Goal: Feedback & Contribution: Contribute content

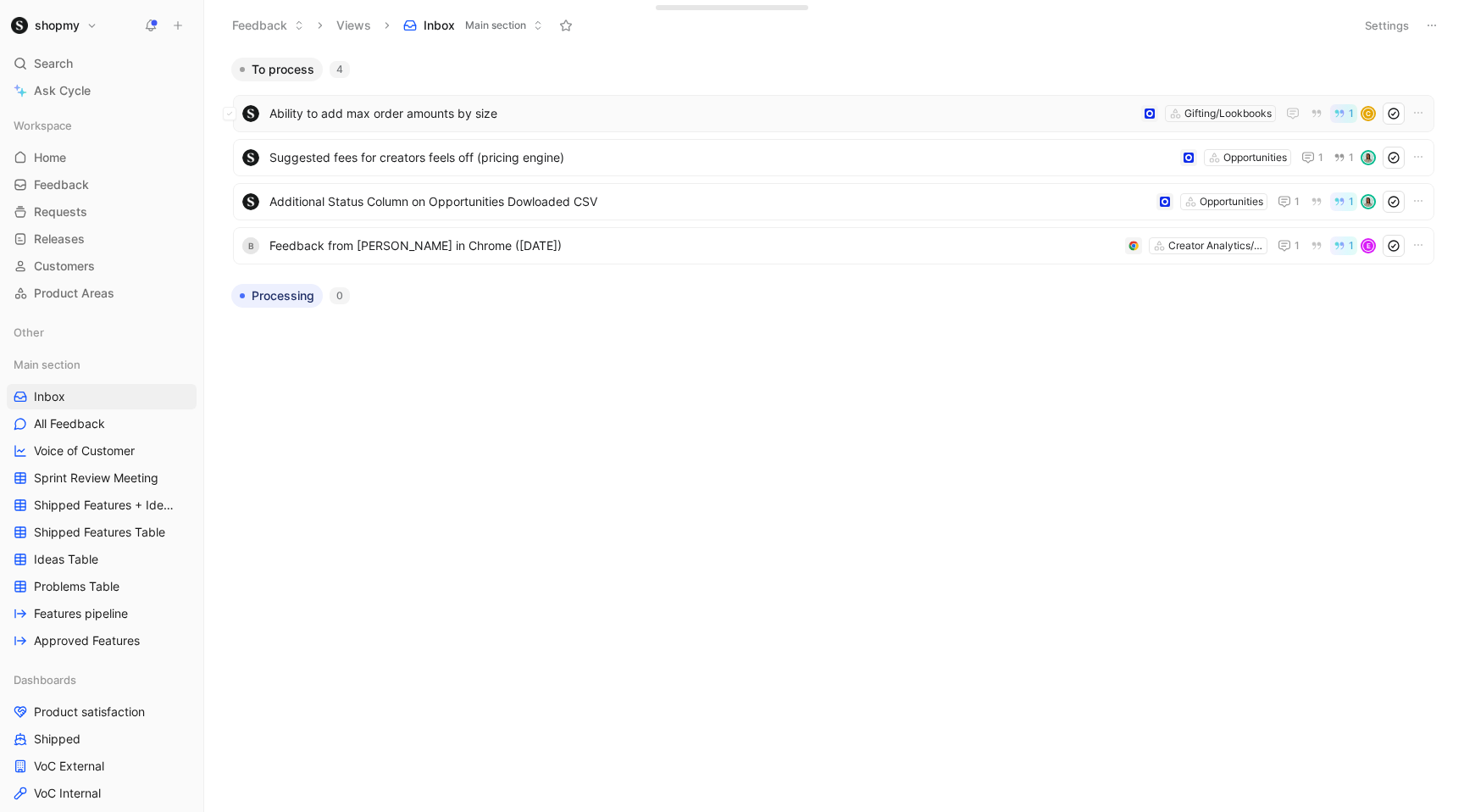
click at [378, 111] on span "Ability to add max order amounts by size" at bounding box center [701, 113] width 865 height 20
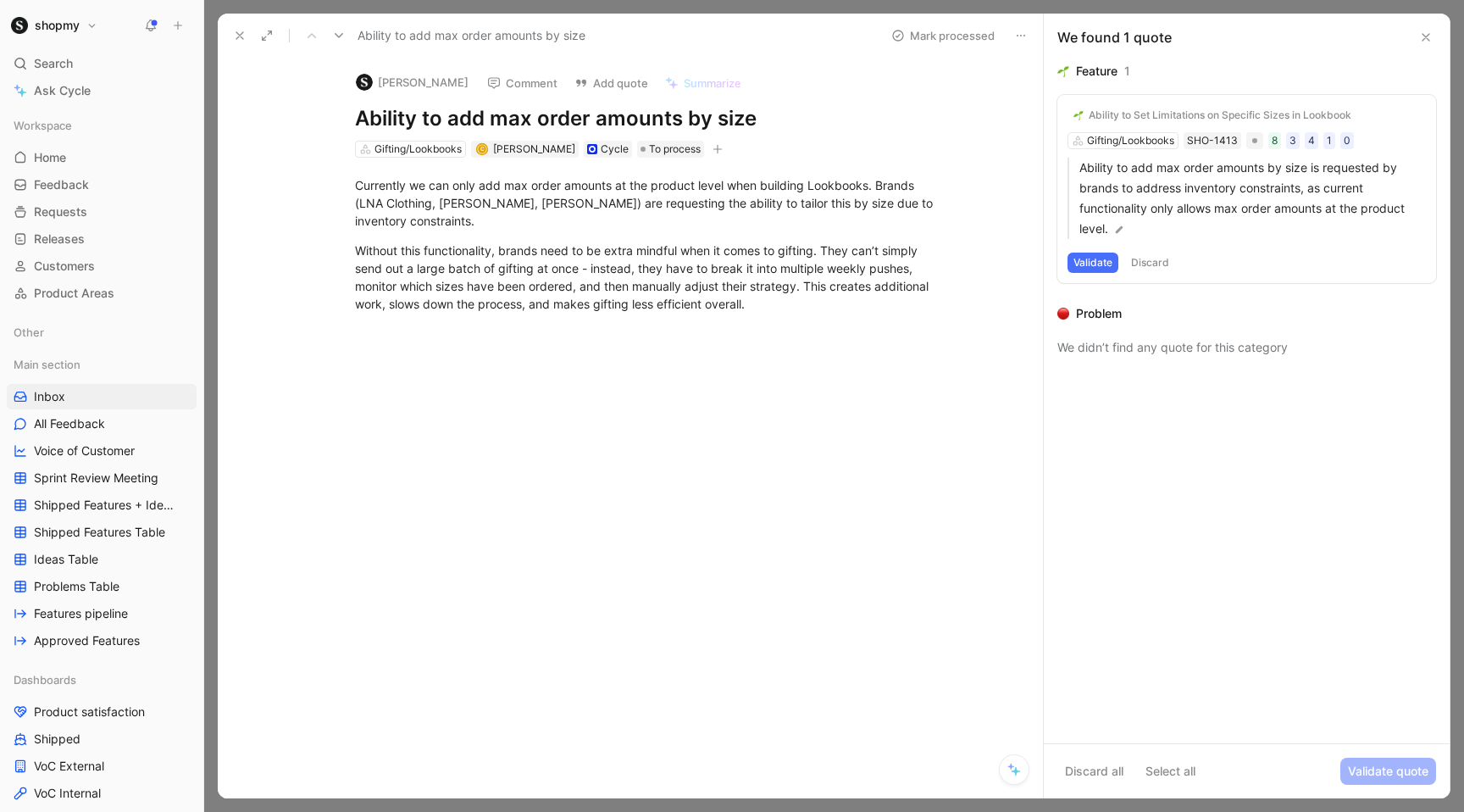
click at [1138, 113] on div "Ability to Set Limitations on Specific Sizes in Lookbook" at bounding box center [1220, 115] width 263 height 14
click at [1101, 260] on button "Validate" at bounding box center [1093, 263] width 51 height 20
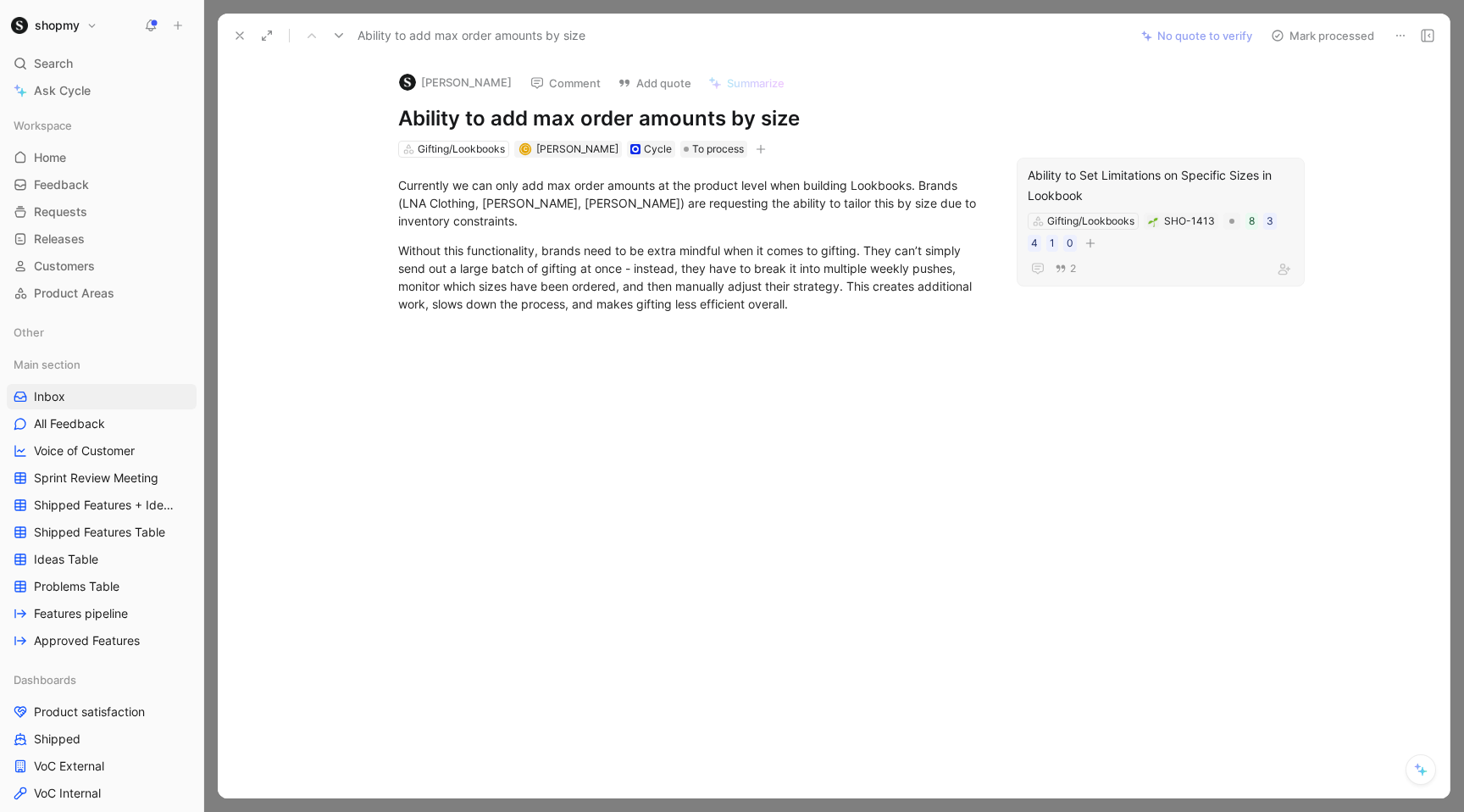
click at [1199, 181] on div "Ability to Set Limitations on Specific Sizes in Lookbook" at bounding box center [1161, 186] width 267 height 41
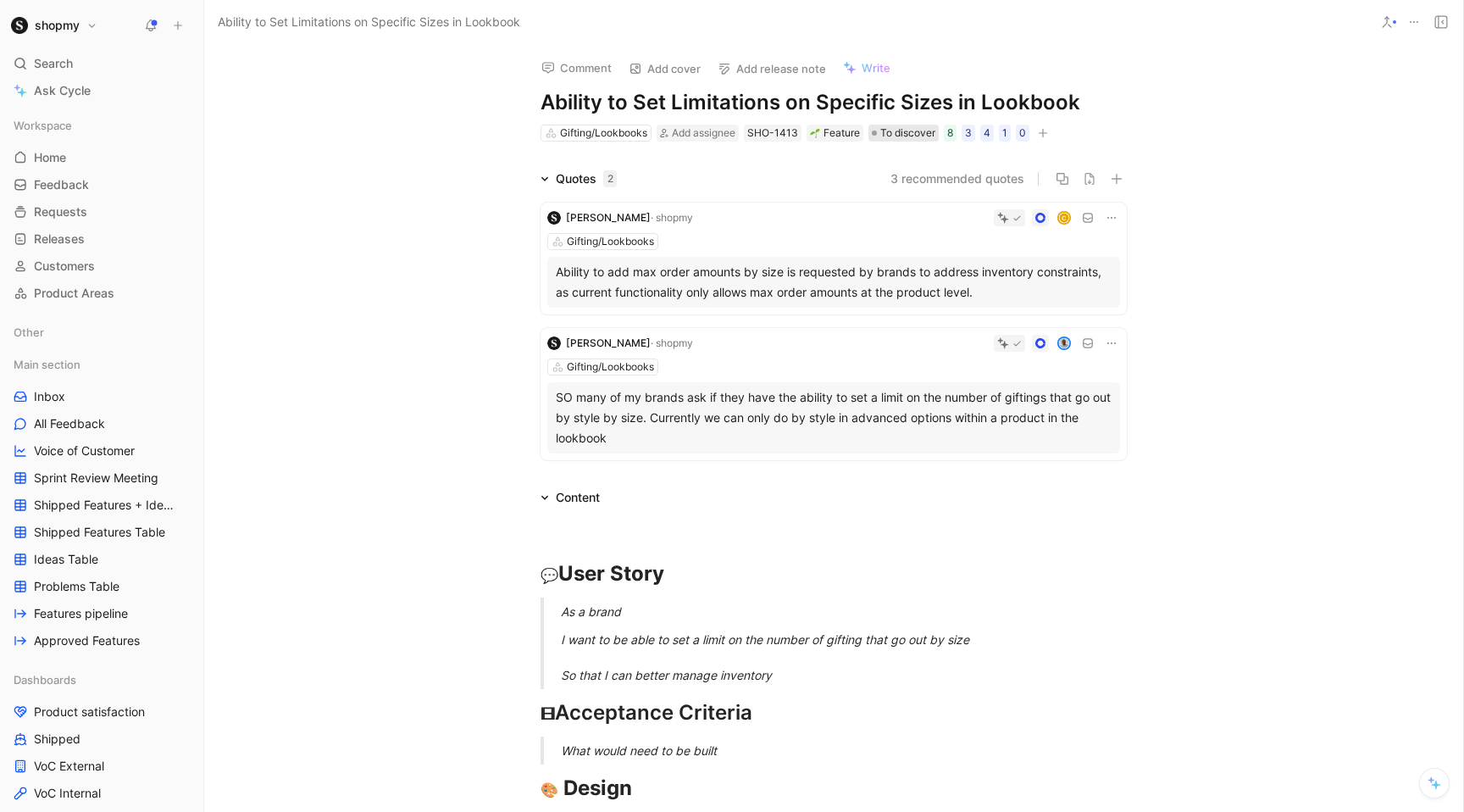
click at [901, 135] on span "To discover" at bounding box center [908, 132] width 55 height 17
click at [654, 401] on div "SO many of my brands ask if they have the ability to set a limit on the number …" at bounding box center [833, 417] width 555 height 61
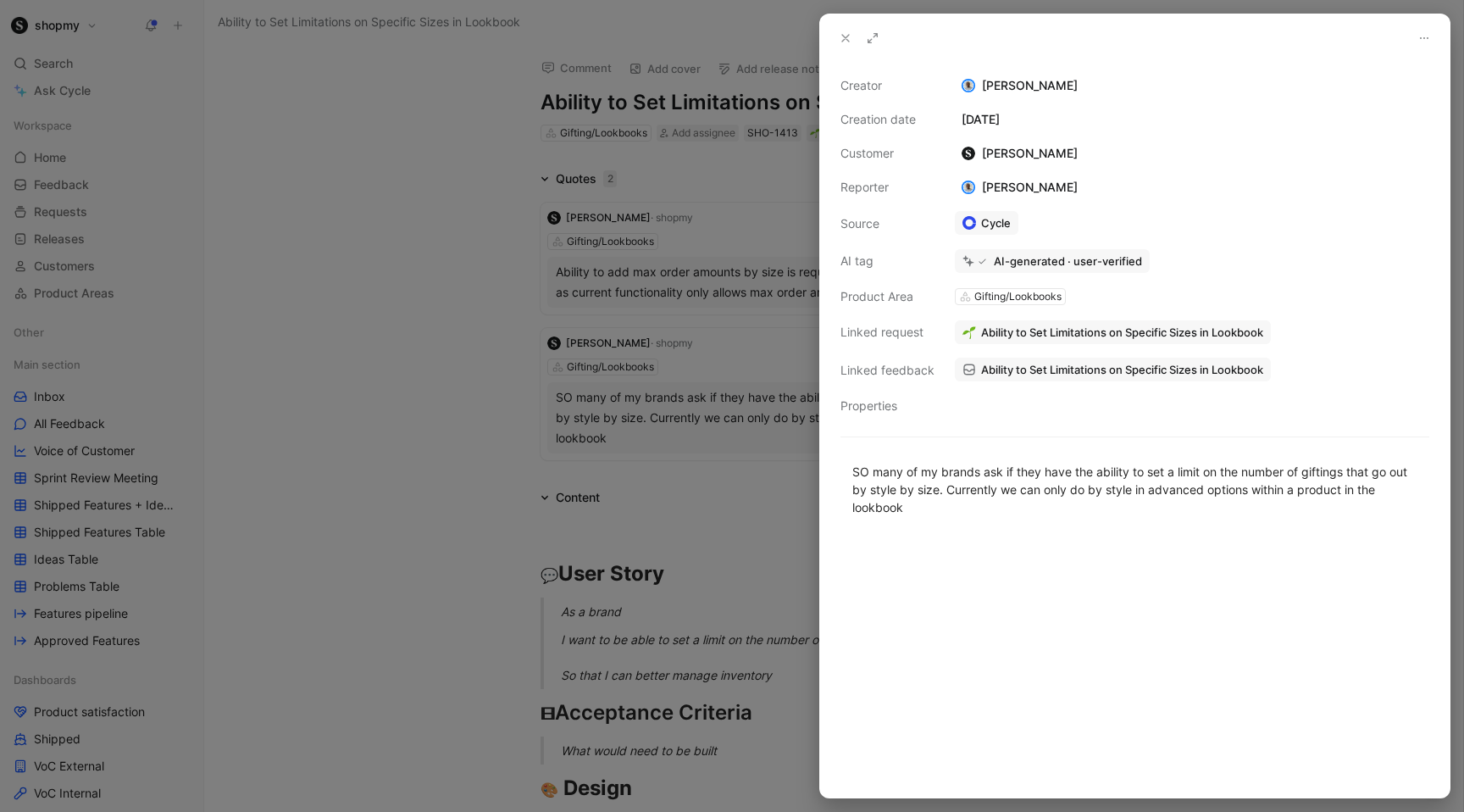
click at [370, 441] on div at bounding box center [732, 406] width 1464 height 812
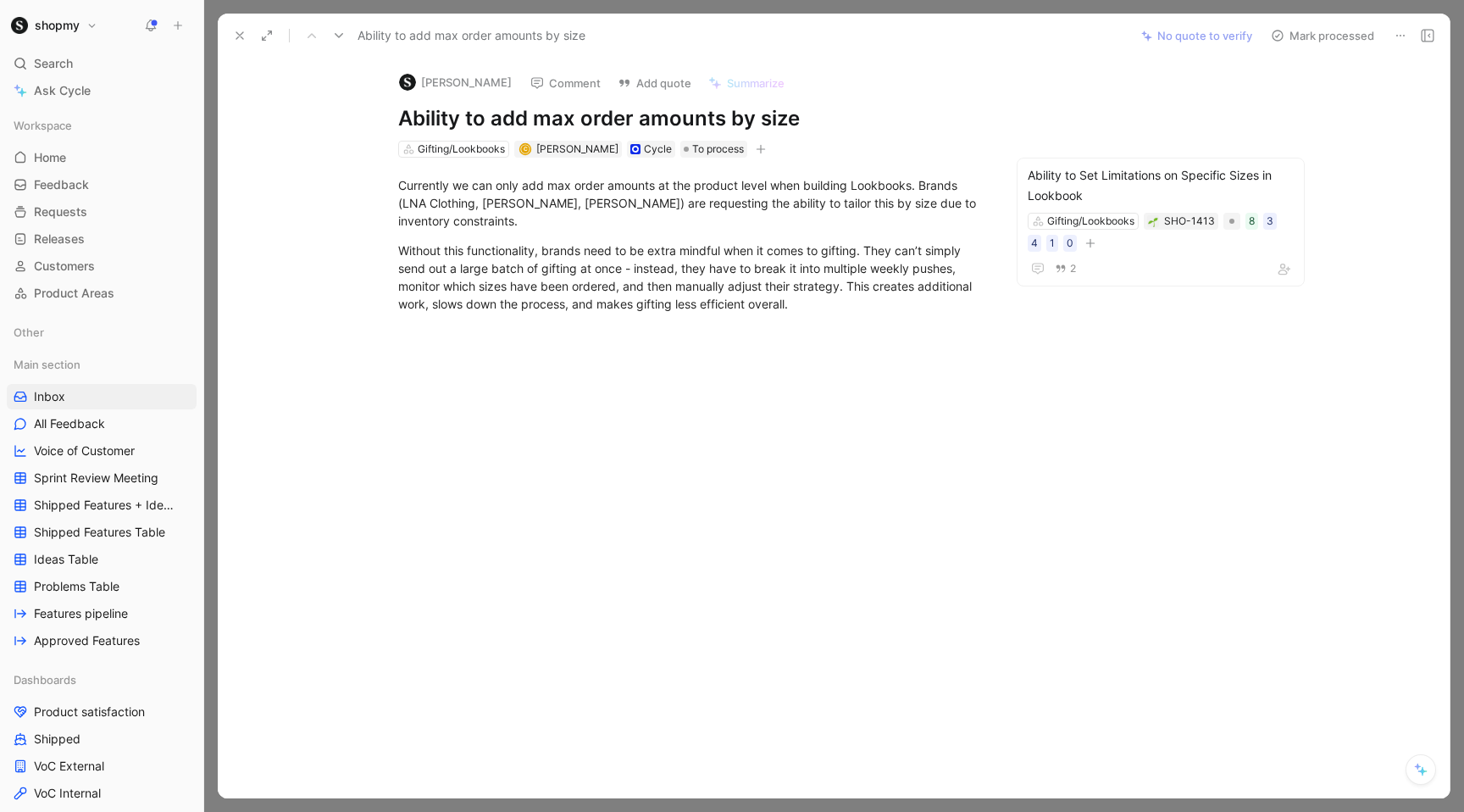
click at [602, 79] on button "Comment" at bounding box center [565, 83] width 86 height 23
click at [76, 423] on span "All Feedback" at bounding box center [69, 423] width 71 height 17
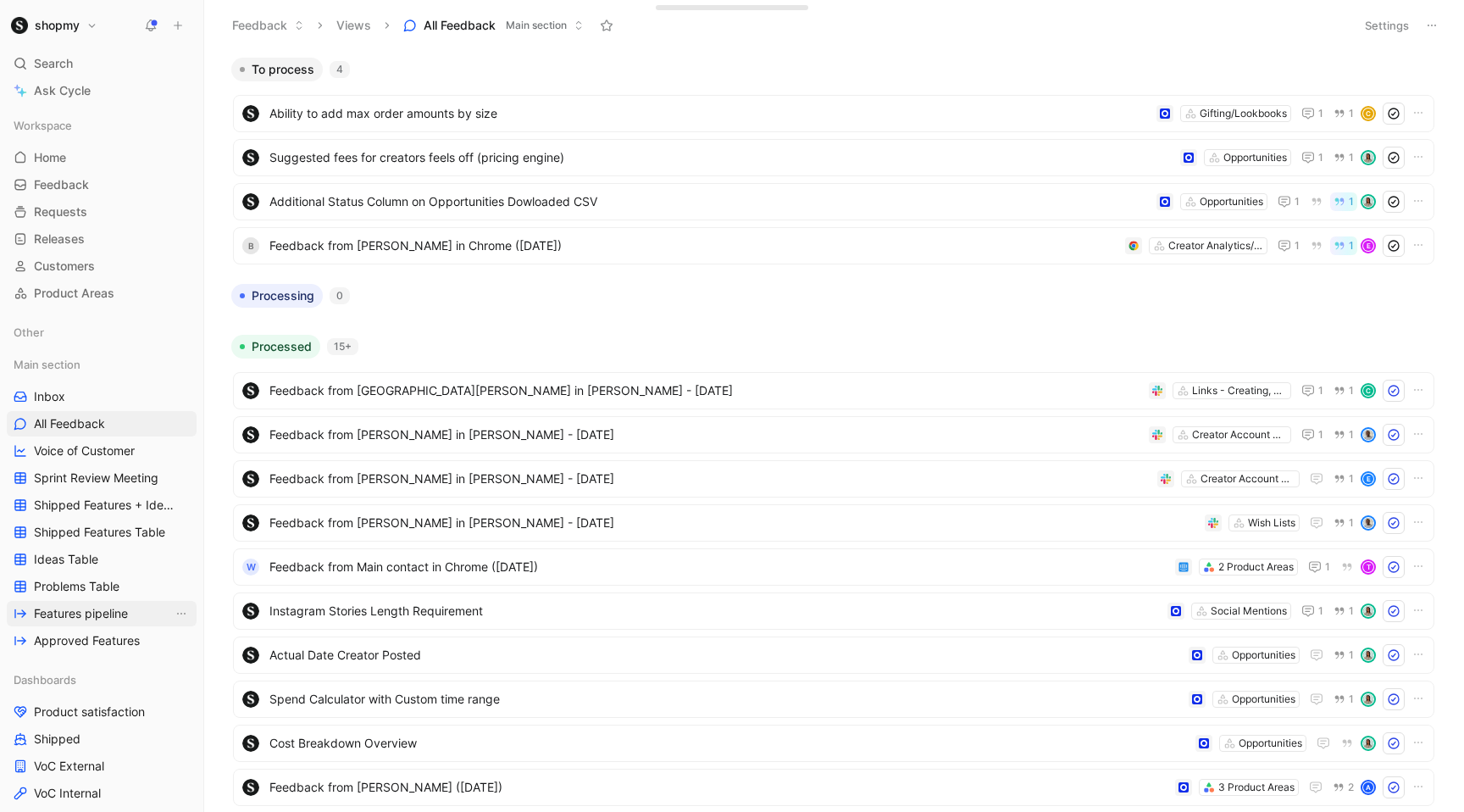
click at [120, 620] on span "Features pipeline" at bounding box center [81, 613] width 94 height 17
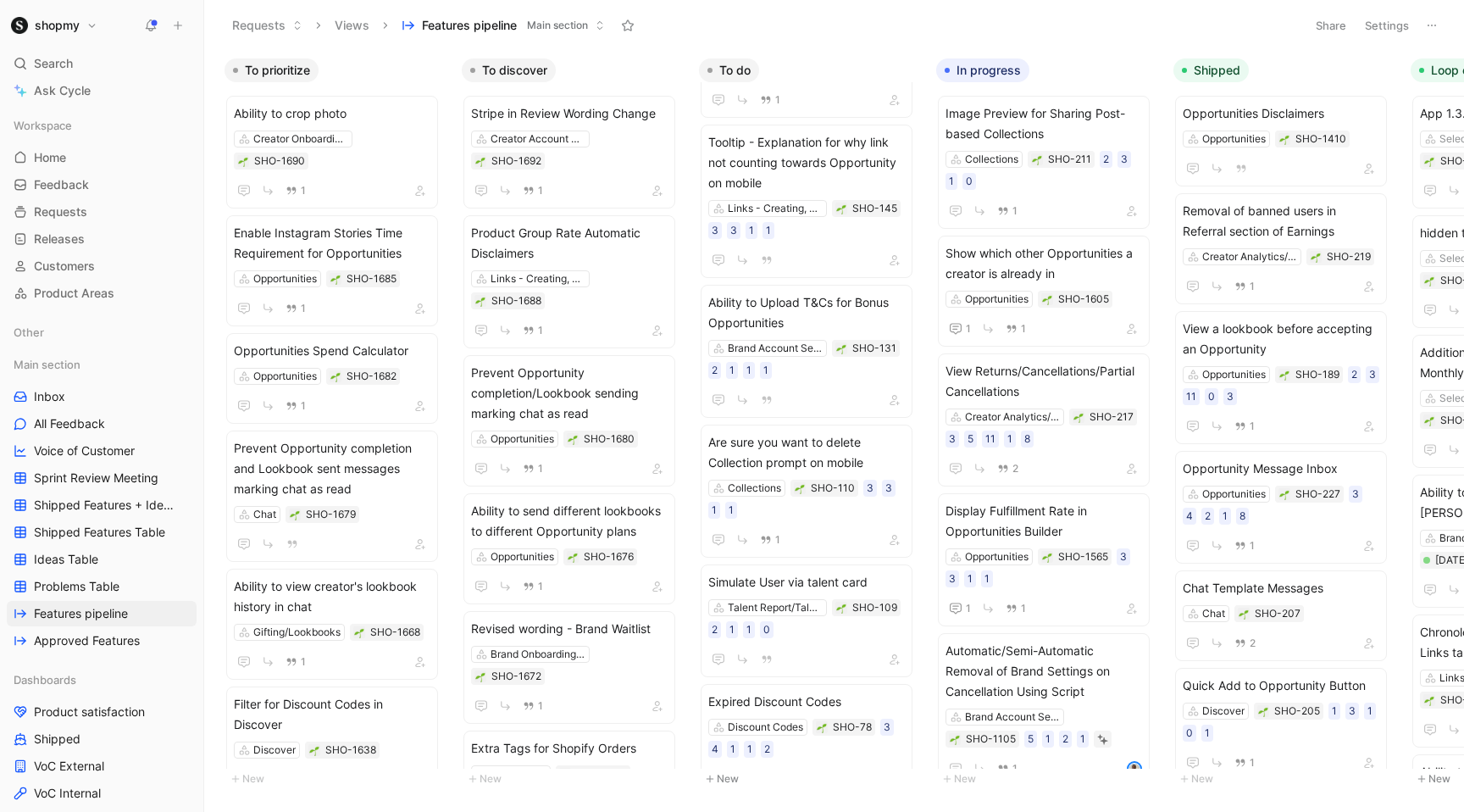
scroll to position [1636, 0]
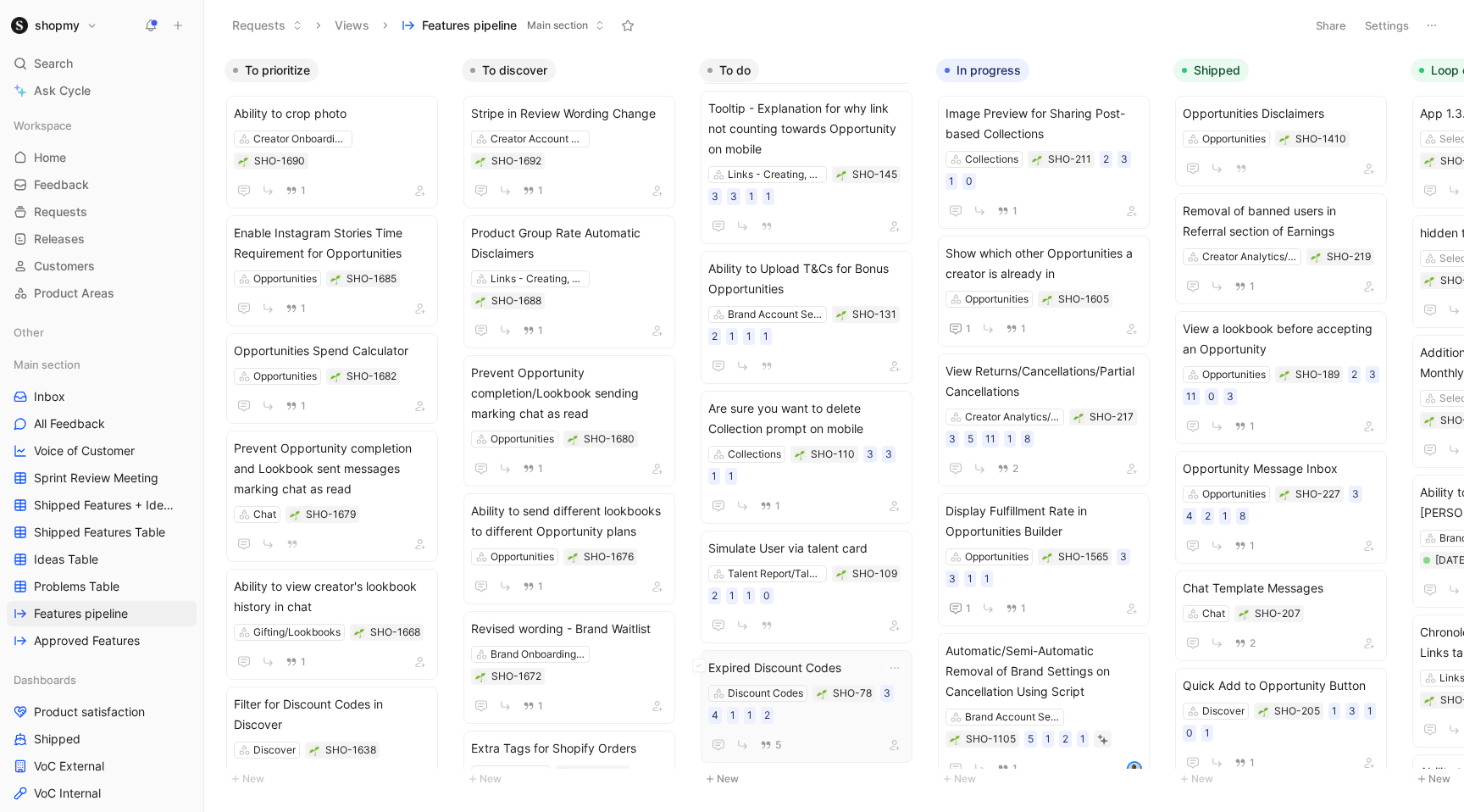
click at [797, 667] on span "Expired Discount Codes" at bounding box center [806, 667] width 196 height 20
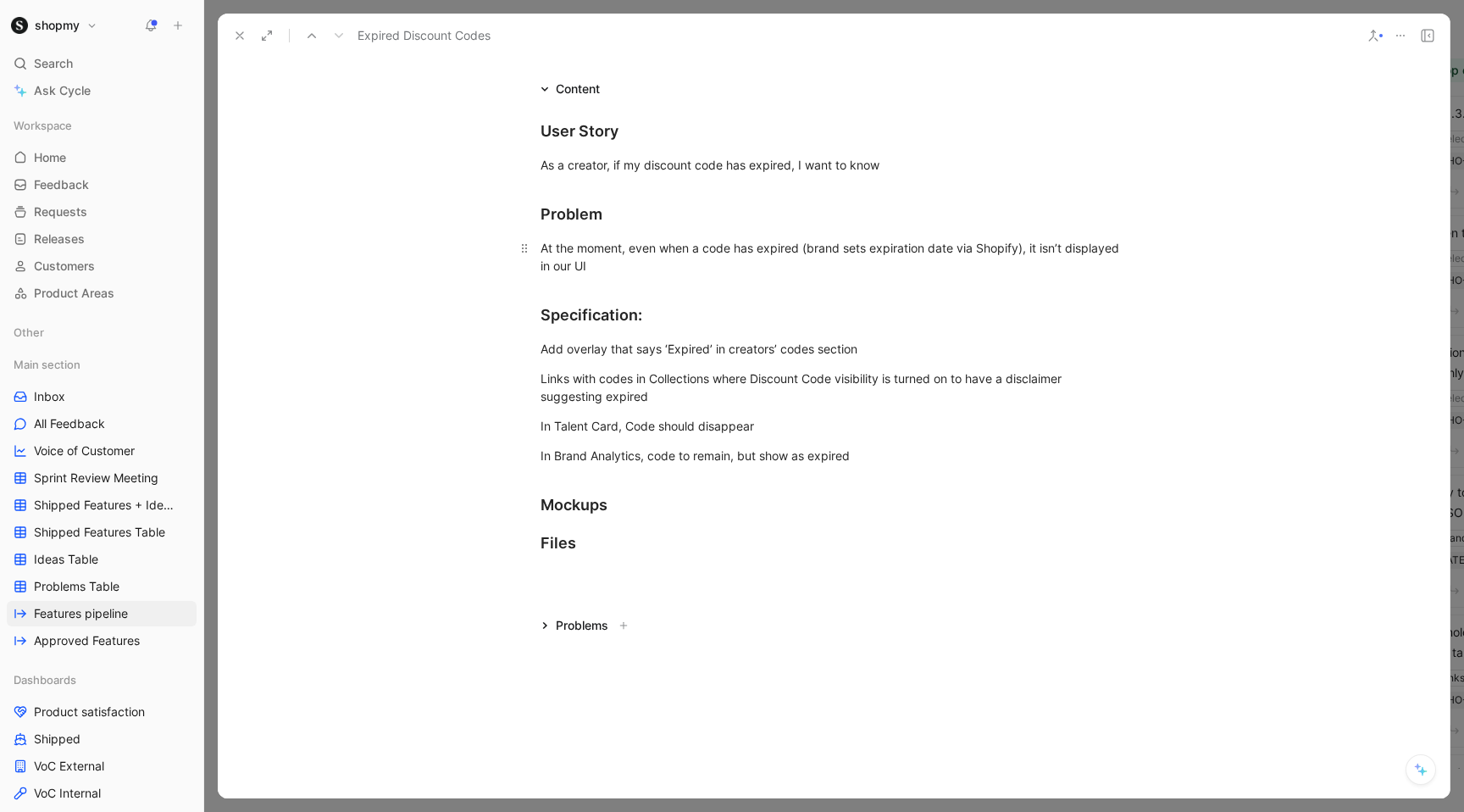
scroll to position [750, 0]
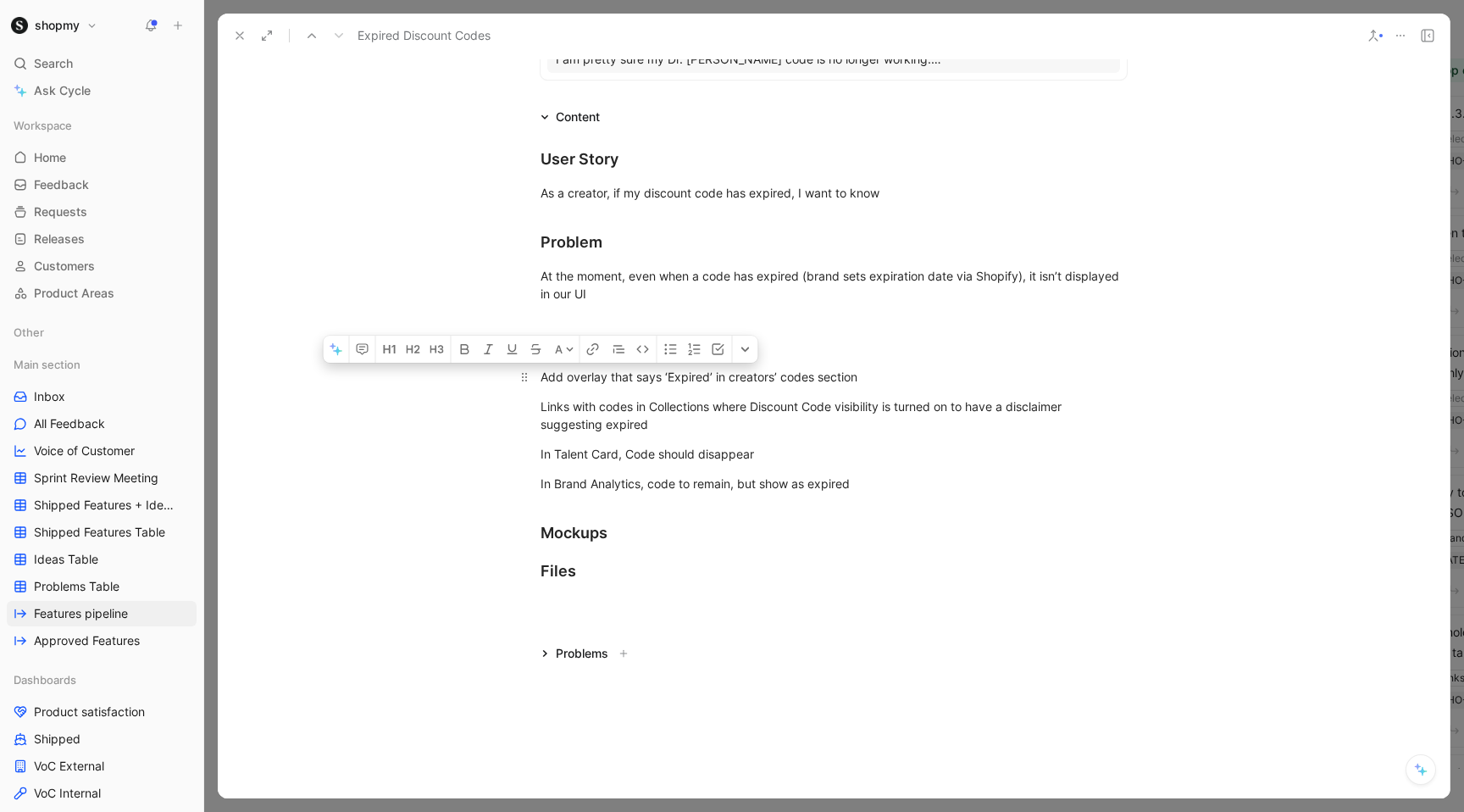
drag, startPoint x: 884, startPoint y: 501, endPoint x: 536, endPoint y: 368, distance: 372.5
click at [536, 368] on div "User Story As a creator, if my discount code has expired, I want to know Proble…" at bounding box center [834, 365] width 1232 height 476
copy div "Add overlay that says ‘Expired’ in creators’ codes section Links with codes in …"
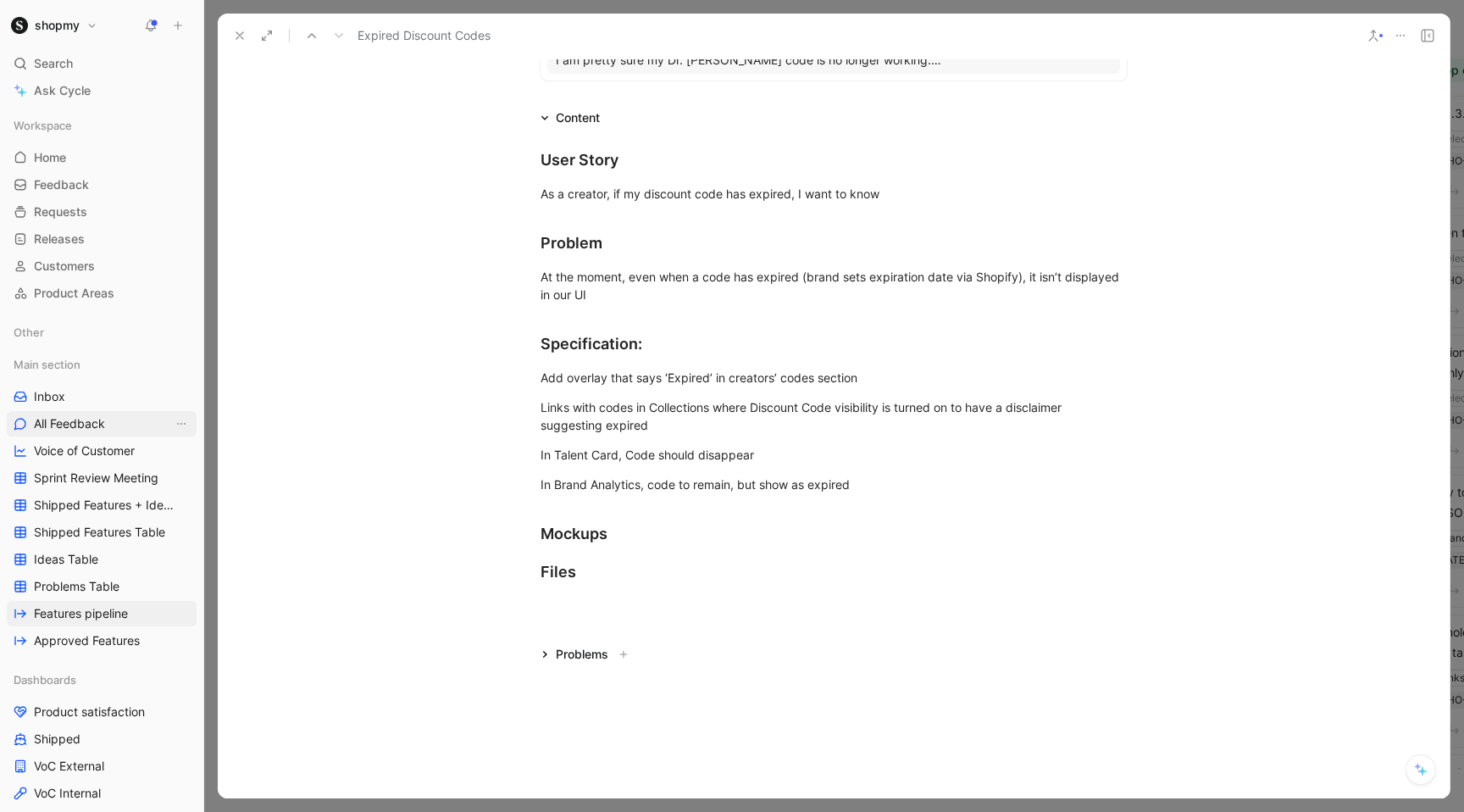
click at [89, 427] on span "All Feedback" at bounding box center [69, 423] width 71 height 17
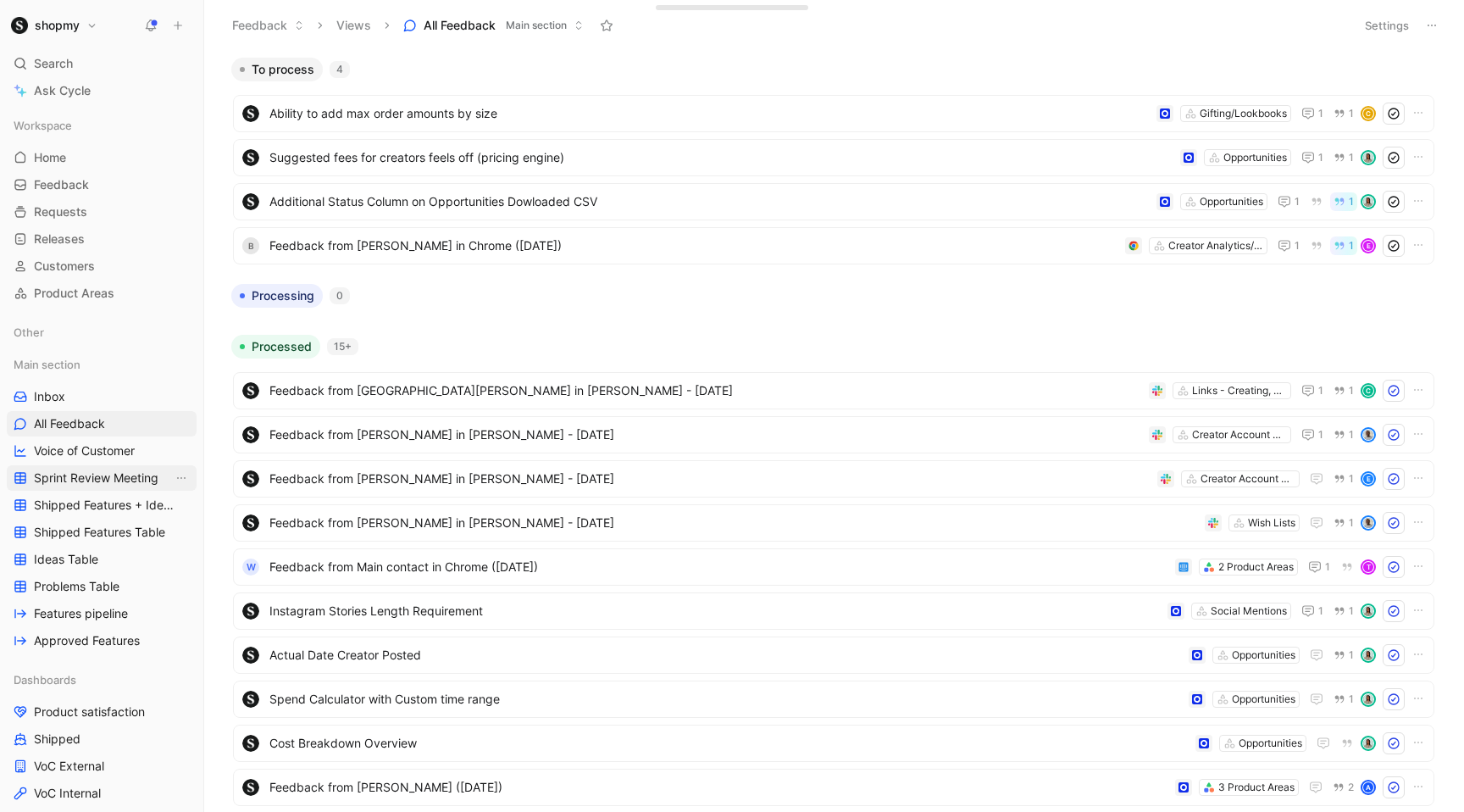
click at [129, 486] on link "Sprint Review Meeting" at bounding box center [101, 477] width 190 height 25
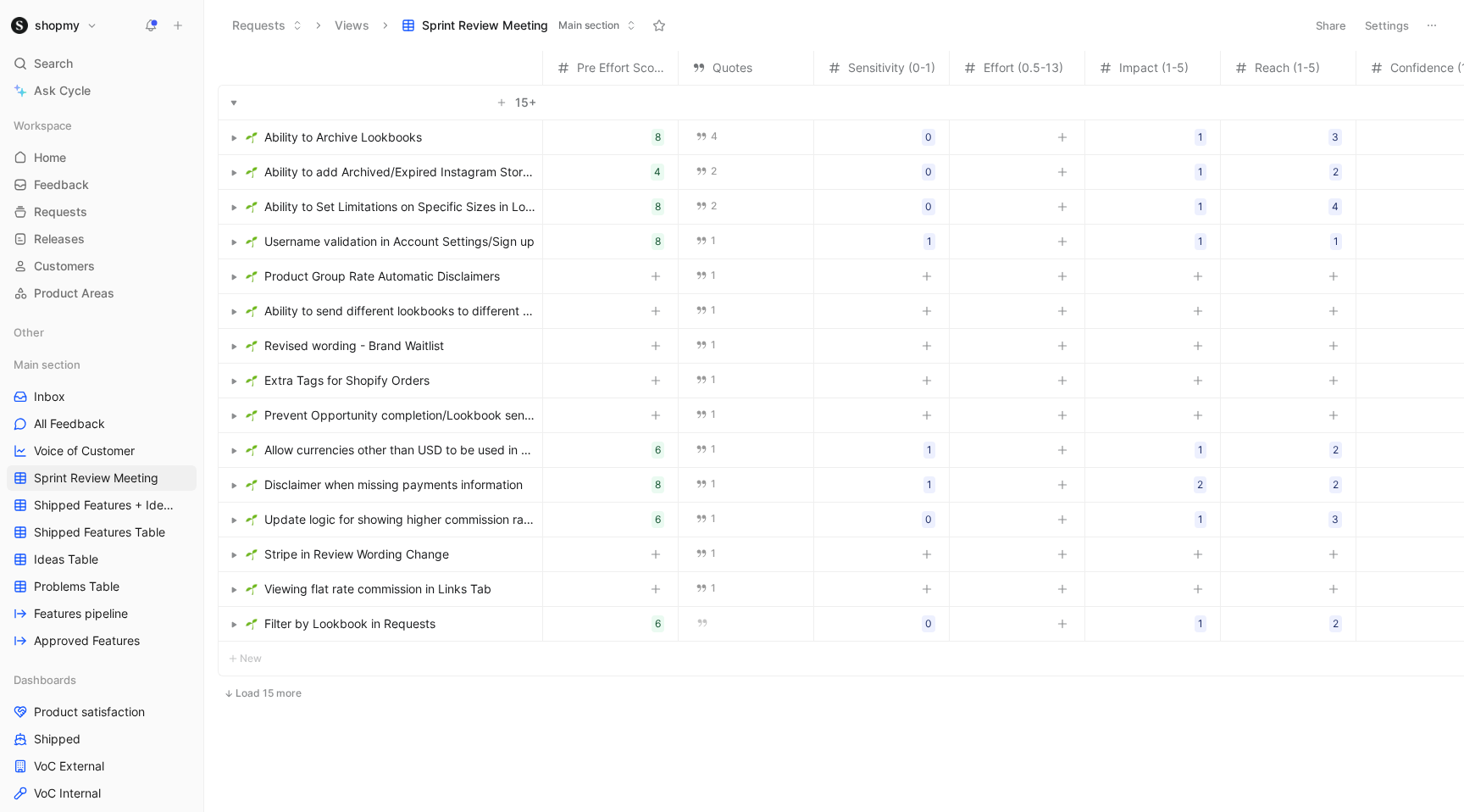
click at [499, 276] on span "Product Group Rate Automatic Disclaimers" at bounding box center [382, 276] width 235 height 20
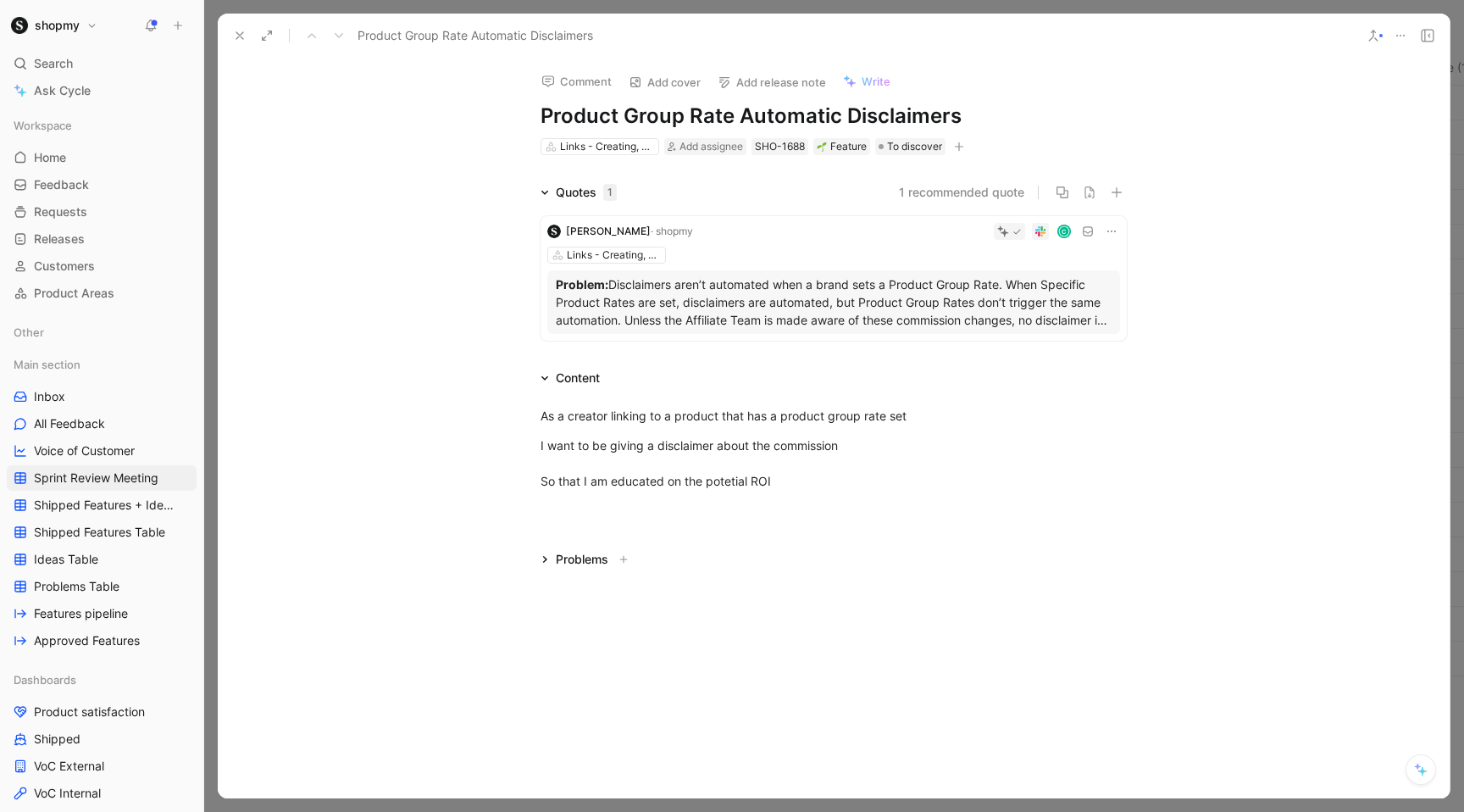
click at [237, 36] on icon at bounding box center [240, 36] width 14 height 14
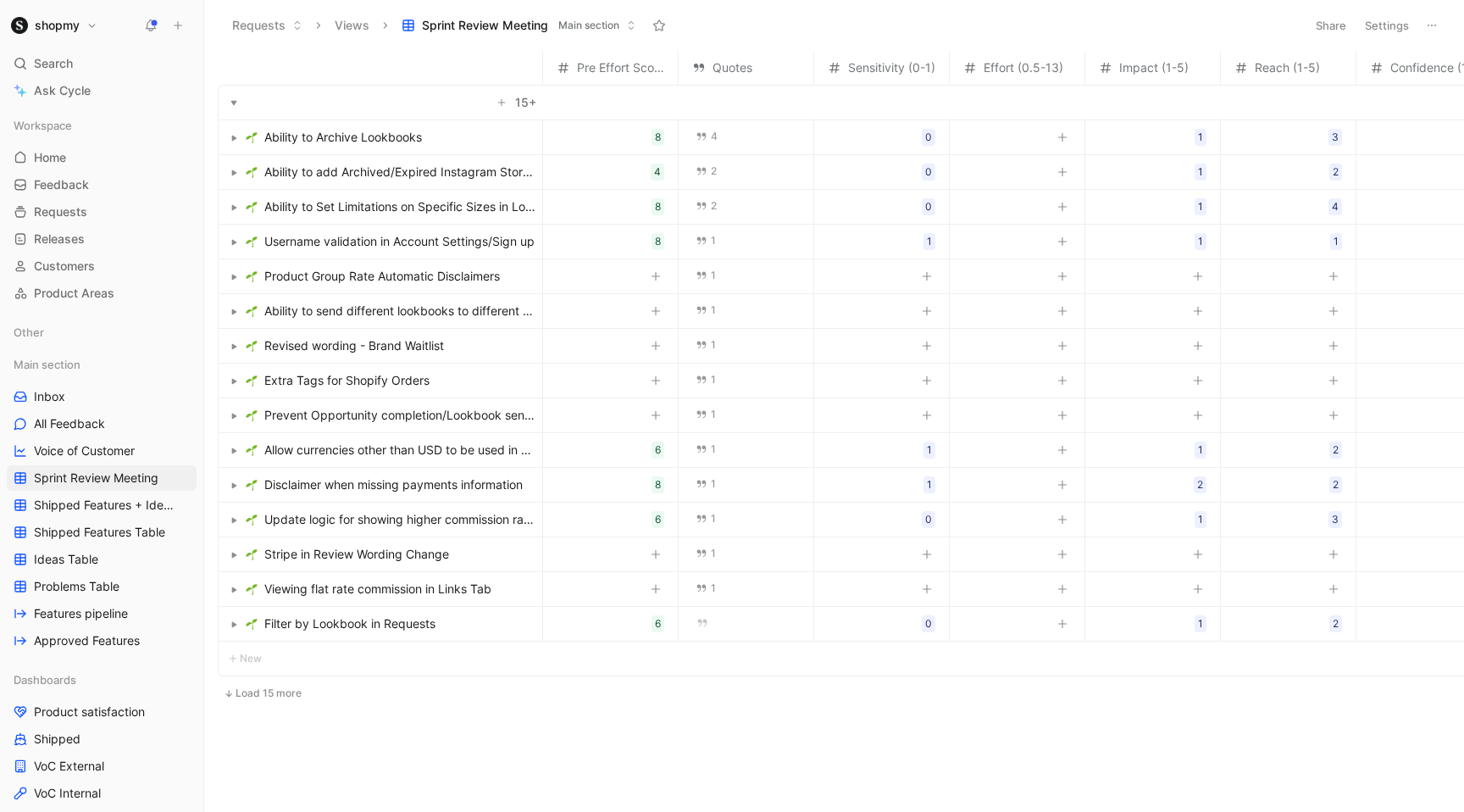
click at [727, 272] on div "1" at bounding box center [746, 275] width 135 height 32
click at [917, 283] on div at bounding box center [927, 275] width 20 height 22
click at [927, 280] on icon "button" at bounding box center [927, 276] width 10 height 10
type input "1"
click at [275, 694] on button "Load 15 more" at bounding box center [263, 692] width 89 height 20
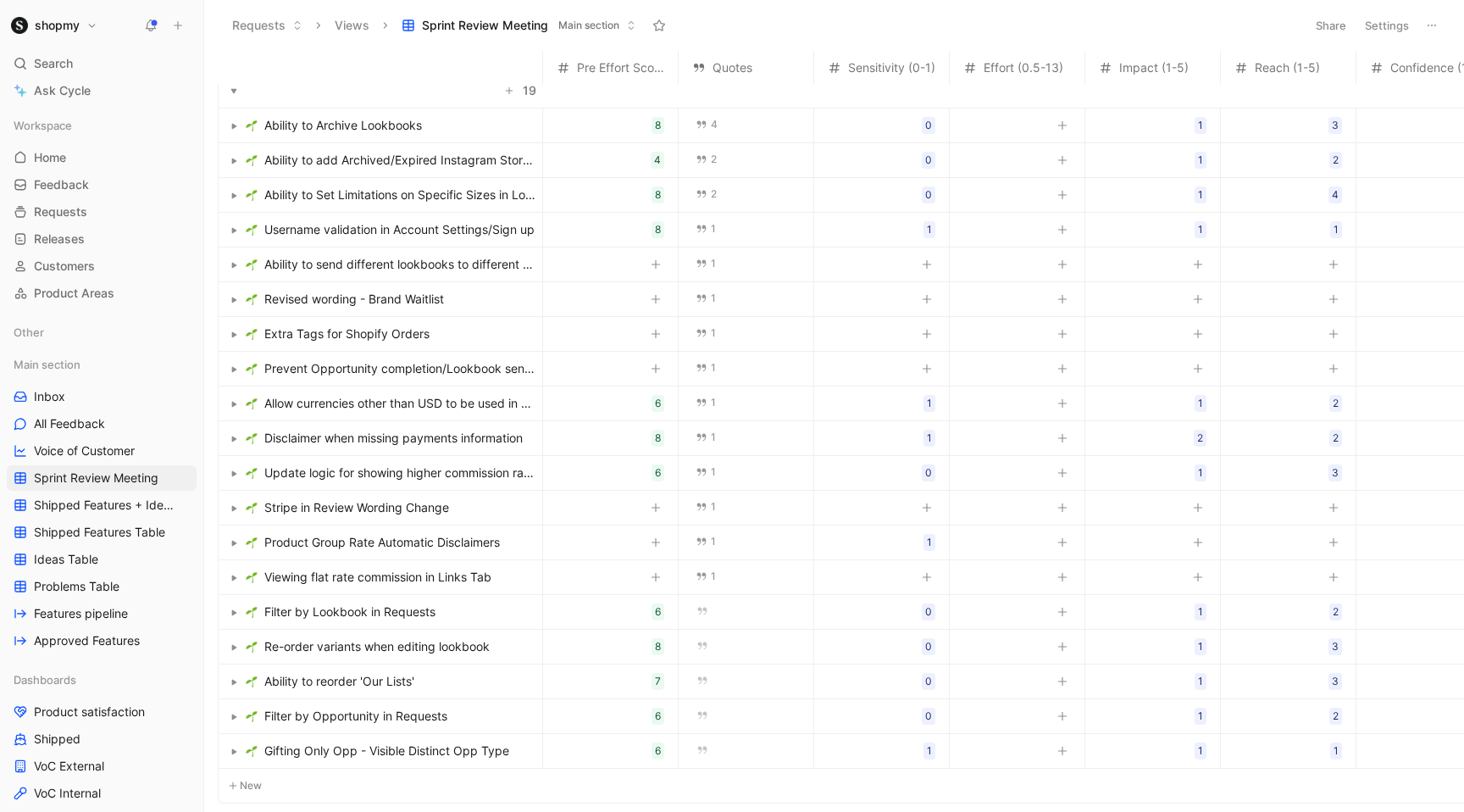
scroll to position [10, 0]
click at [1061, 547] on icon "button" at bounding box center [1062, 545] width 10 height 10
click at [1196, 541] on icon "button" at bounding box center [1197, 545] width 10 height 10
type input "1"
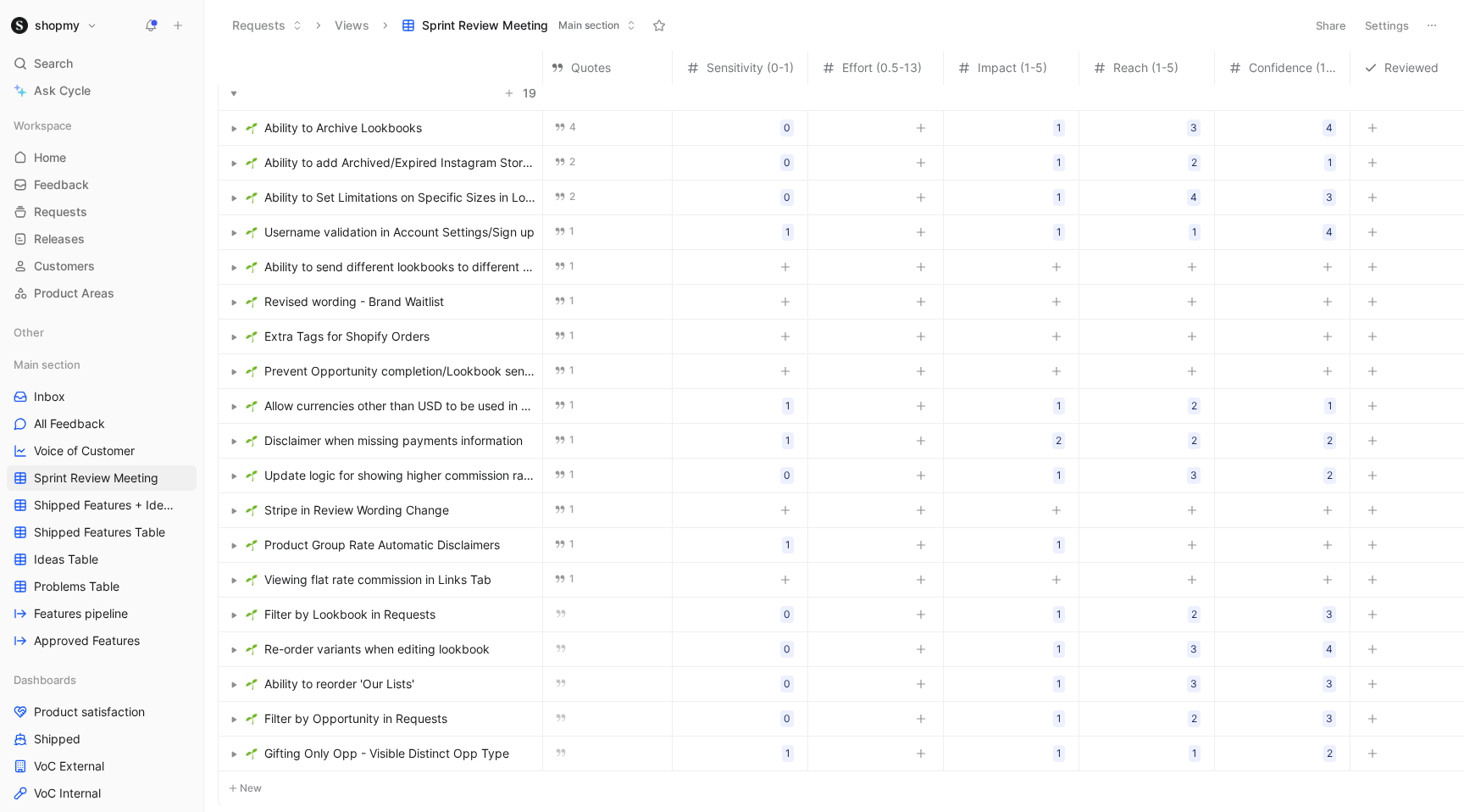
click at [1191, 549] on button "button" at bounding box center [1192, 544] width 17 height 17
type input "1"
click at [1302, 535] on div at bounding box center [1282, 544] width 135 height 32
click at [1329, 538] on button "button" at bounding box center [1327, 544] width 17 height 17
type input "3"
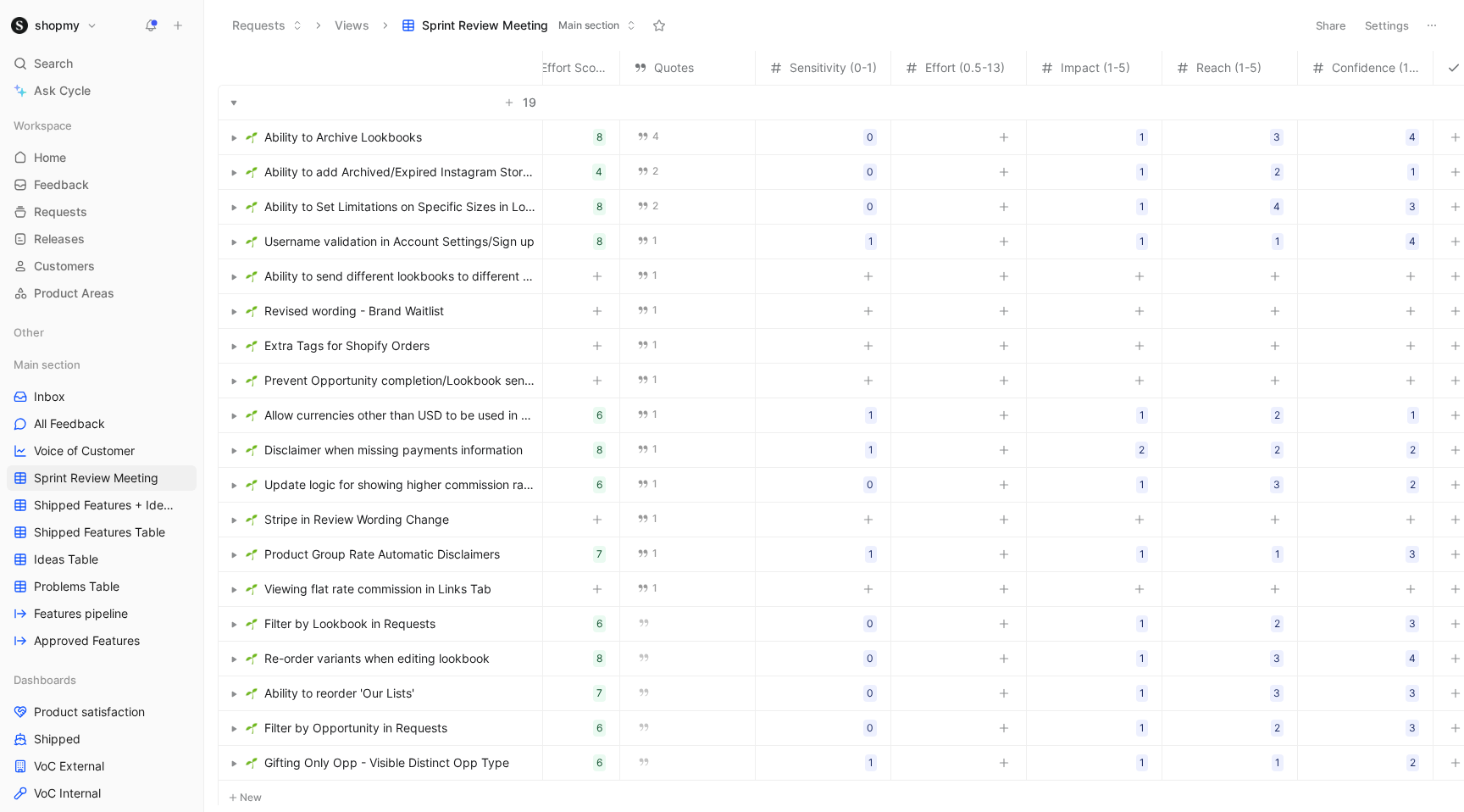
scroll to position [0, 0]
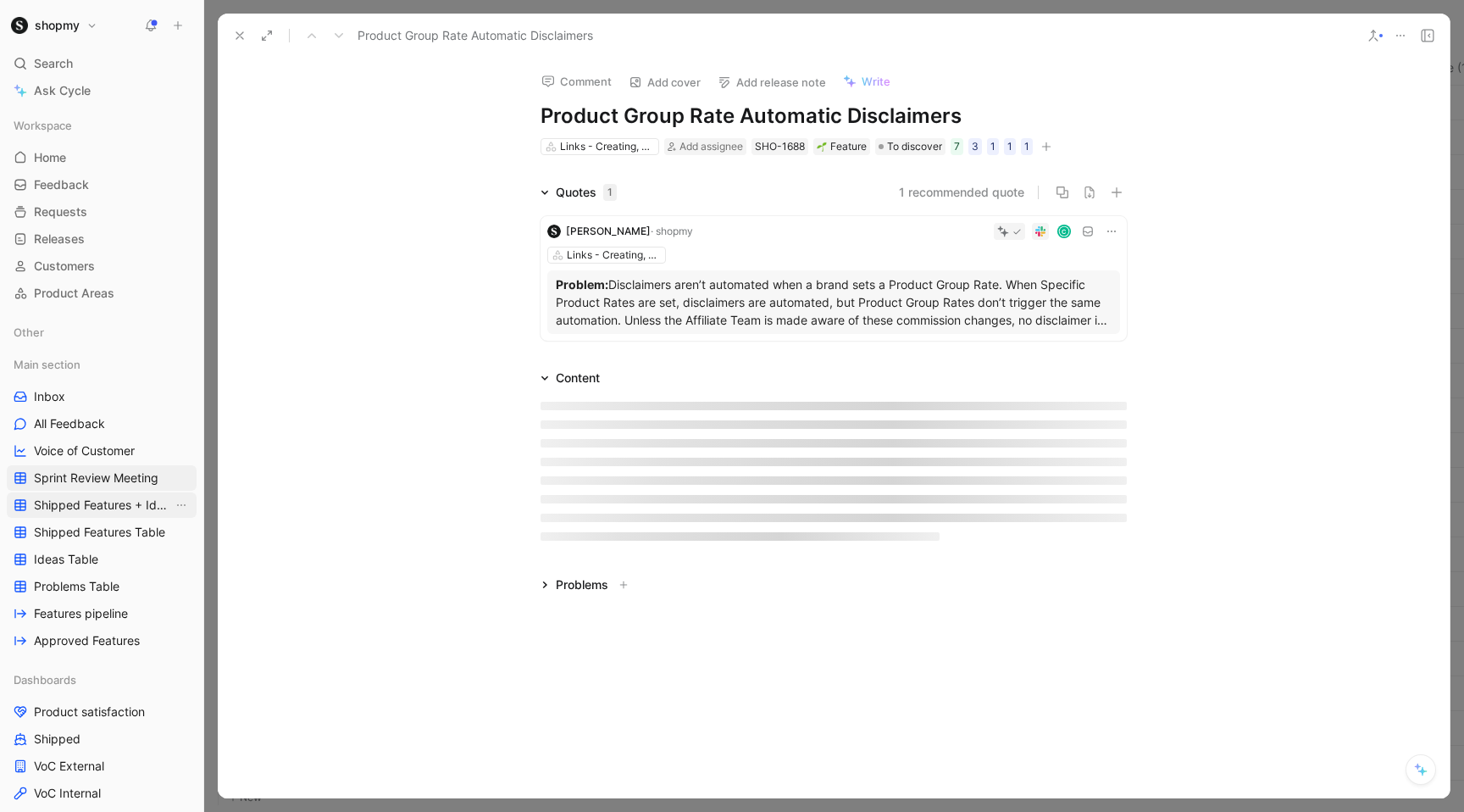
click at [120, 498] on span "Shipped Features + Ideas Table" at bounding box center [103, 504] width 139 height 17
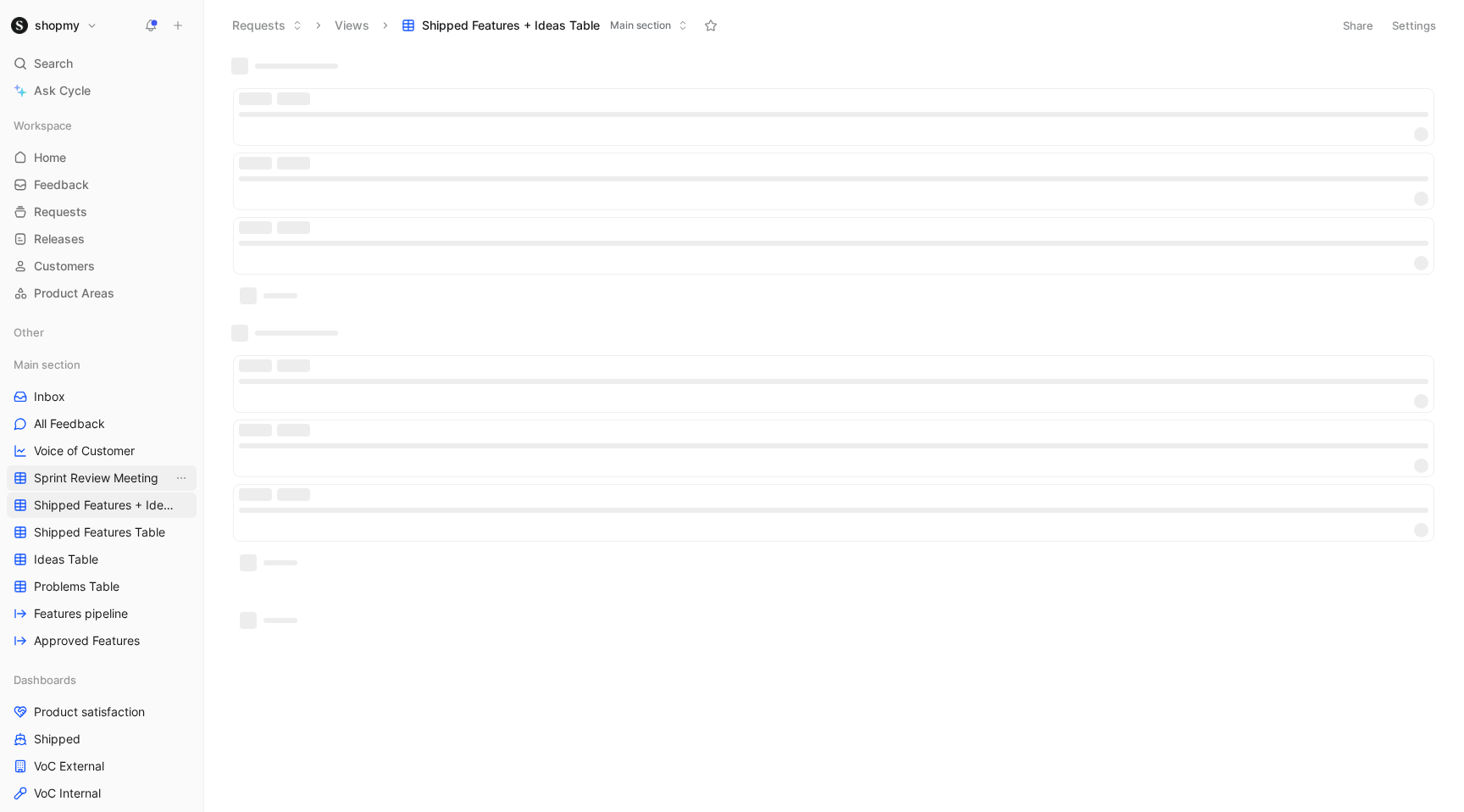
click at [103, 483] on span "Sprint Review Meeting" at bounding box center [96, 477] width 125 height 17
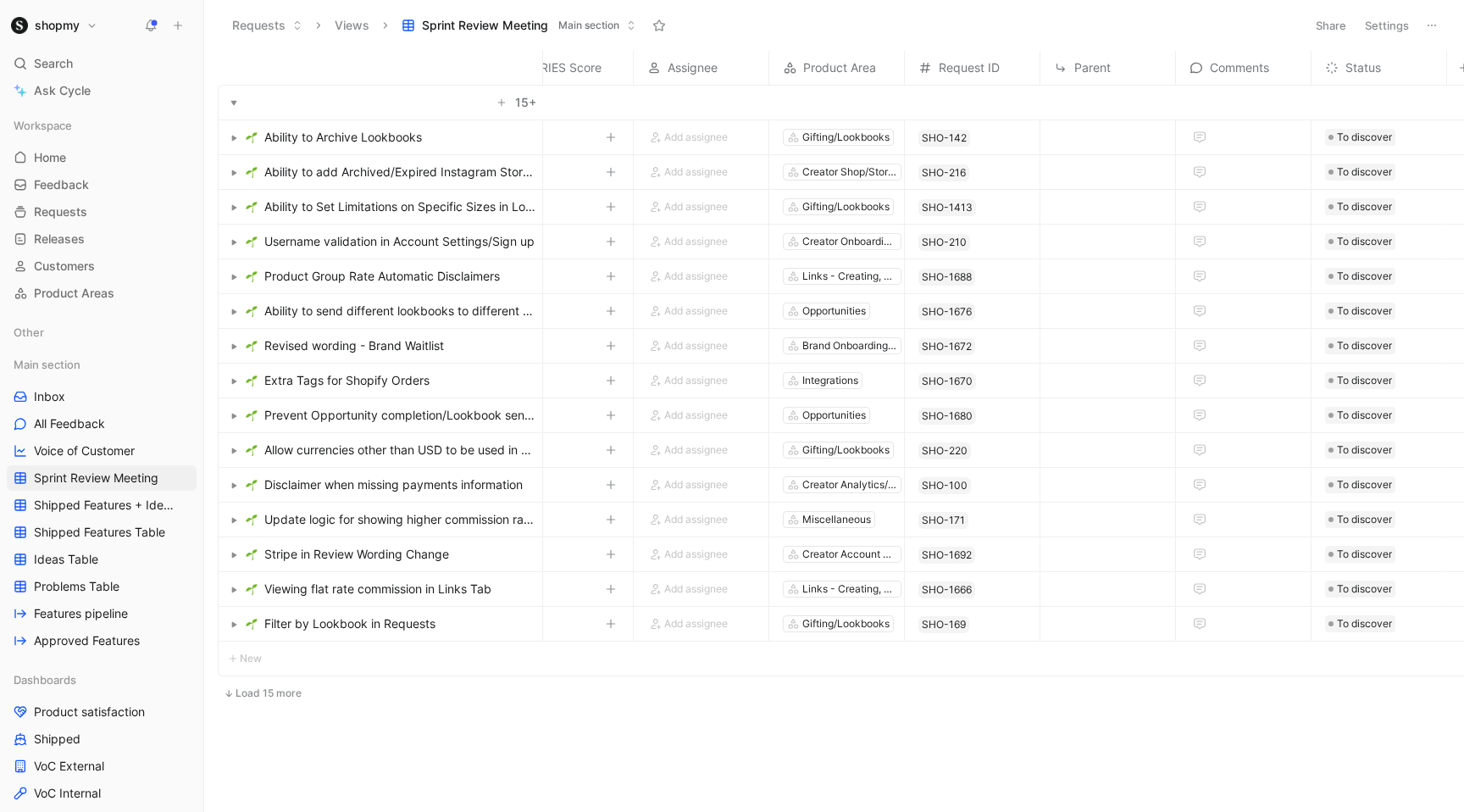
scroll to position [0, 1154]
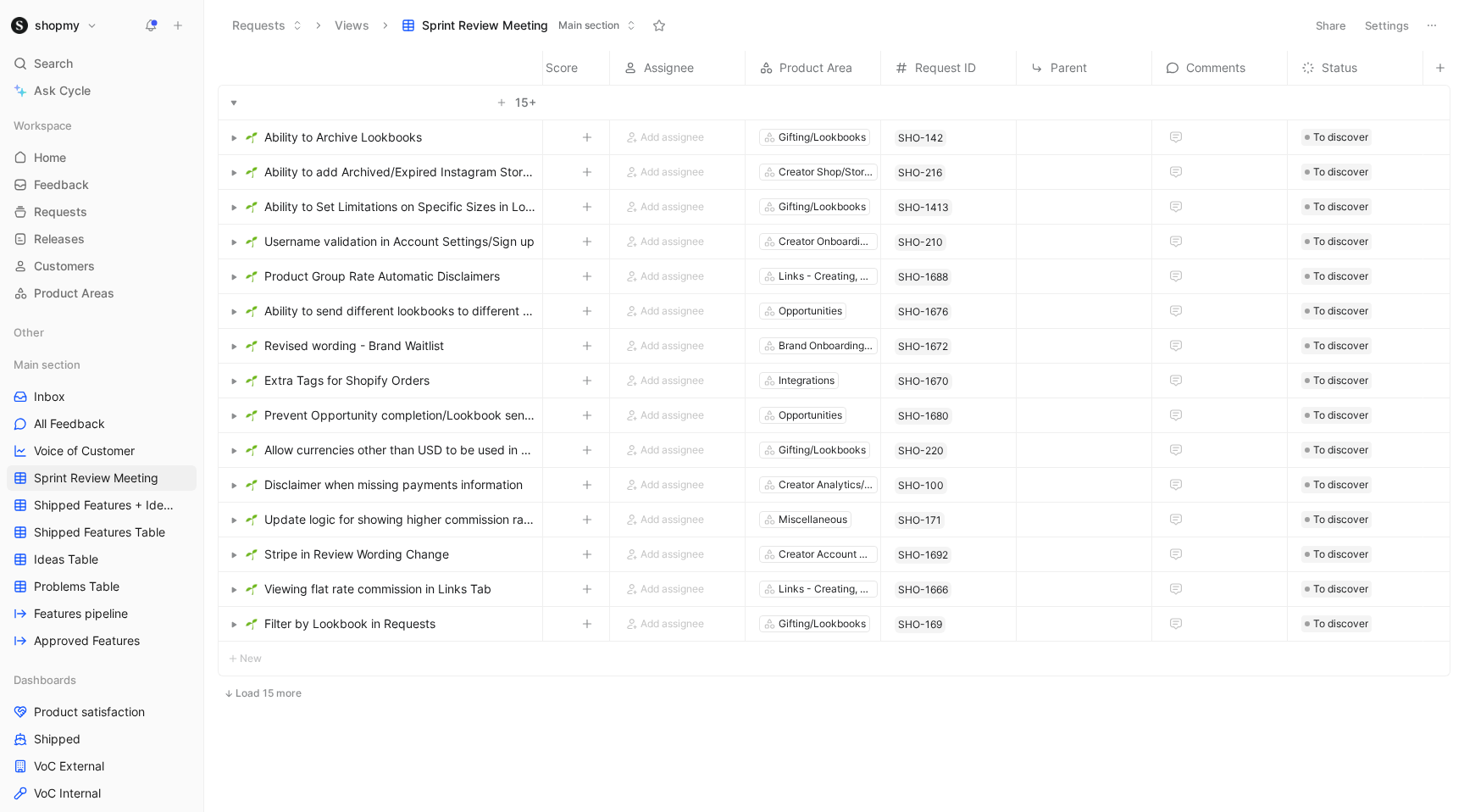
click at [1392, 28] on button "Settings" at bounding box center [1386, 25] width 59 height 23
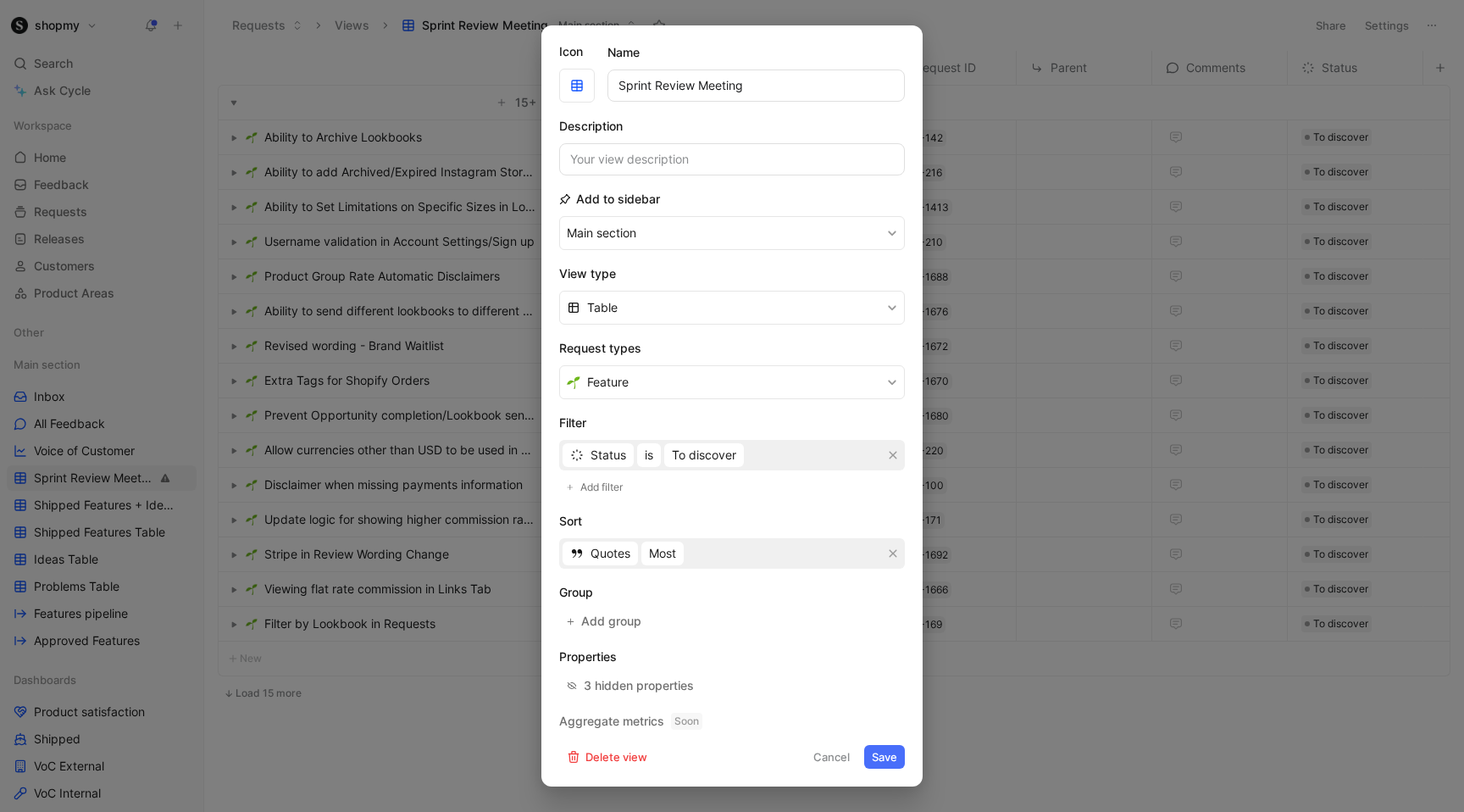
scroll to position [0, 0]
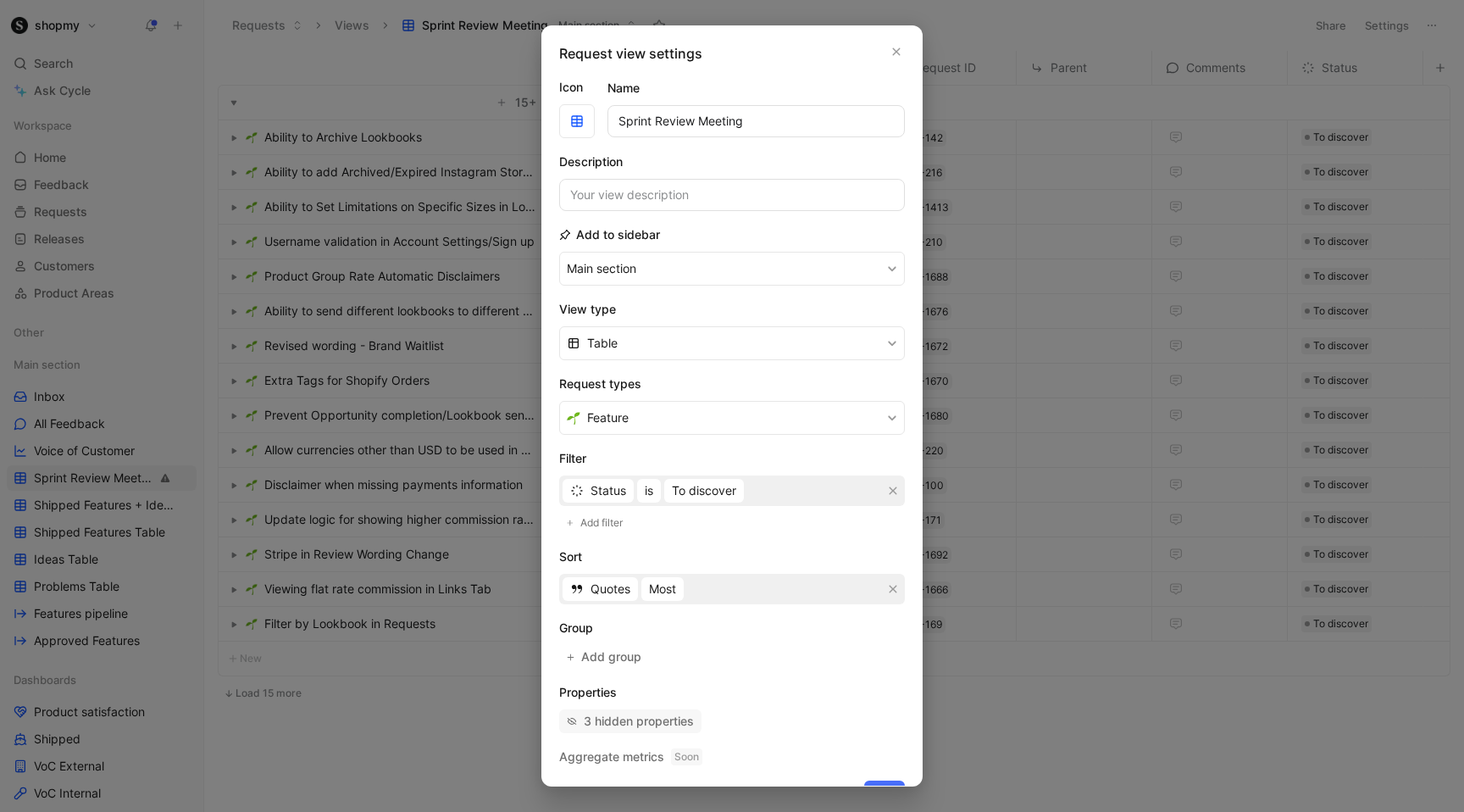
click at [649, 726] on div "3 hidden properties" at bounding box center [638, 721] width 110 height 20
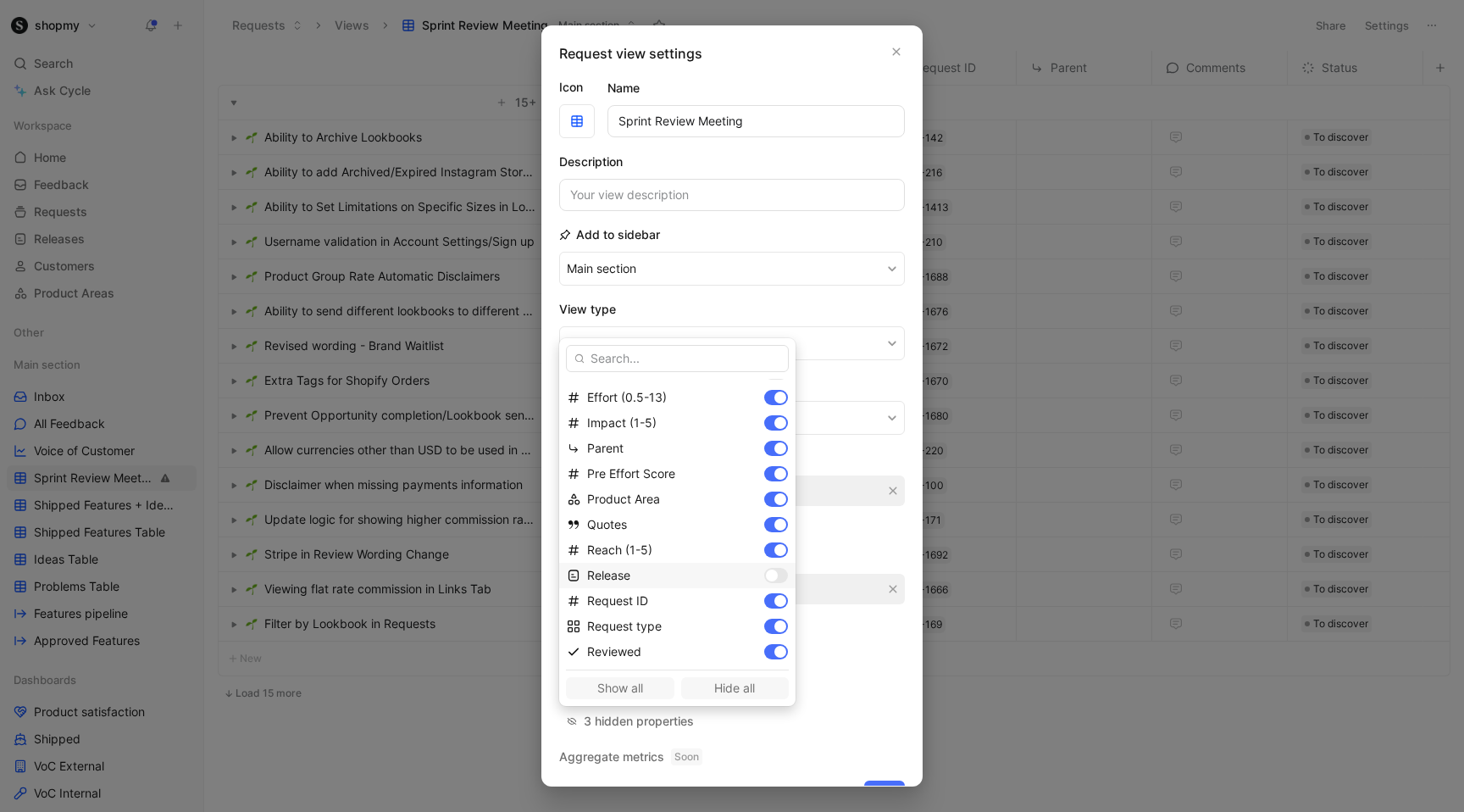
scroll to position [225, 0]
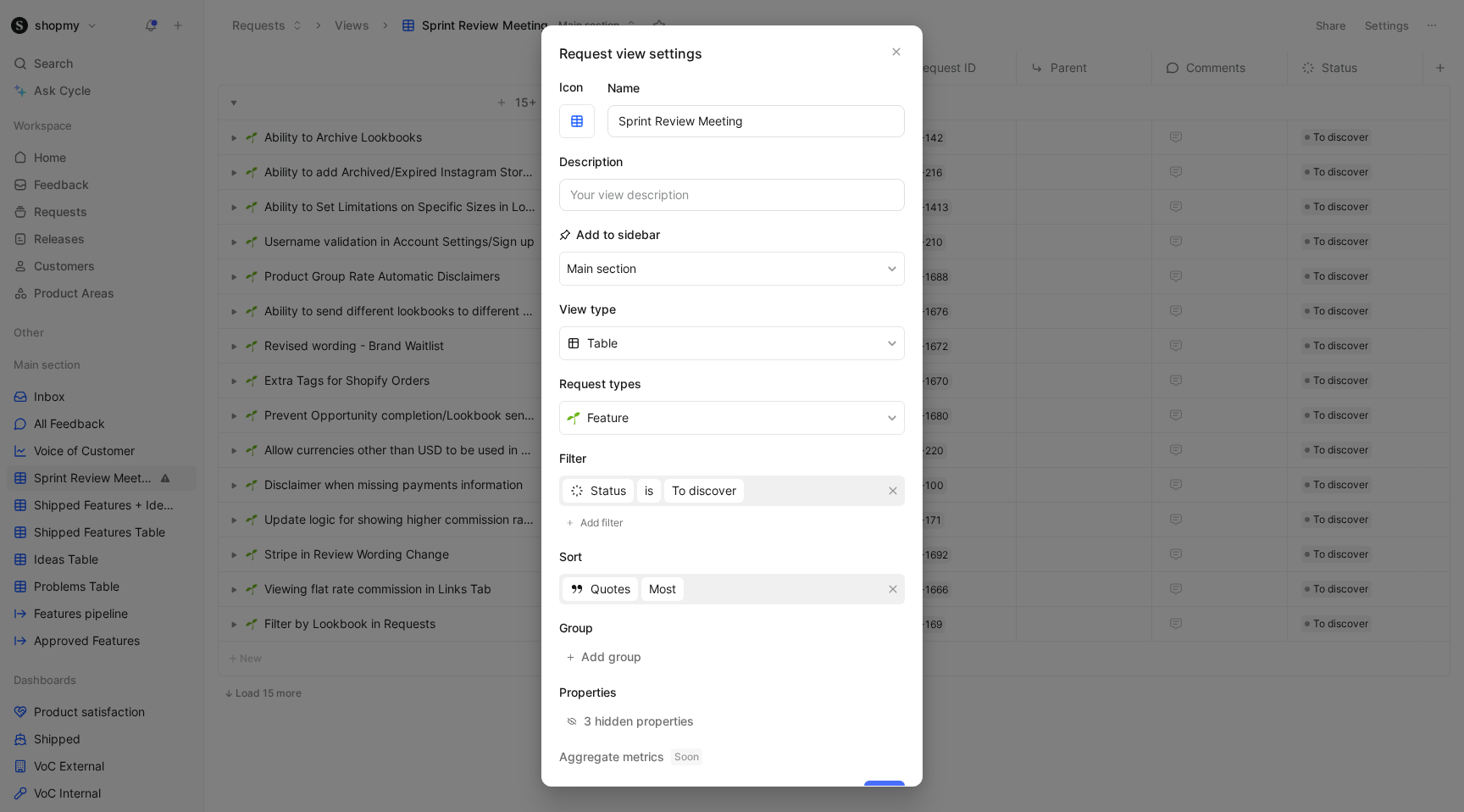
click at [903, 41] on div "Request view settings Icon Name Sprint Review Meeting Description Add to sideba…" at bounding box center [732, 406] width 381 height 760
click at [897, 50] on icon "button" at bounding box center [897, 53] width 8 height 8
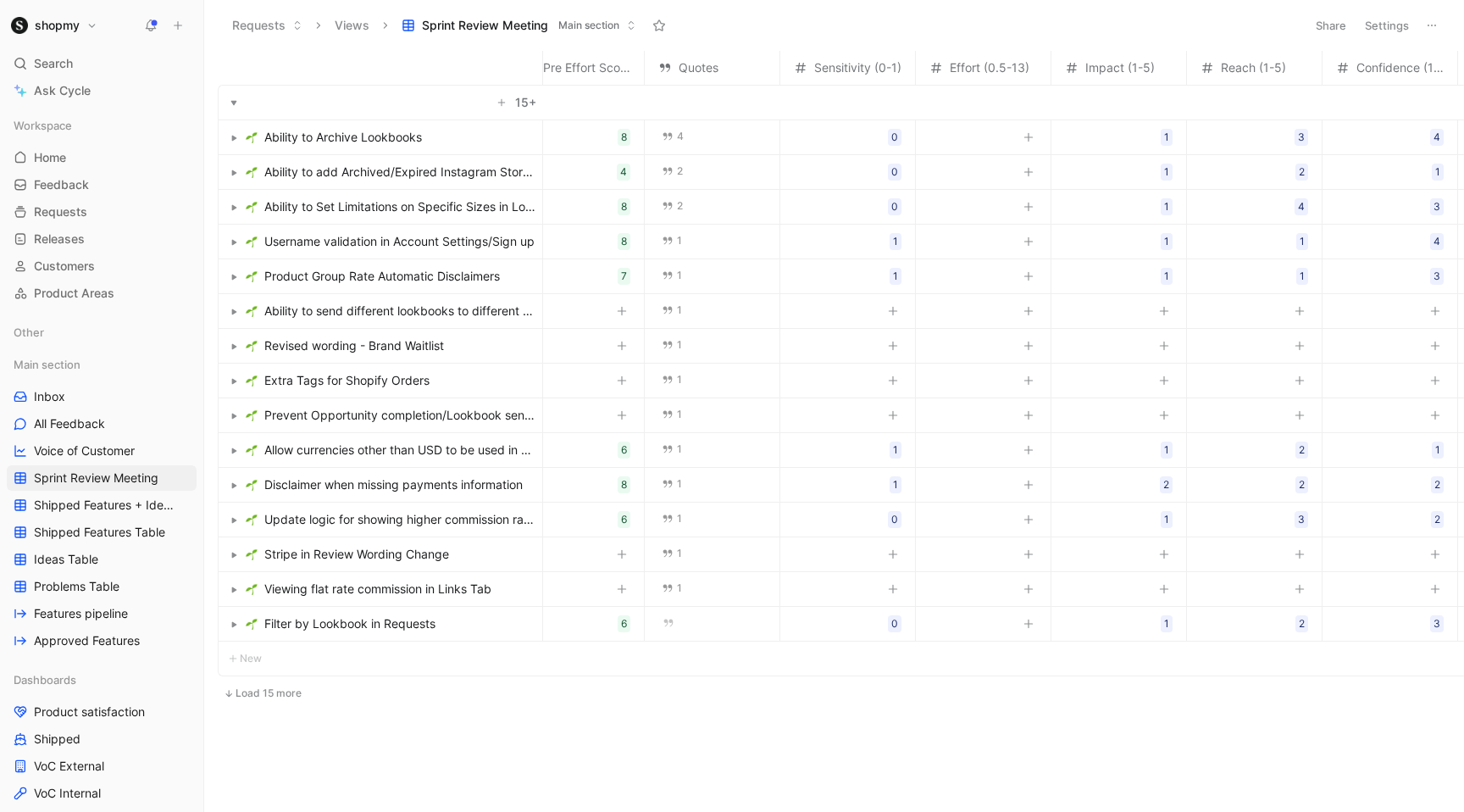
scroll to position [0, 0]
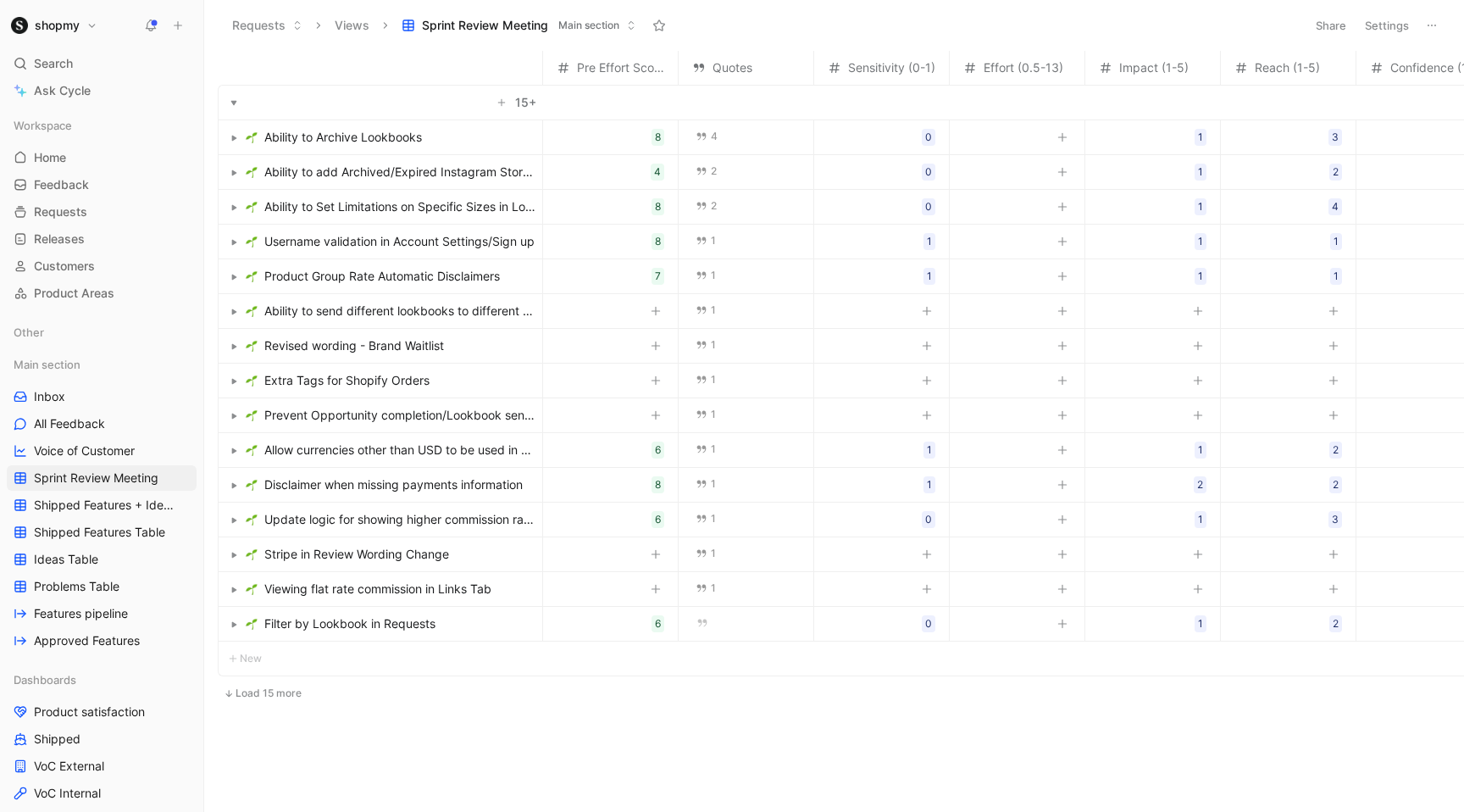
click at [496, 312] on span "Ability to send different lookbooks to different Opportunity plans" at bounding box center [400, 310] width 271 height 20
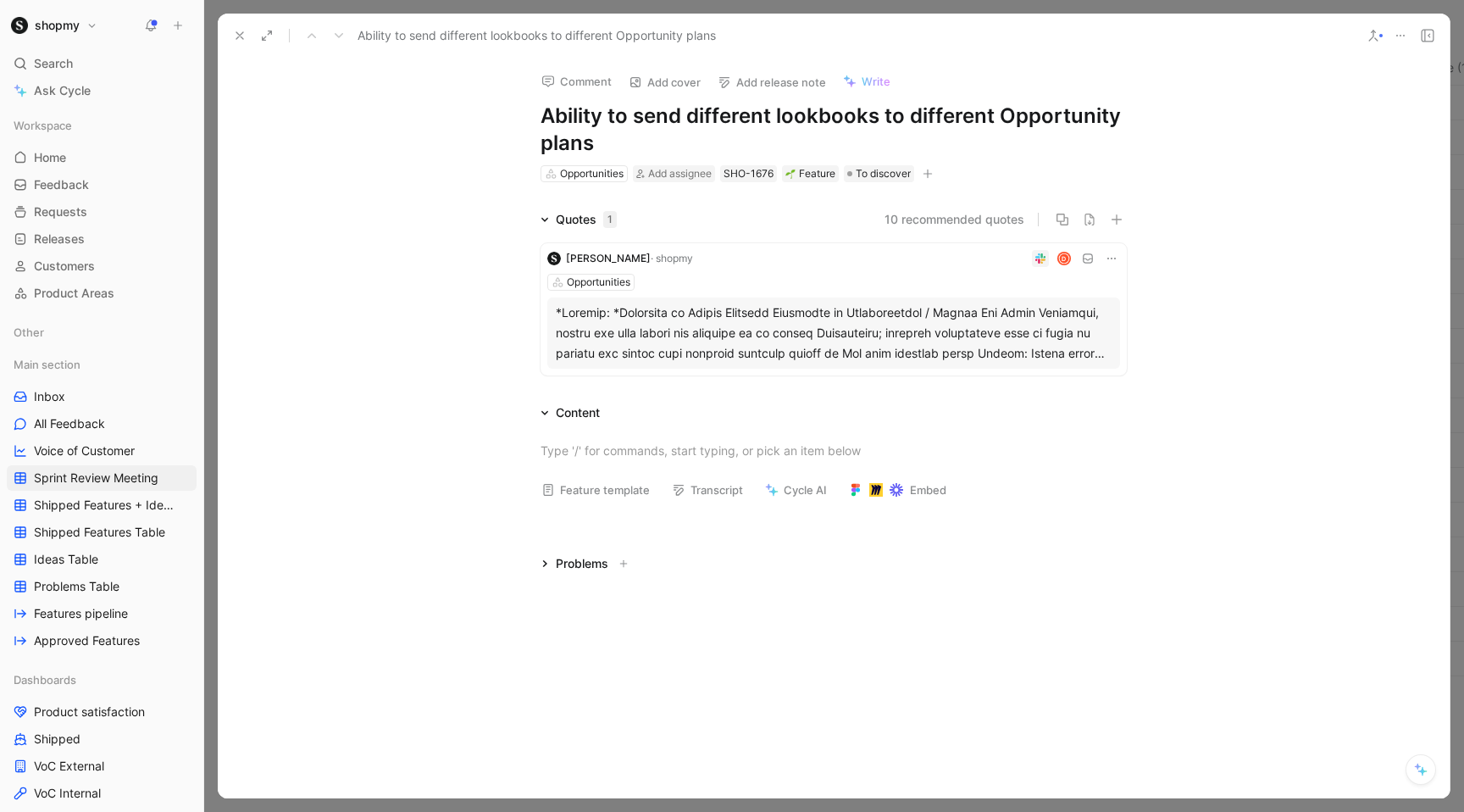
click at [589, 411] on div "Content" at bounding box center [577, 412] width 44 height 20
click at [589, 452] on div at bounding box center [834, 450] width 587 height 18
click at [589, 489] on button "Feature template" at bounding box center [595, 489] width 124 height 23
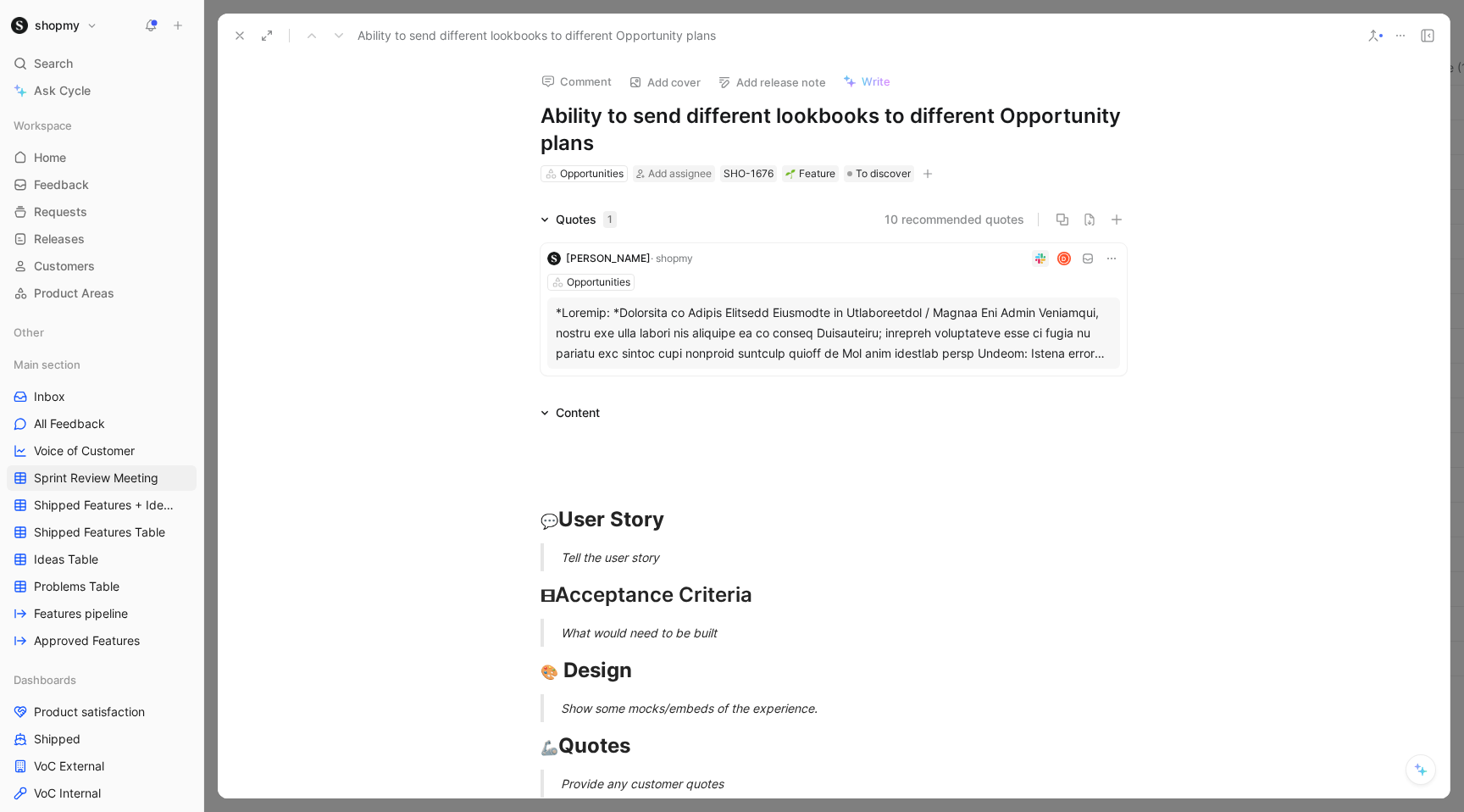
click at [601, 557] on div "Tell the user story" at bounding box center [854, 557] width 587 height 18
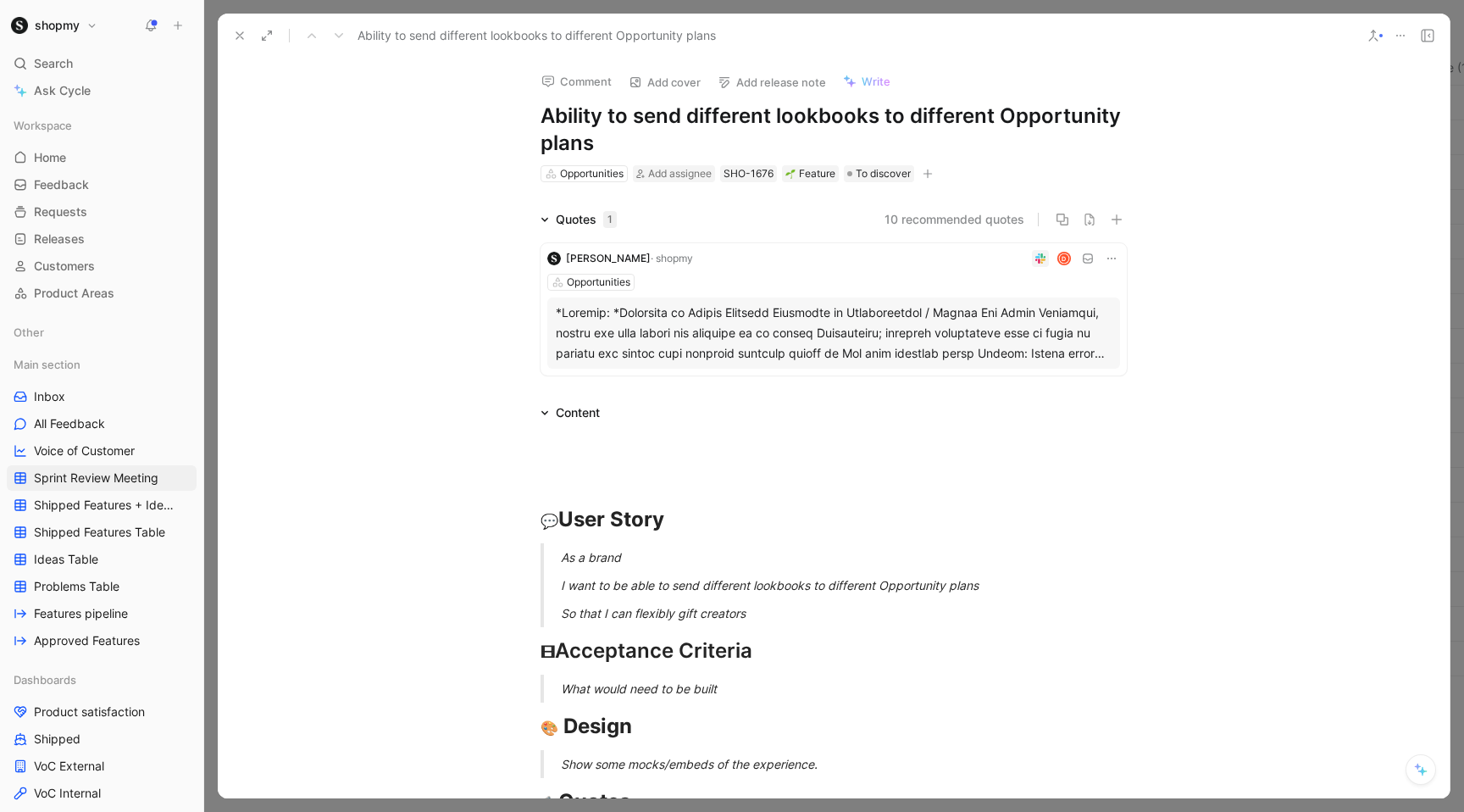
click at [729, 334] on div at bounding box center [833, 333] width 555 height 61
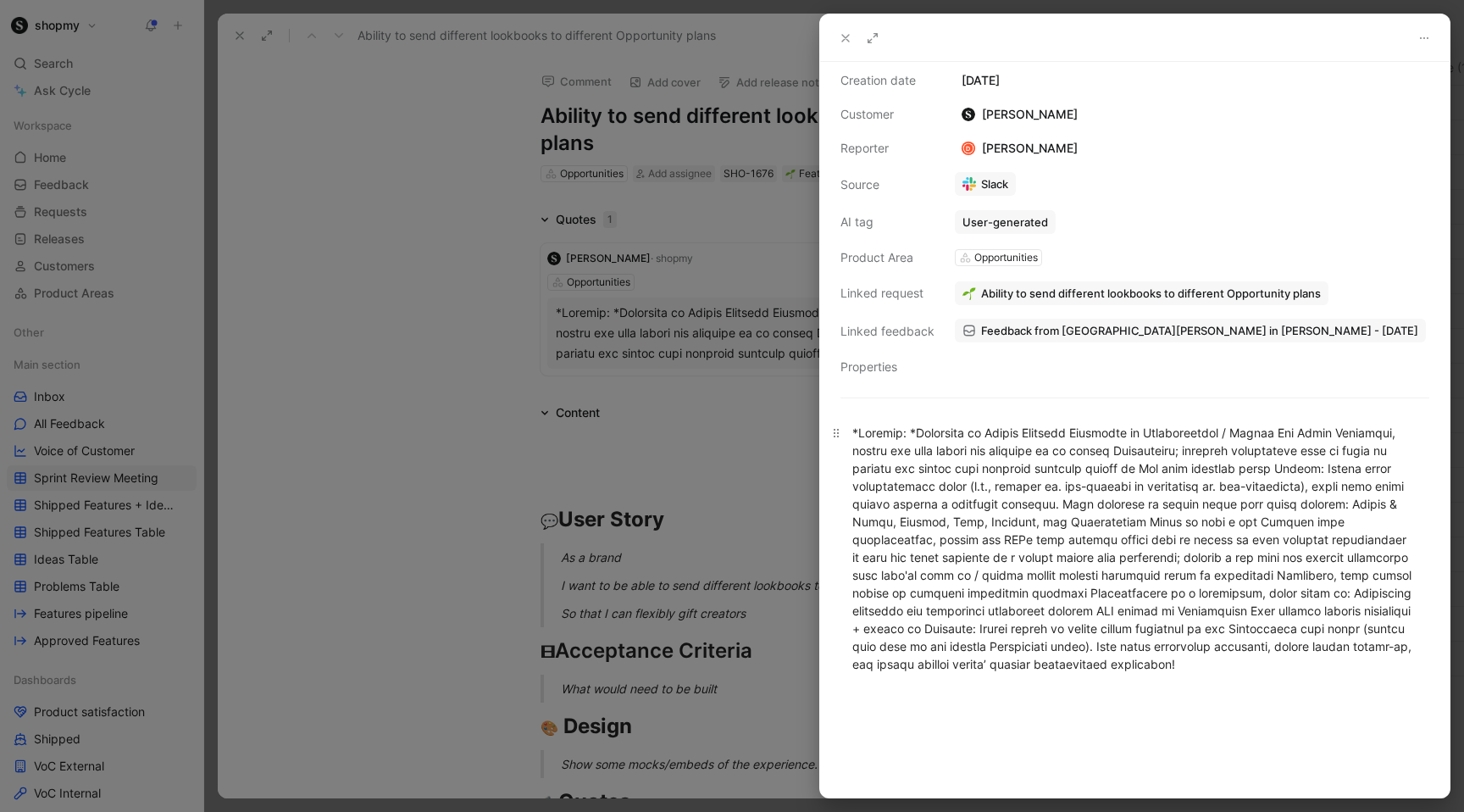
scroll to position [42, 0]
click at [785, 434] on div at bounding box center [732, 406] width 1464 height 812
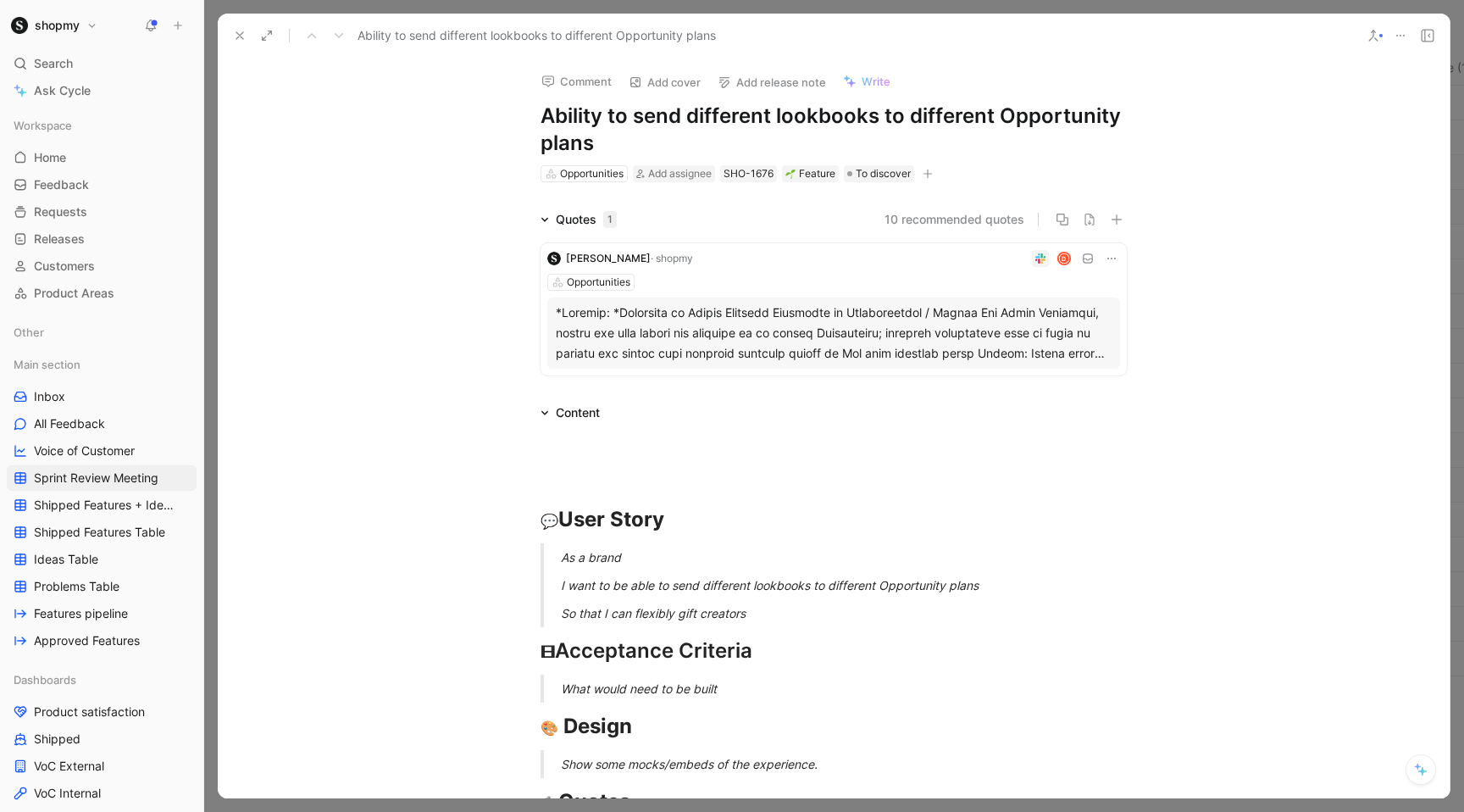
click at [237, 36] on icon at bounding box center [240, 36] width 14 height 14
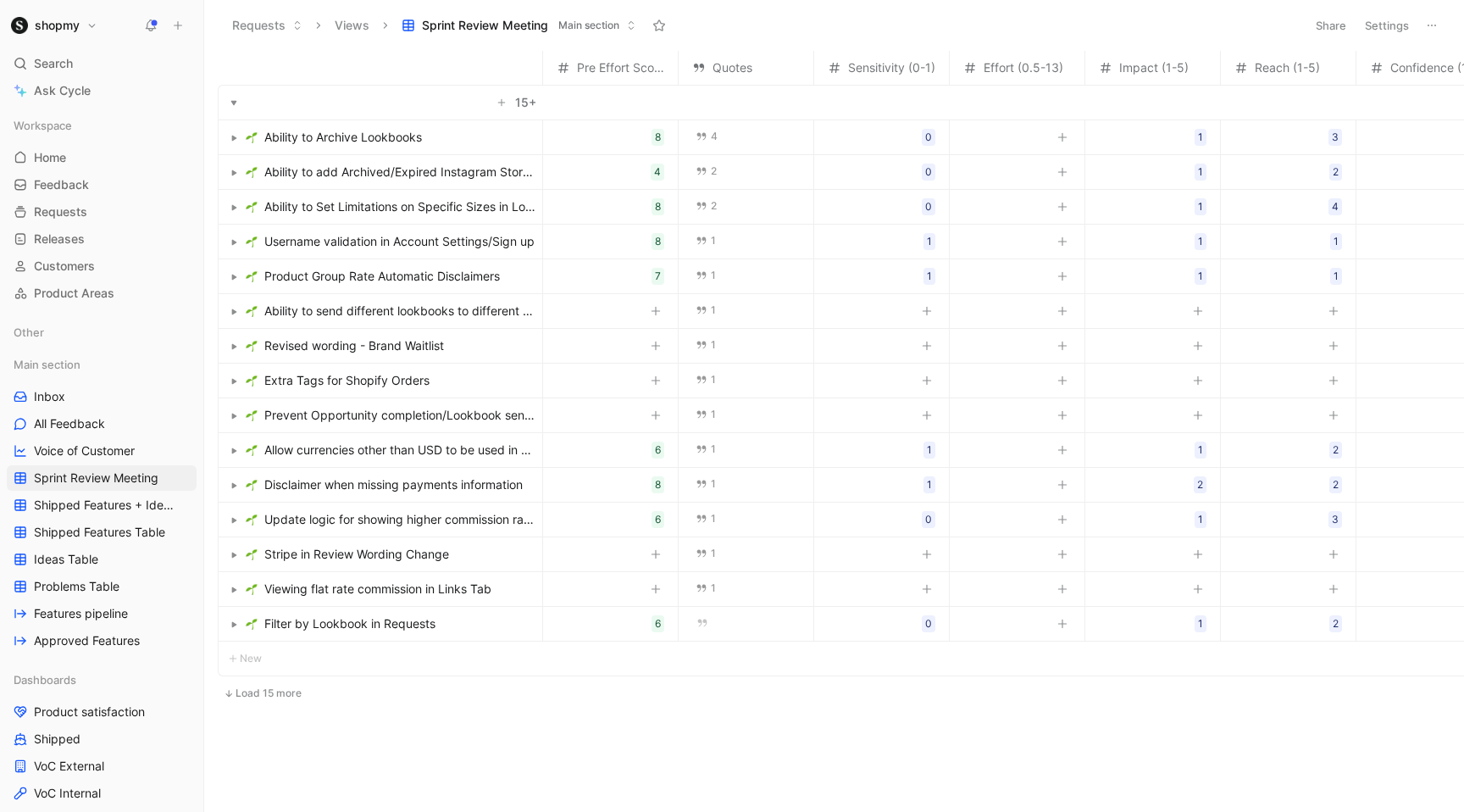
click at [468, 315] on span "Ability to send different lookbooks to different Opportunity plans" at bounding box center [400, 310] width 271 height 20
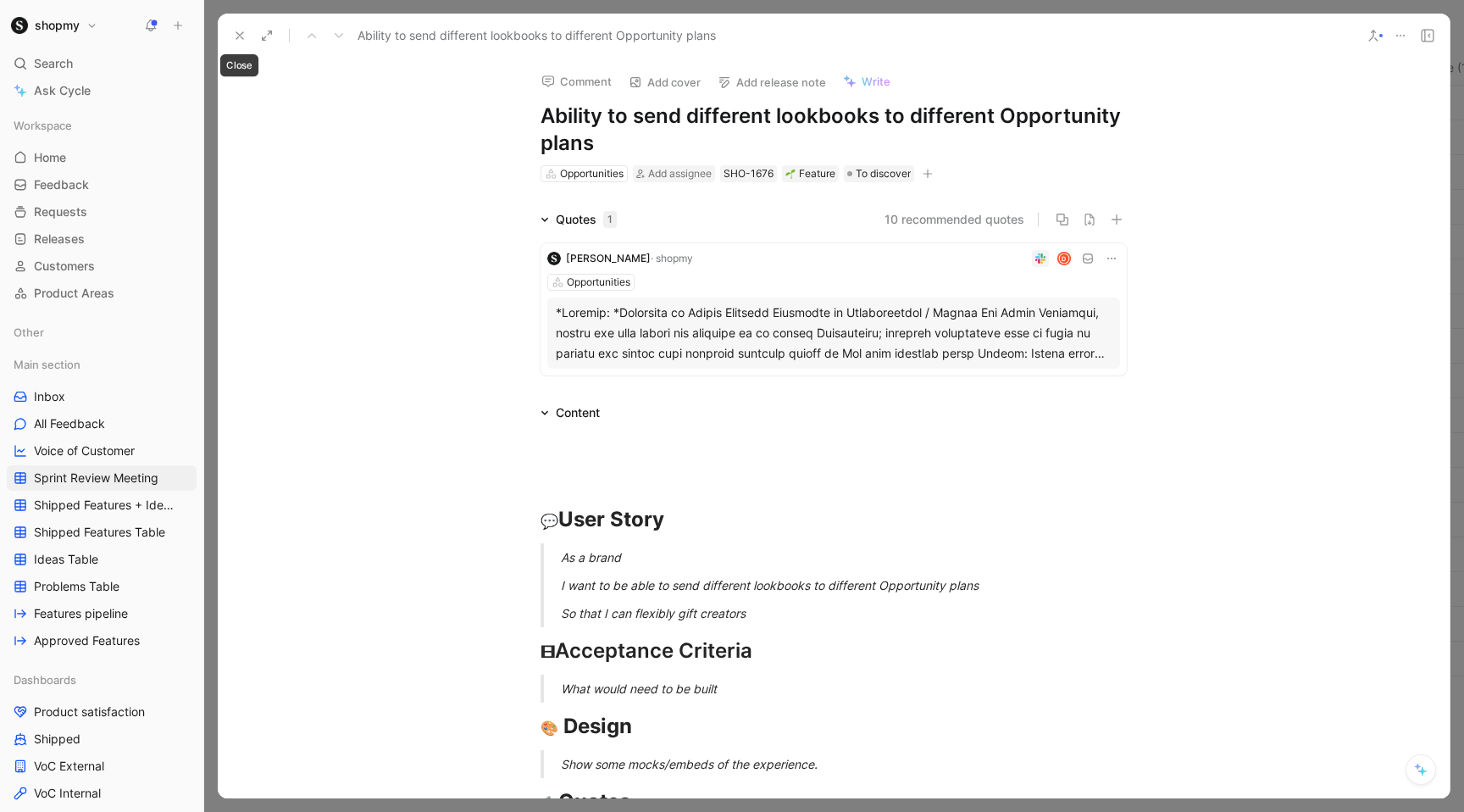
click at [236, 35] on icon at bounding box center [240, 36] width 14 height 14
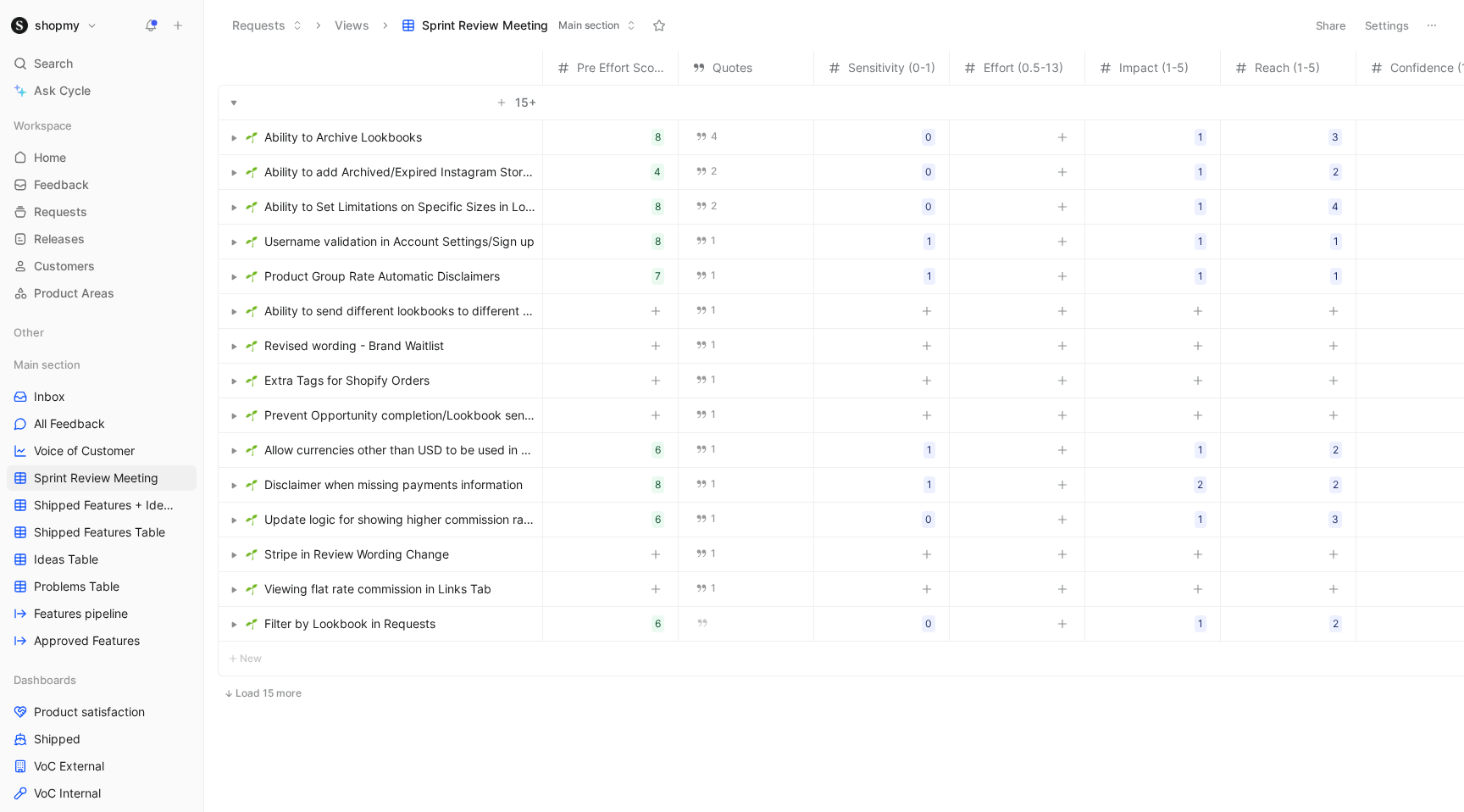
click at [503, 588] on link "Viewing flat rate commission in Links Tab" at bounding box center [391, 588] width 290 height 20
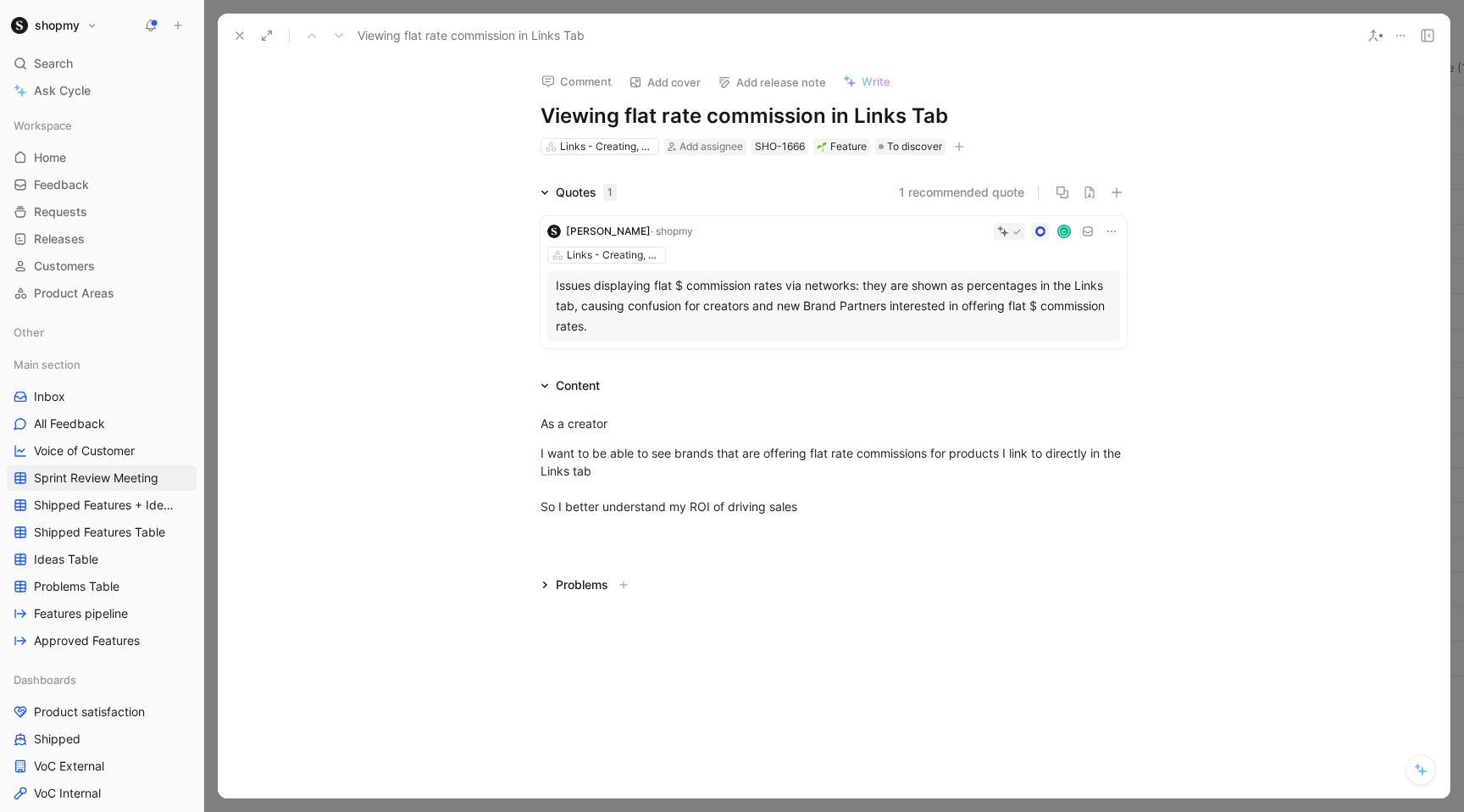
click at [240, 30] on icon at bounding box center [240, 36] width 14 height 14
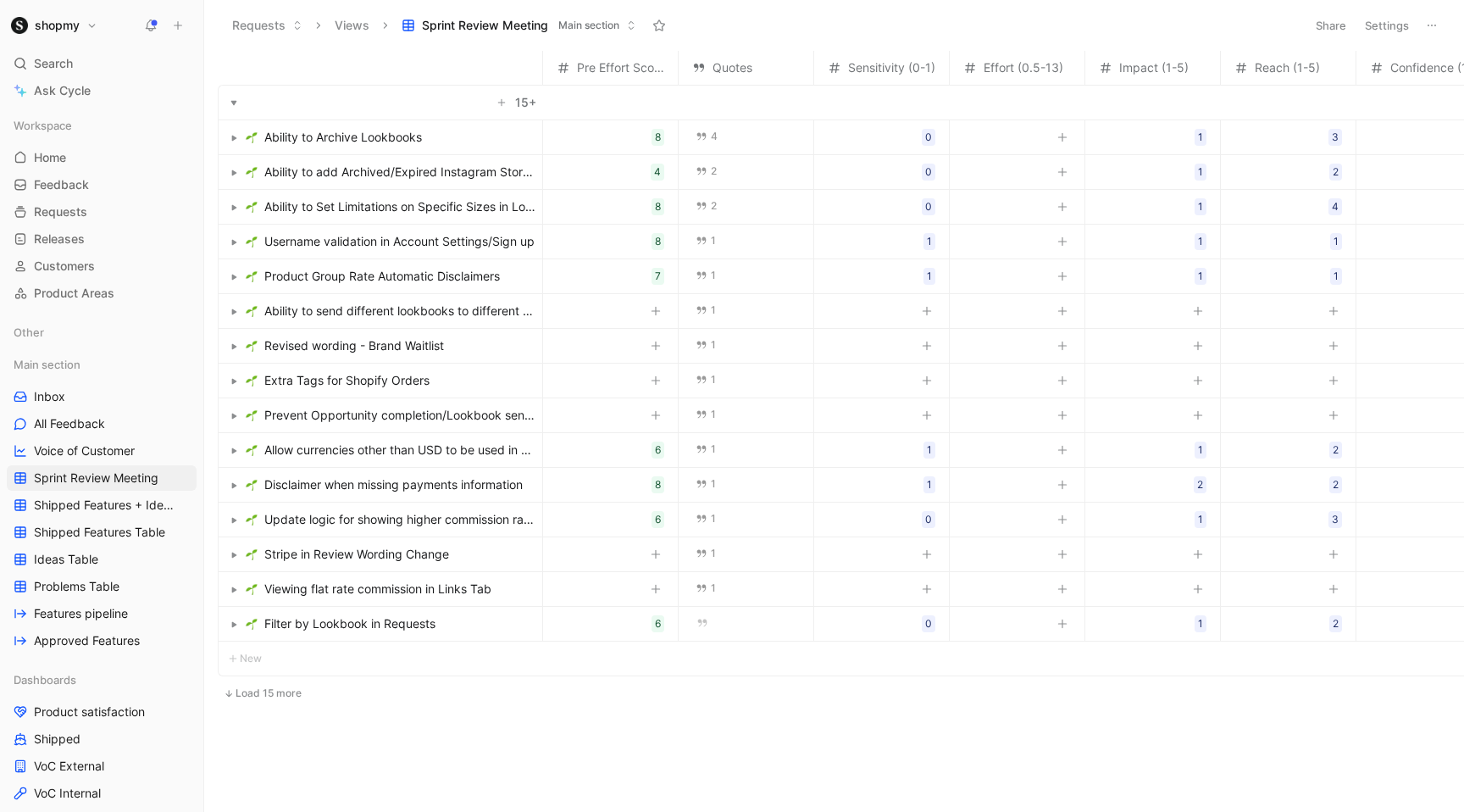
click at [922, 589] on icon "button" at bounding box center [927, 588] width 10 height 10
type input "1"
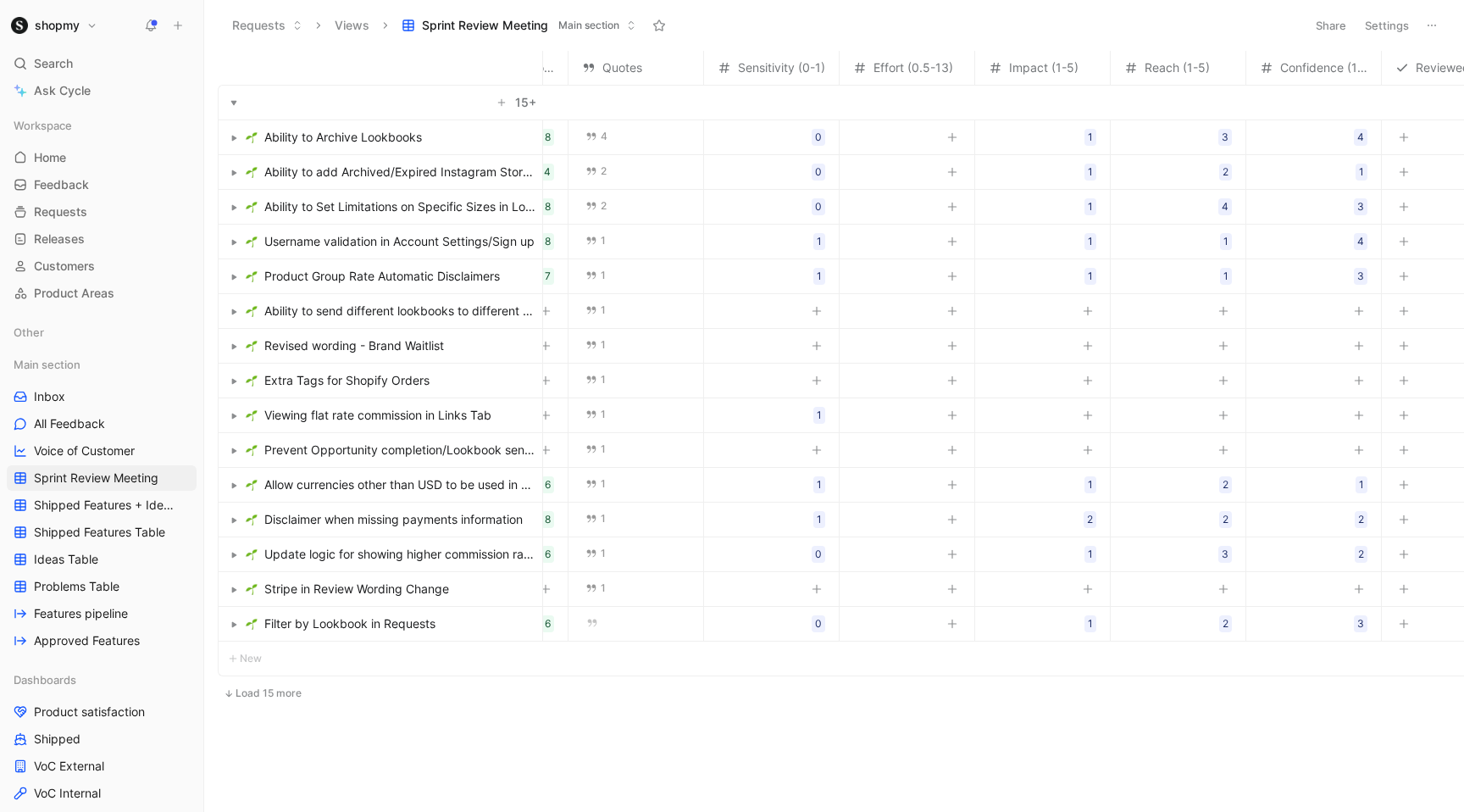
scroll to position [0, 116]
click at [1073, 586] on div at bounding box center [1082, 587] width 20 height 22
click at [1088, 586] on button "button" at bounding box center [1082, 588] width 17 height 17
type input "1"
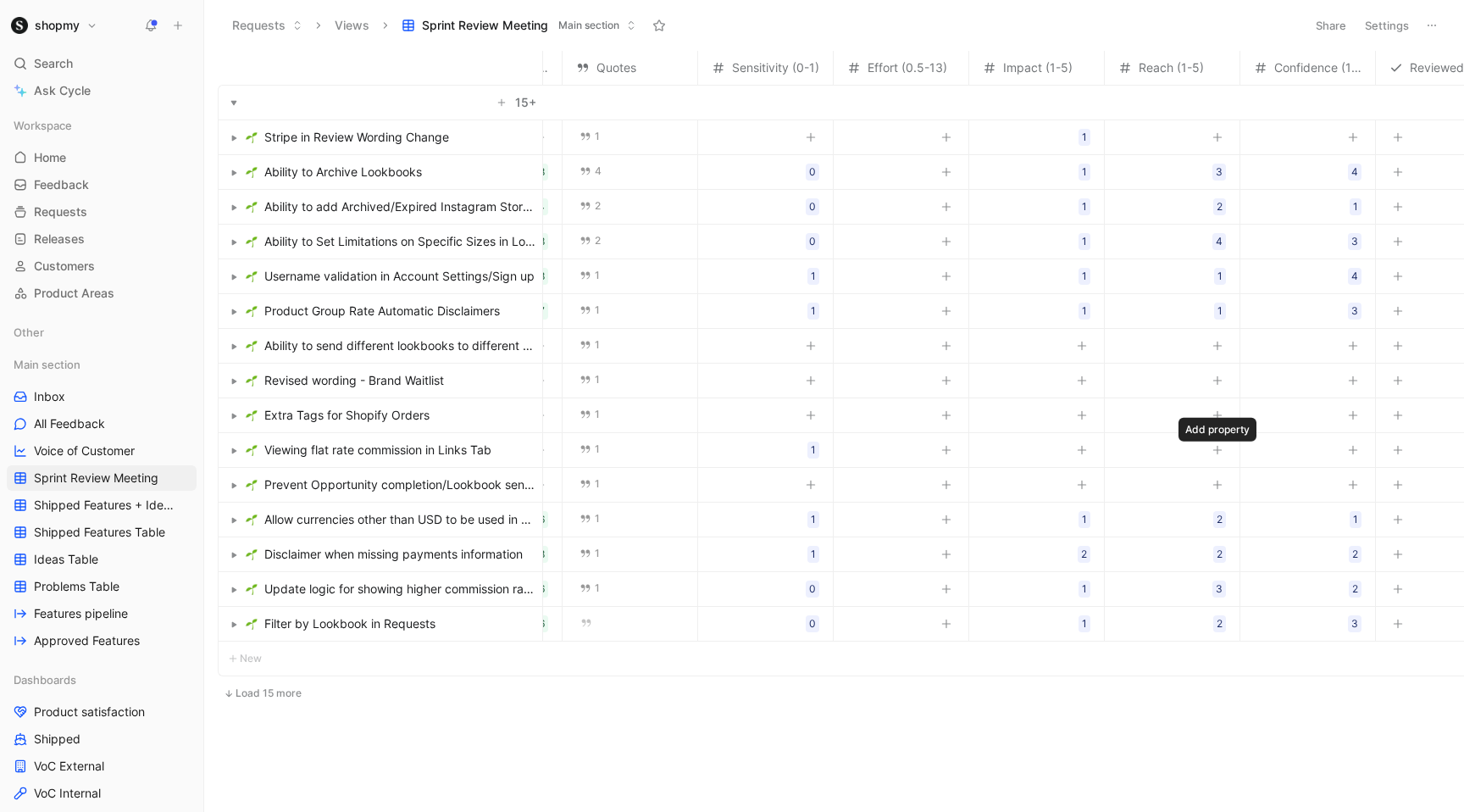
click at [1207, 448] on div at bounding box center [1217, 448] width 20 height 22
click at [1217, 445] on icon "button" at bounding box center [1218, 449] width 10 height 10
type input "1"
click at [1085, 447] on icon "button" at bounding box center [1082, 449] width 10 height 10
type input "1"
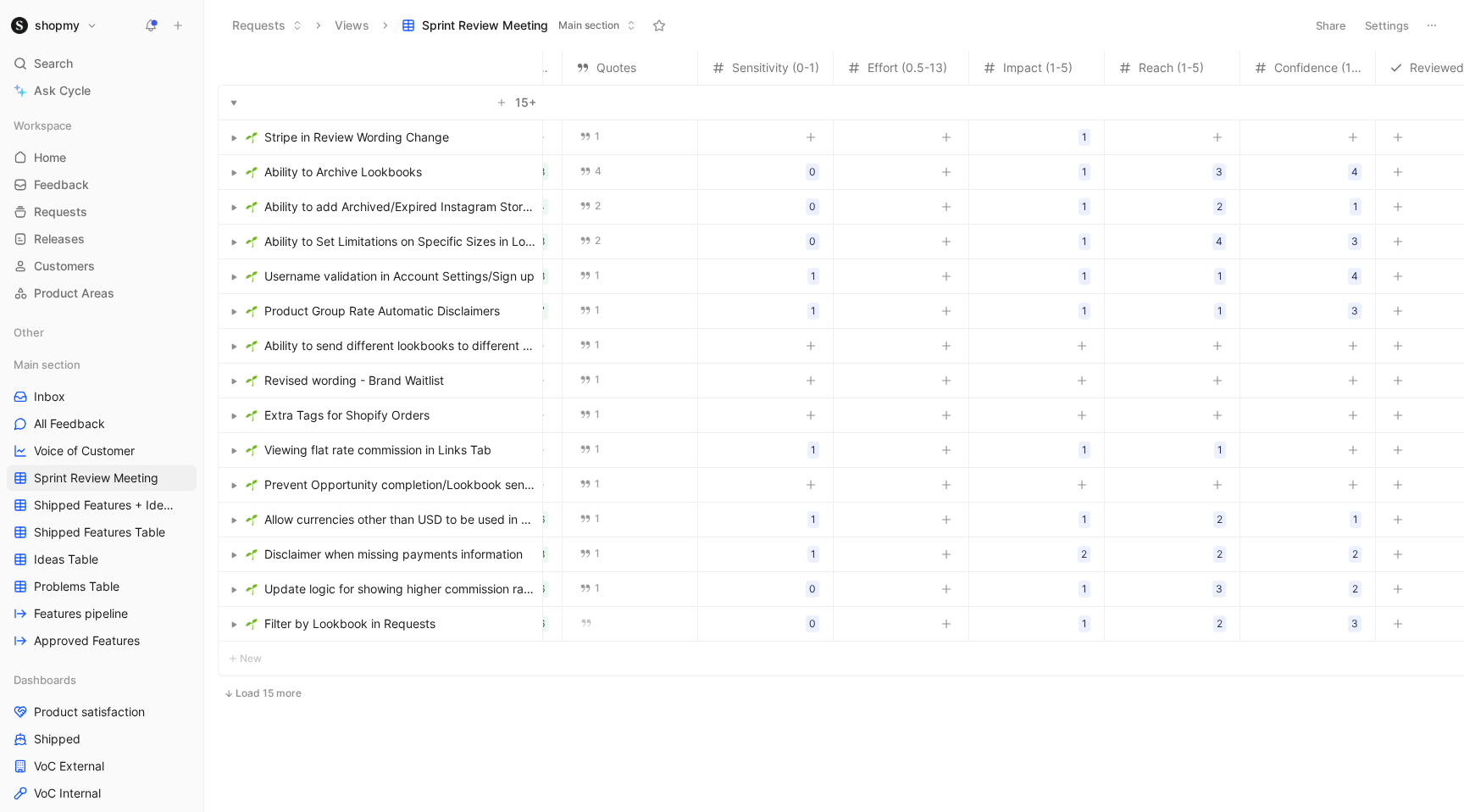
click at [1345, 452] on button "button" at bounding box center [1352, 449] width 17 height 17
type input "3"
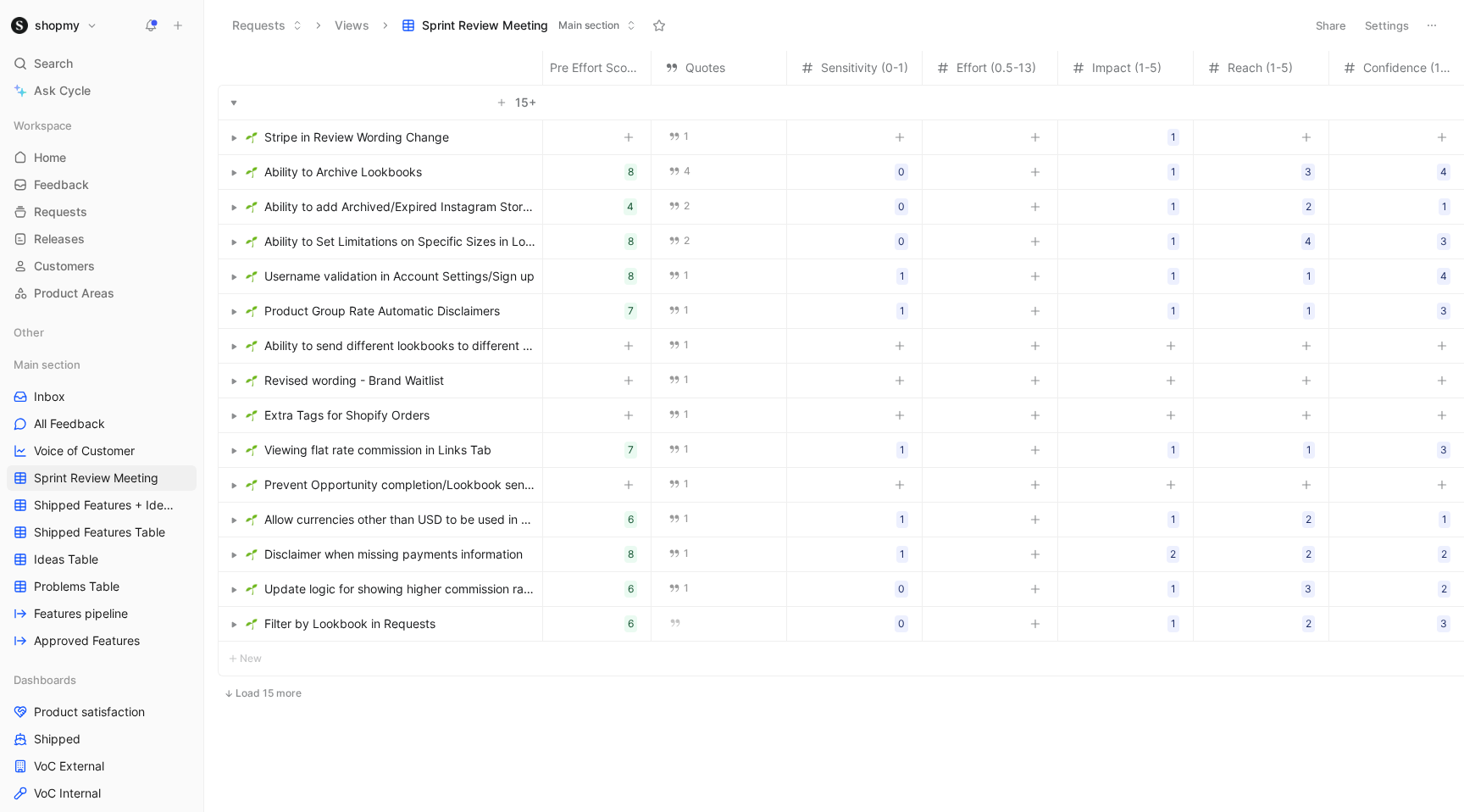
scroll to position [0, 0]
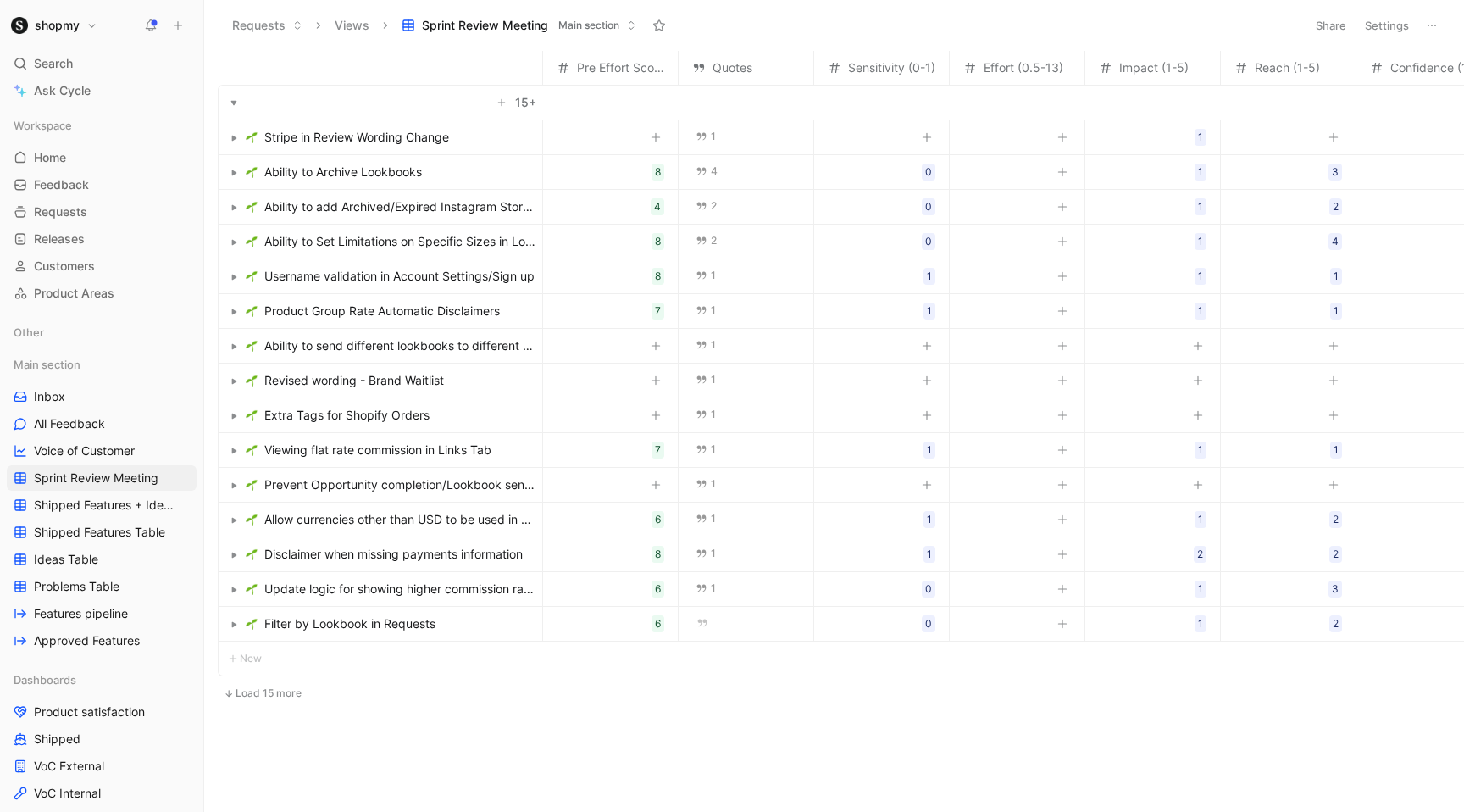
click at [424, 483] on span "Prevent Opportunity completion/Lookbook sending marking chat as read" at bounding box center [400, 484] width 271 height 20
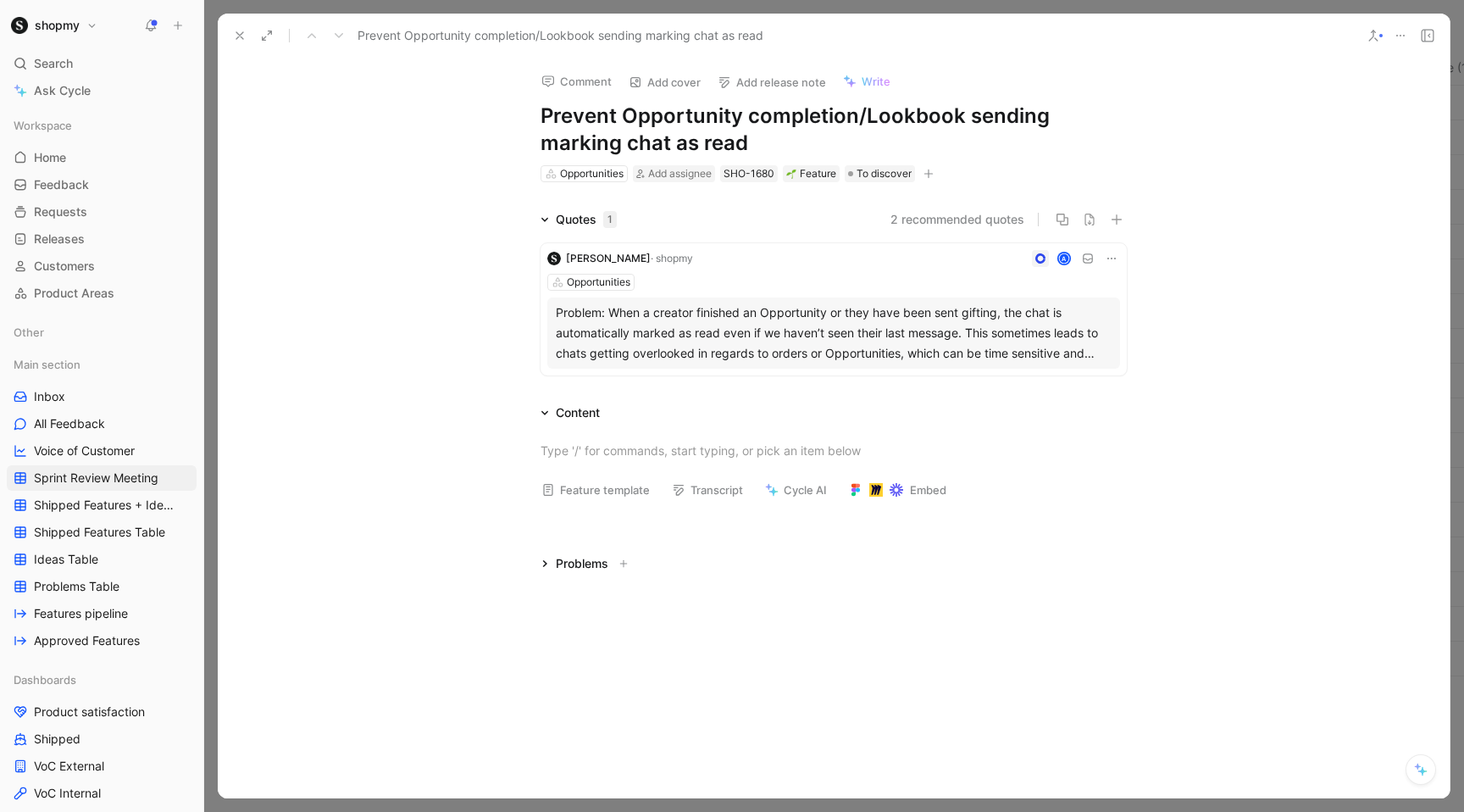
click at [578, 409] on div "Content" at bounding box center [577, 412] width 44 height 20
click at [608, 436] on div at bounding box center [834, 450] width 1232 height 55
click at [582, 501] on button "Feature template" at bounding box center [595, 489] width 124 height 23
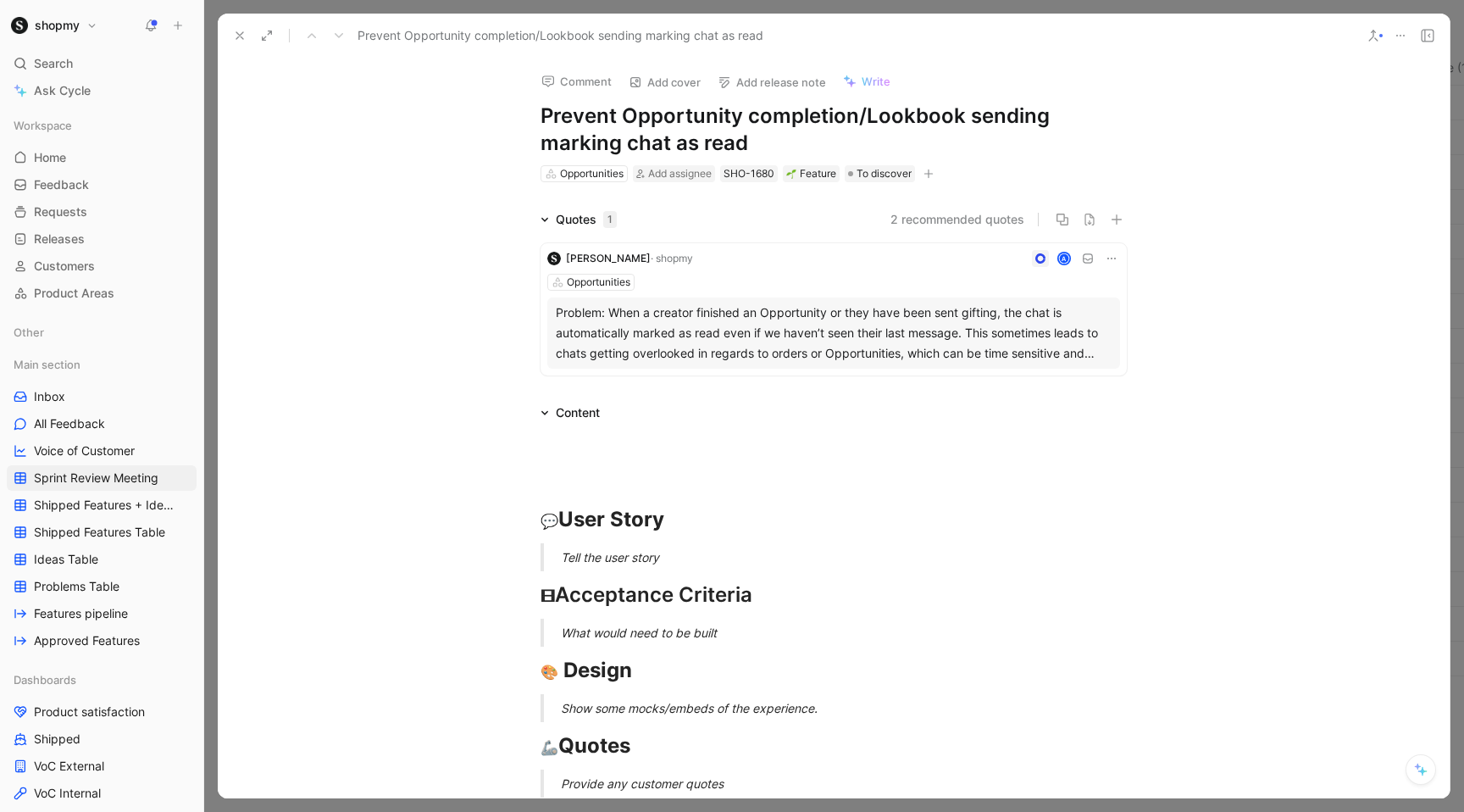
click at [578, 560] on div "Tell the user story" at bounding box center [854, 557] width 587 height 18
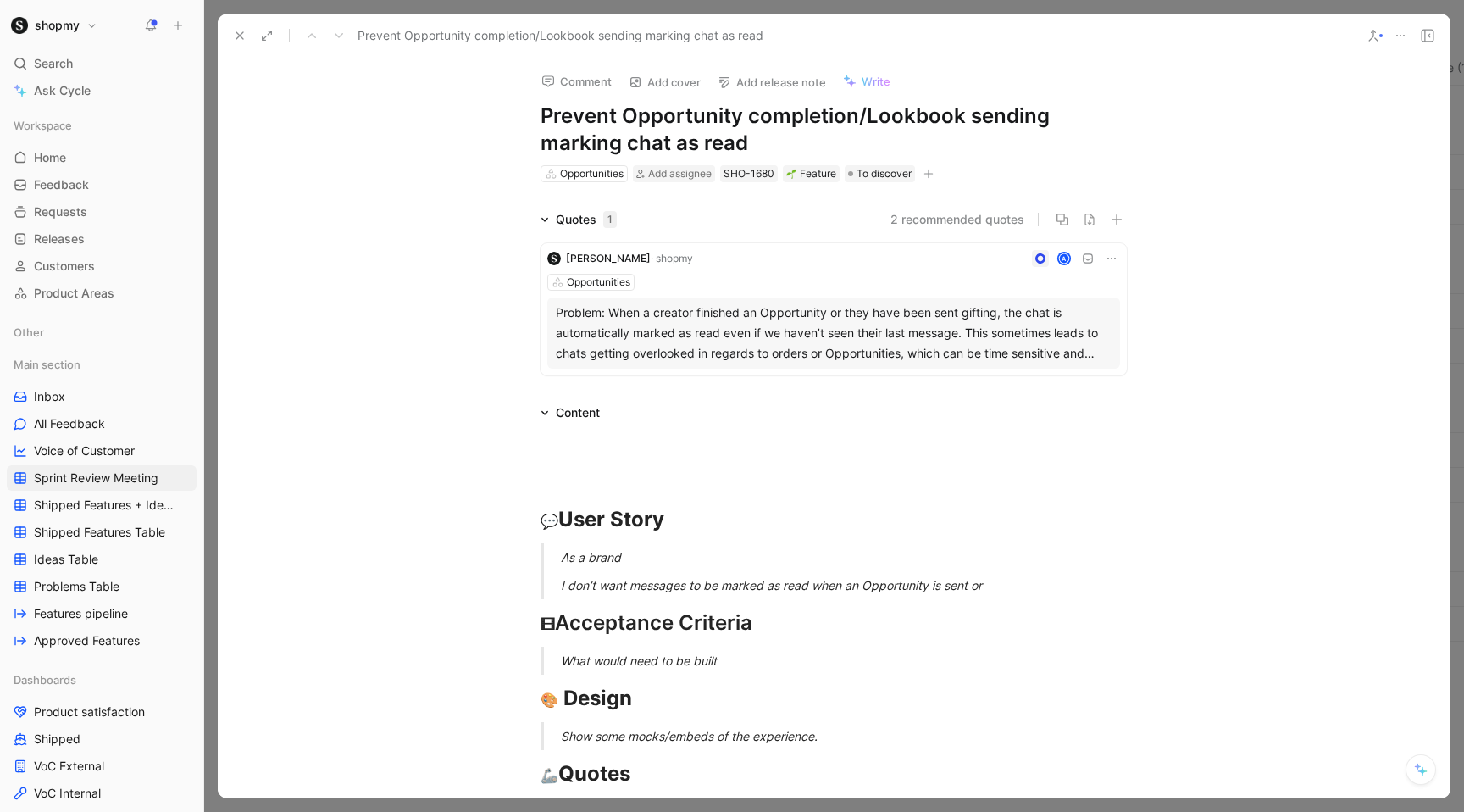
click at [956, 582] on div "I don’t want messages to be marked as read when an Opportunity is sent or" at bounding box center [854, 584] width 587 height 18
click at [1033, 588] on div "I don’t want messages to be marked as read when an Opportunity is completed or" at bounding box center [854, 584] width 587 height 18
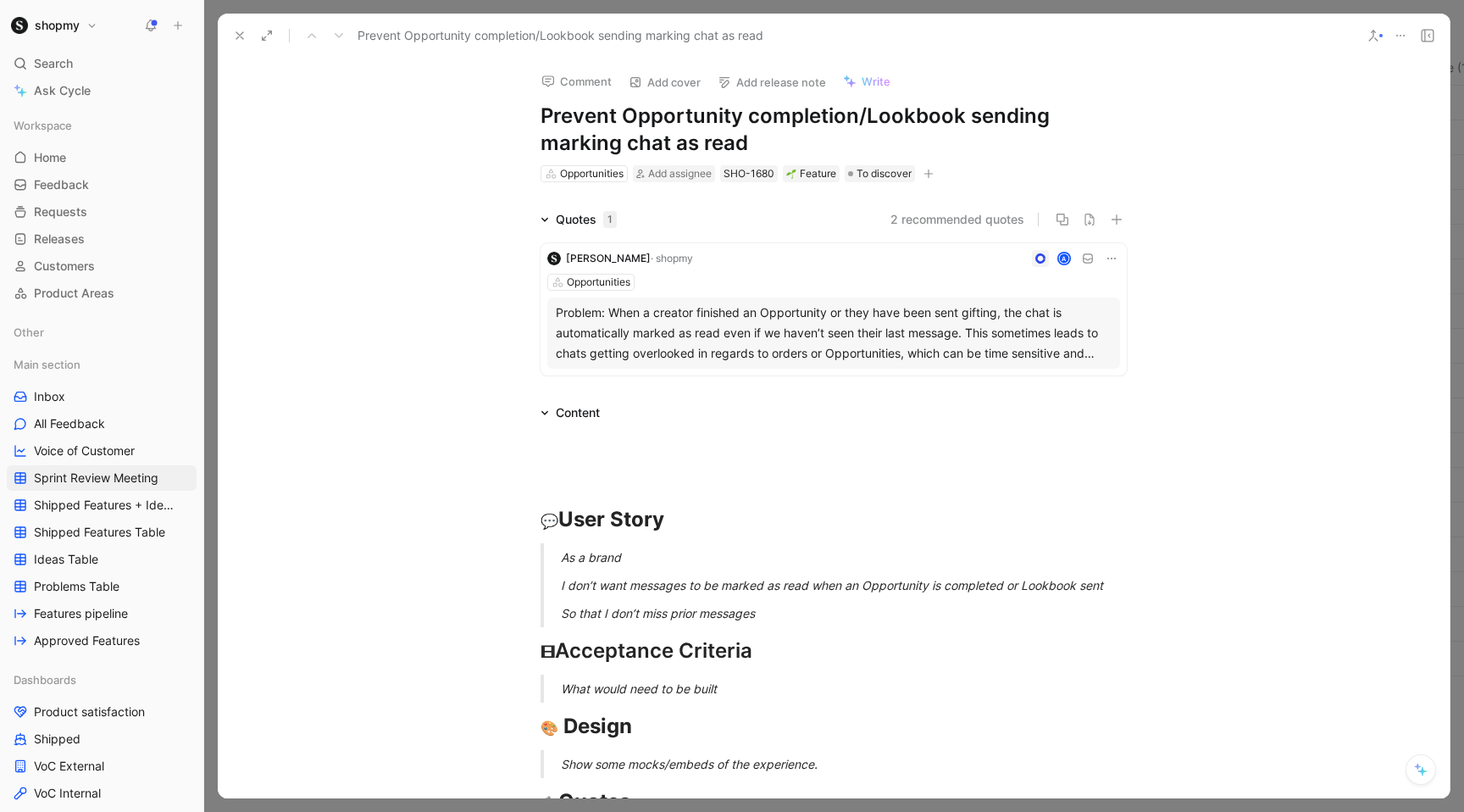
click at [690, 379] on div "[PERSON_NAME] · shopmy A Opportunities Problem: When a creator finished an Oppo…" at bounding box center [834, 305] width 587 height 153
click at [571, 451] on div "💬 User Story" at bounding box center [834, 489] width 587 height 91
click at [241, 37] on use at bounding box center [239, 35] width 7 height 7
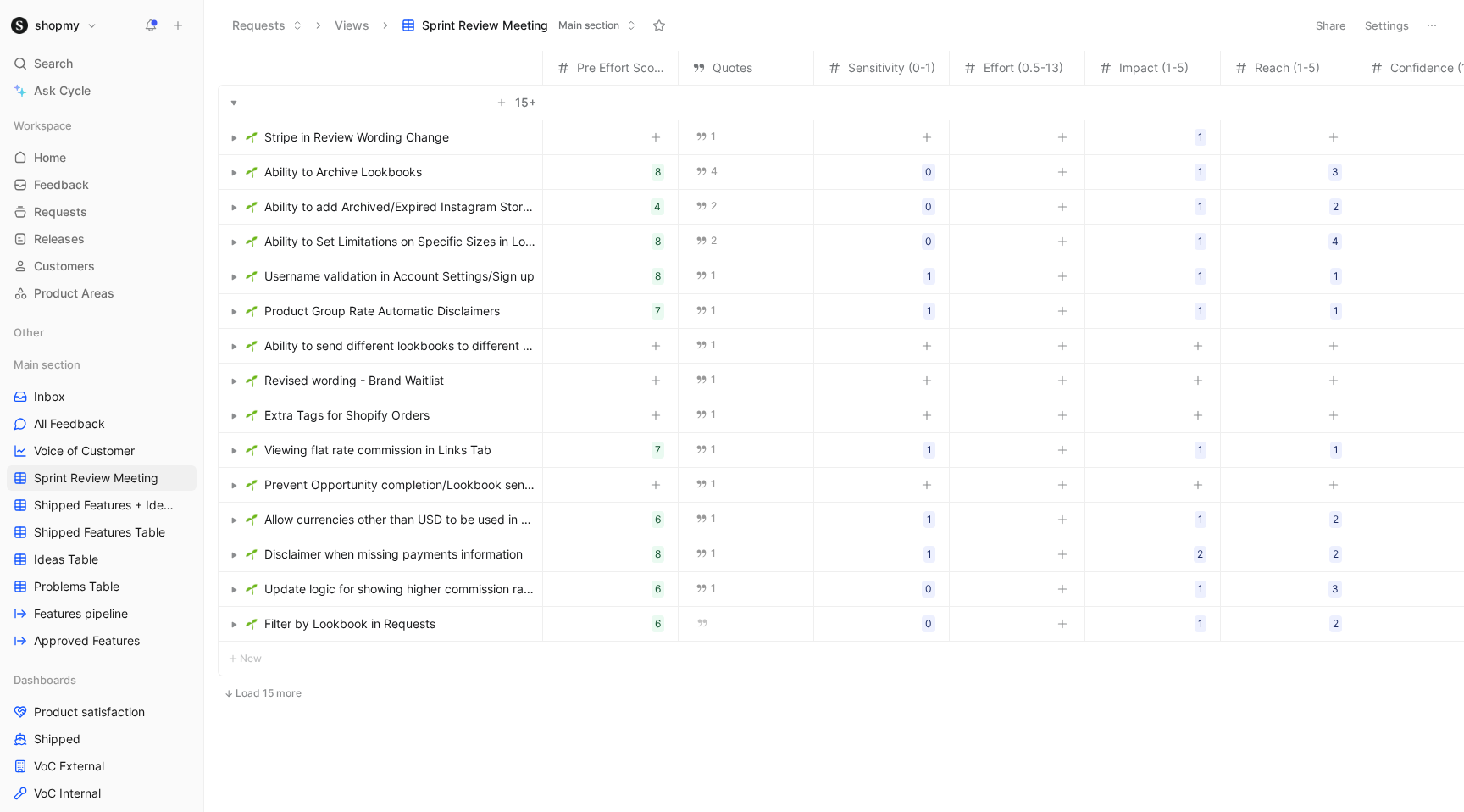
click at [911, 480] on div at bounding box center [881, 483] width 135 height 32
click at [921, 480] on button "button" at bounding box center [926, 484] width 17 height 17
type input "1"
click at [1199, 348] on icon "button" at bounding box center [1197, 345] width 10 height 10
type input "1"
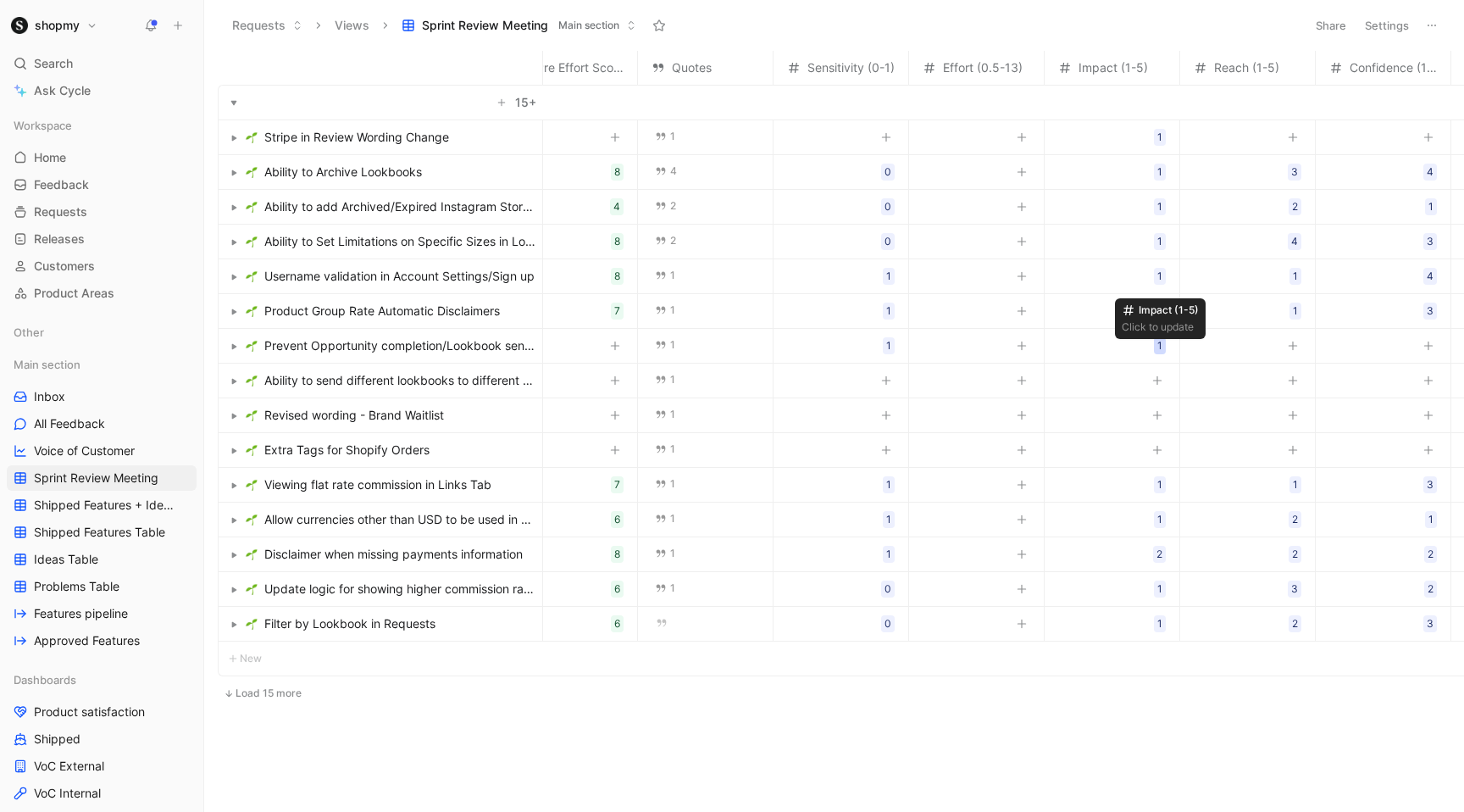
scroll to position [0, 161]
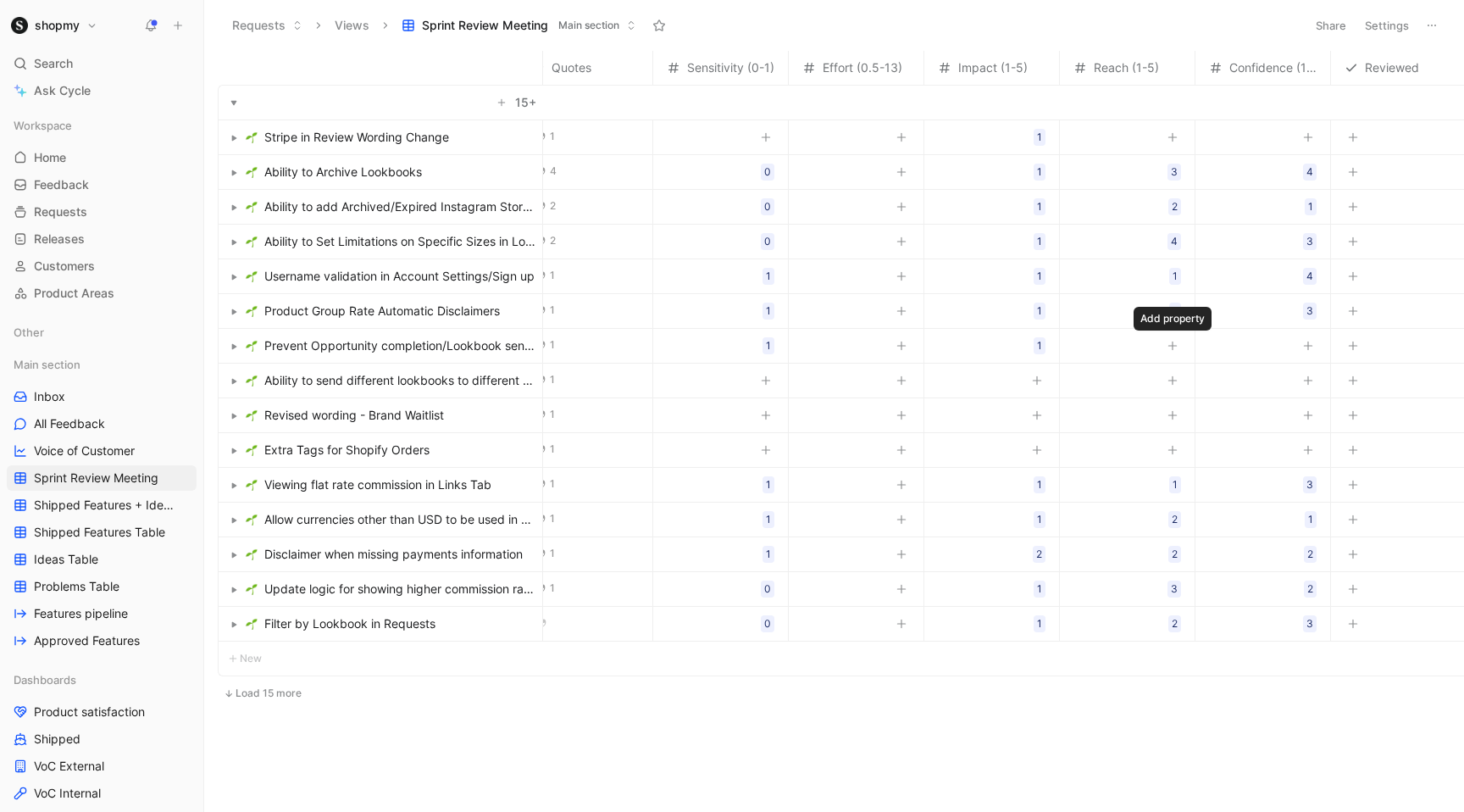
click at [1174, 347] on icon "button" at bounding box center [1172, 345] width 10 height 10
type input "3"
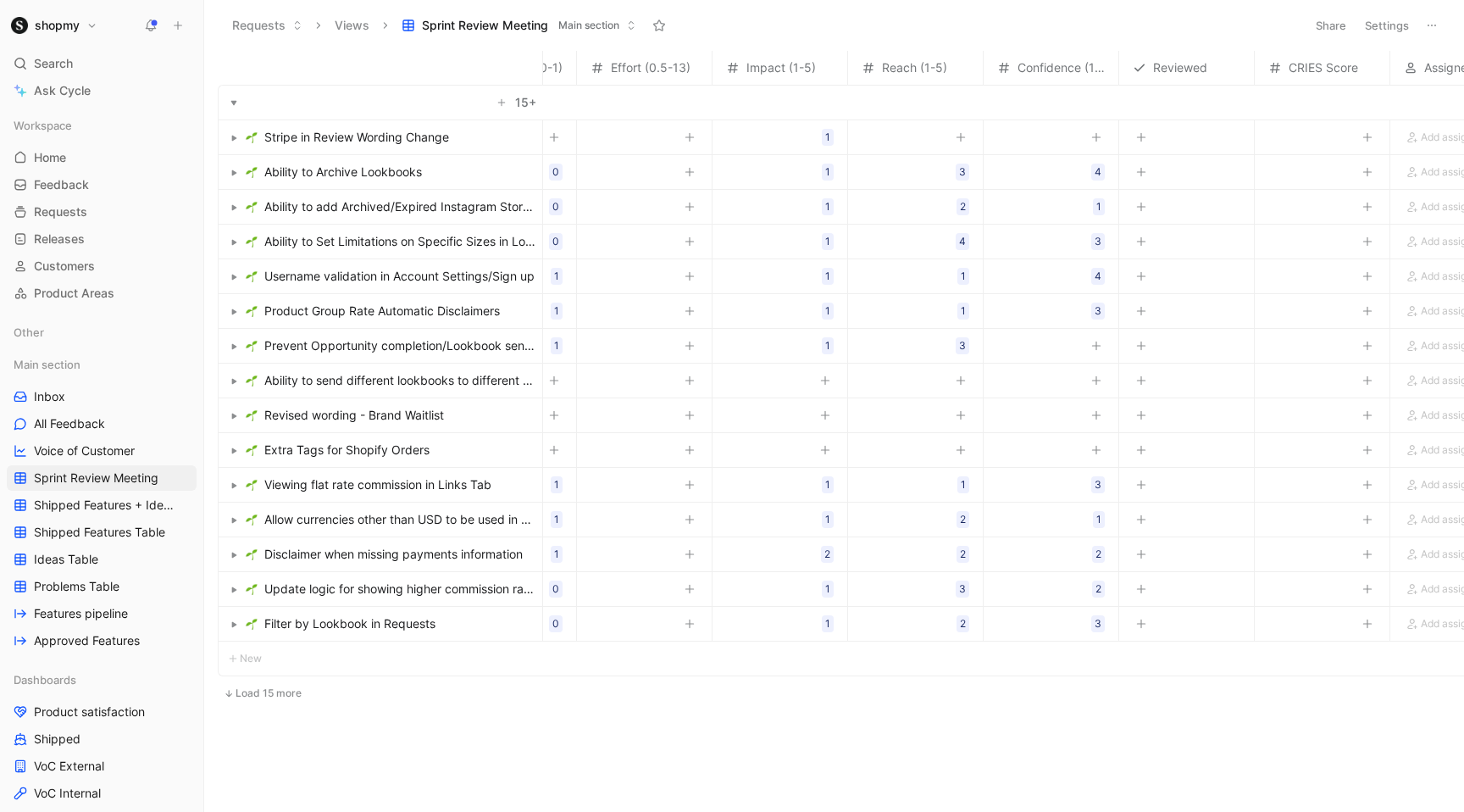
scroll to position [0, 378]
click at [960, 347] on div "3" at bounding box center [957, 345] width 7 height 17
type input "4"
click at [1094, 348] on icon "button" at bounding box center [1091, 345] width 10 height 10
type input "3"
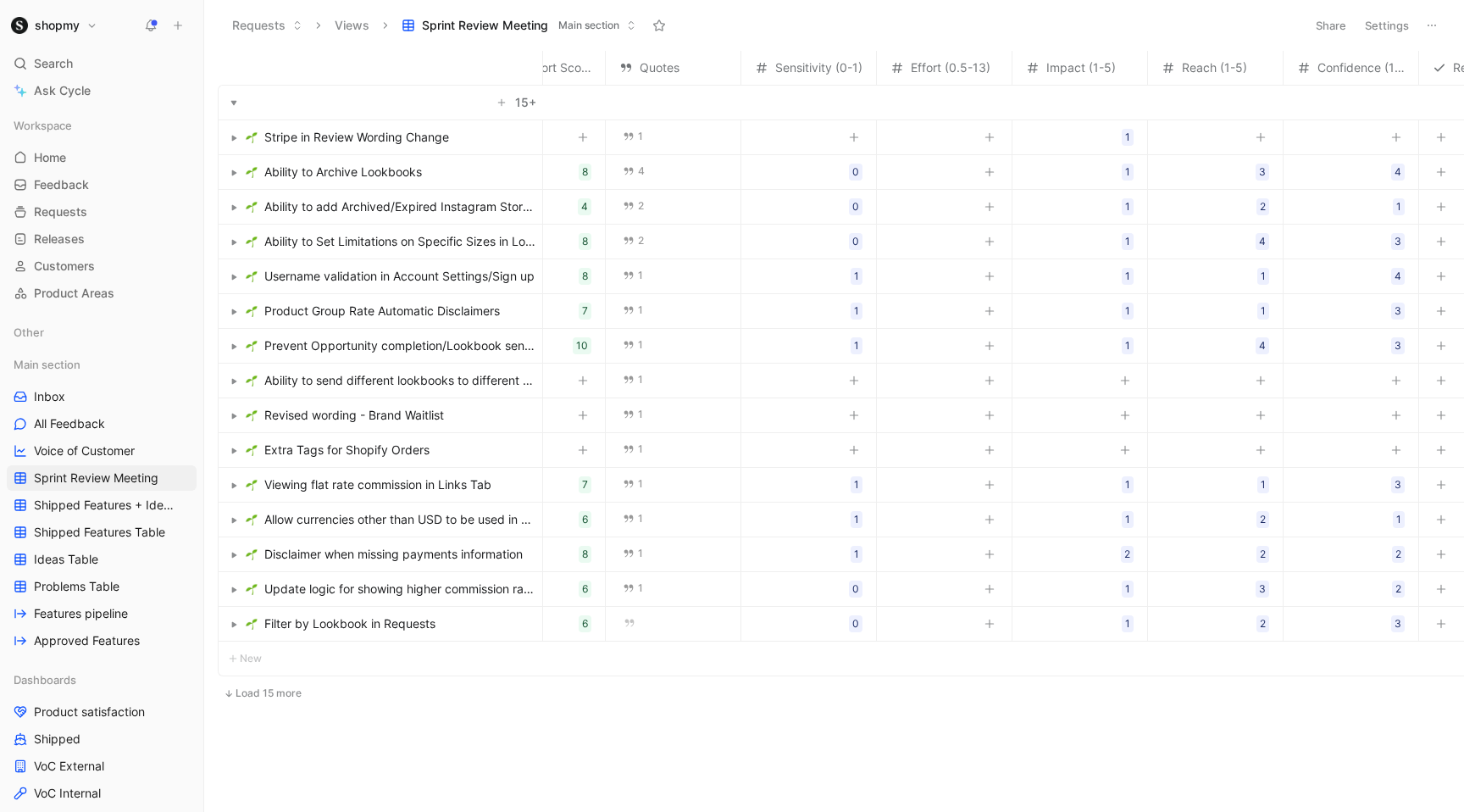
scroll to position [0, 0]
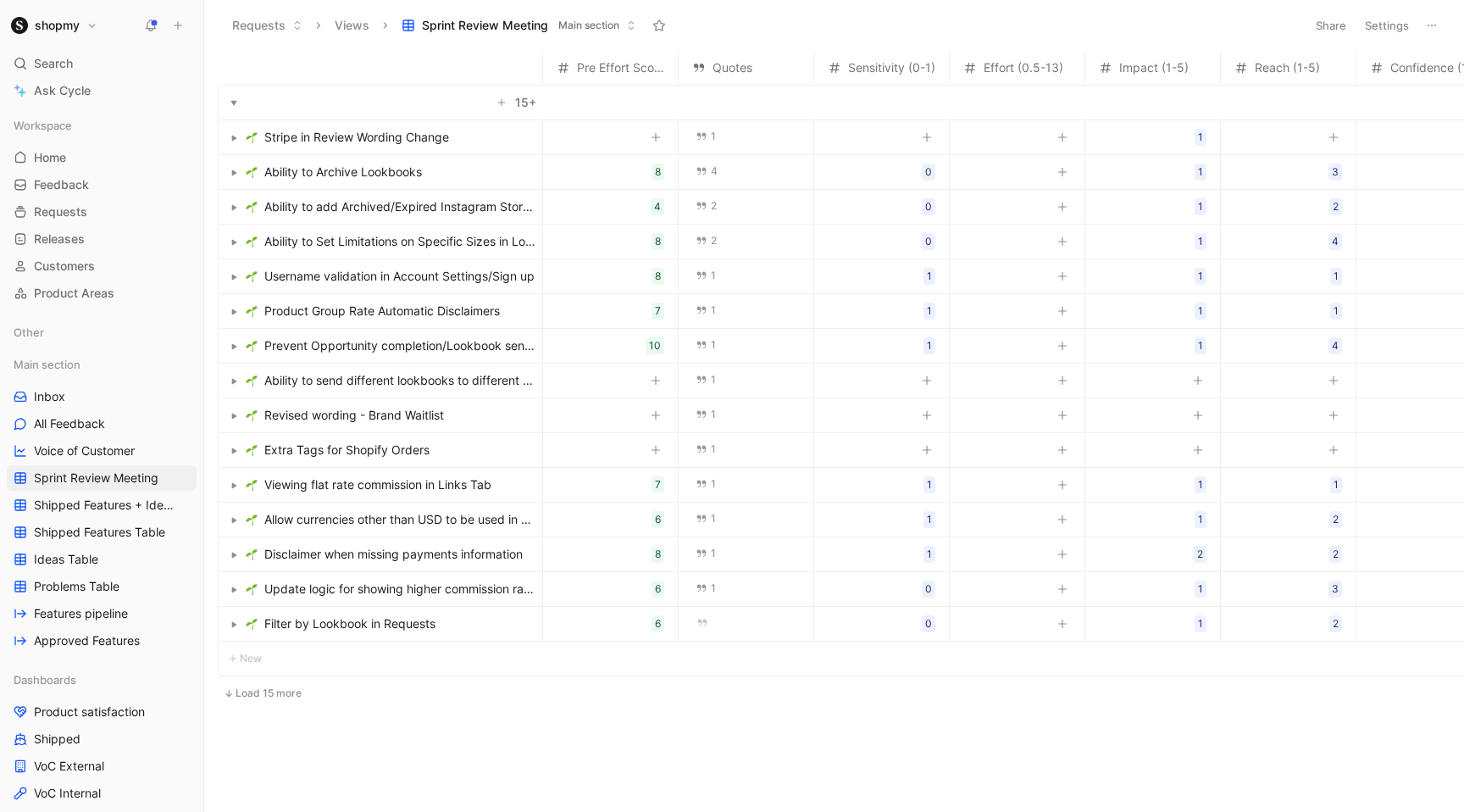
click at [926, 380] on icon "button" at bounding box center [928, 379] width 10 height 1
type input "0"
click at [1196, 382] on icon "button" at bounding box center [1198, 380] width 10 height 10
type input "3"
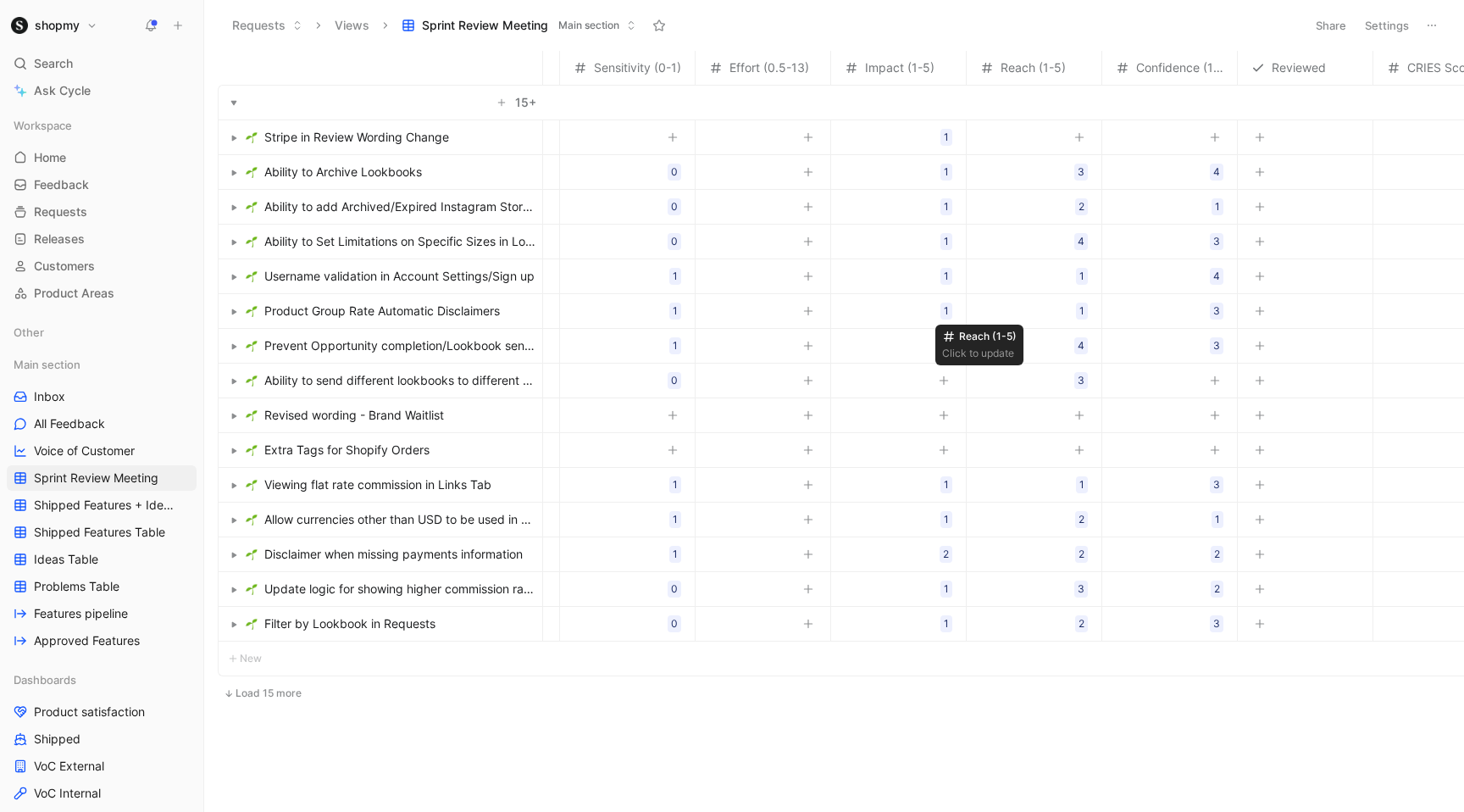
scroll to position [0, 402]
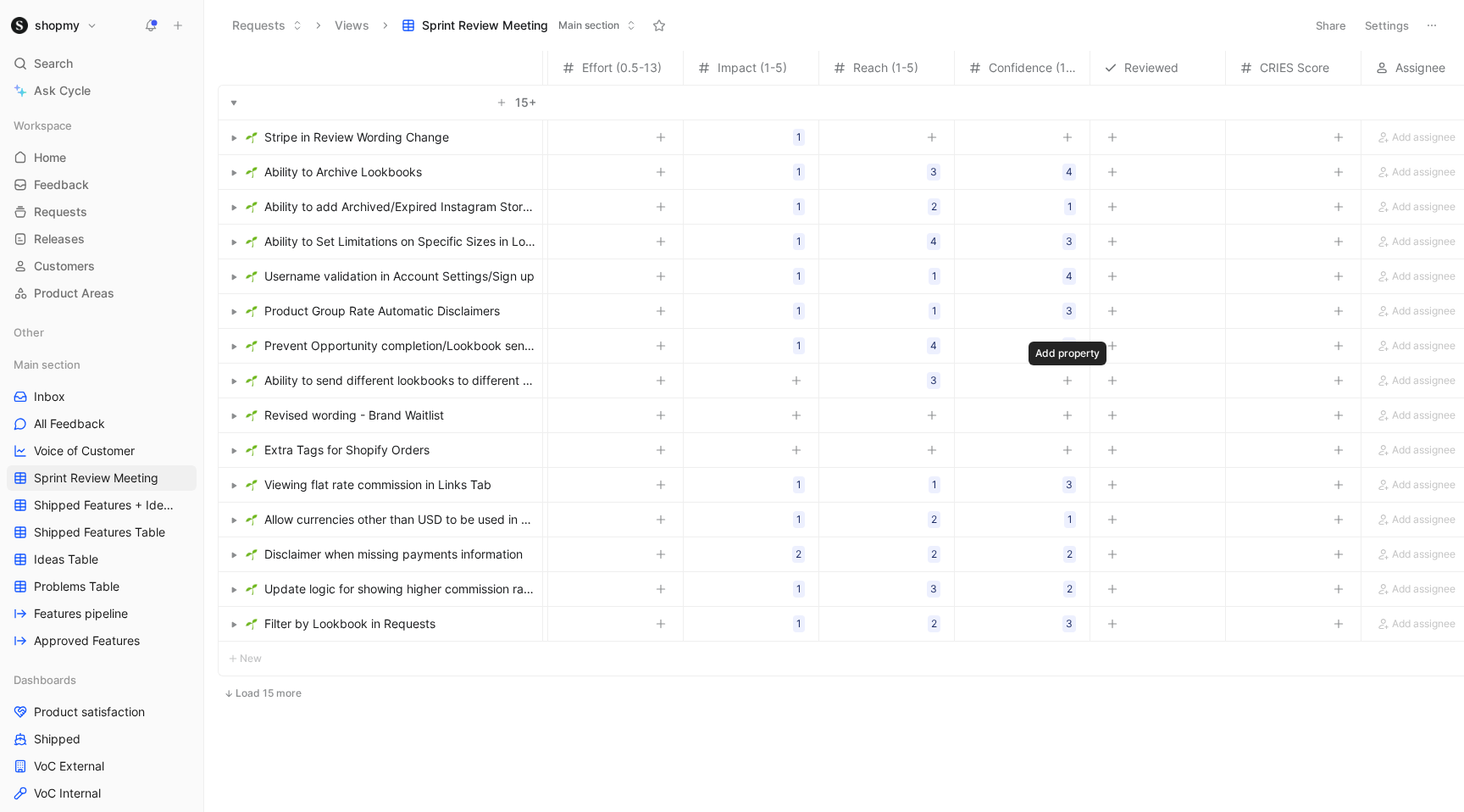
click at [1068, 384] on icon "button" at bounding box center [1067, 380] width 10 height 10
type input "4"
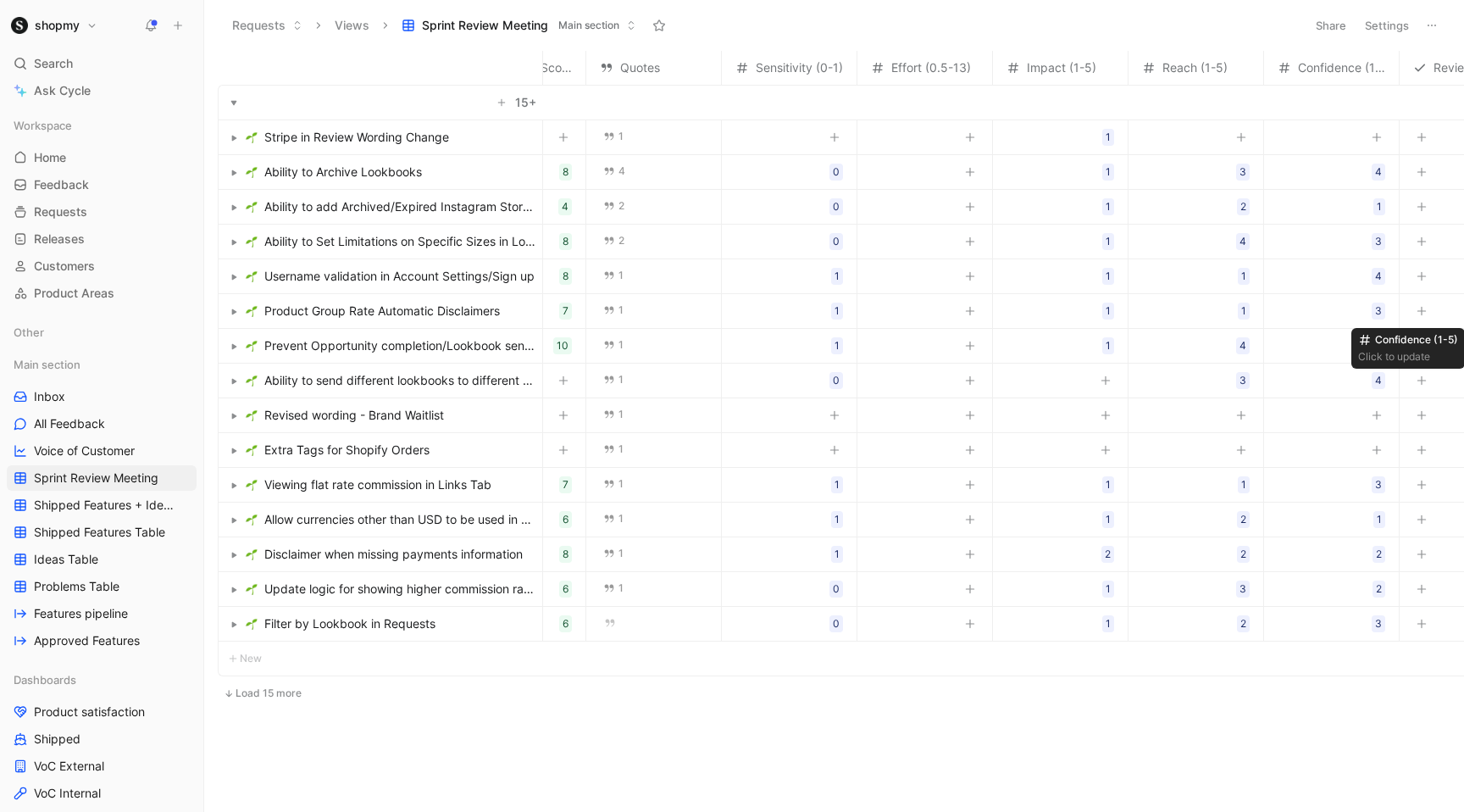
scroll to position [0, 0]
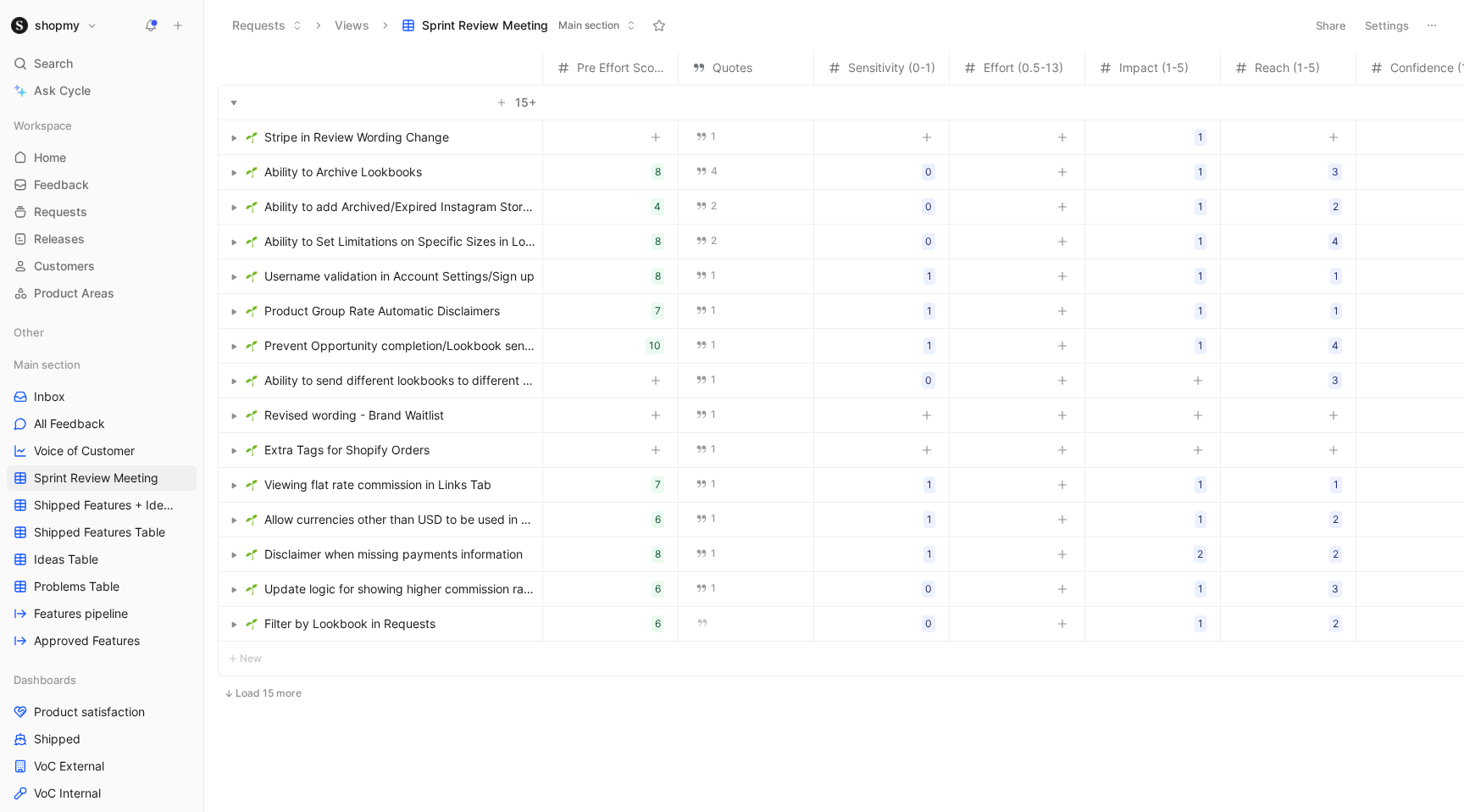
click at [1202, 375] on icon "button" at bounding box center [1197, 380] width 10 height 10
type input "1"
click at [426, 410] on span "Revised wording - Brand Waitlist" at bounding box center [354, 414] width 180 height 20
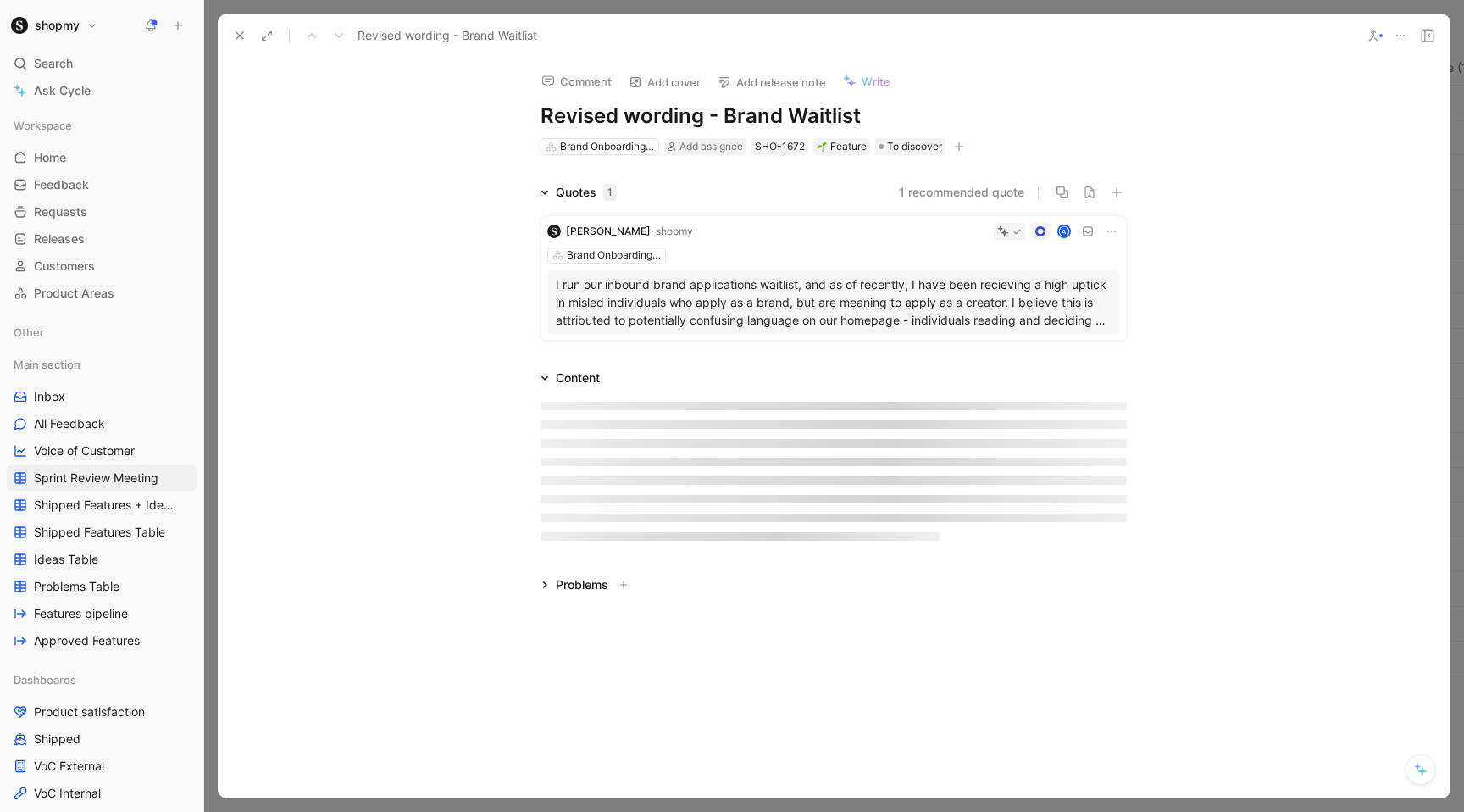
click at [238, 33] on icon at bounding box center [240, 36] width 14 height 14
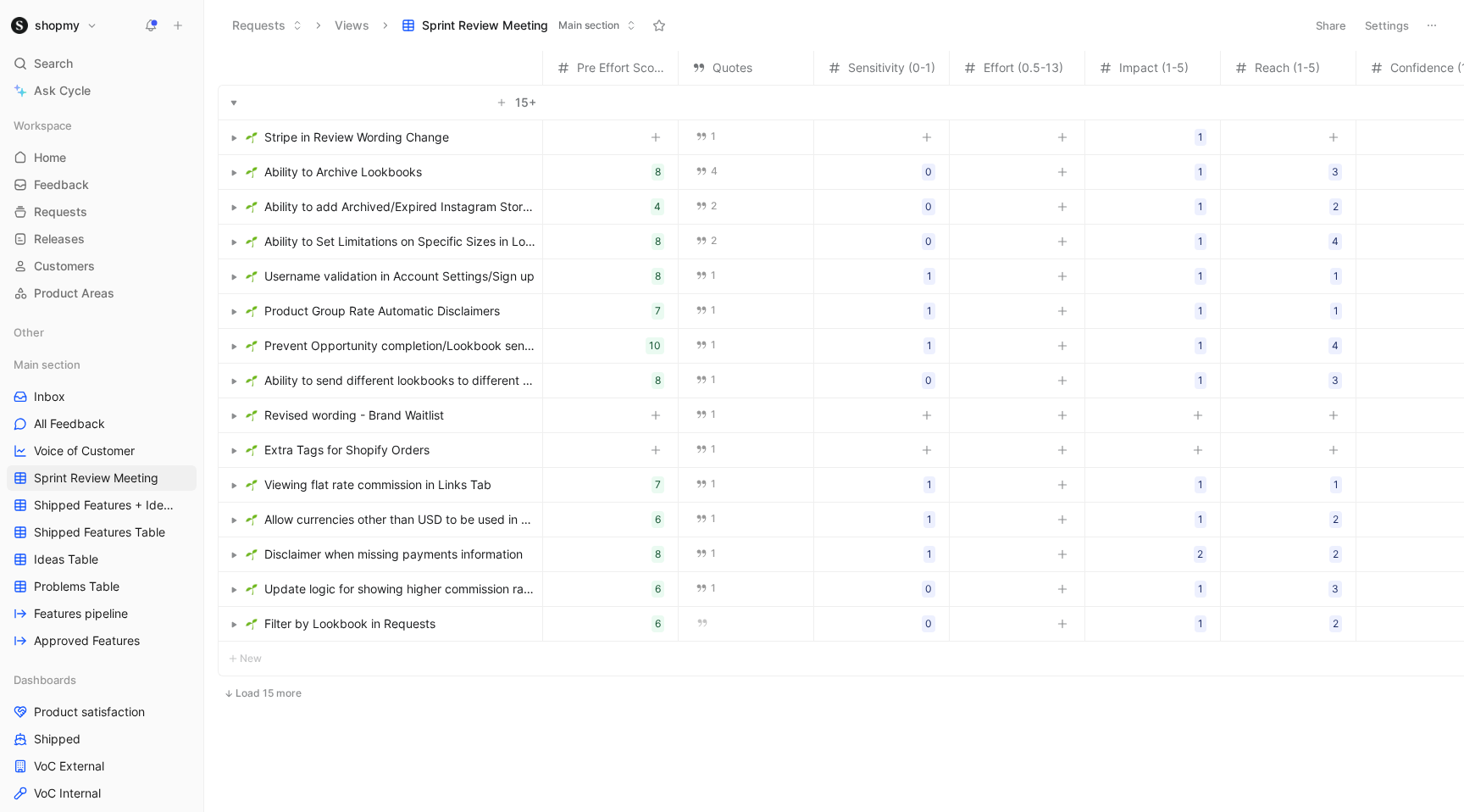
click at [924, 408] on button "button" at bounding box center [926, 414] width 17 height 17
type input "0"
click at [1196, 421] on button "button" at bounding box center [1197, 414] width 17 height 17
type input "1"
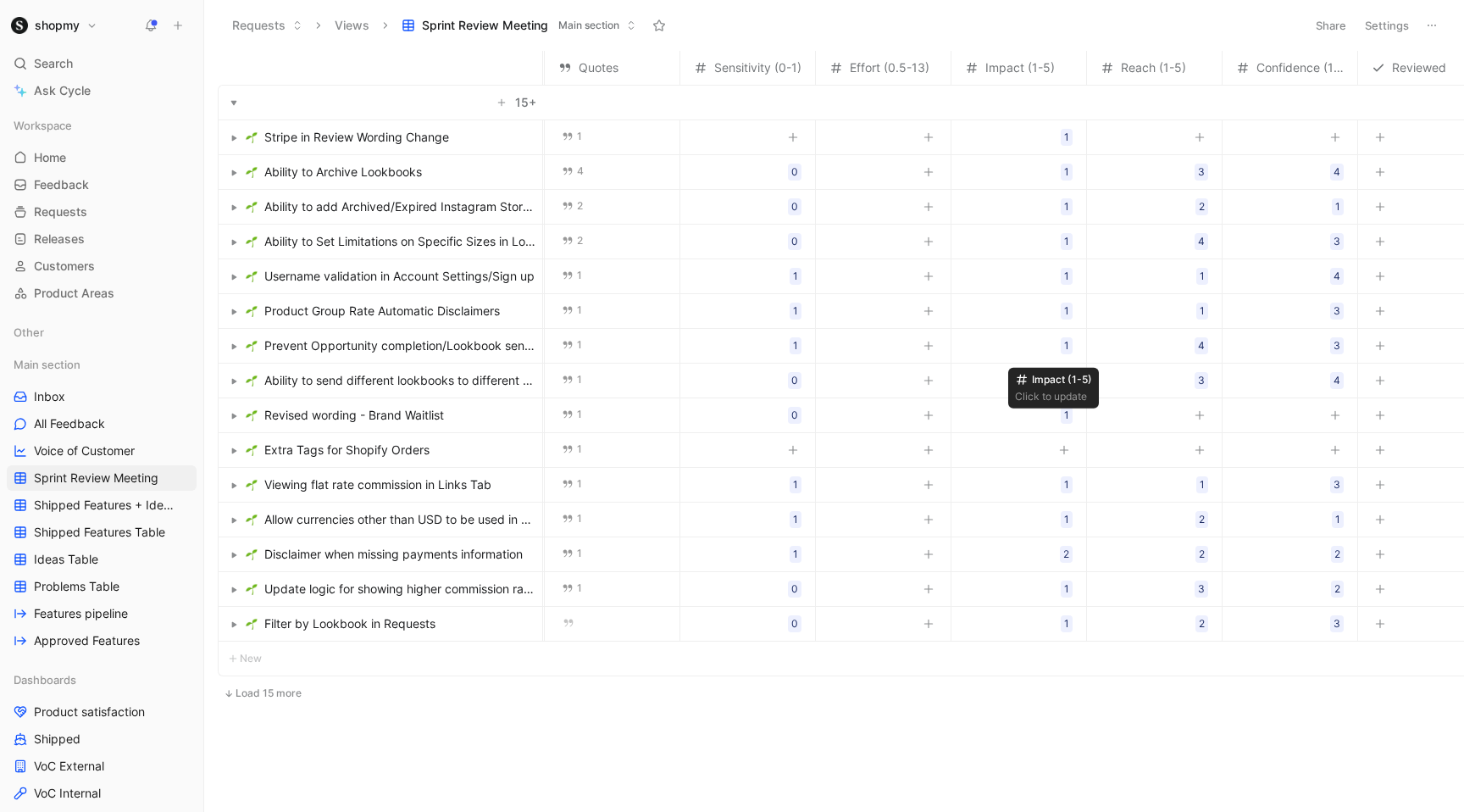
scroll to position [0, 201]
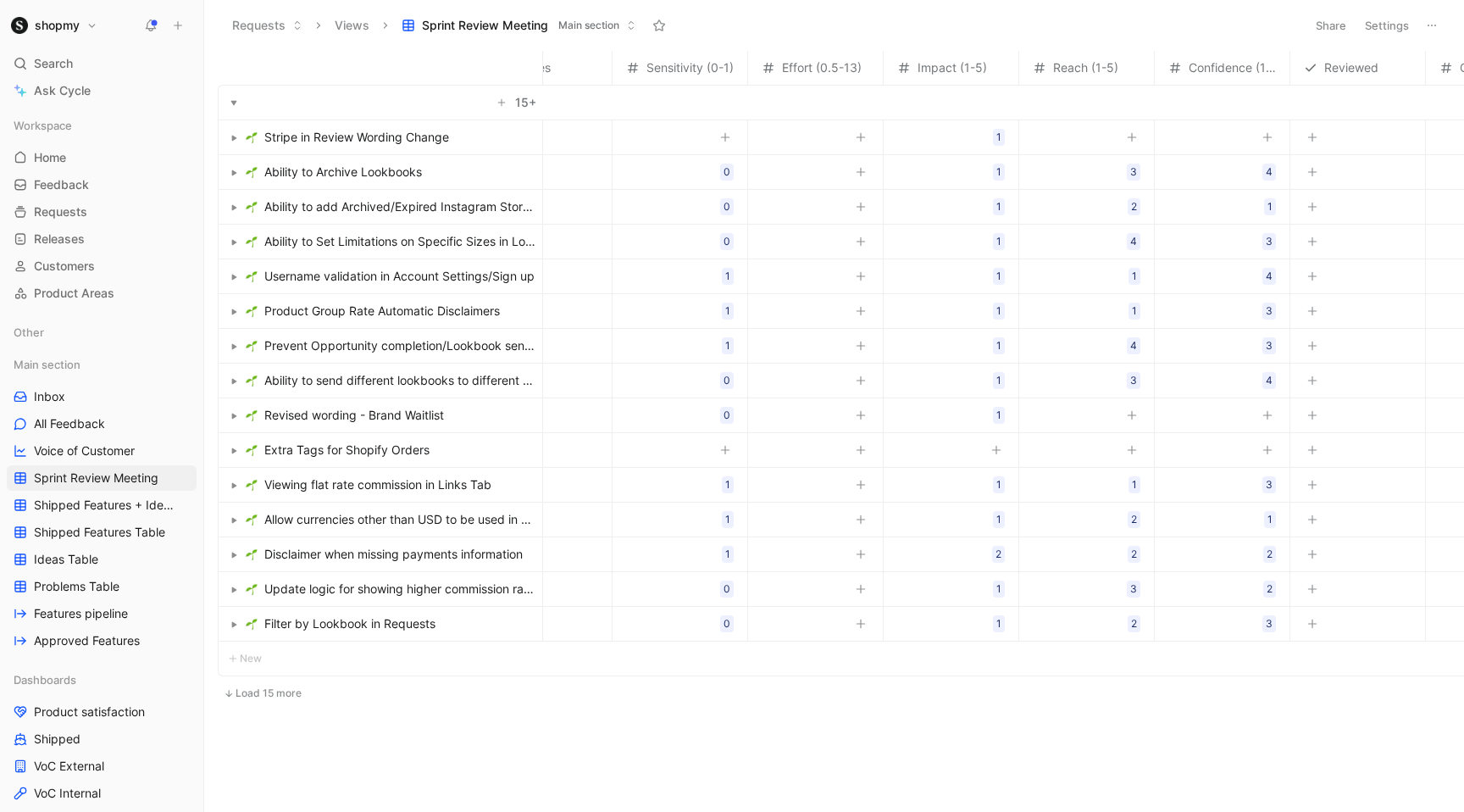
click at [1127, 416] on icon "button" at bounding box center [1132, 415] width 10 height 10
type input "1"
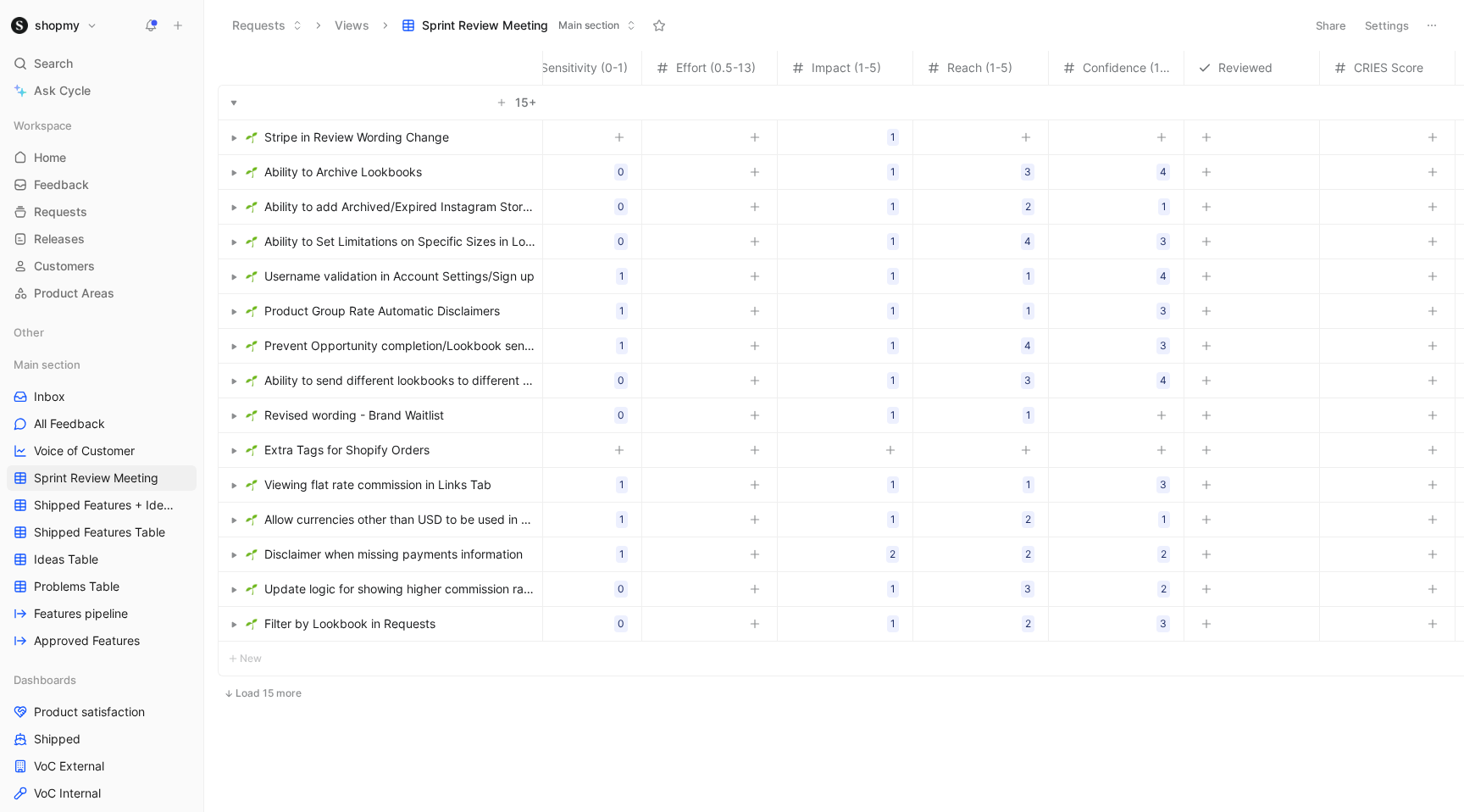
scroll to position [0, 316]
click at [1149, 407] on button "button" at bounding box center [1153, 414] width 17 height 17
type input "3"
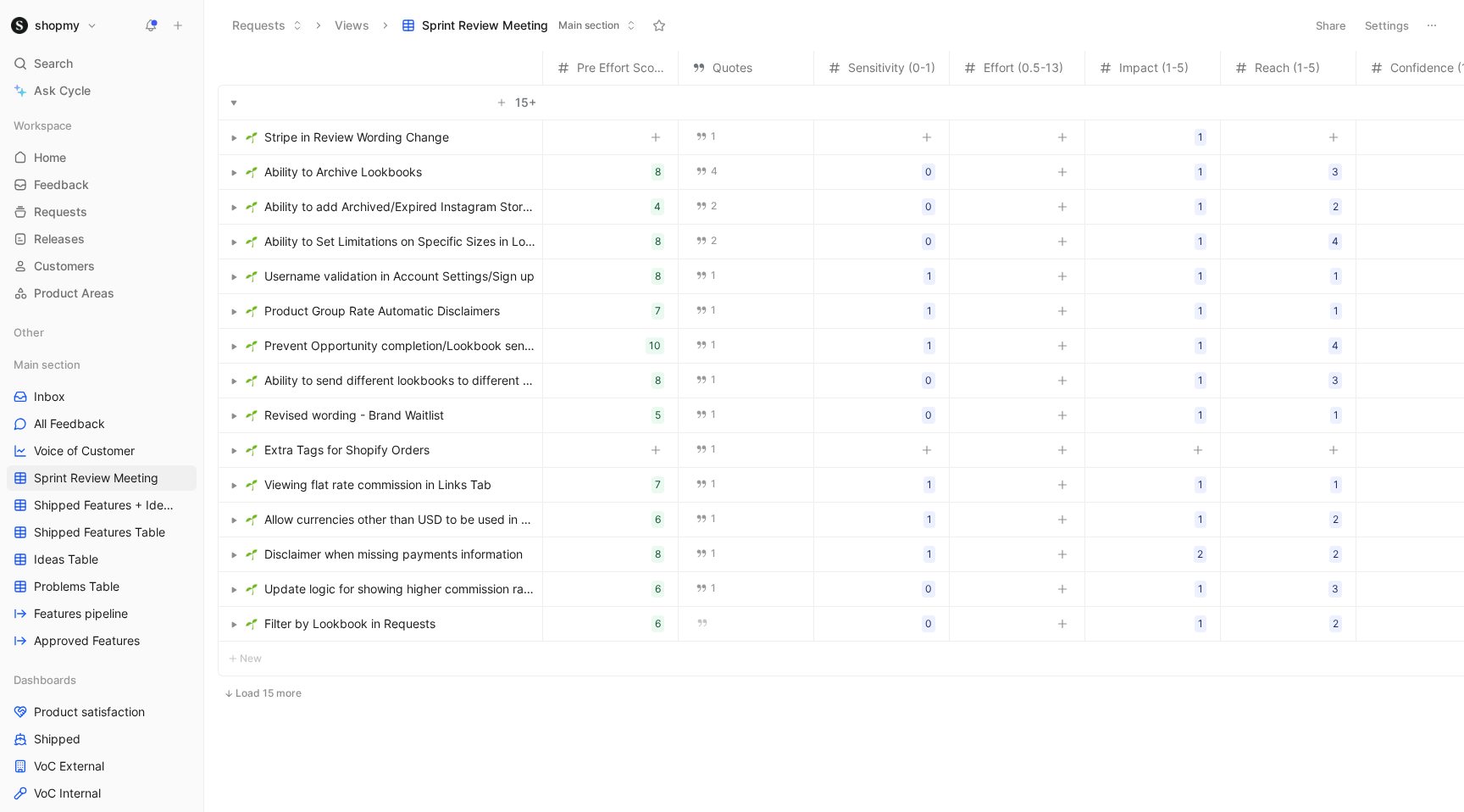
click at [481, 202] on span "Ability to add Archived/Expired Instagram Story to Social Posts" at bounding box center [400, 206] width 271 height 20
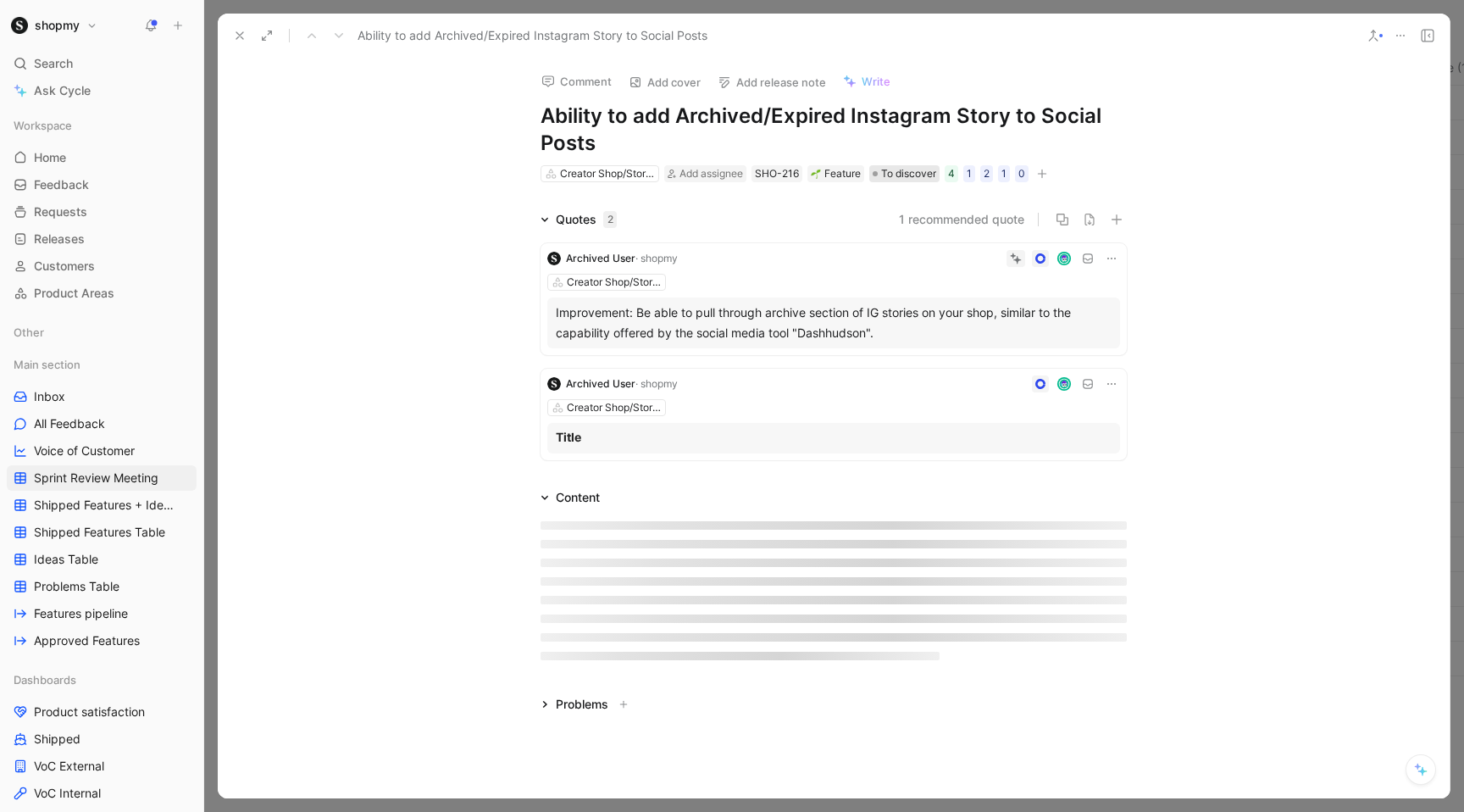
click at [915, 172] on span "To discover" at bounding box center [909, 173] width 55 height 17
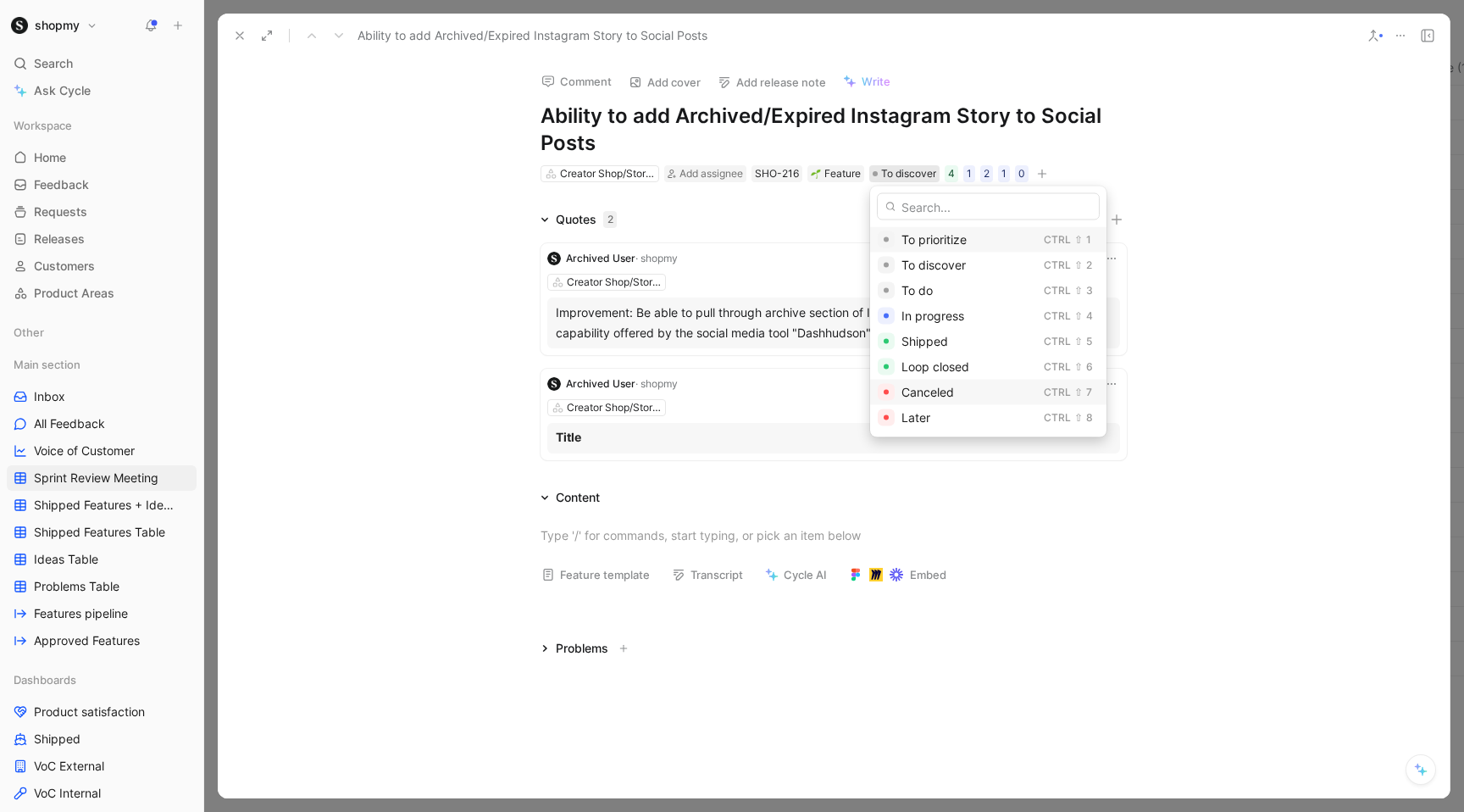
click at [916, 396] on span "Canceled" at bounding box center [928, 391] width 53 height 15
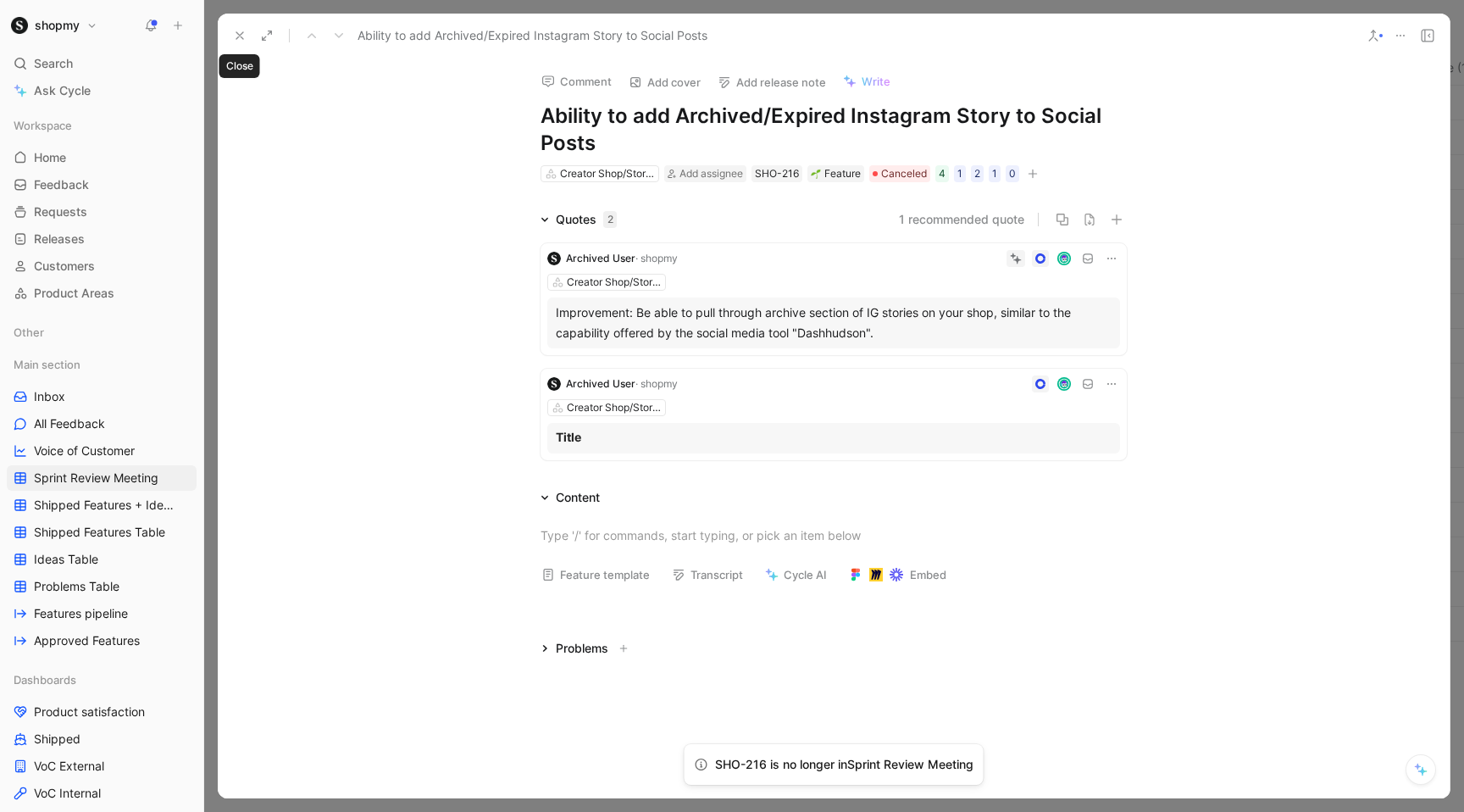
click at [240, 33] on icon at bounding box center [240, 36] width 14 height 14
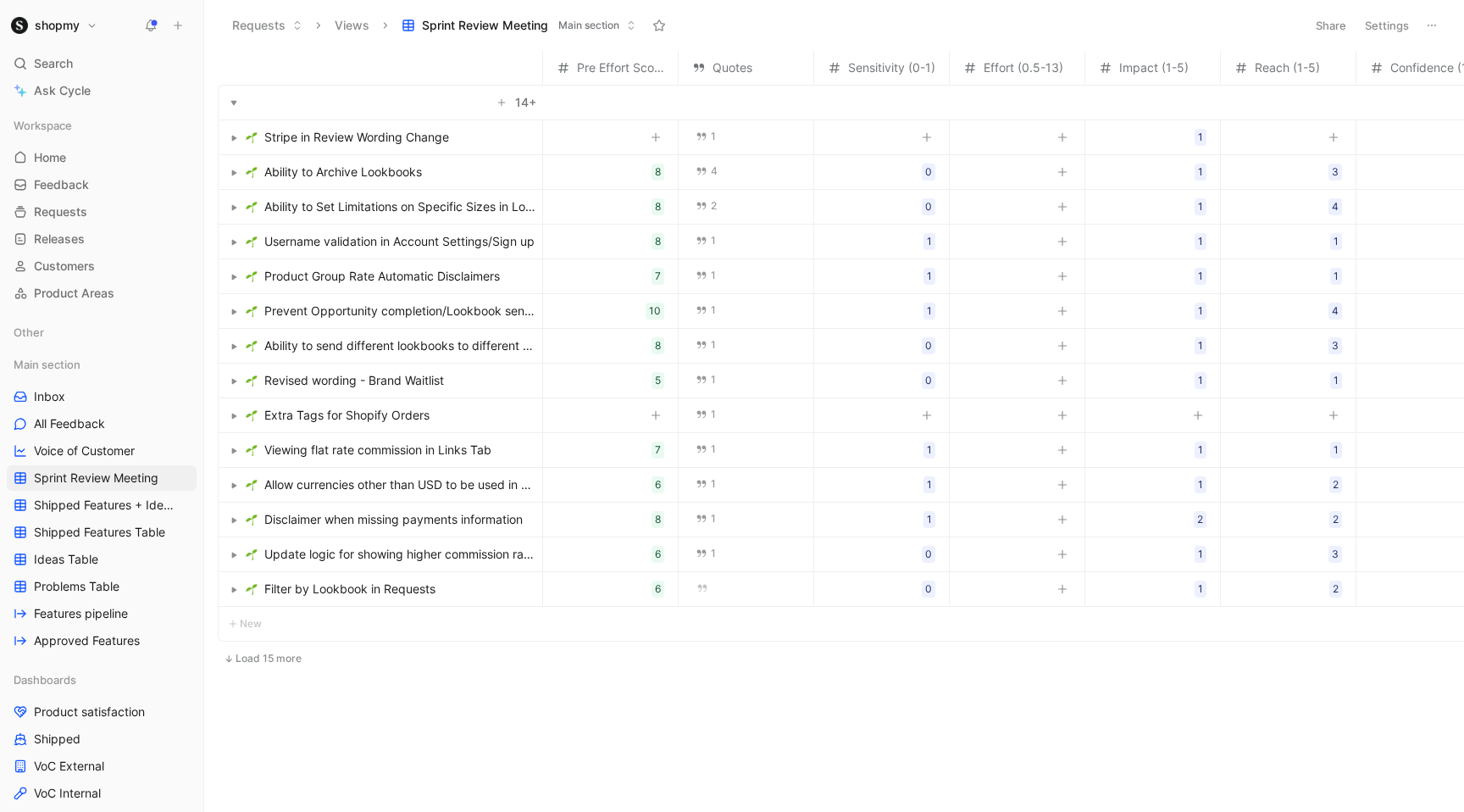
click at [414, 240] on span "Username validation in Account Settings/Sign up" at bounding box center [400, 241] width 270 height 20
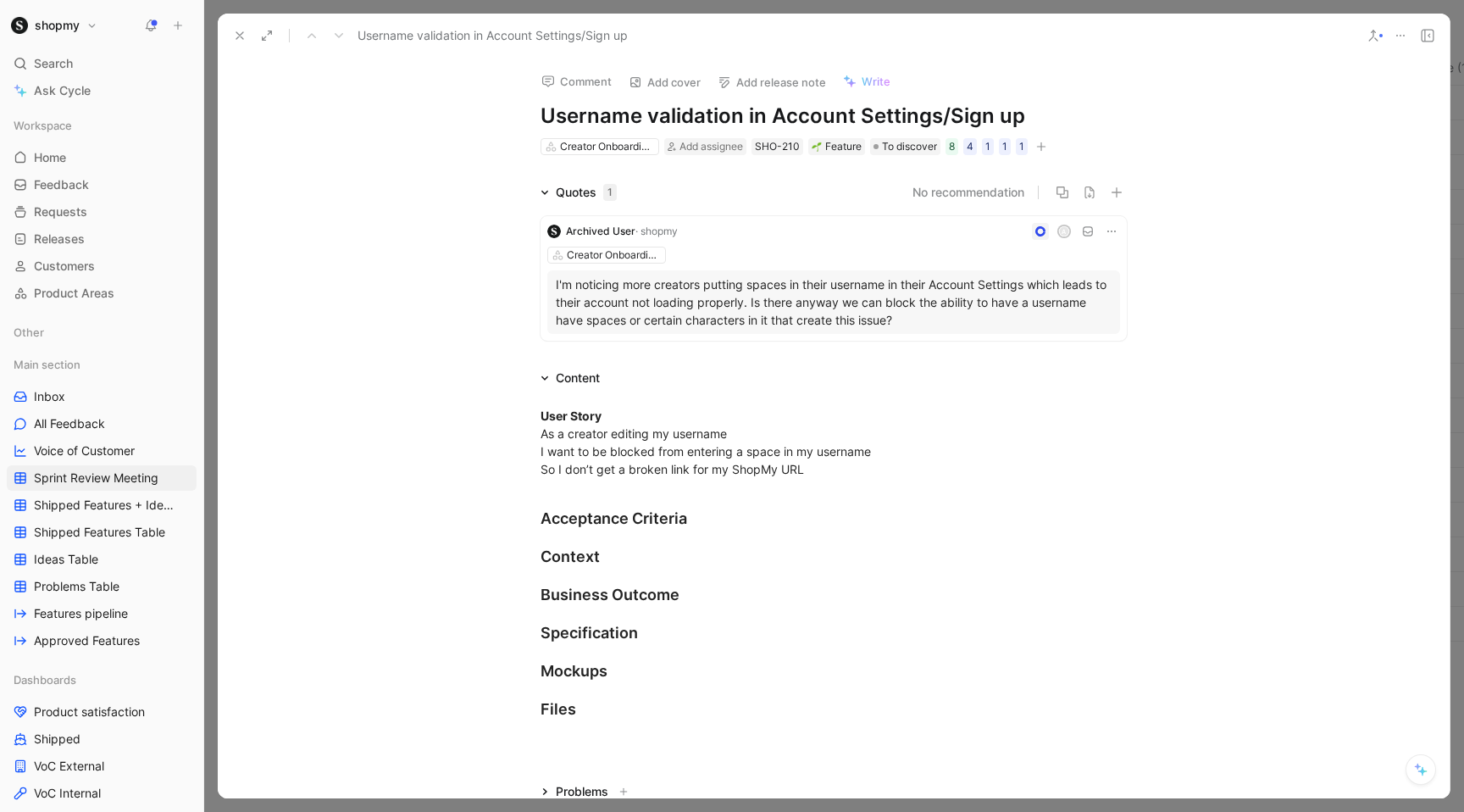
click at [239, 34] on use at bounding box center [239, 35] width 7 height 7
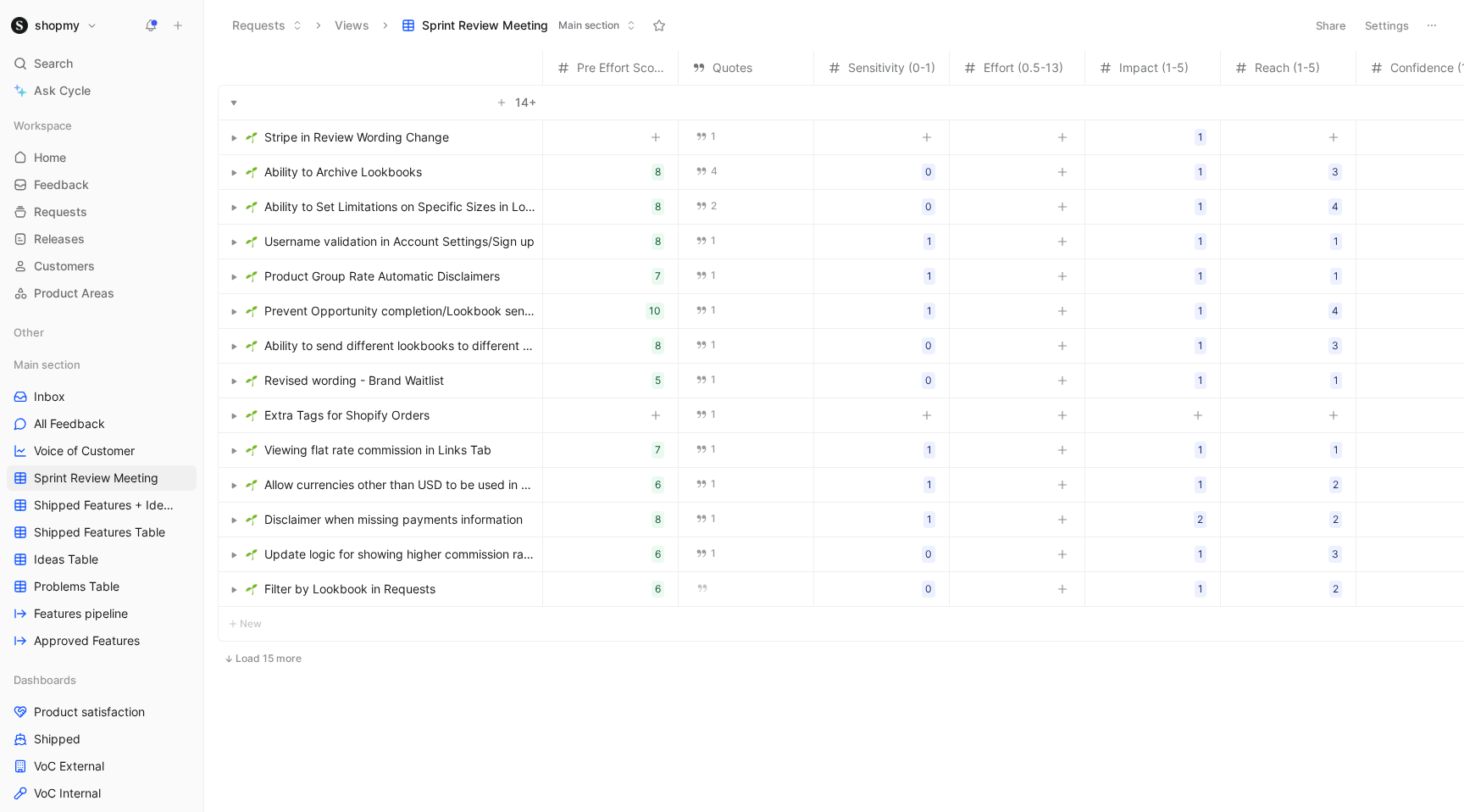
click at [341, 167] on span "Ability to Archive Lookbooks" at bounding box center [343, 171] width 158 height 20
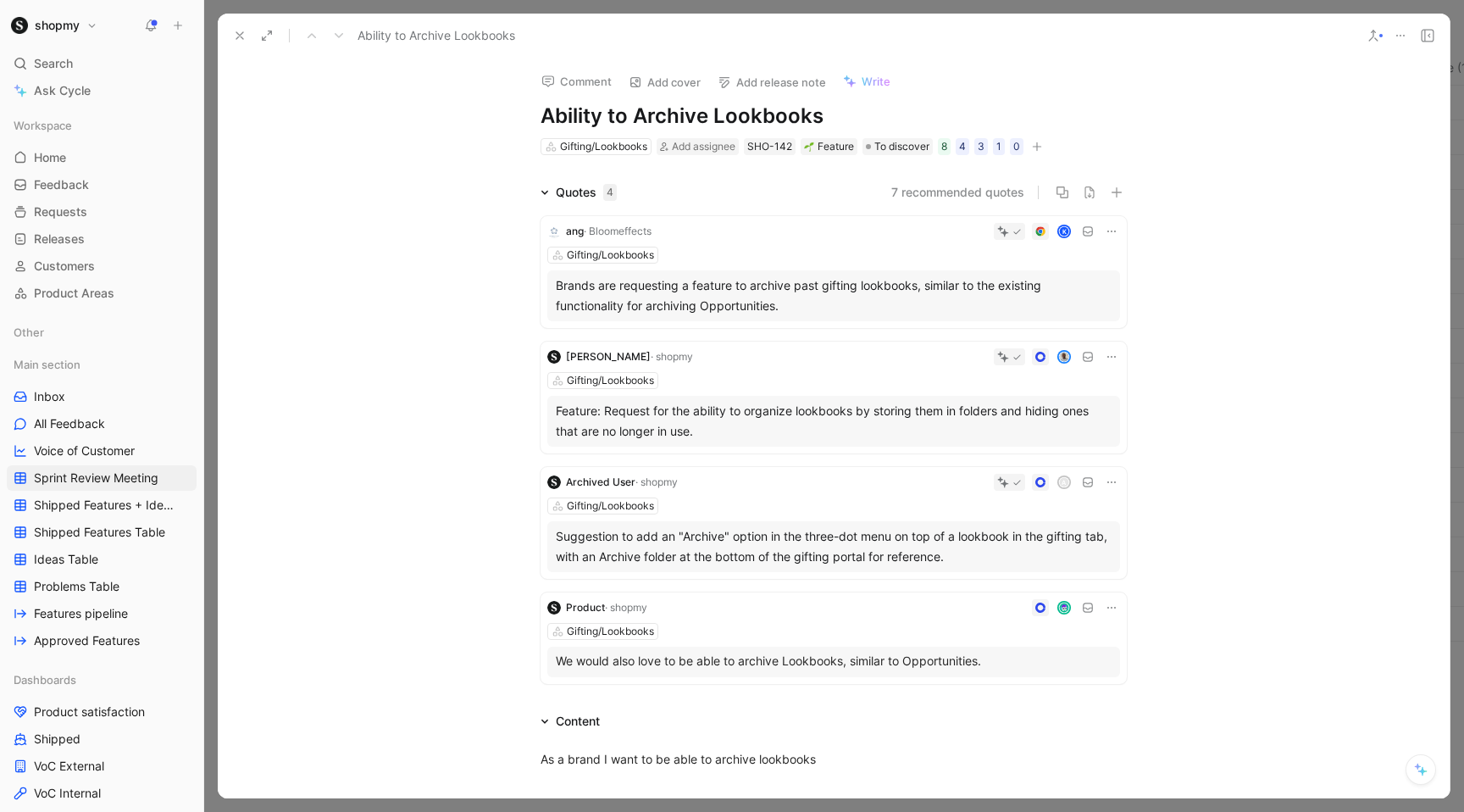
scroll to position [212, 0]
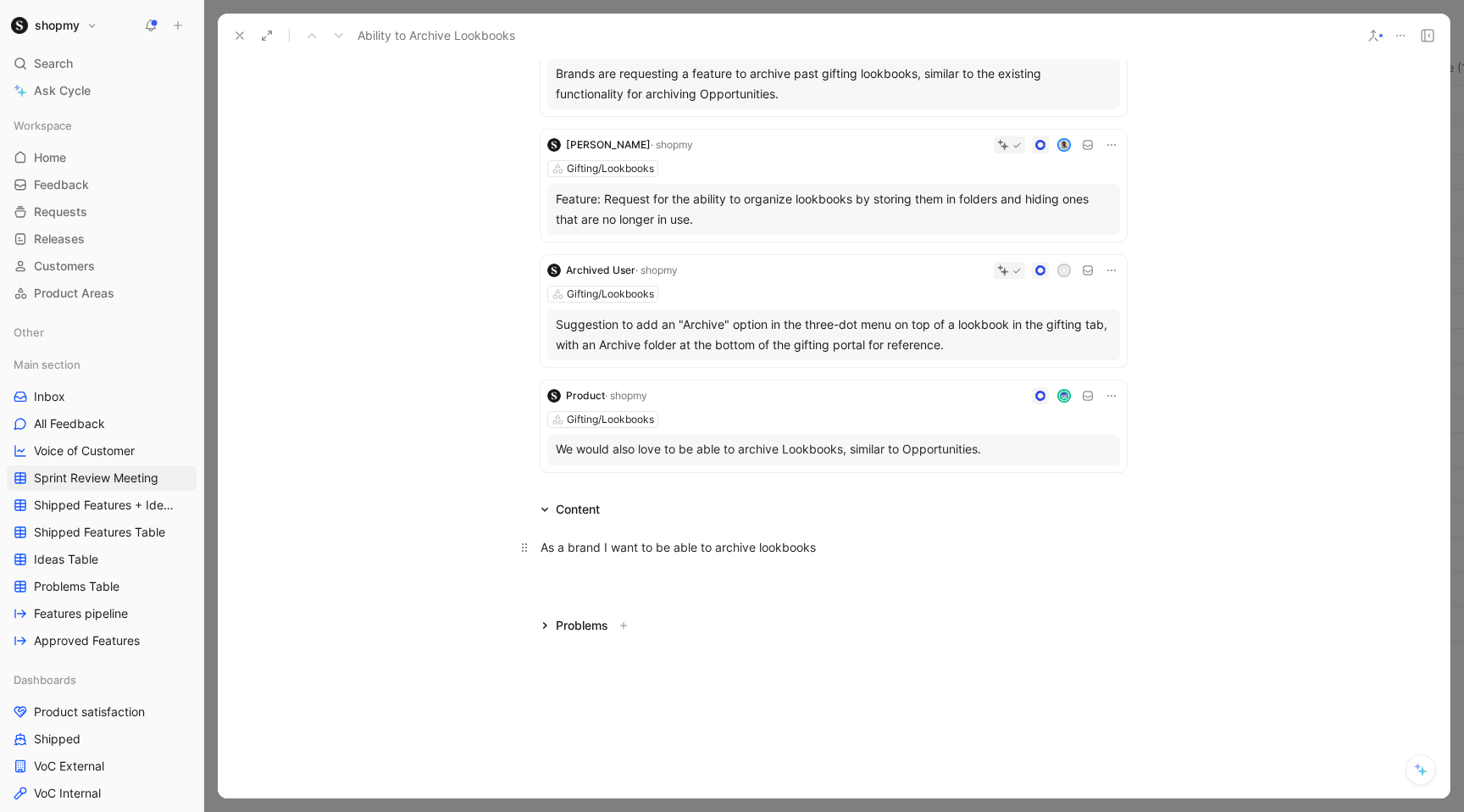
click at [839, 547] on div "As a brand I want to be able to archive lookbooks" at bounding box center [834, 547] width 587 height 18
click at [605, 539] on div "As a brand I want to be able to archive lookbooks\" at bounding box center [834, 547] width 587 height 18
click at [583, 597] on div "As a brand I want to be able to archive lookbooks\" at bounding box center [834, 561] width 1232 height 85
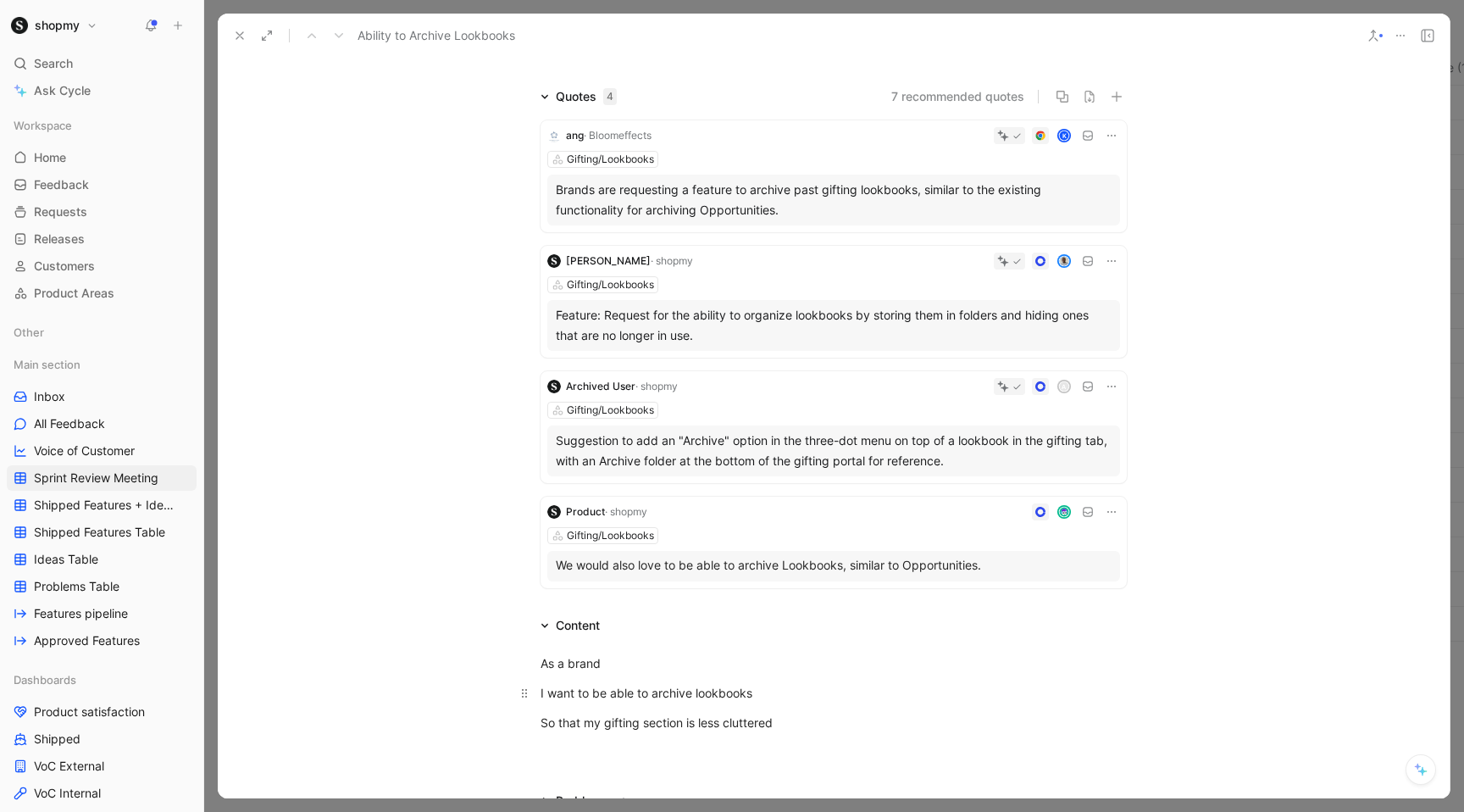
scroll to position [0, 0]
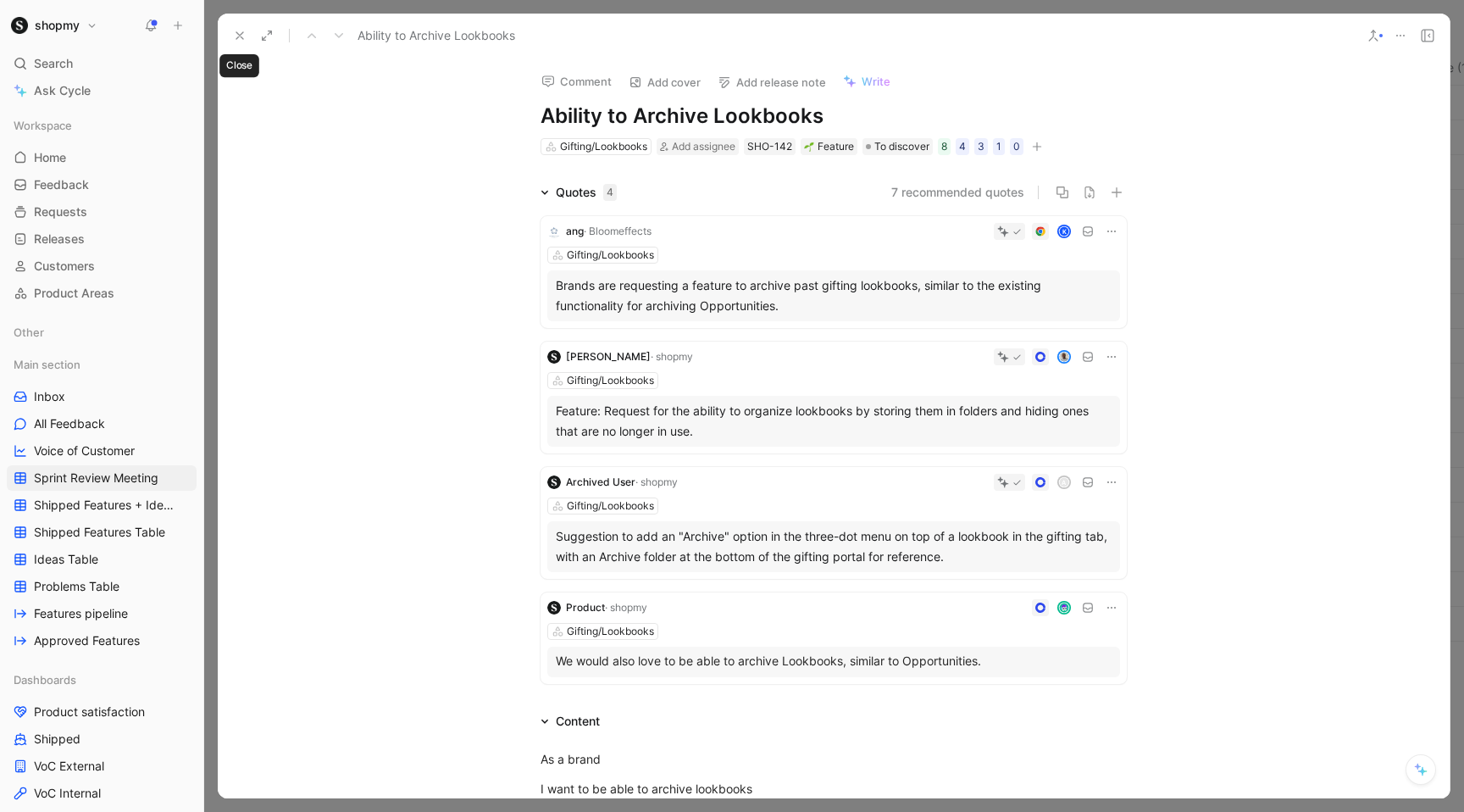
click at [239, 30] on icon at bounding box center [240, 36] width 14 height 14
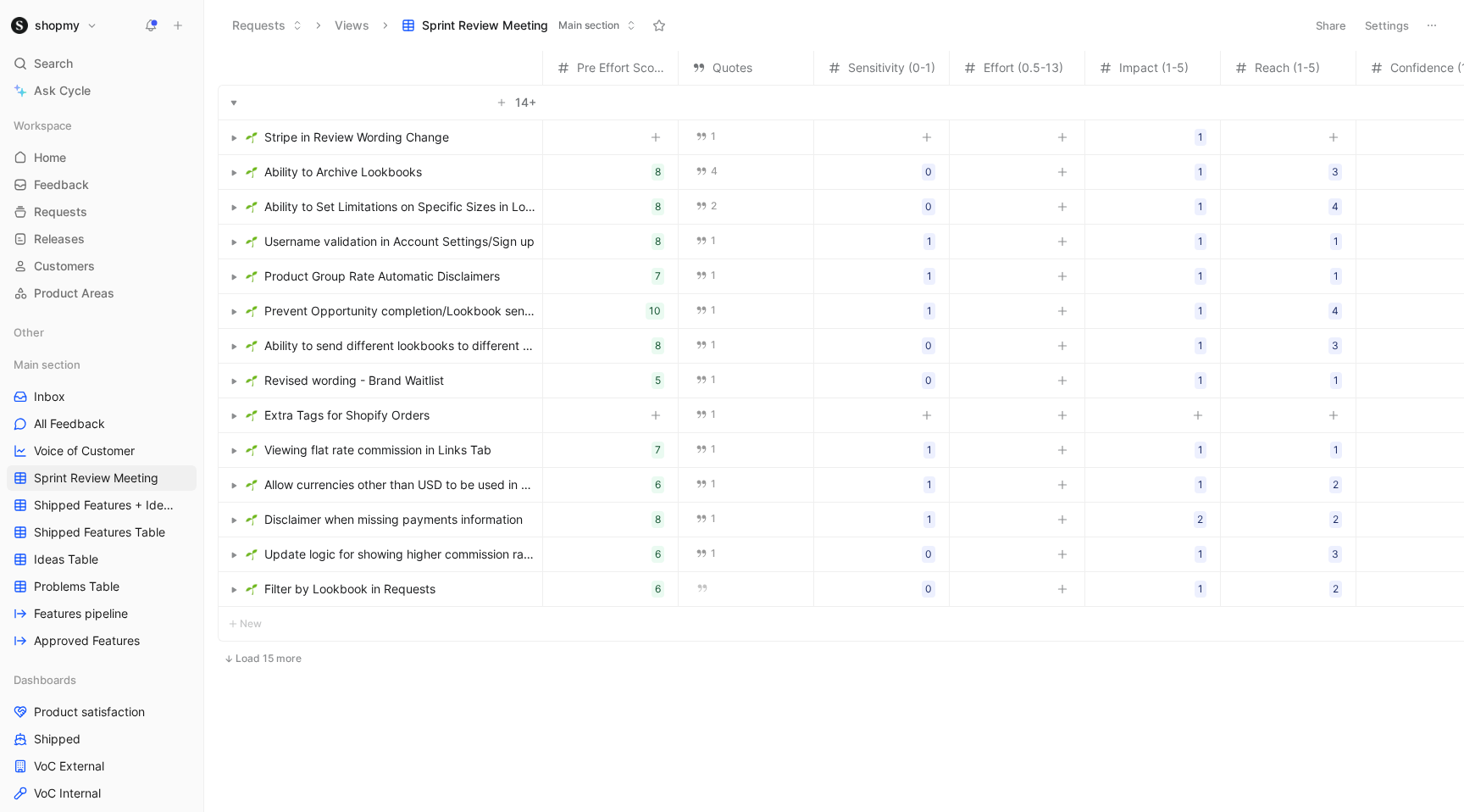
click at [381, 407] on span "Extra Tags for Shopify Orders" at bounding box center [347, 414] width 165 height 20
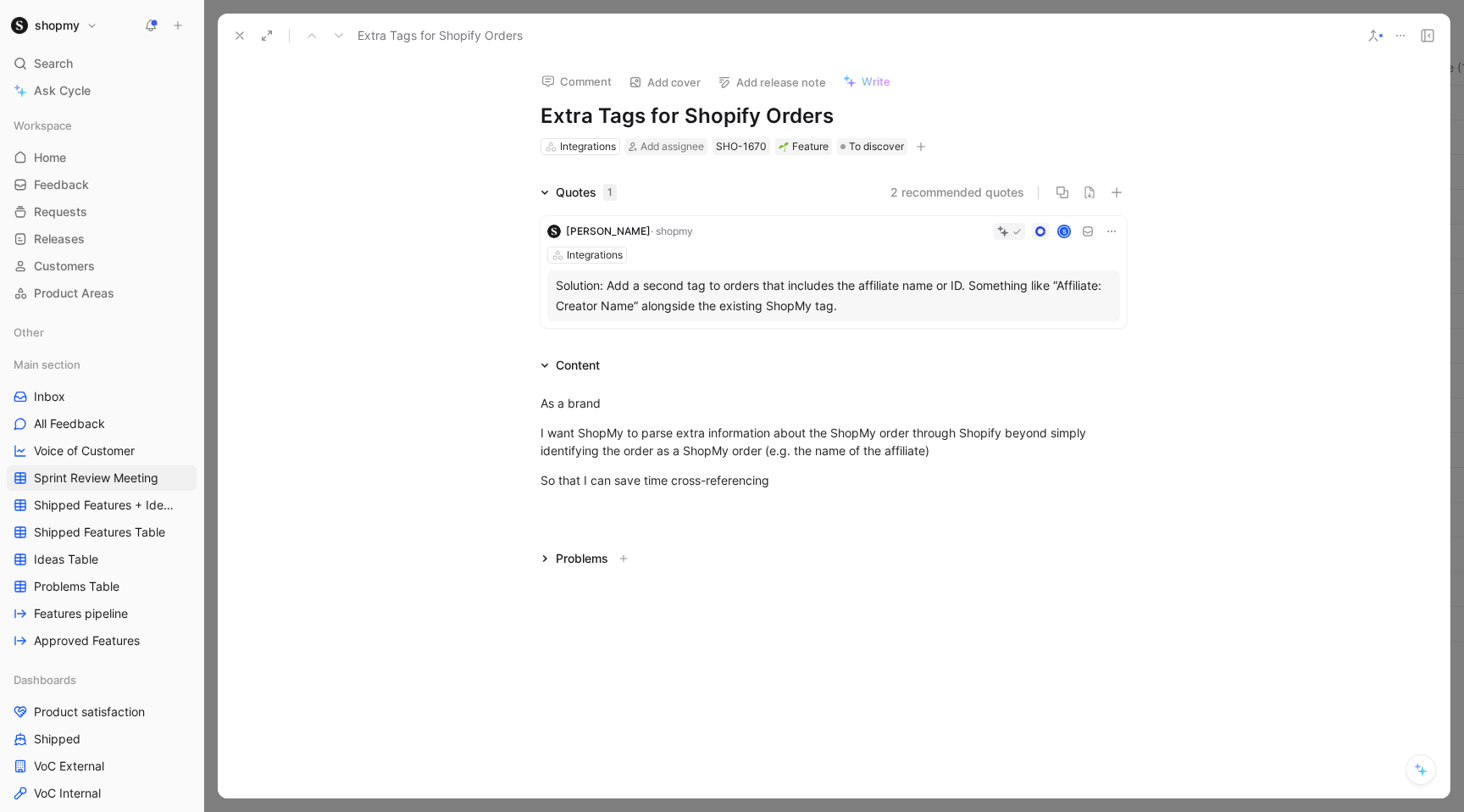
click at [760, 298] on div "Solution: Add a second tag to orders that includes the affiliate name or ID. So…" at bounding box center [833, 296] width 555 height 41
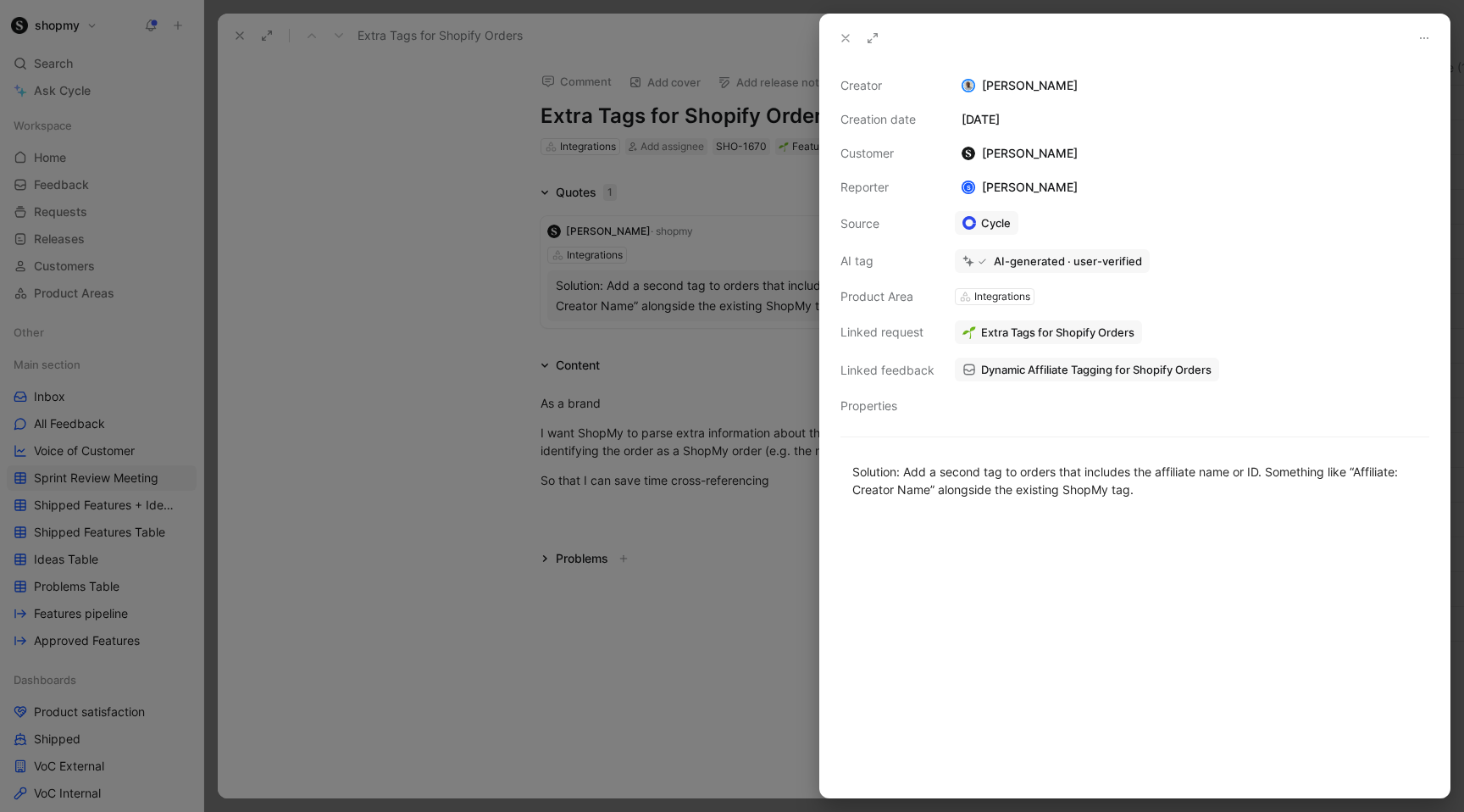
click at [713, 238] on div at bounding box center [732, 406] width 1464 height 812
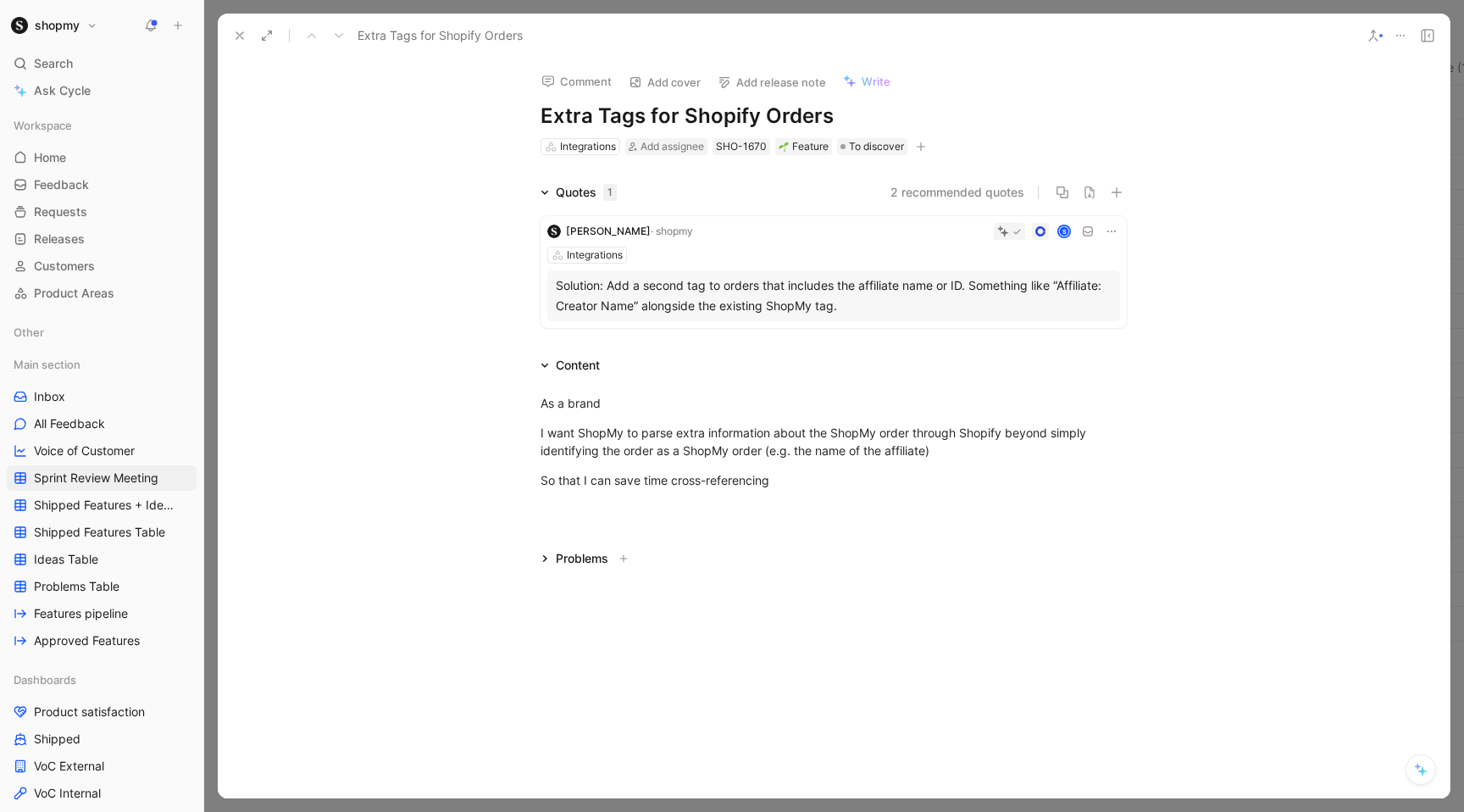
click at [608, 230] on span "[PERSON_NAME]" at bounding box center [608, 230] width 85 height 13
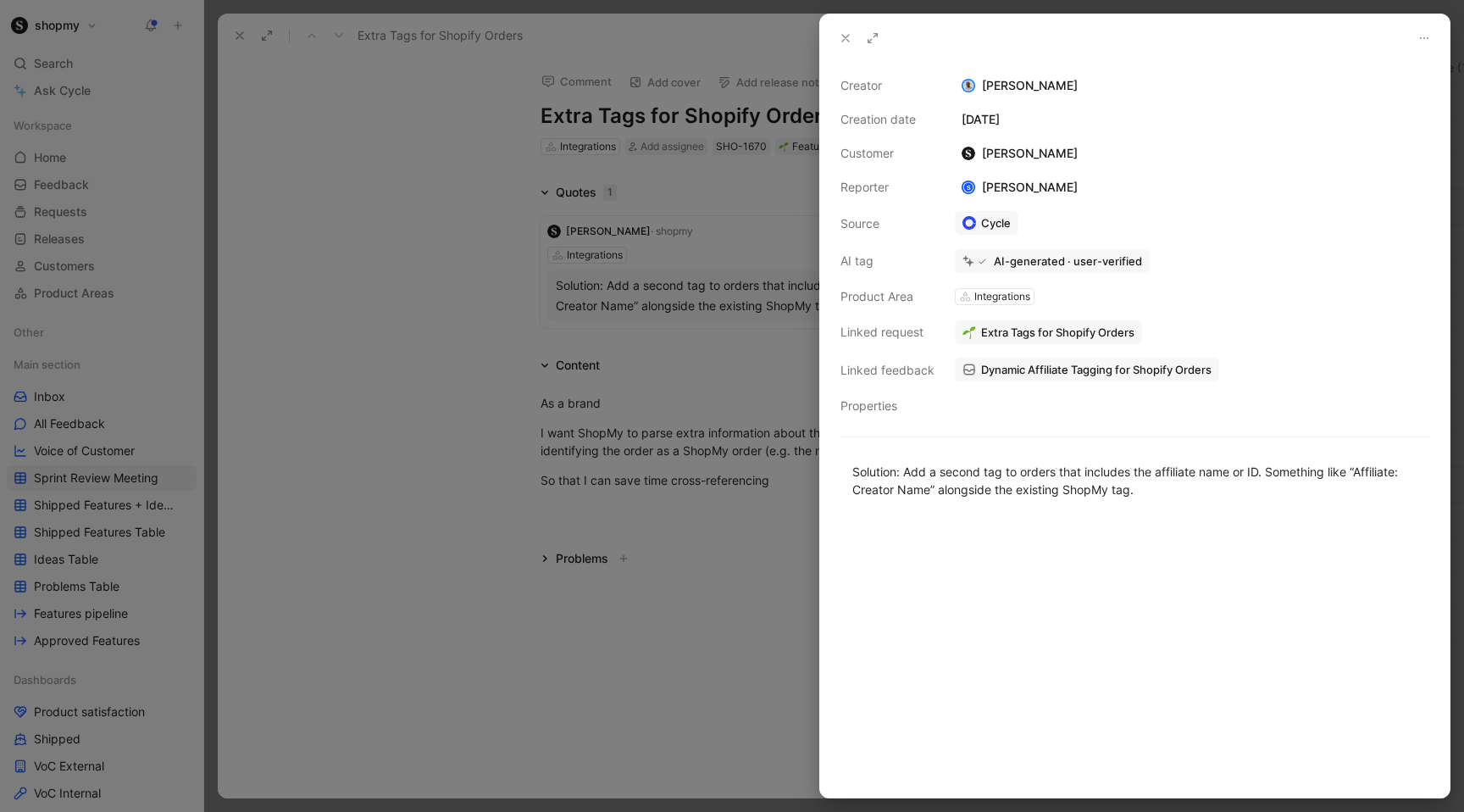
click at [560, 233] on div at bounding box center [732, 406] width 1464 height 812
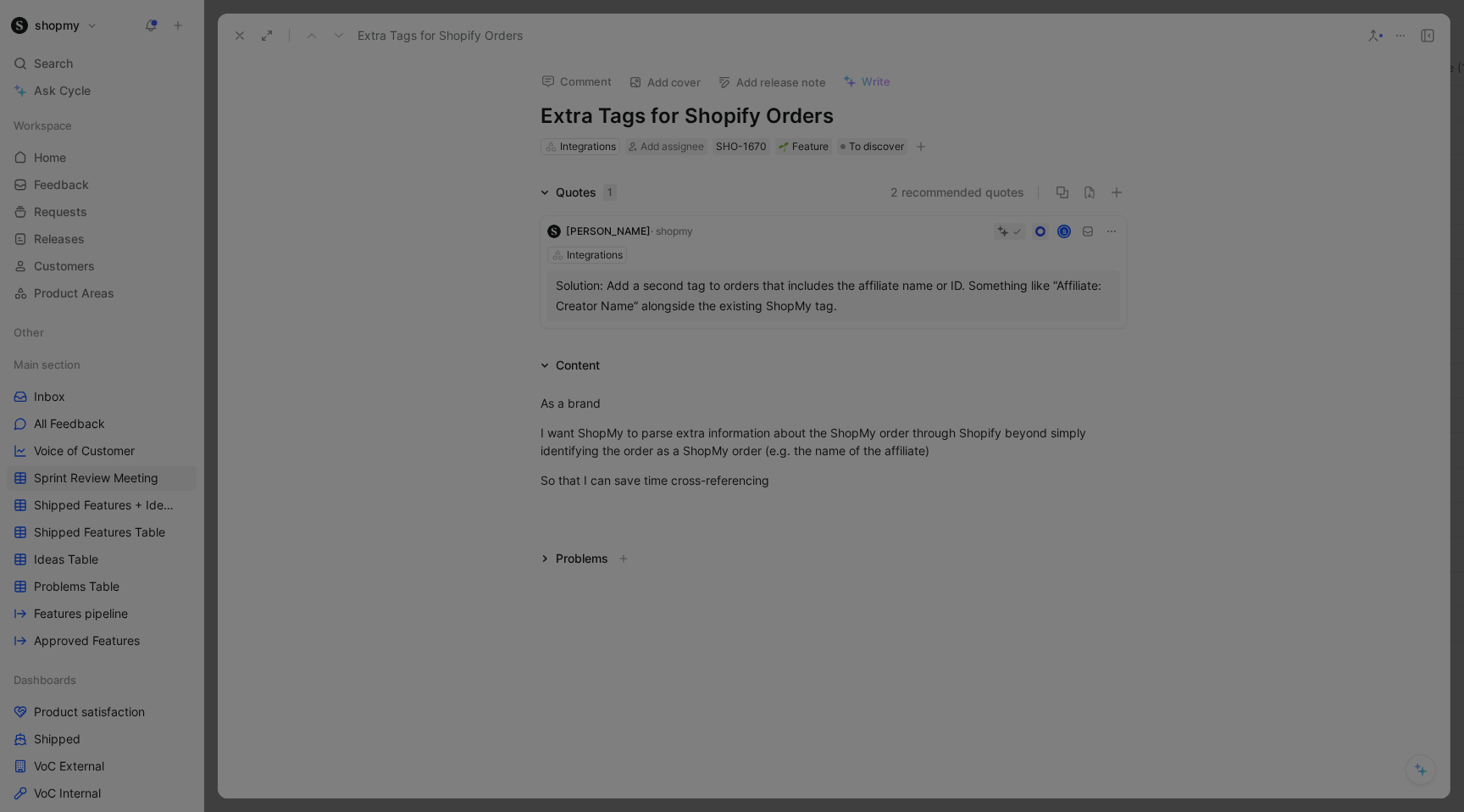
click at [553, 232] on div at bounding box center [732, 406] width 1464 height 812
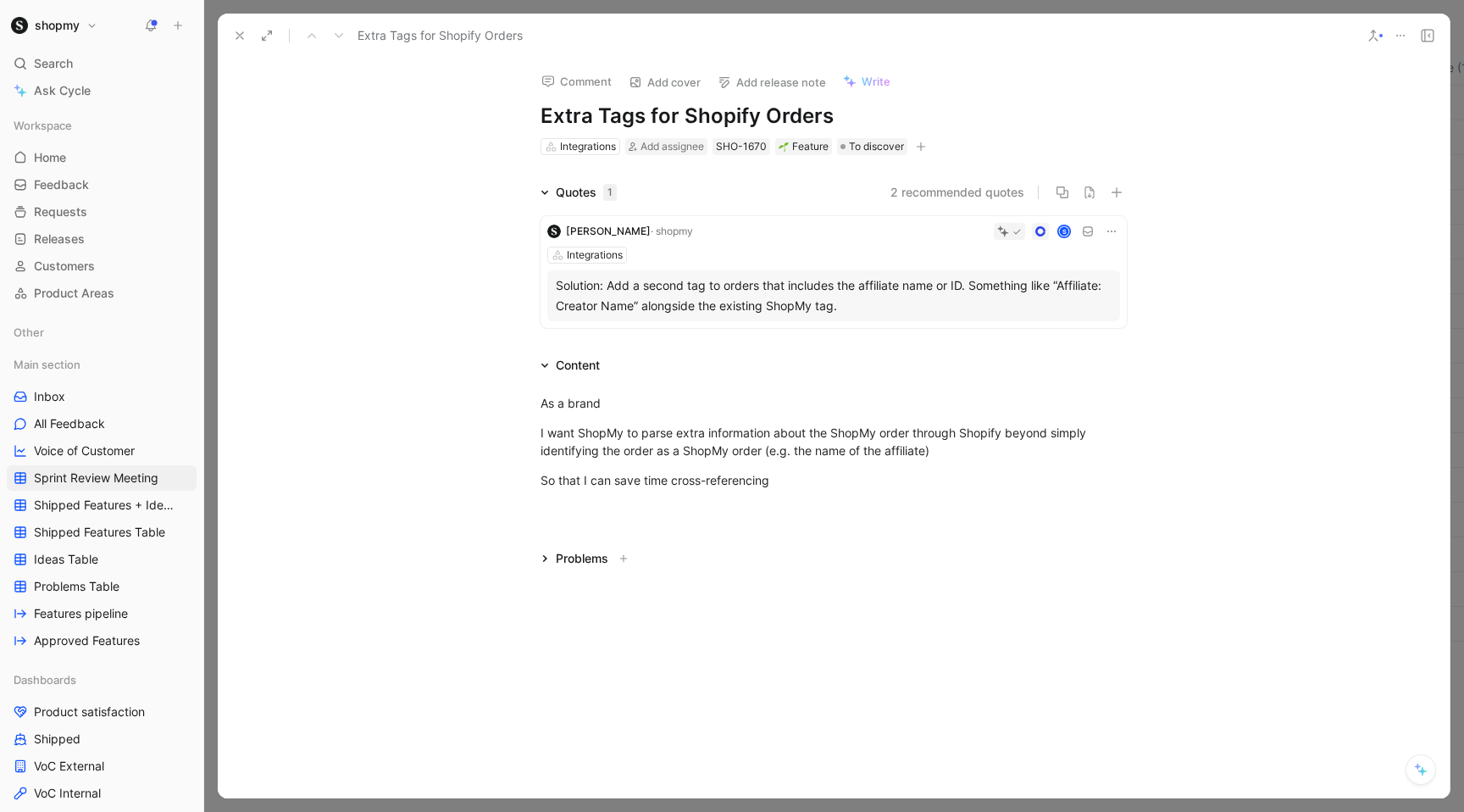
click at [553, 232] on img at bounding box center [554, 231] width 14 height 14
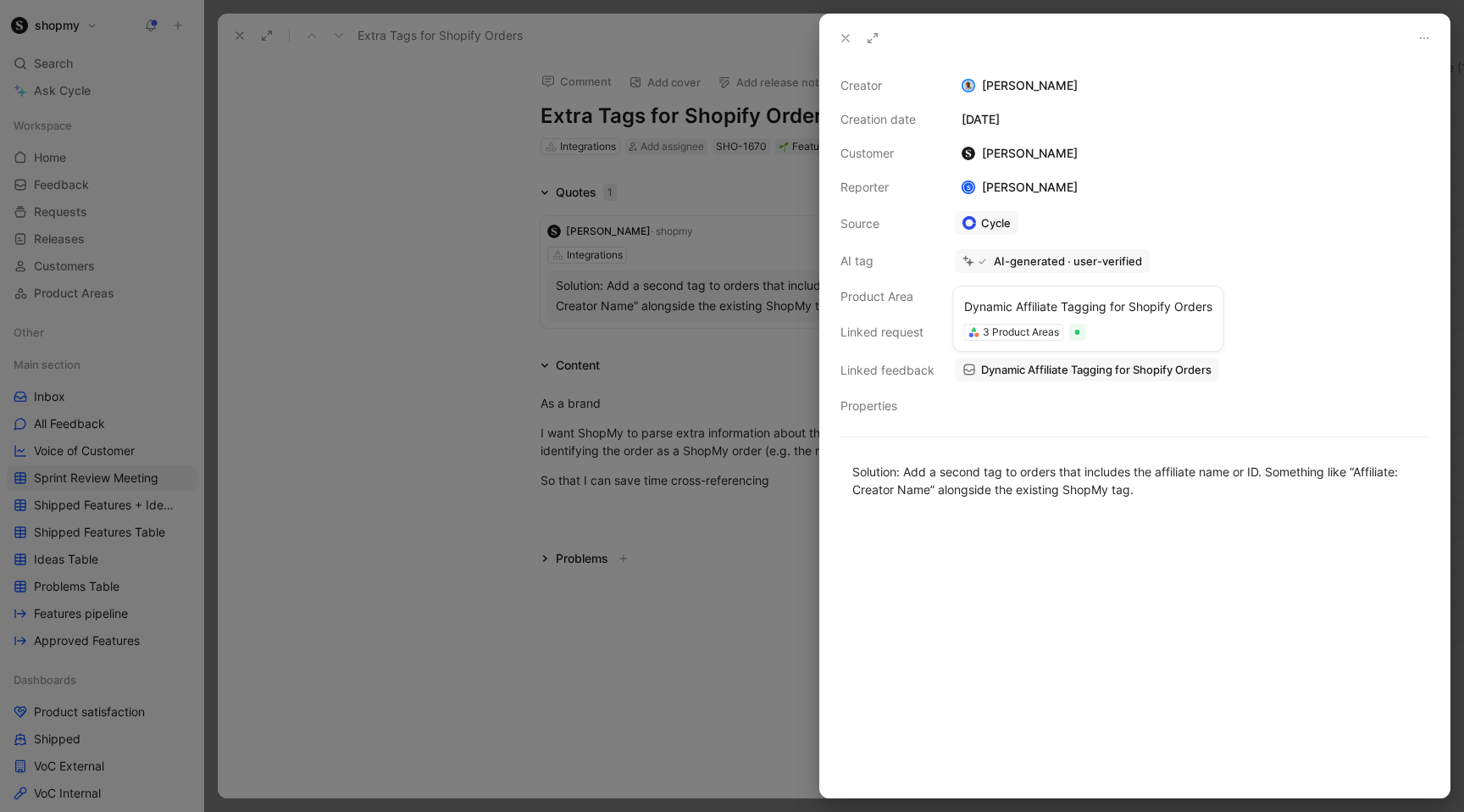
click at [1053, 373] on span "Dynamic Affiliate Tagging for Shopify Orders" at bounding box center [1096, 370] width 231 height 16
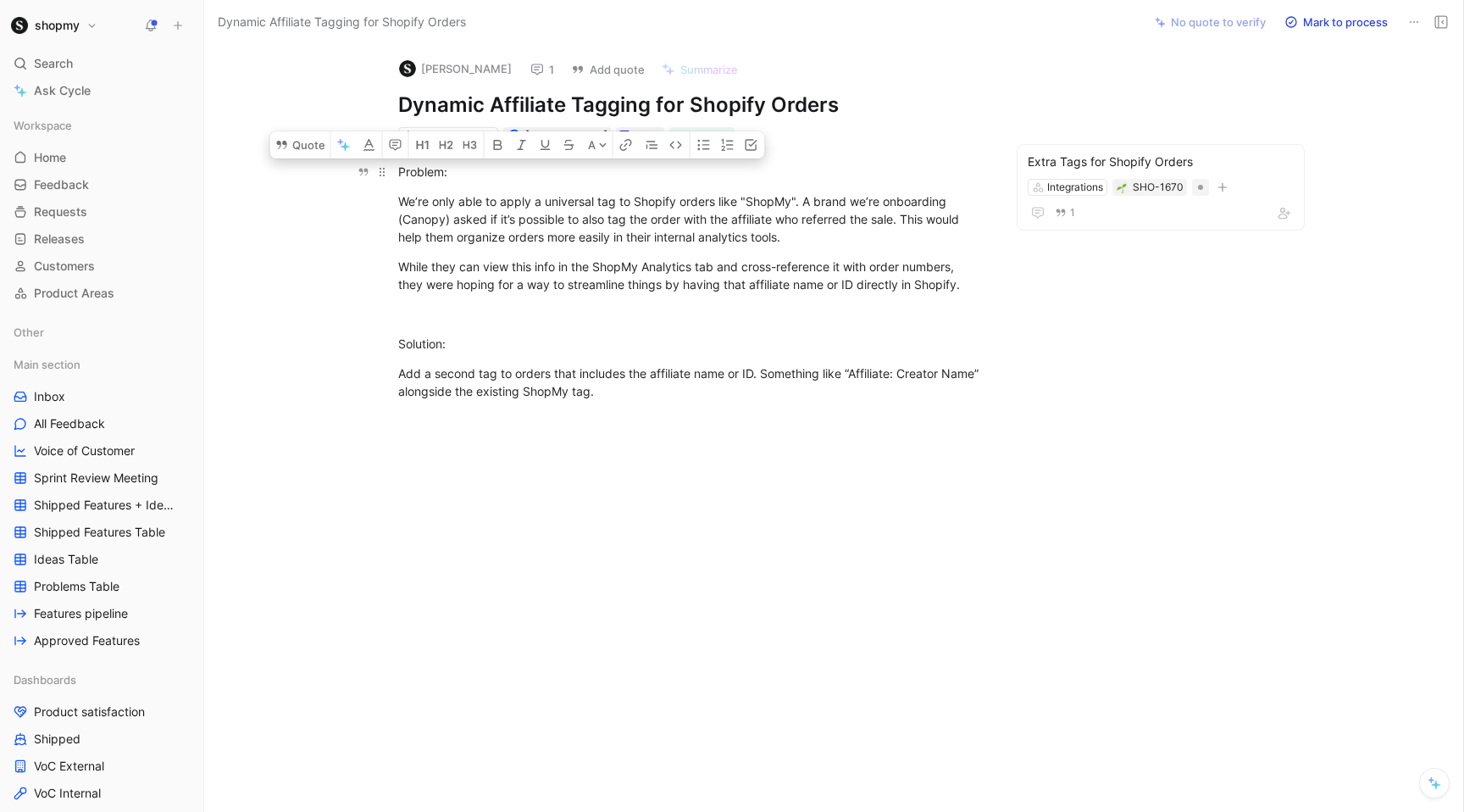
drag, startPoint x: 648, startPoint y: 409, endPoint x: 391, endPoint y: 173, distance: 348.9
click at [391, 173] on div "Problem: We’re only able to apply a universal tag to Shopify orders like "ShopM…" at bounding box center [692, 281] width 904 height 274
copy div "Problem: We’re only able to apply a universal tag to Shopify orders like "ShopM…"
click at [1097, 152] on div "Extra Tags for Shopify Orders" at bounding box center [1161, 161] width 267 height 20
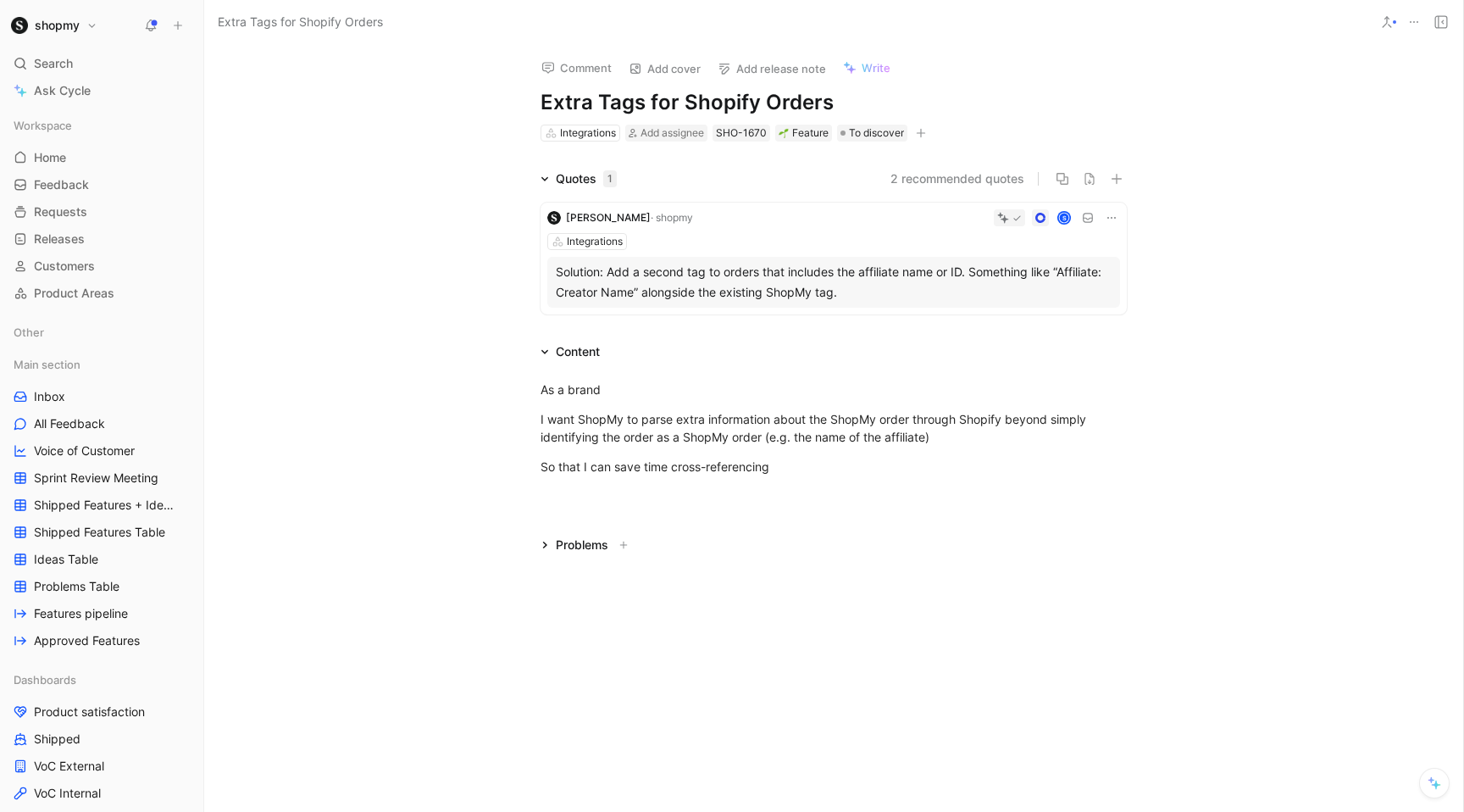
click at [1110, 220] on icon at bounding box center [1112, 218] width 14 height 14
click at [1038, 253] on span "Edit property" at bounding box center [1059, 249] width 73 height 15
click at [758, 278] on div "Solution: Add a second tag to orders that includes the affiliate name or ID. So…" at bounding box center [833, 282] width 555 height 41
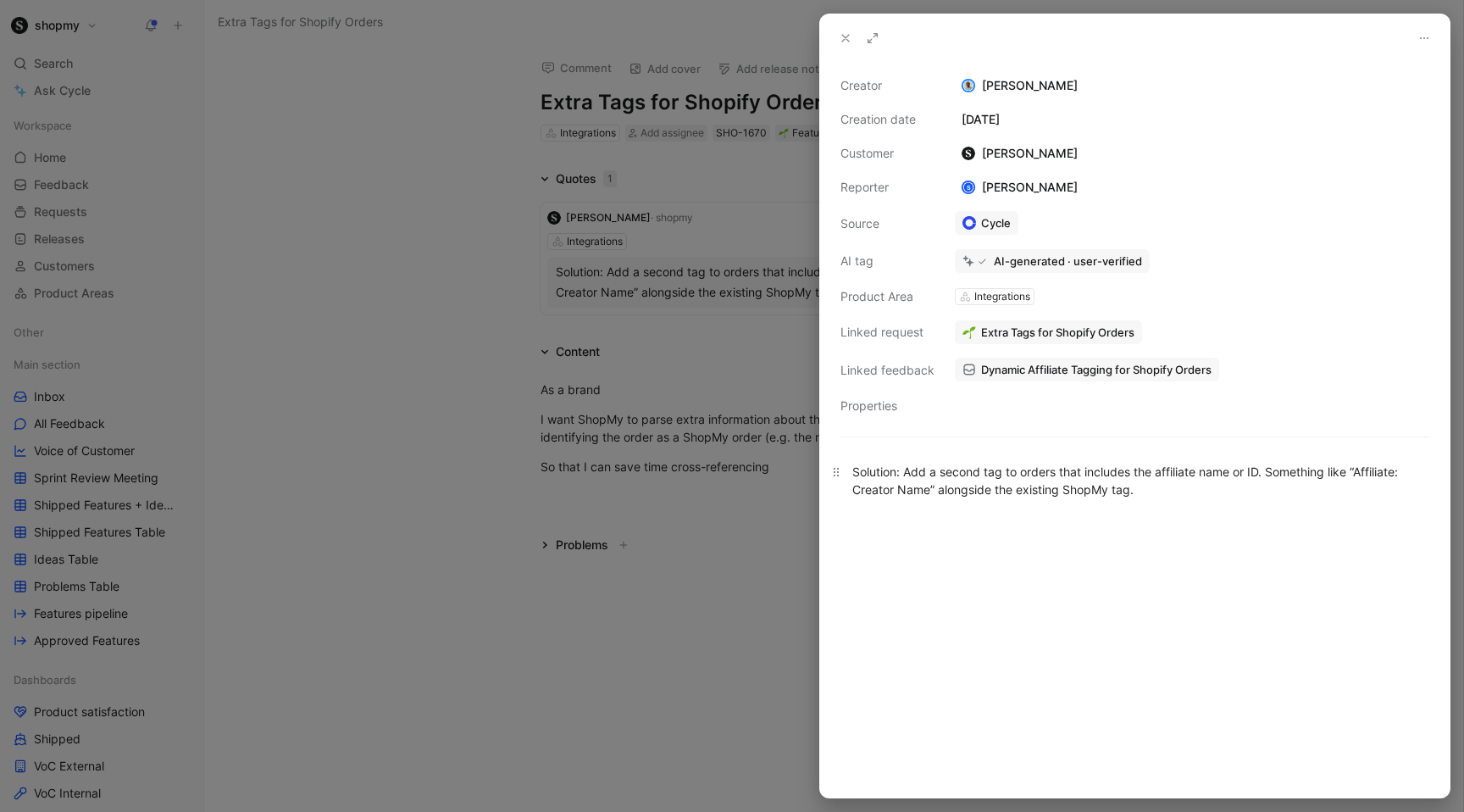
click at [981, 493] on div "Solution: Add a second tag to orders that includes the affiliate name or ID. So…" at bounding box center [1134, 480] width 565 height 36
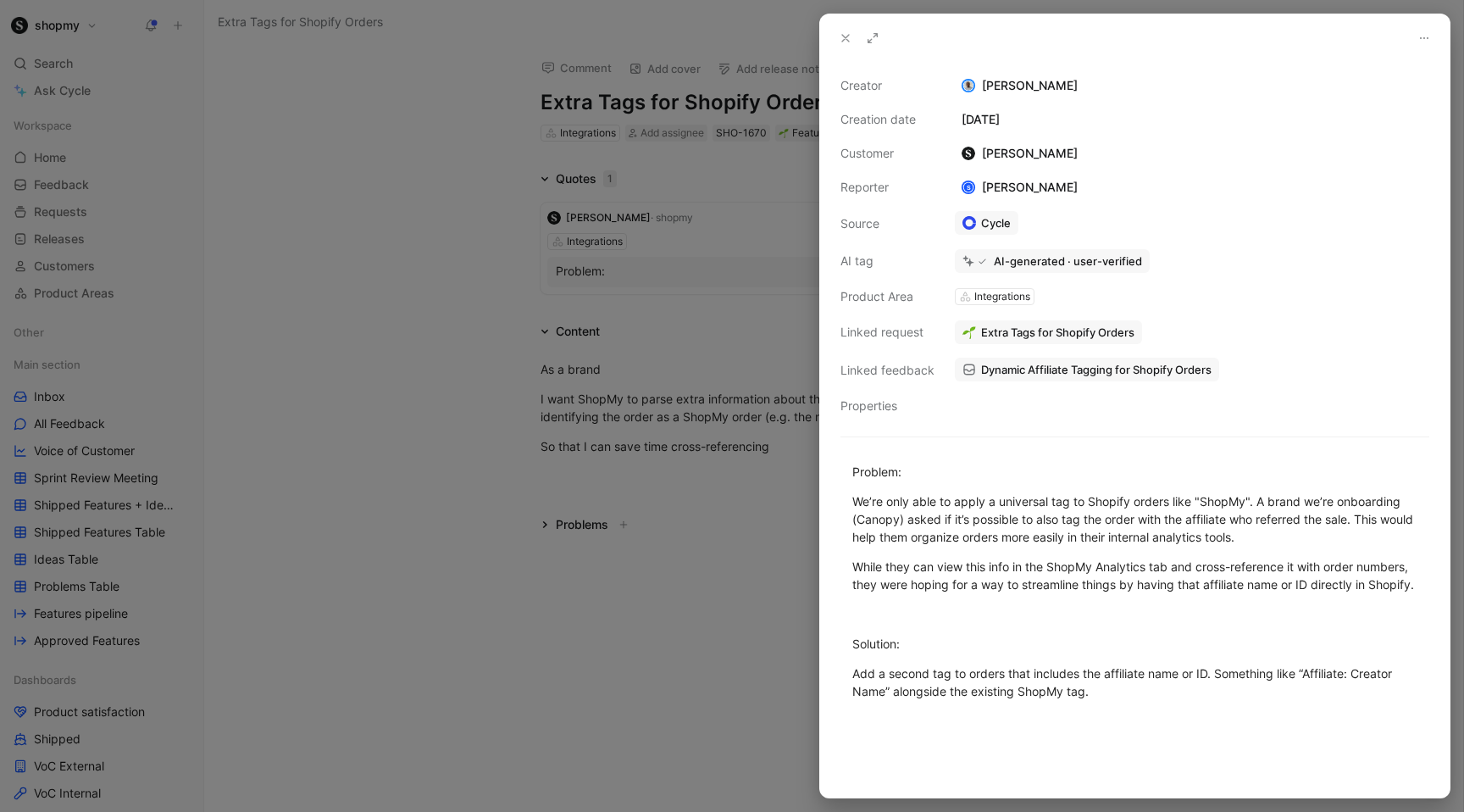
click at [625, 728] on div at bounding box center [732, 406] width 1464 height 812
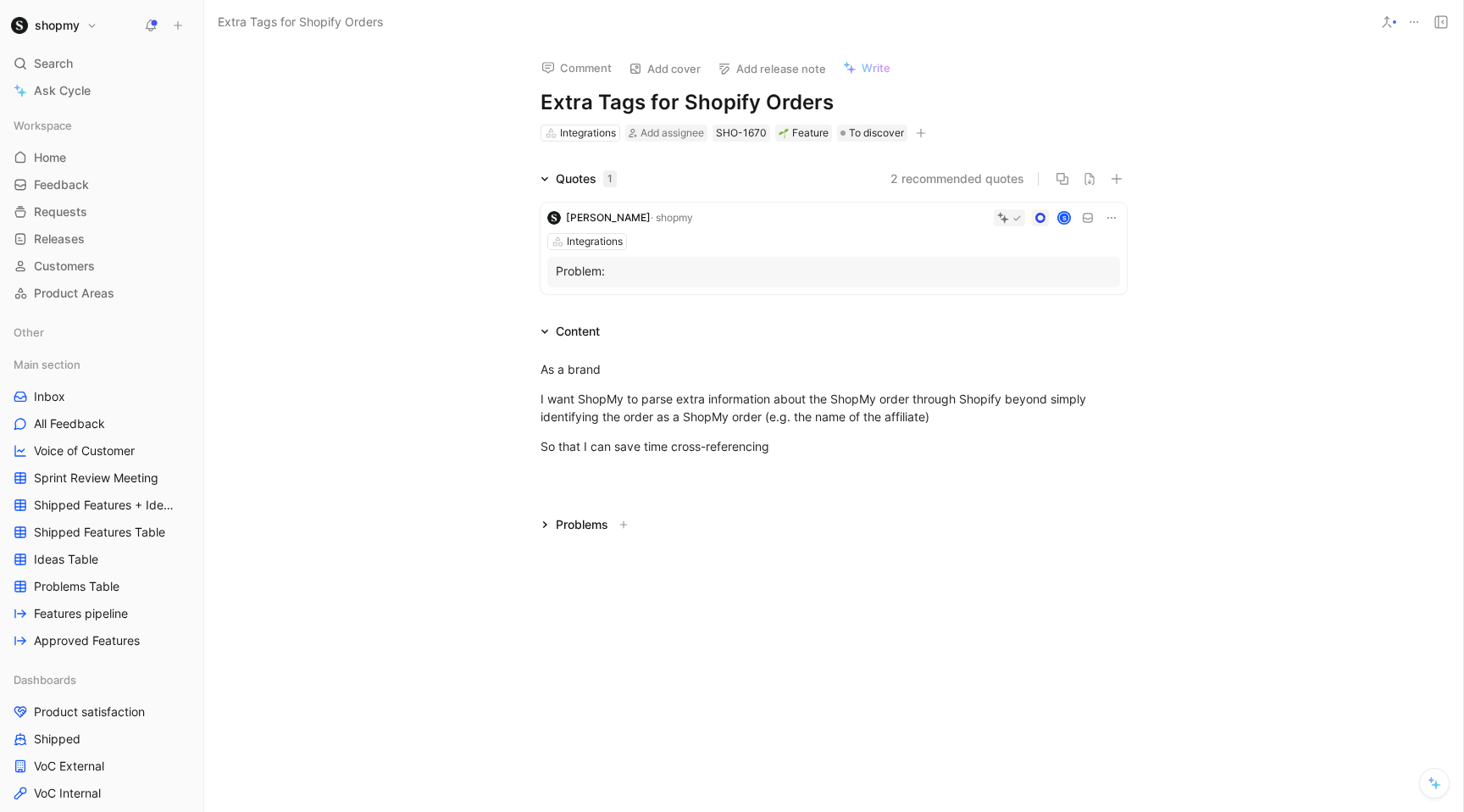
click at [618, 276] on p "Problem:" at bounding box center [833, 270] width 555 height 18
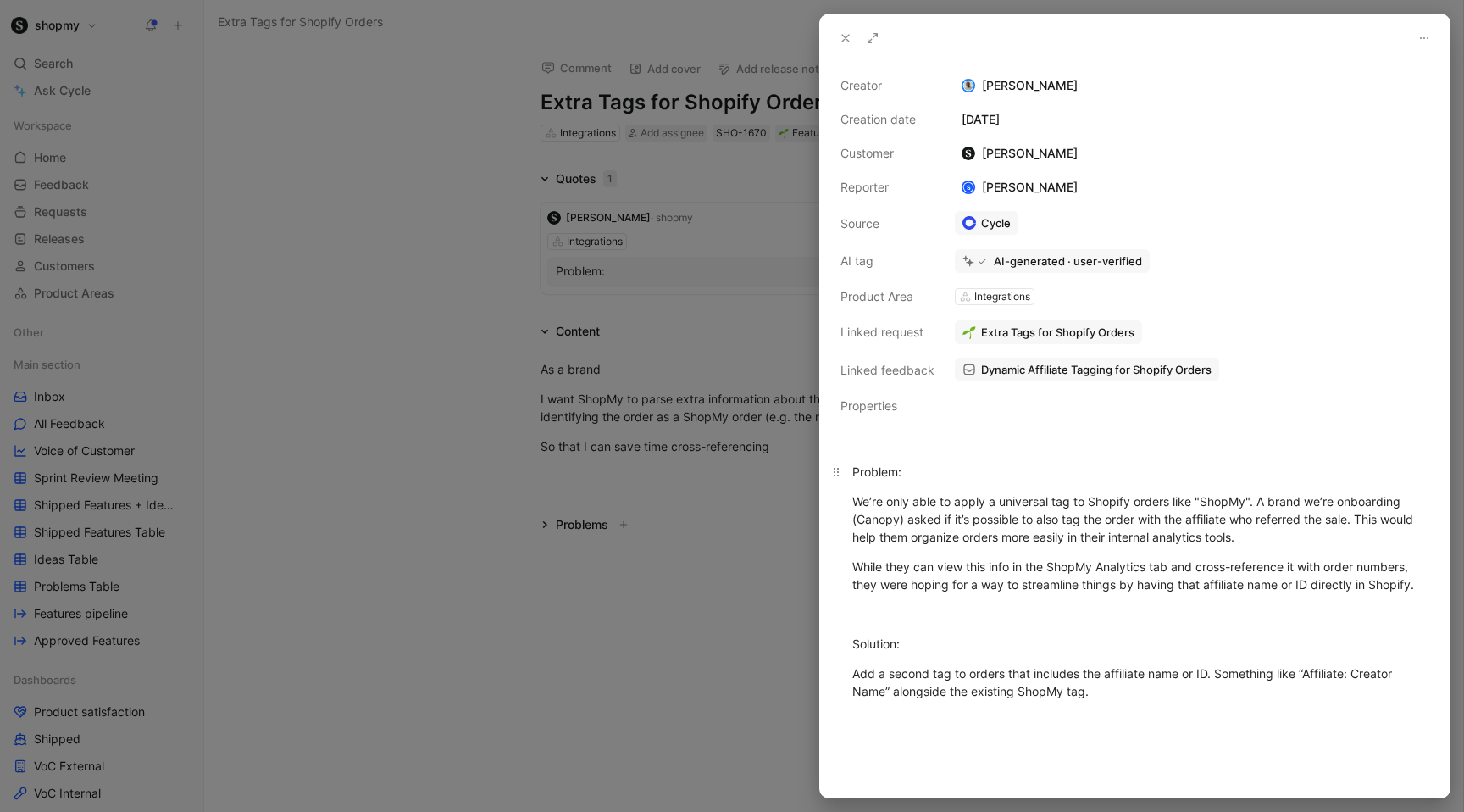
click at [970, 477] on div "Problem:" at bounding box center [1134, 472] width 565 height 18
click at [695, 526] on div at bounding box center [732, 406] width 1464 height 812
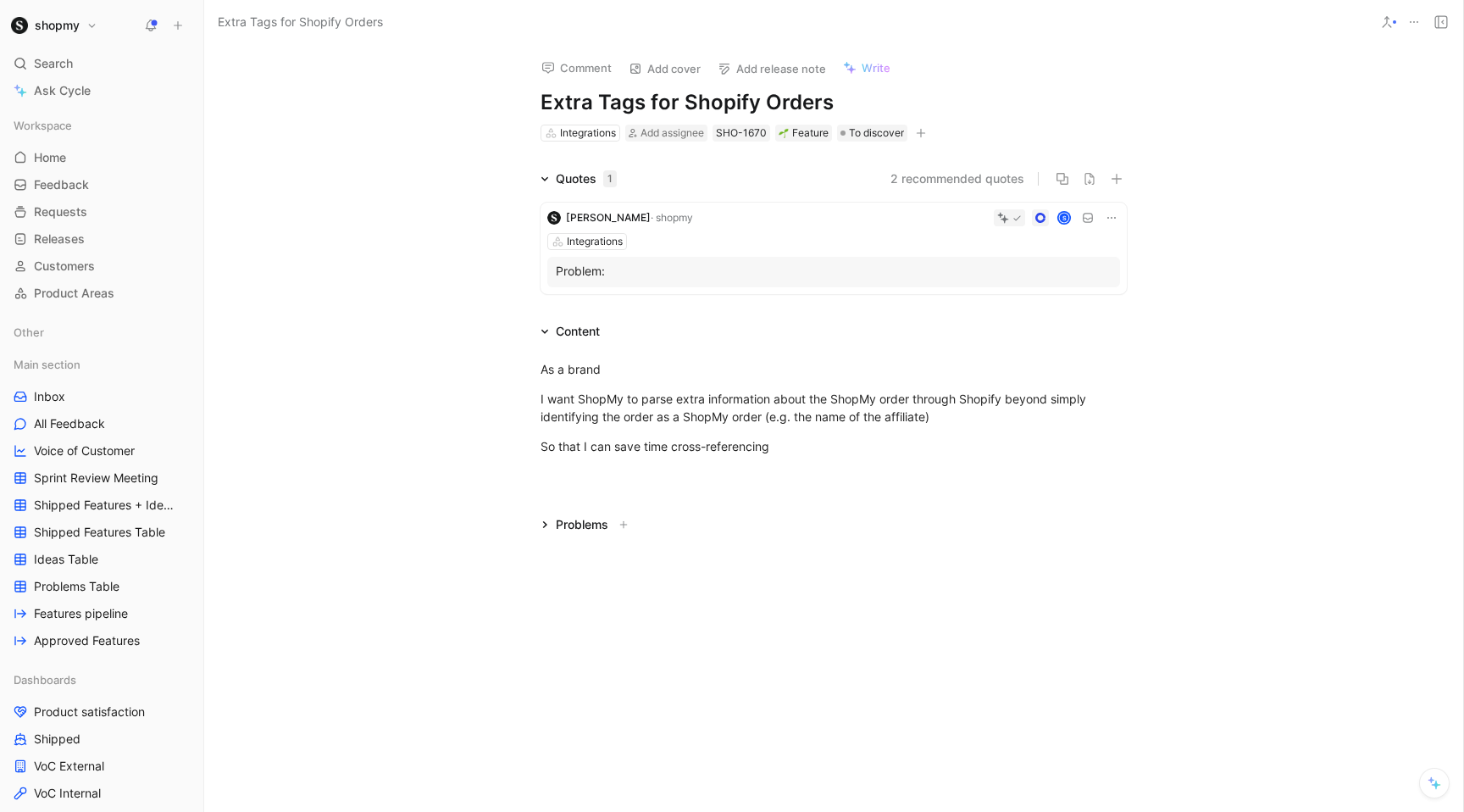
click at [687, 284] on div "Problem:" at bounding box center [834, 271] width 573 height 30
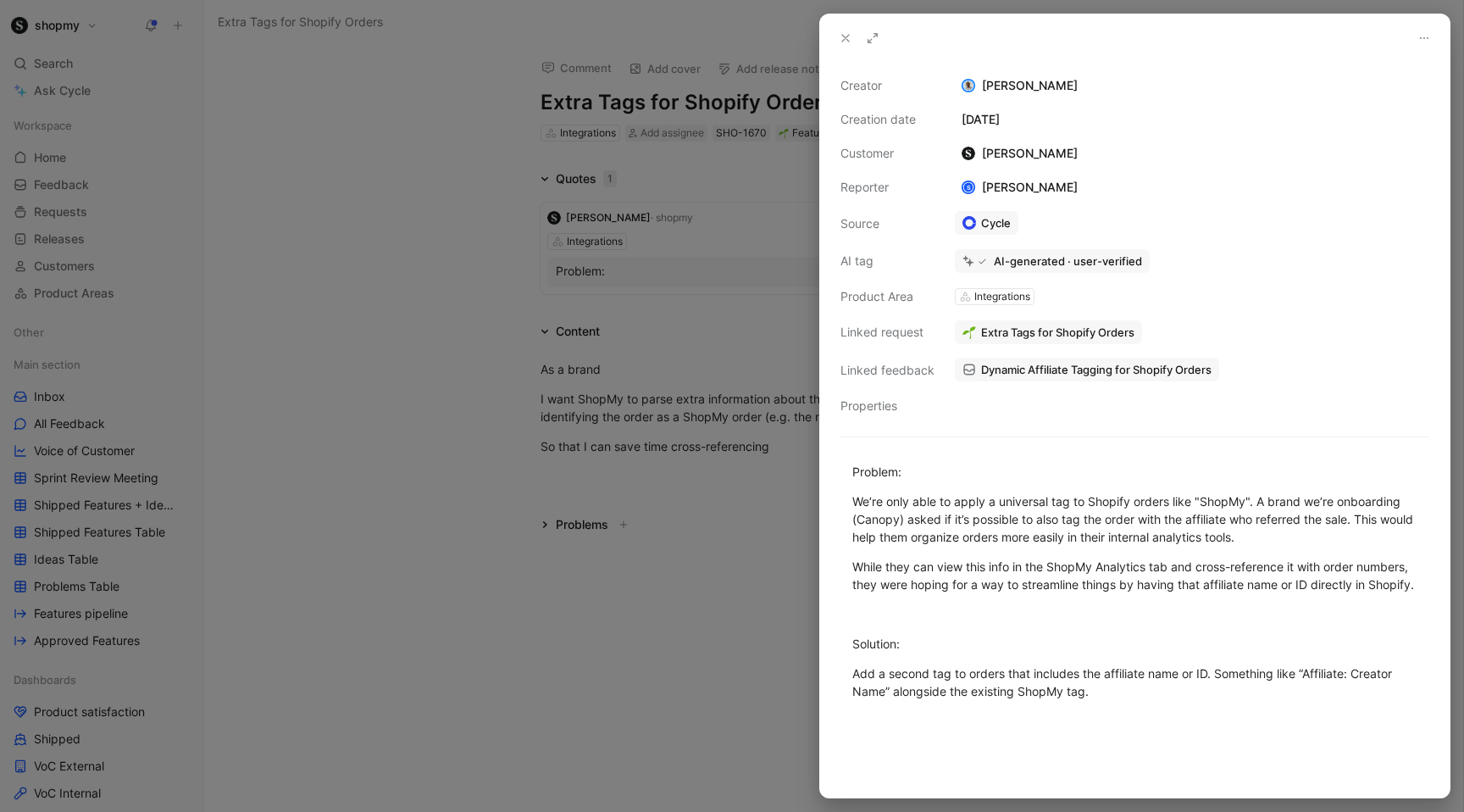
click at [713, 521] on div at bounding box center [732, 406] width 1464 height 812
click at [844, 32] on icon at bounding box center [845, 38] width 14 height 14
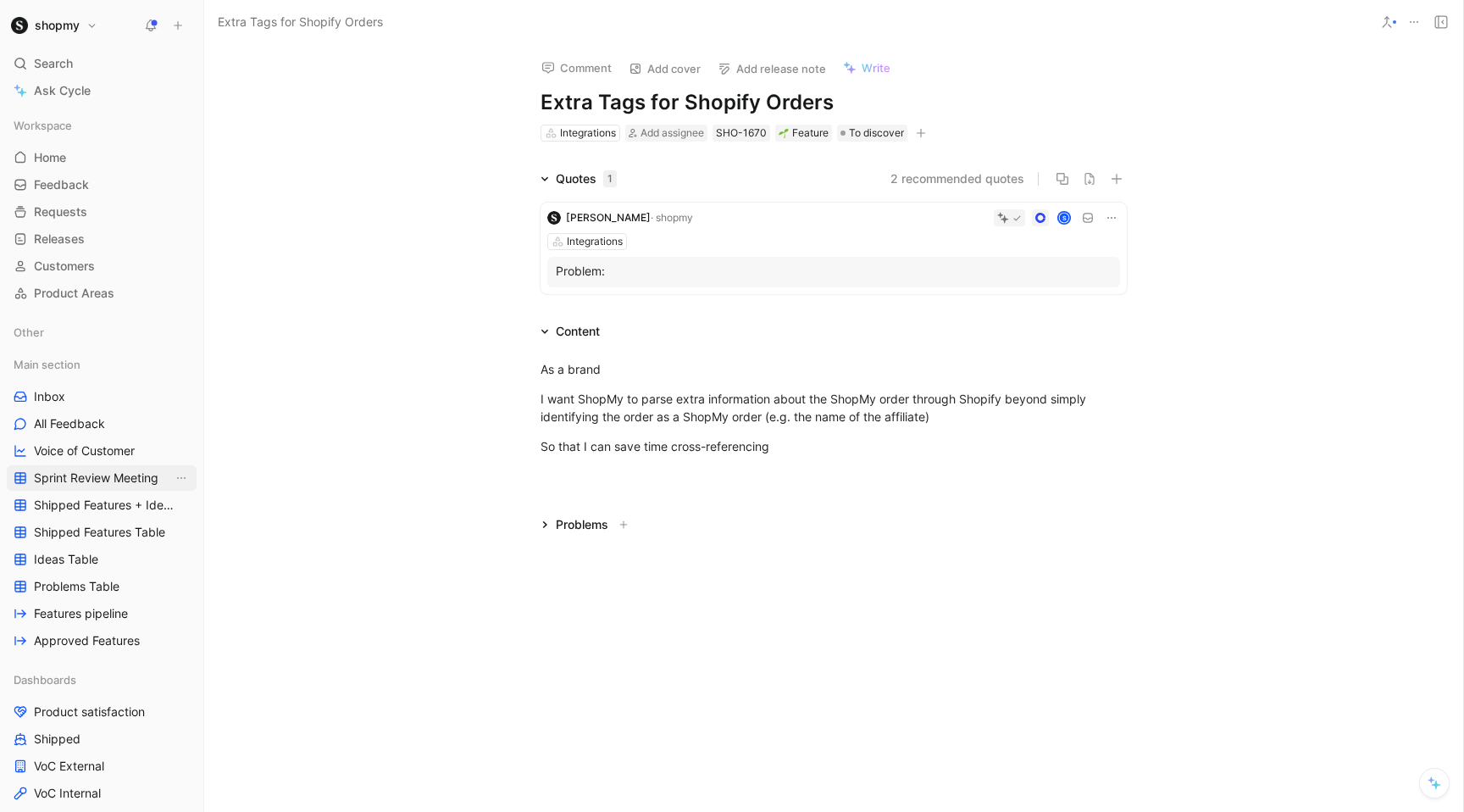
click at [97, 484] on span "Sprint Review Meeting" at bounding box center [96, 477] width 125 height 17
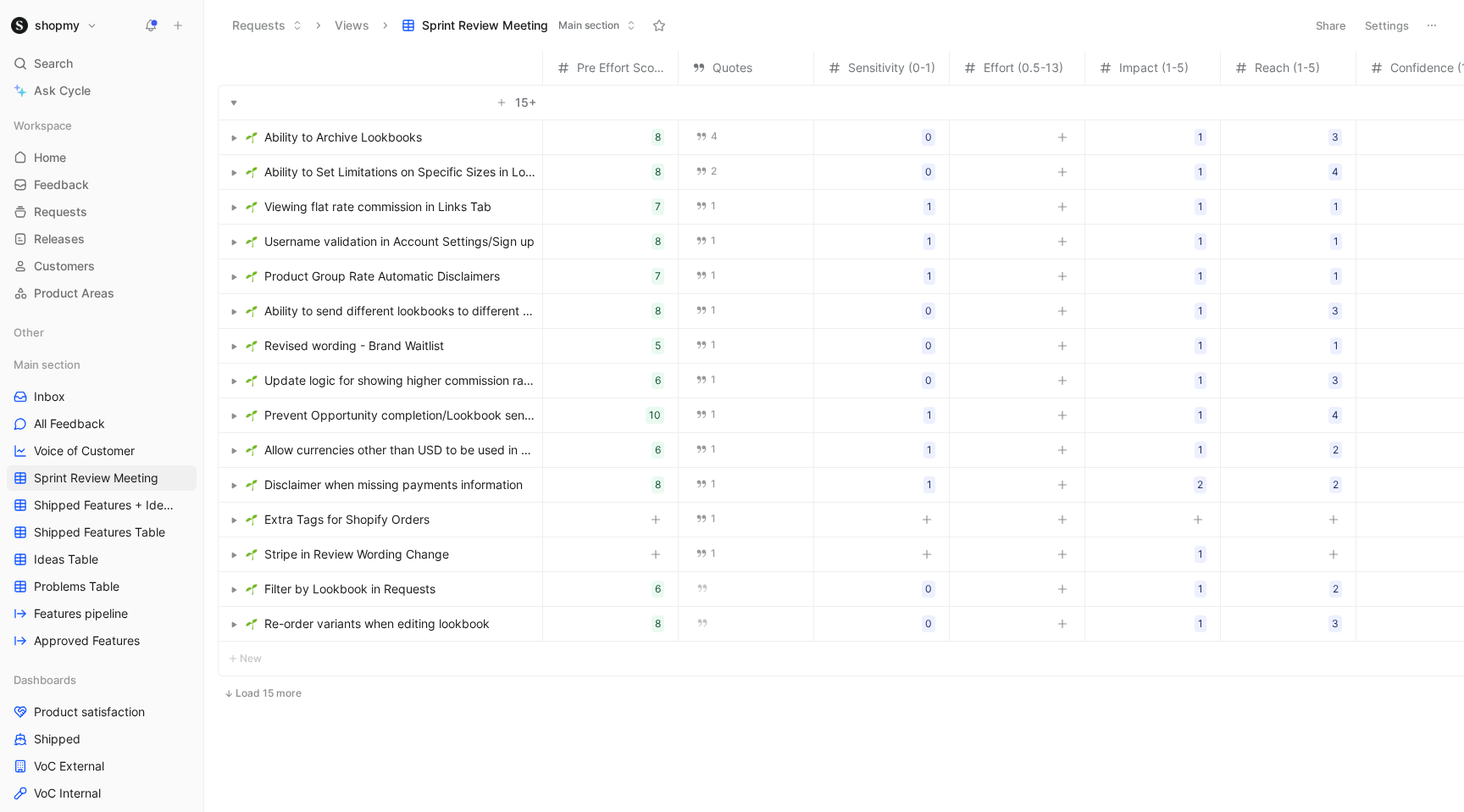
click at [480, 418] on span "Prevent Opportunity completion/Lookbook sending marking chat as read" at bounding box center [400, 414] width 271 height 20
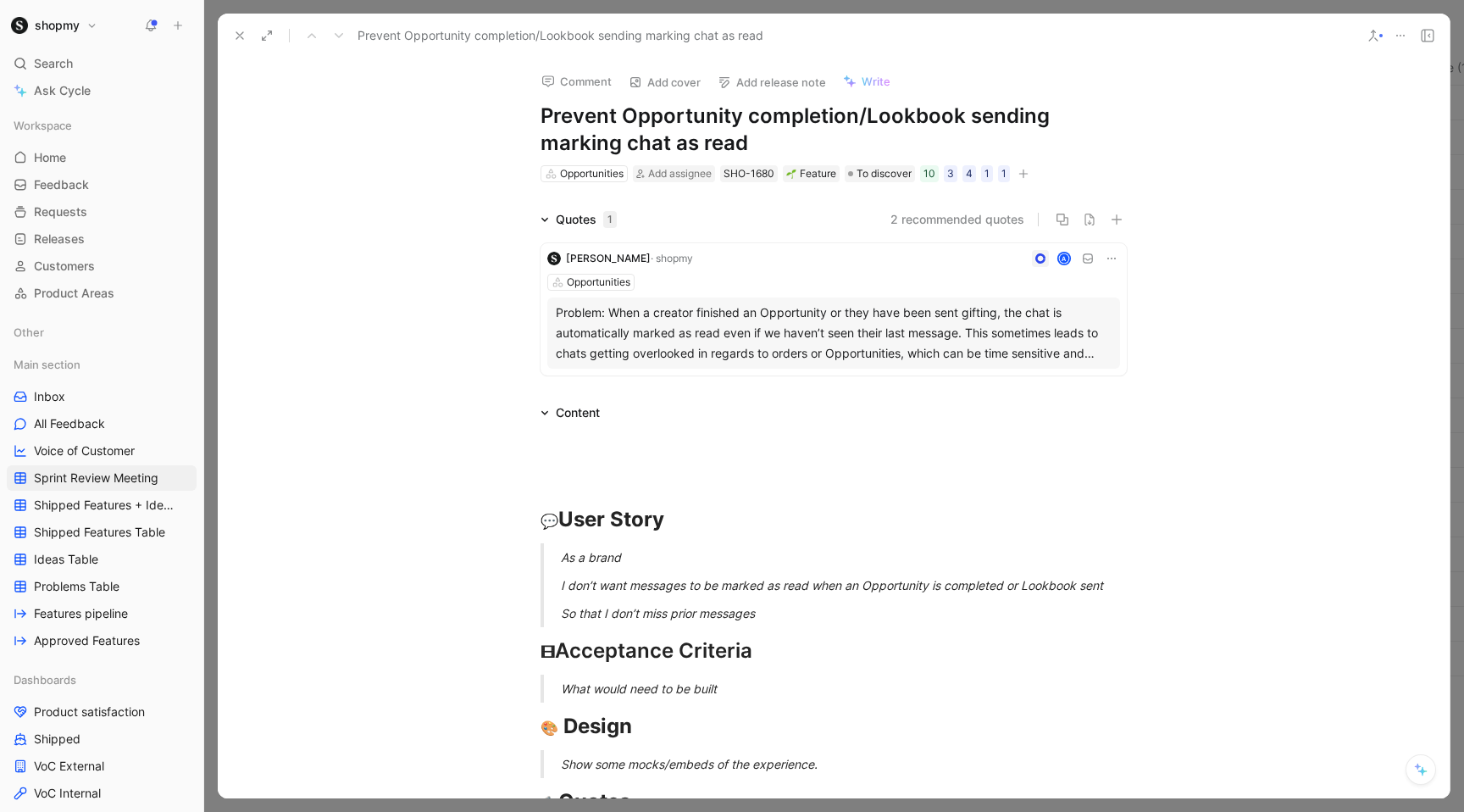
click at [241, 35] on icon at bounding box center [240, 36] width 14 height 14
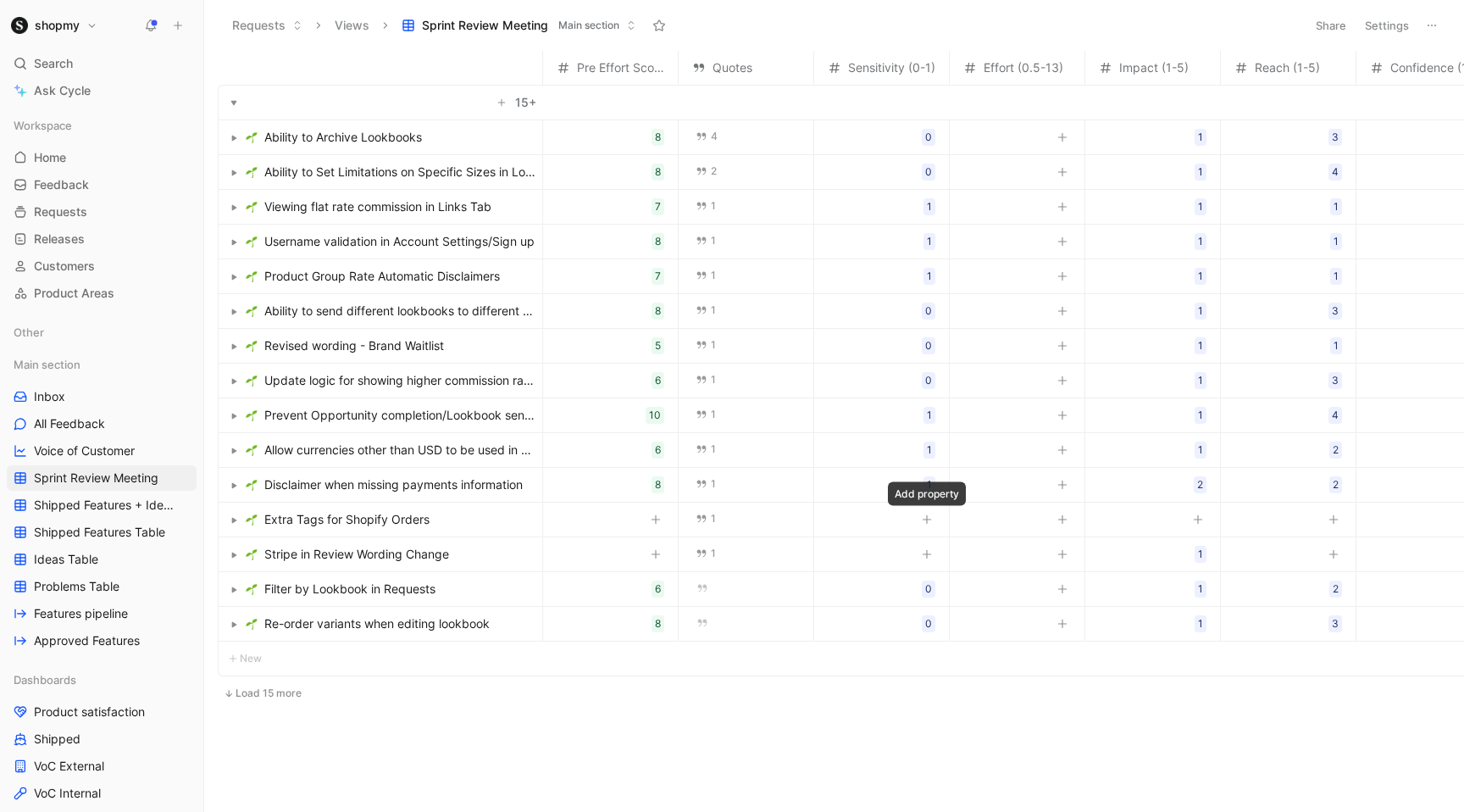
click at [922, 523] on icon "button" at bounding box center [927, 519] width 10 height 10
type input "0"
click at [1197, 527] on div "2" at bounding box center [1200, 518] width 6 height 17
click at [1199, 376] on icon "button" at bounding box center [1197, 380] width 10 height 10
type input "1"
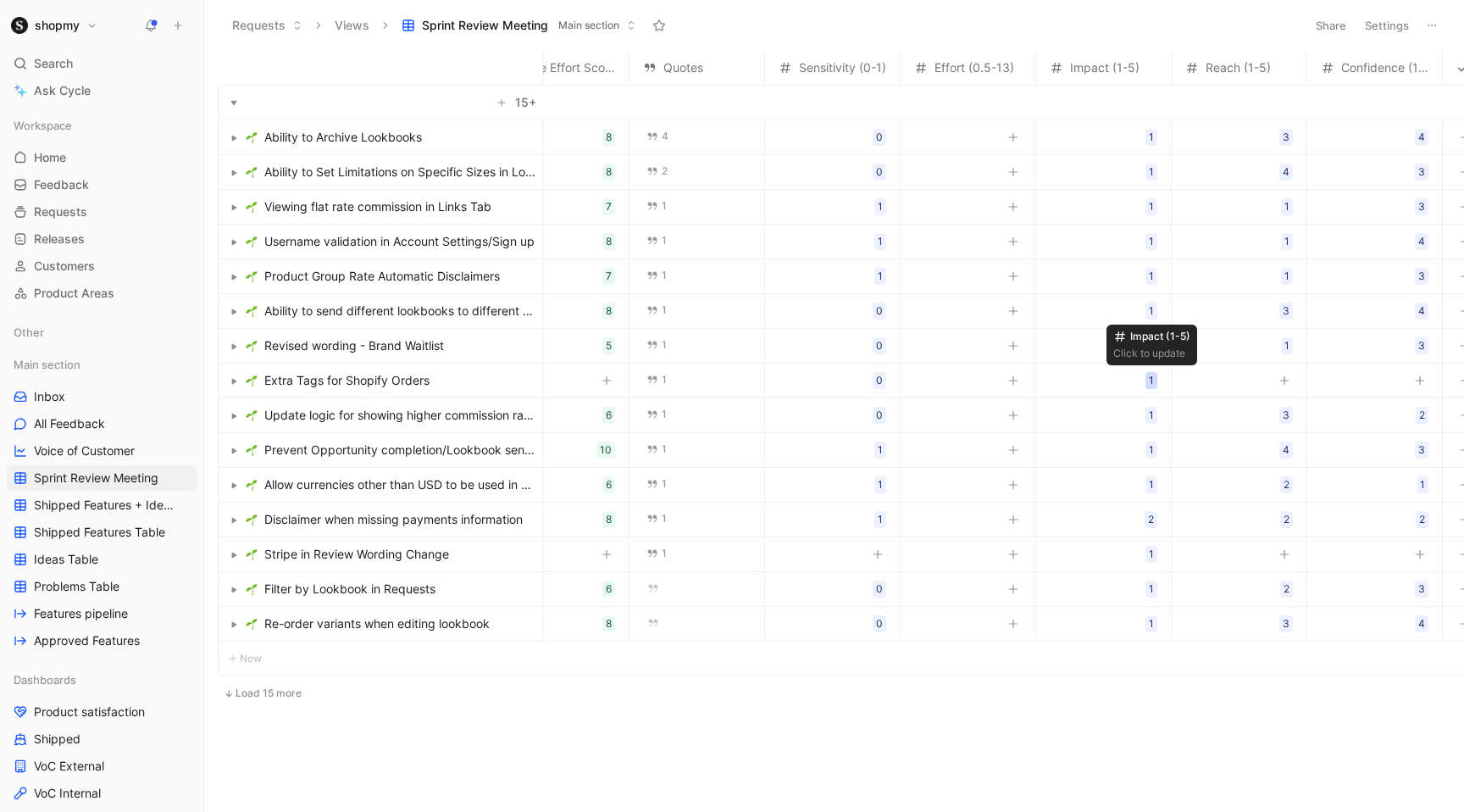
scroll to position [0, 206]
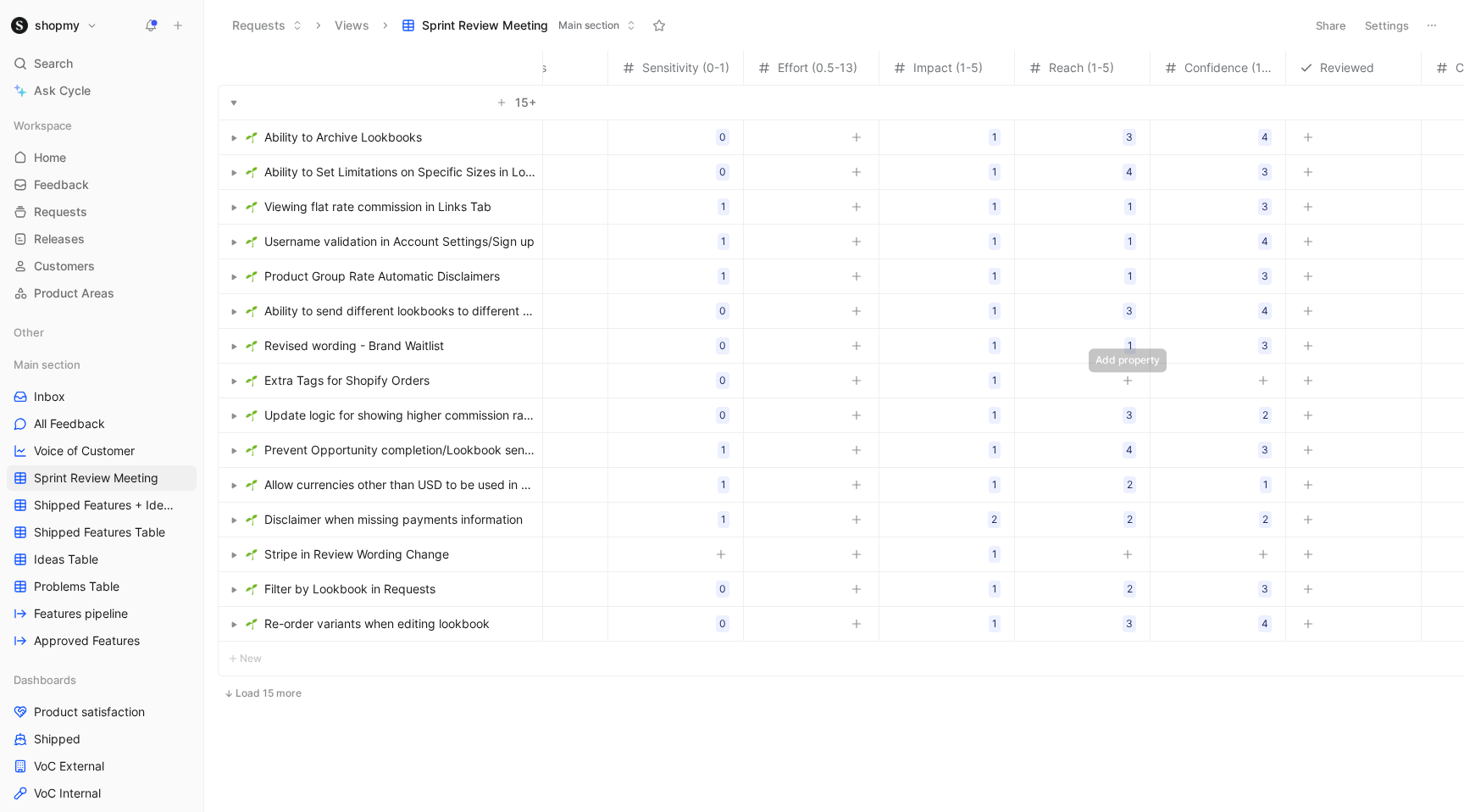
click at [1127, 378] on icon "button" at bounding box center [1127, 381] width 1 height 10
type input "1"
click at [1261, 373] on button "button" at bounding box center [1263, 379] width 17 height 17
type input "1"
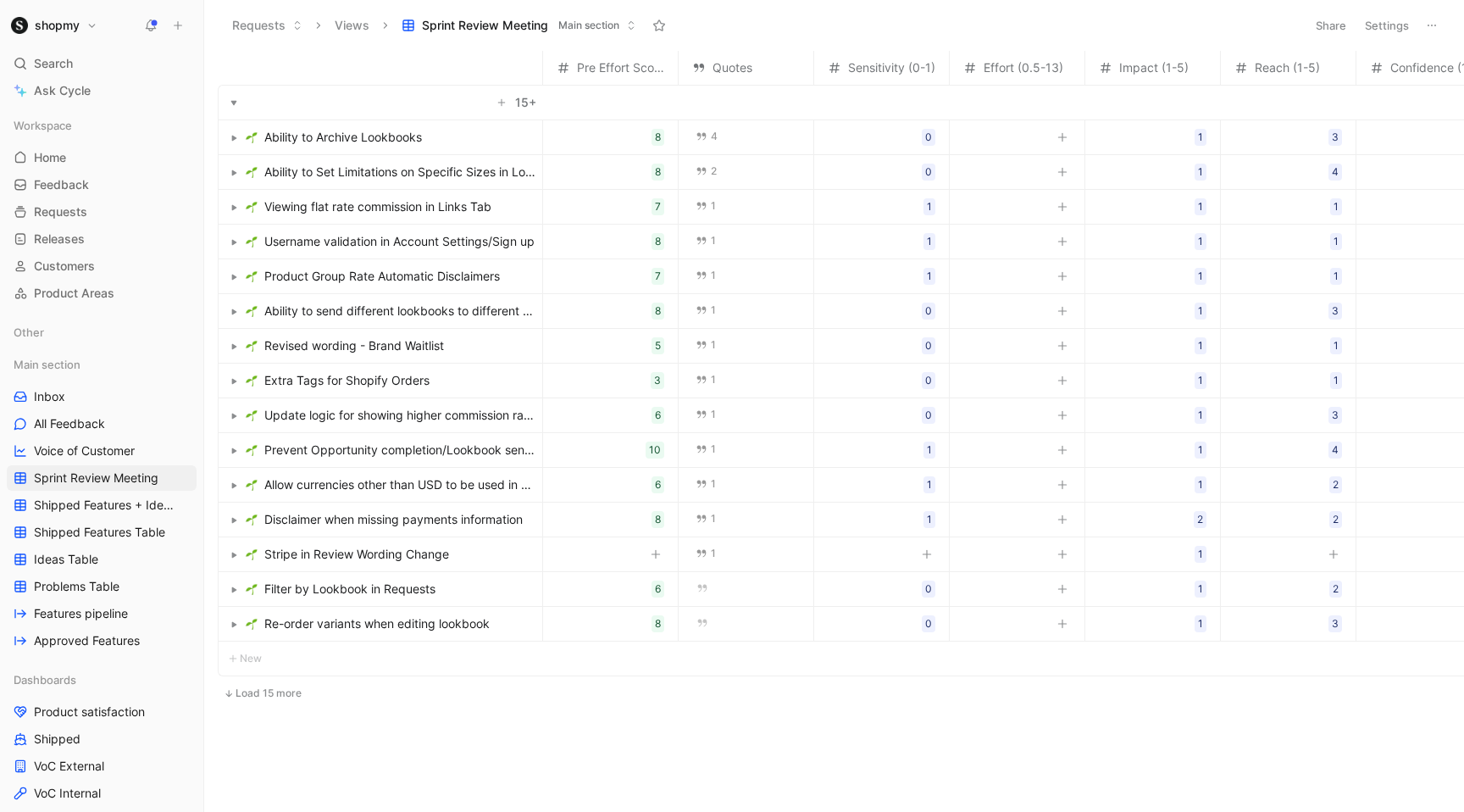
click at [361, 378] on span "Extra Tags for Shopify Orders" at bounding box center [347, 380] width 165 height 20
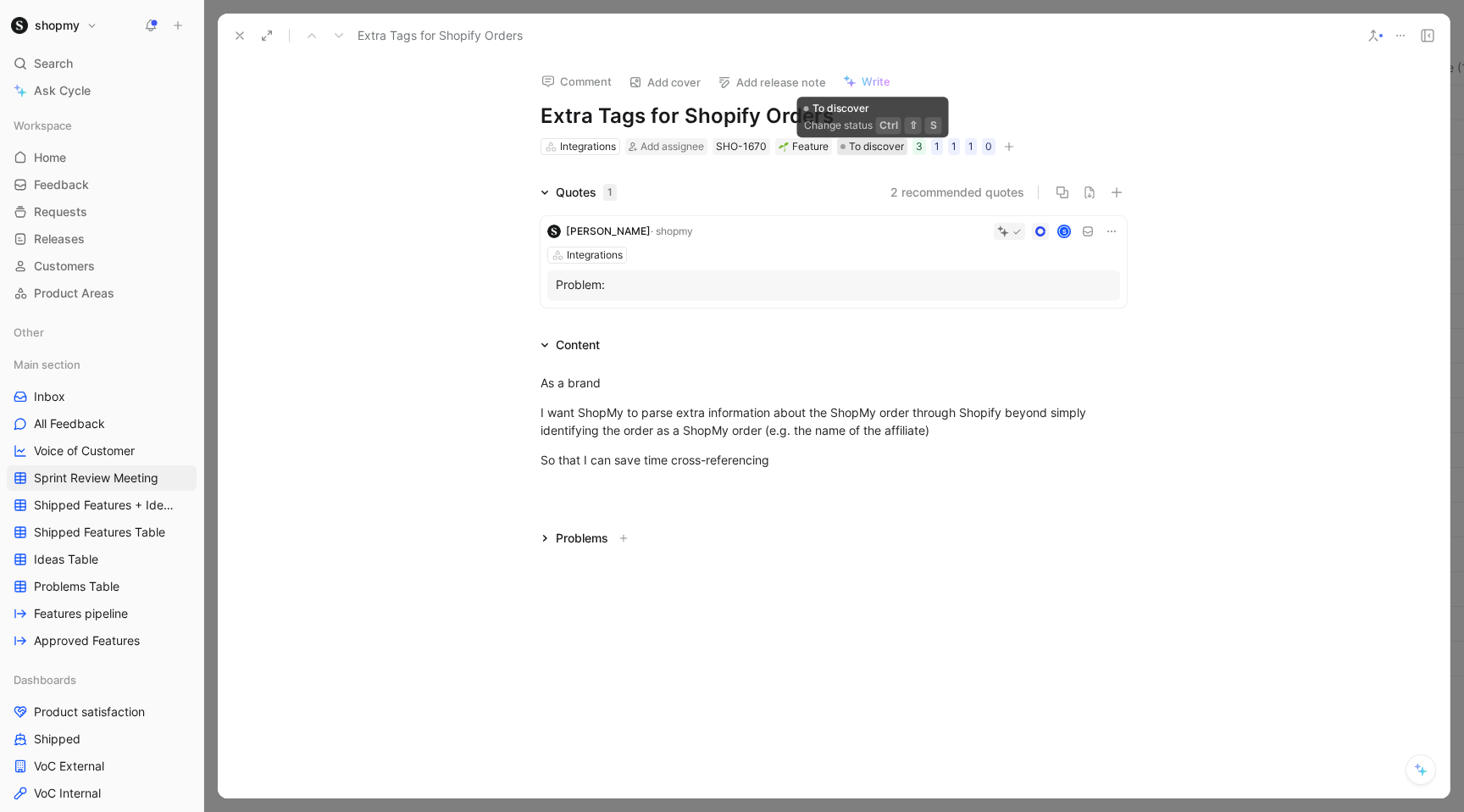
click at [867, 146] on span "To discover" at bounding box center [876, 146] width 55 height 17
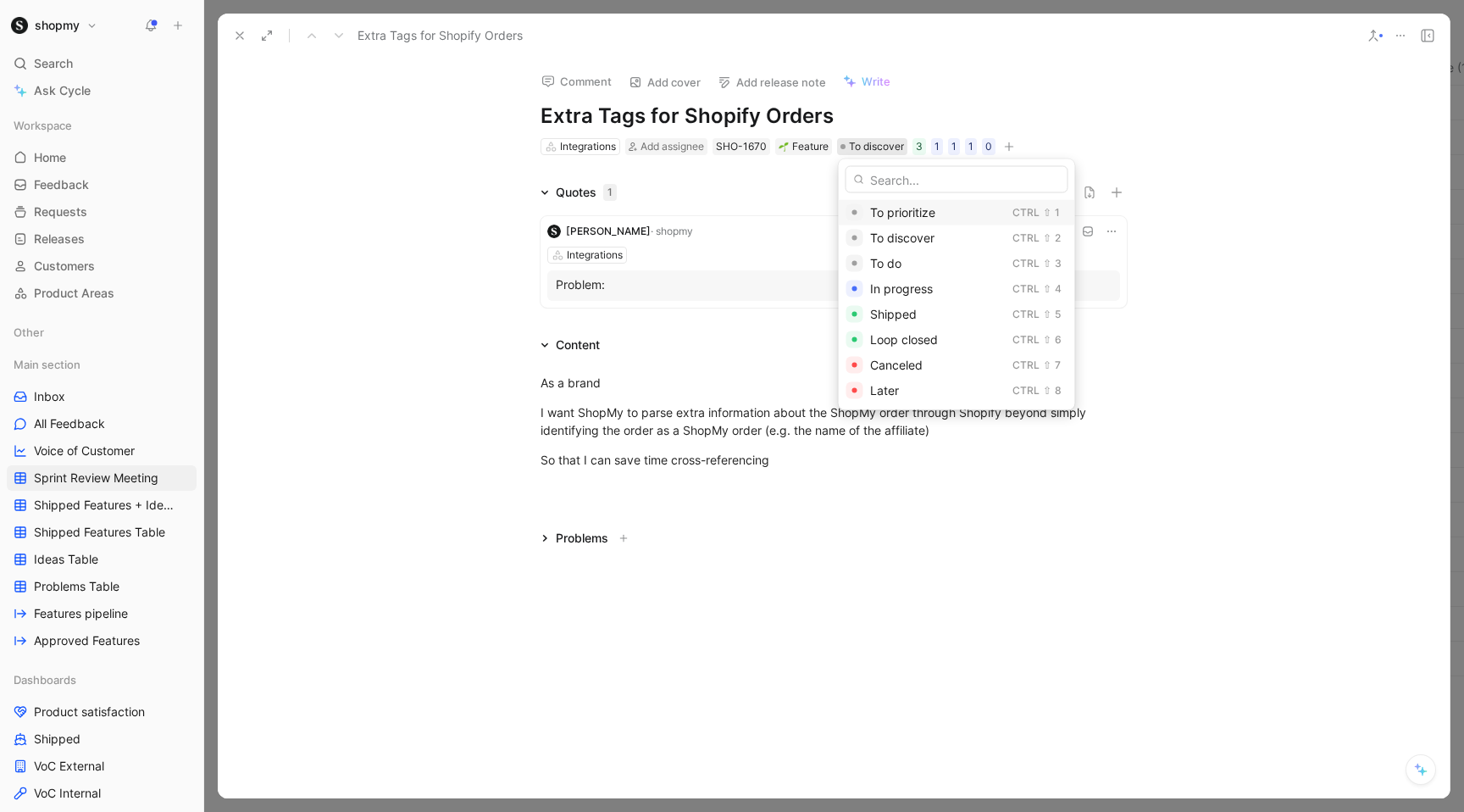
click at [880, 214] on span "To prioritize" at bounding box center [903, 212] width 65 height 15
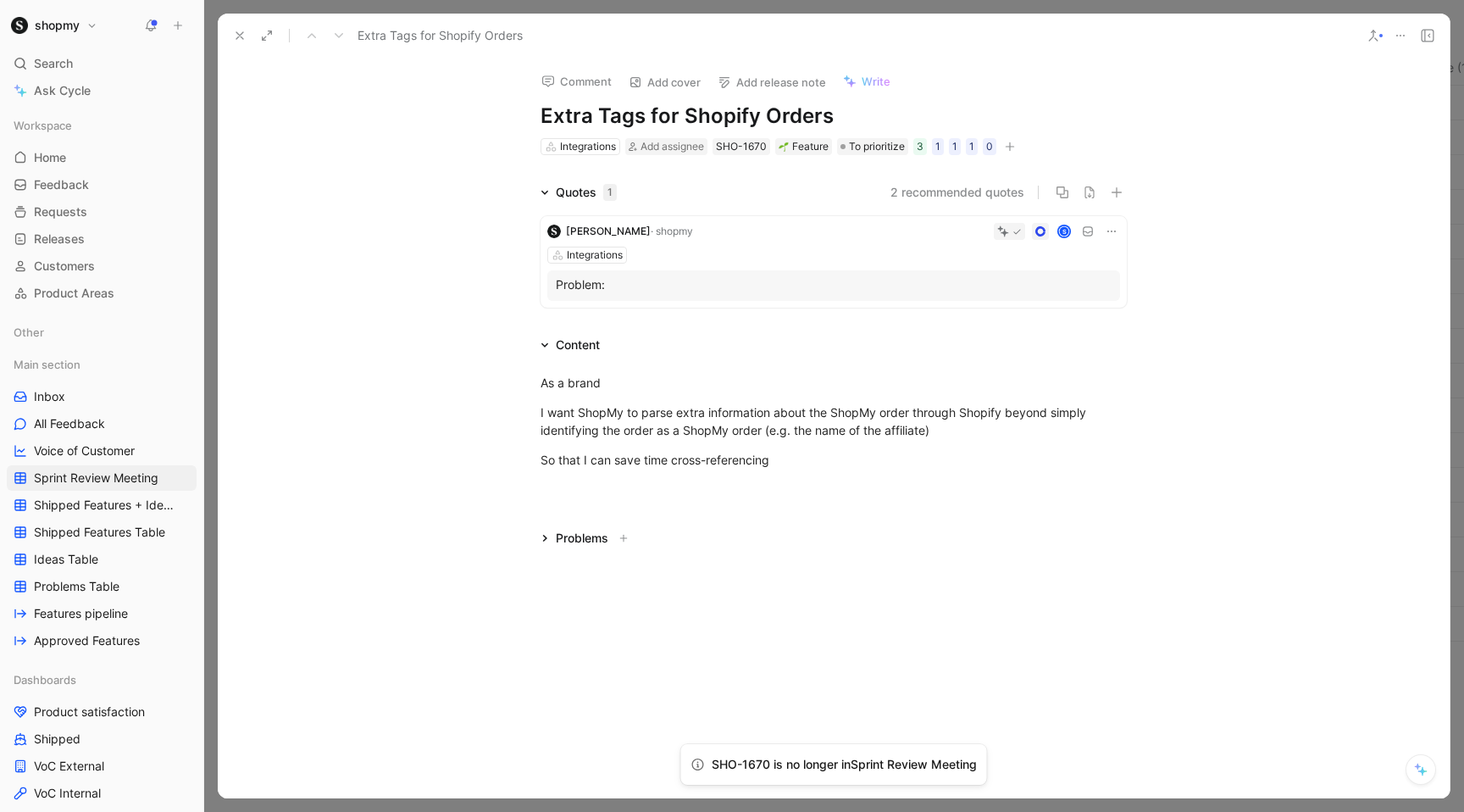
click at [244, 24] on button at bounding box center [239, 35] width 23 height 23
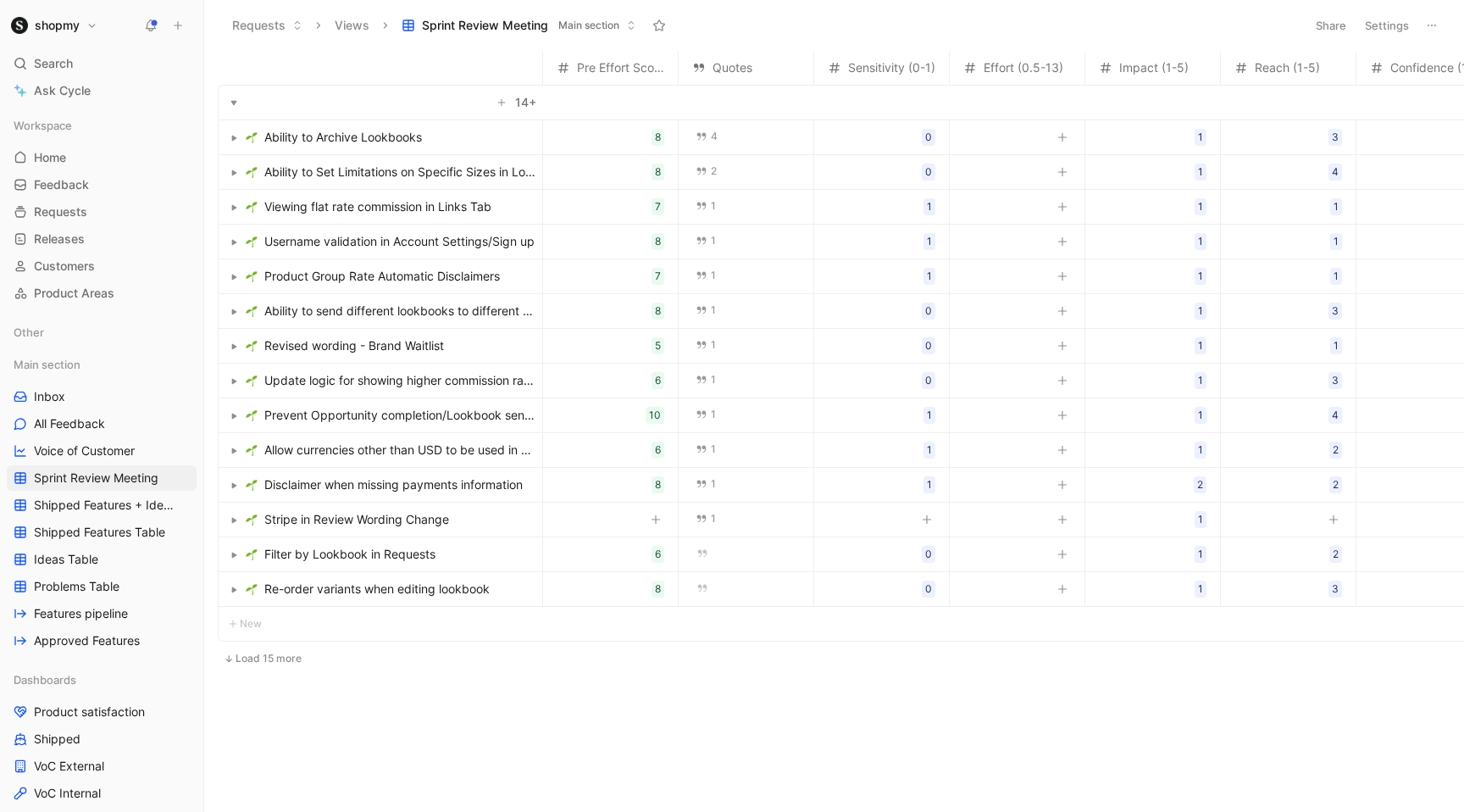
click at [415, 516] on span "Stripe in Review Wording Change" at bounding box center [357, 519] width 185 height 20
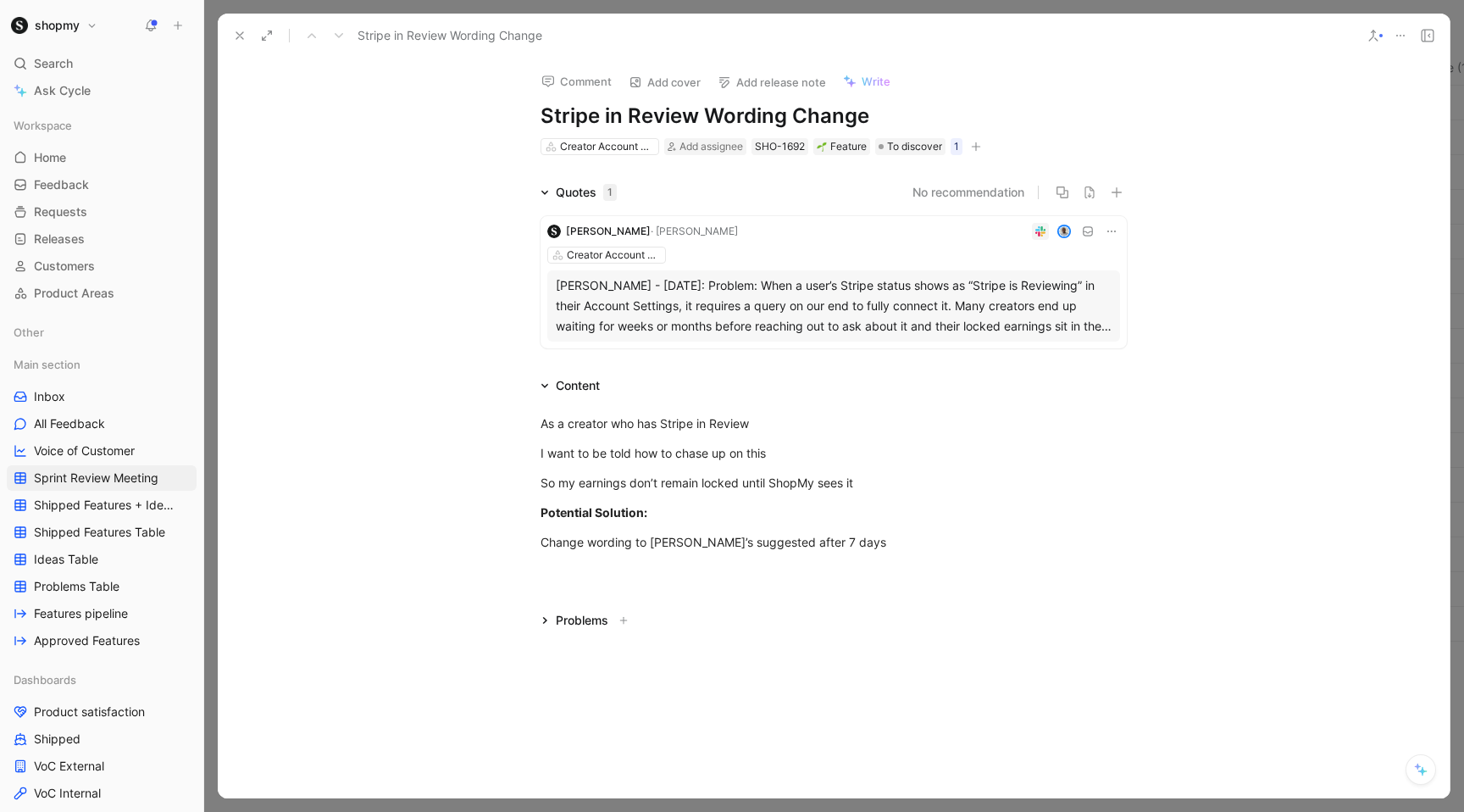
click at [785, 306] on div "[PERSON_NAME] - [DATE]: Problem: When a user’s Stripe status shows as “Stripe i…" at bounding box center [833, 305] width 555 height 61
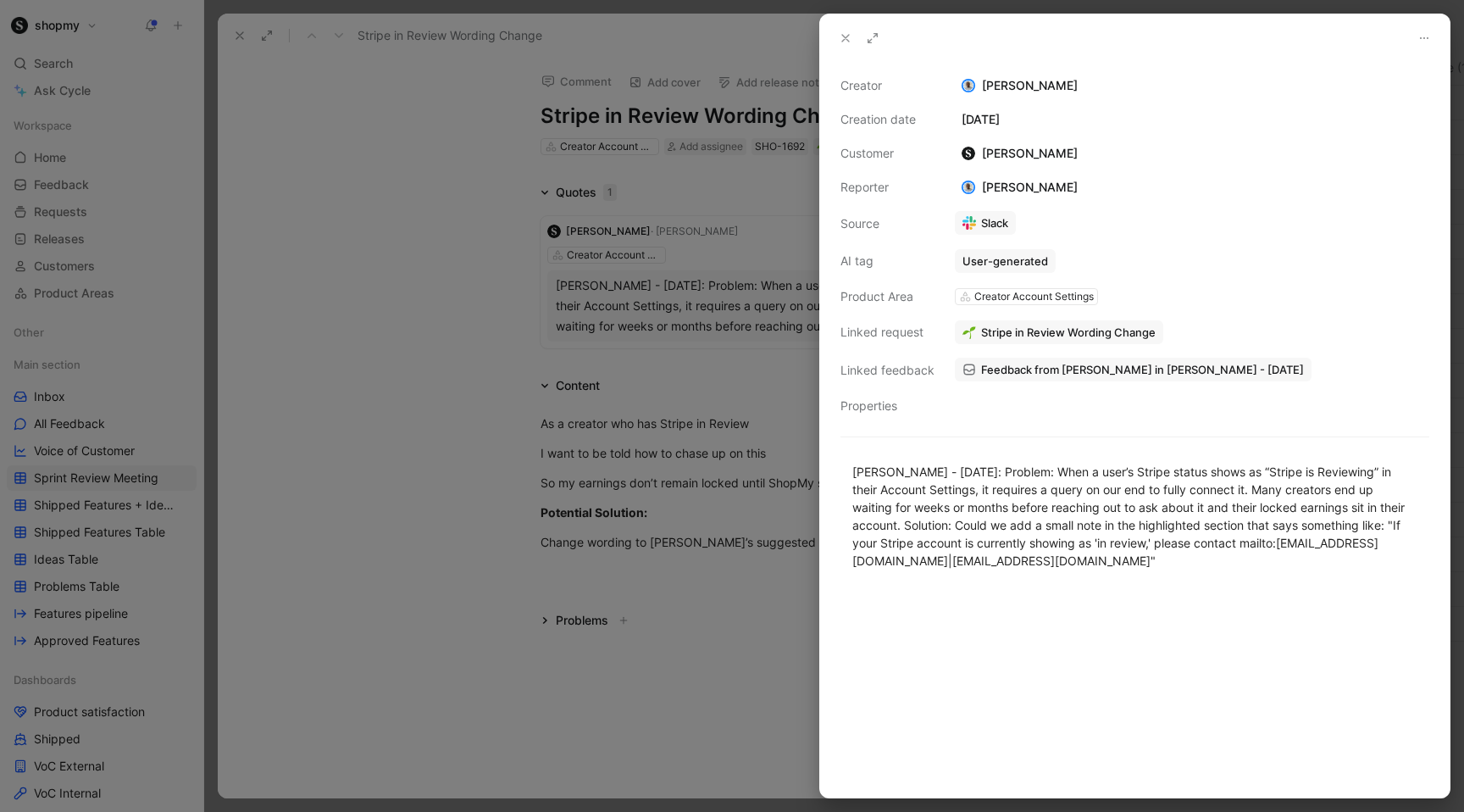
click at [543, 422] on div at bounding box center [732, 406] width 1464 height 812
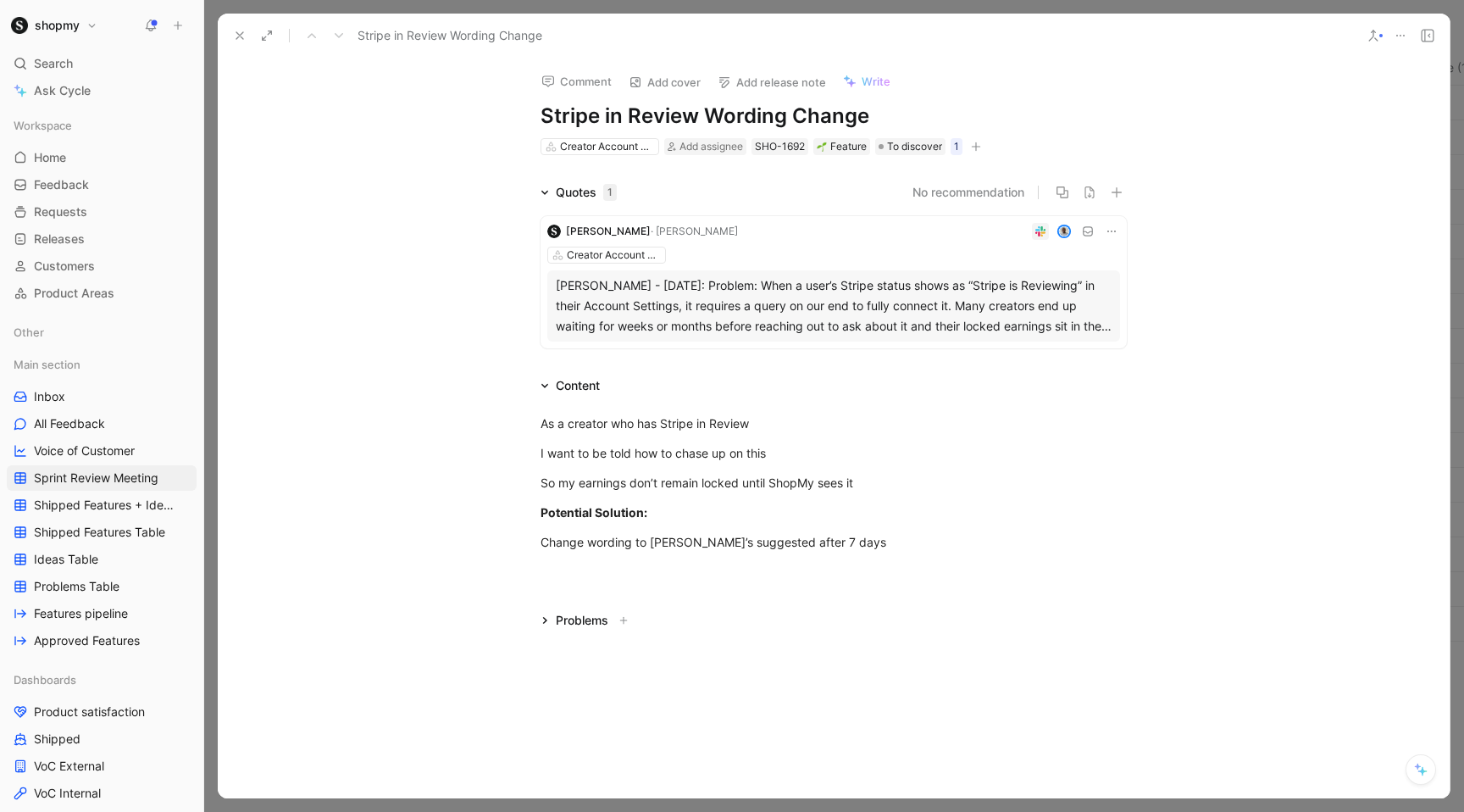
click at [748, 297] on div "[PERSON_NAME] - [DATE]: Problem: When a user’s Stripe status shows as “Stripe i…" at bounding box center [833, 305] width 555 height 61
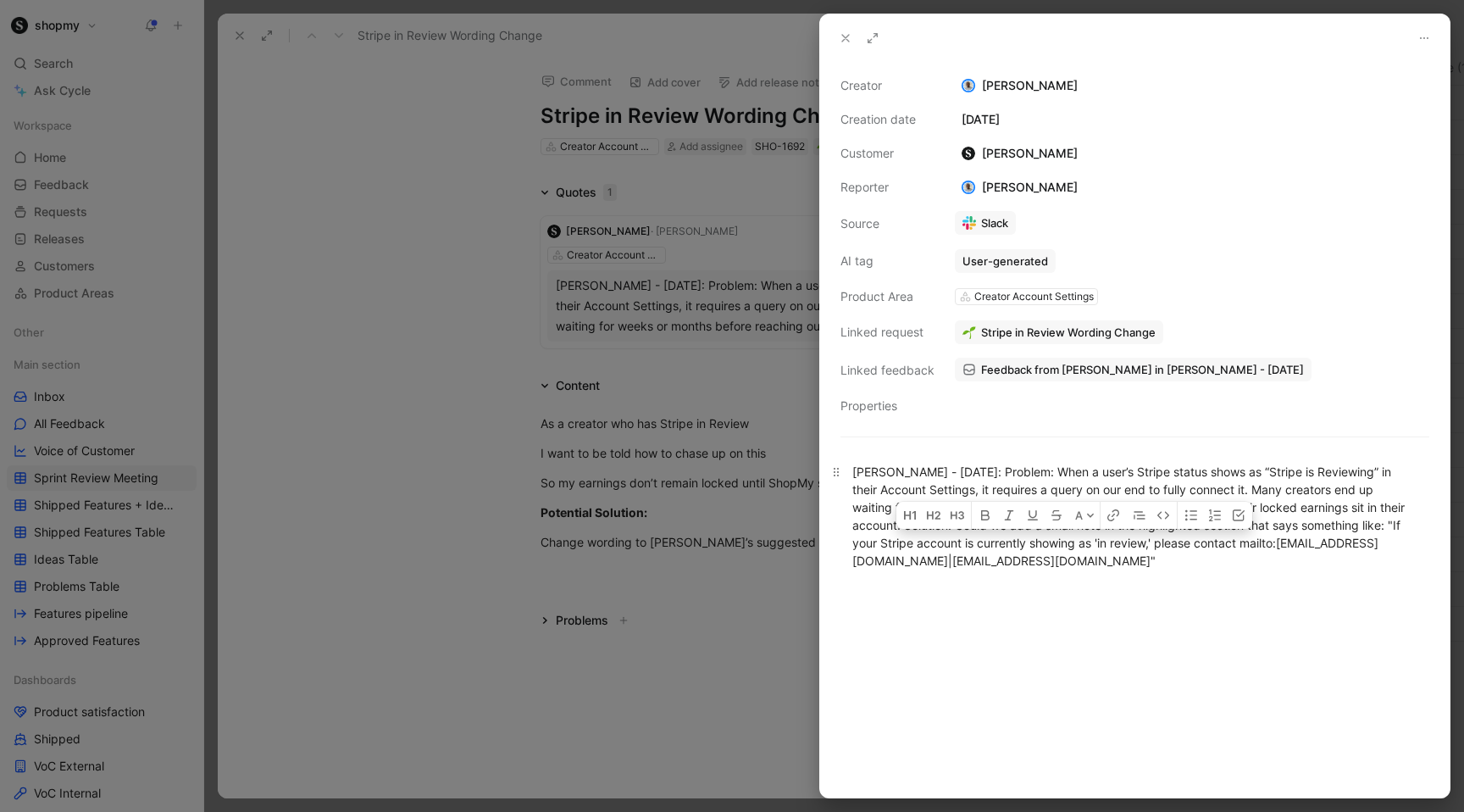
drag, startPoint x: 1225, startPoint y: 564, endPoint x: 940, endPoint y: 537, distance: 286.3
click at [940, 537] on div "[PERSON_NAME] - [DATE]: Problem: When a user’s Stripe status shows as “Stripe i…" at bounding box center [1134, 516] width 565 height 107
copy div ""If your Stripe account is currently showing as 'in review,' please contact mai…"
click at [596, 584] on div at bounding box center [732, 406] width 1464 height 812
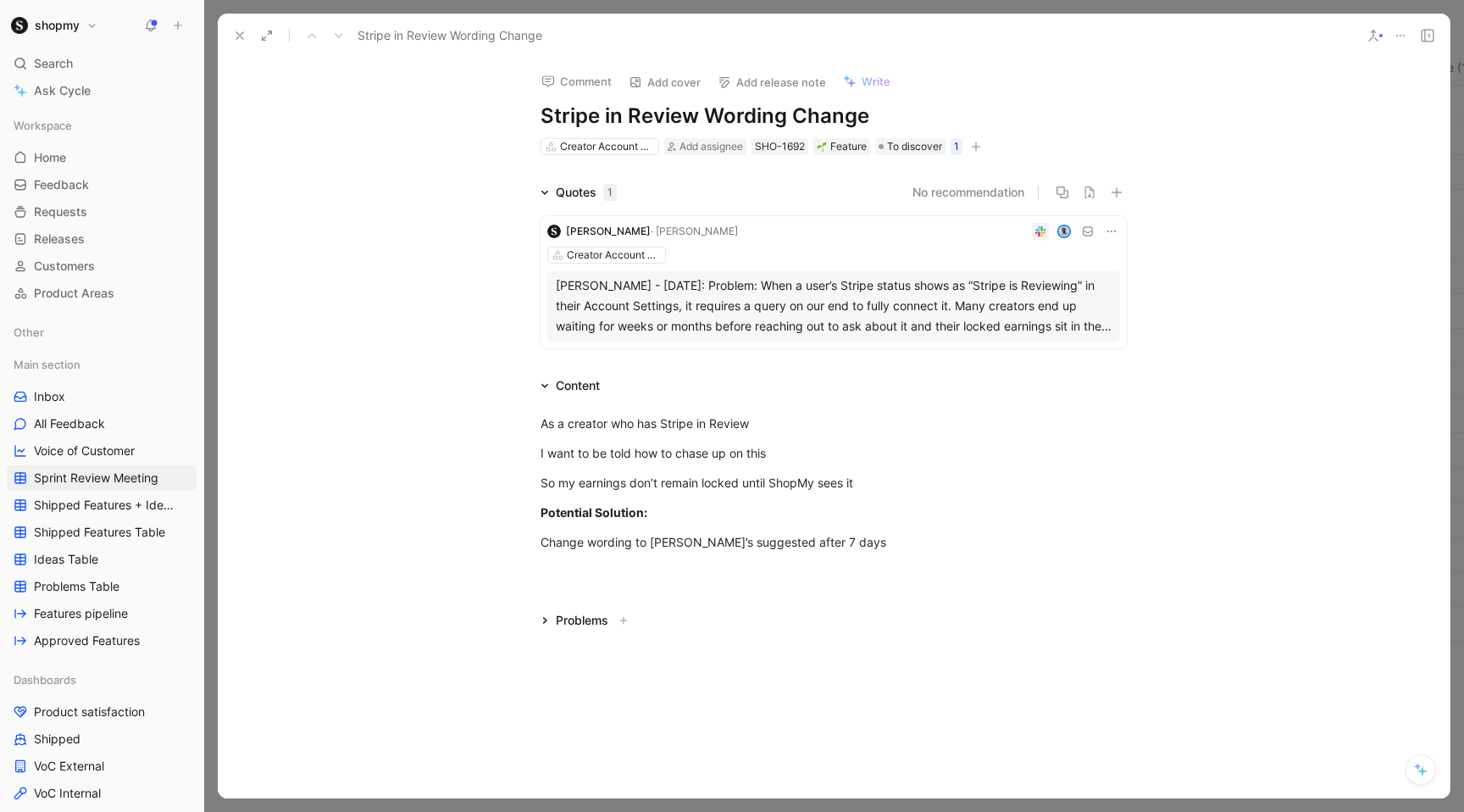
click at [582, 568] on div "As a creator who has Stripe in Review I want to be told how to chase up on this…" at bounding box center [834, 482] width 1232 height 174
click at [537, 588] on p ""If your Stripe account is currently showing as 'in review,' please contact mai…" at bounding box center [834, 580] width 651 height 46
click at [719, 571] on div ""If your Stripe account is currently showing as 'in review,' please contact mai…" at bounding box center [834, 580] width 587 height 36
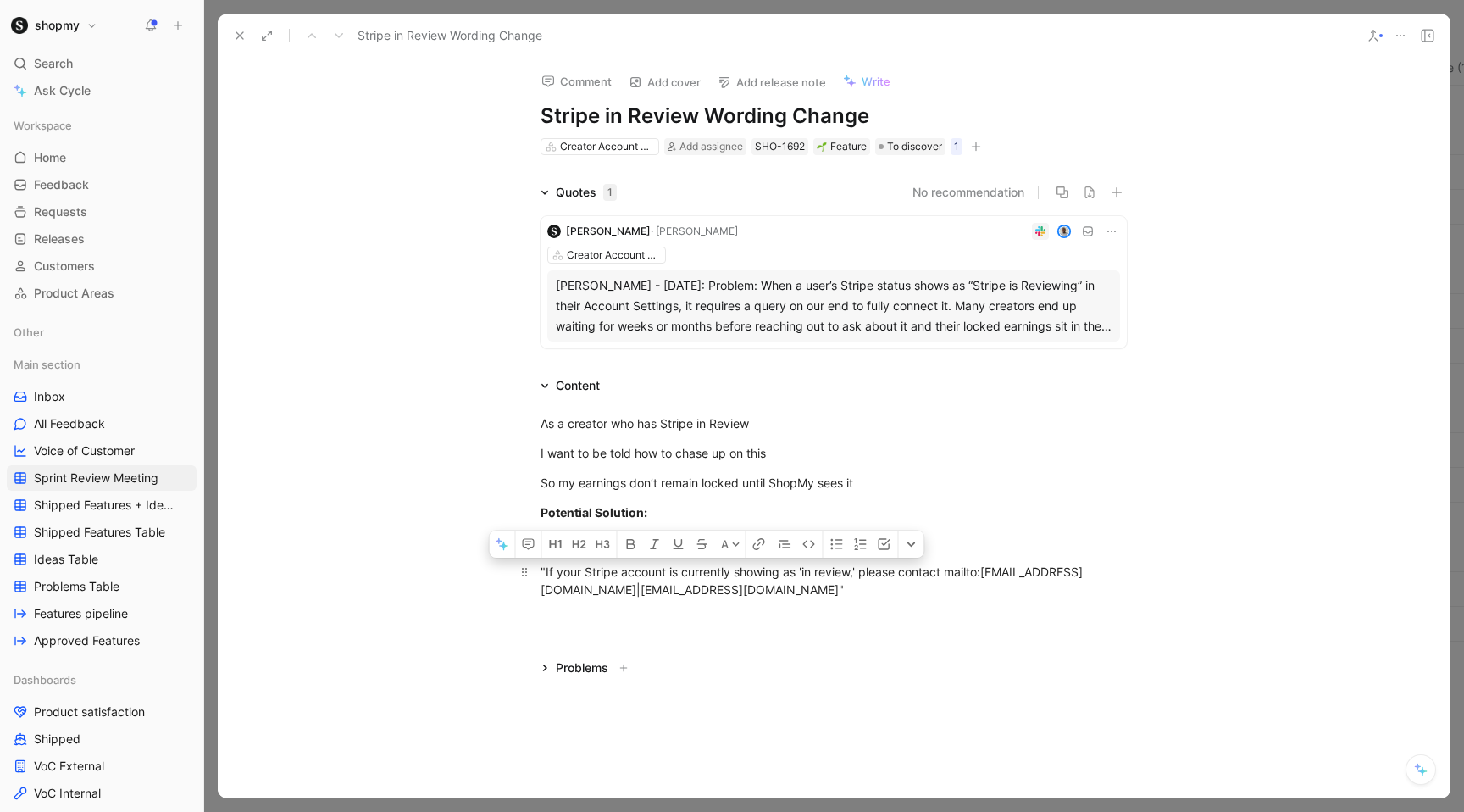
click at [728, 582] on div ""If your Stripe account is currently showing as 'in review,' please contact mai…" at bounding box center [834, 580] width 587 height 36
drag, startPoint x: 862, startPoint y: 569, endPoint x: 542, endPoint y: 568, distance: 320.0
click at [542, 568] on div ""If your Stripe account is currently showing as 'in review,' please contact mai…" at bounding box center [834, 580] width 587 height 36
drag, startPoint x: 666, startPoint y: 568, endPoint x: 626, endPoint y: 563, distance: 40.3
click at [626, 563] on div "Please contact mailto:[EMAIL_ADDRESS][DOMAIN_NAME]|[EMAIL_ADDRESS][DOMAIN_NAME]"" at bounding box center [834, 571] width 587 height 18
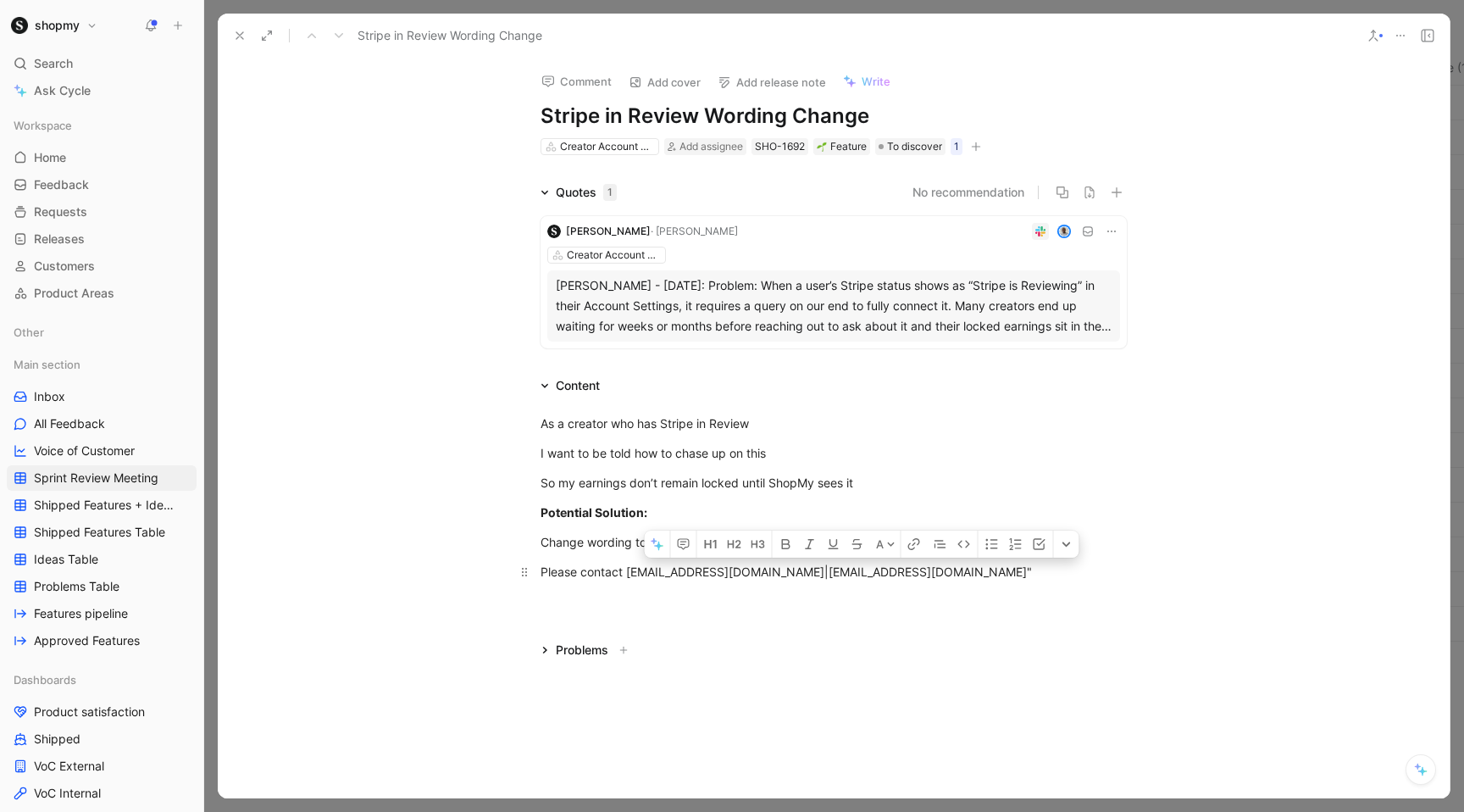
drag, startPoint x: 943, startPoint y: 573, endPoint x: 781, endPoint y: 572, distance: 162.0
click at [781, 572] on div "Please contact [EMAIL_ADDRESS][DOMAIN_NAME]|[EMAIL_ADDRESS][DOMAIN_NAME]"" at bounding box center [834, 571] width 587 height 18
click at [641, 390] on div "Content" at bounding box center [834, 385] width 651 height 20
click at [538, 568] on p "Please contact [EMAIL_ADDRESS][DOMAIN_NAME] to expedite your review"" at bounding box center [834, 571] width 651 height 28
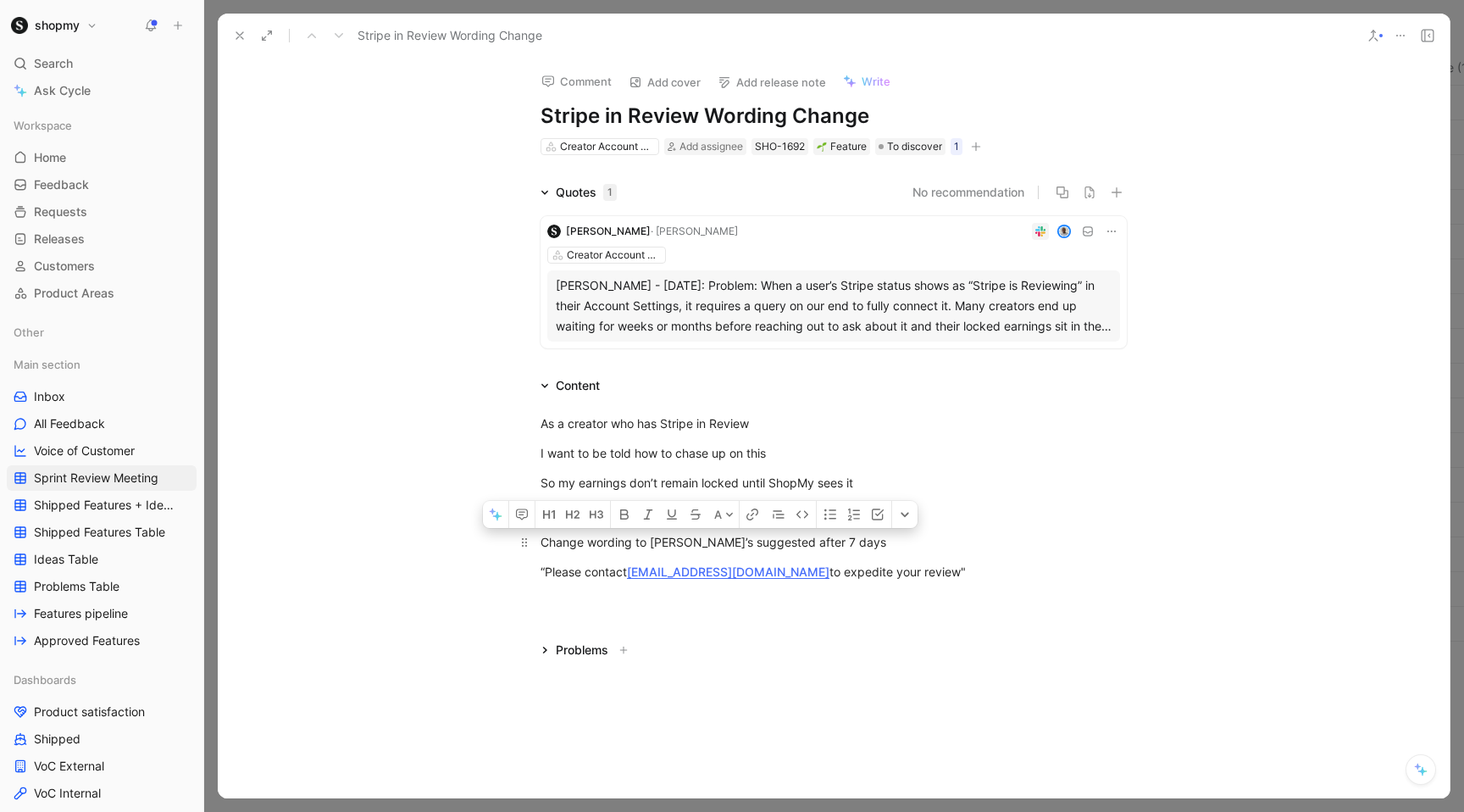
drag, startPoint x: 650, startPoint y: 543, endPoint x: 749, endPoint y: 534, distance: 99.4
click at [749, 534] on div "Change wording to [PERSON_NAME]’s suggested after 7 days" at bounding box center [834, 542] width 587 height 18
click at [236, 38] on use at bounding box center [239, 35] width 7 height 7
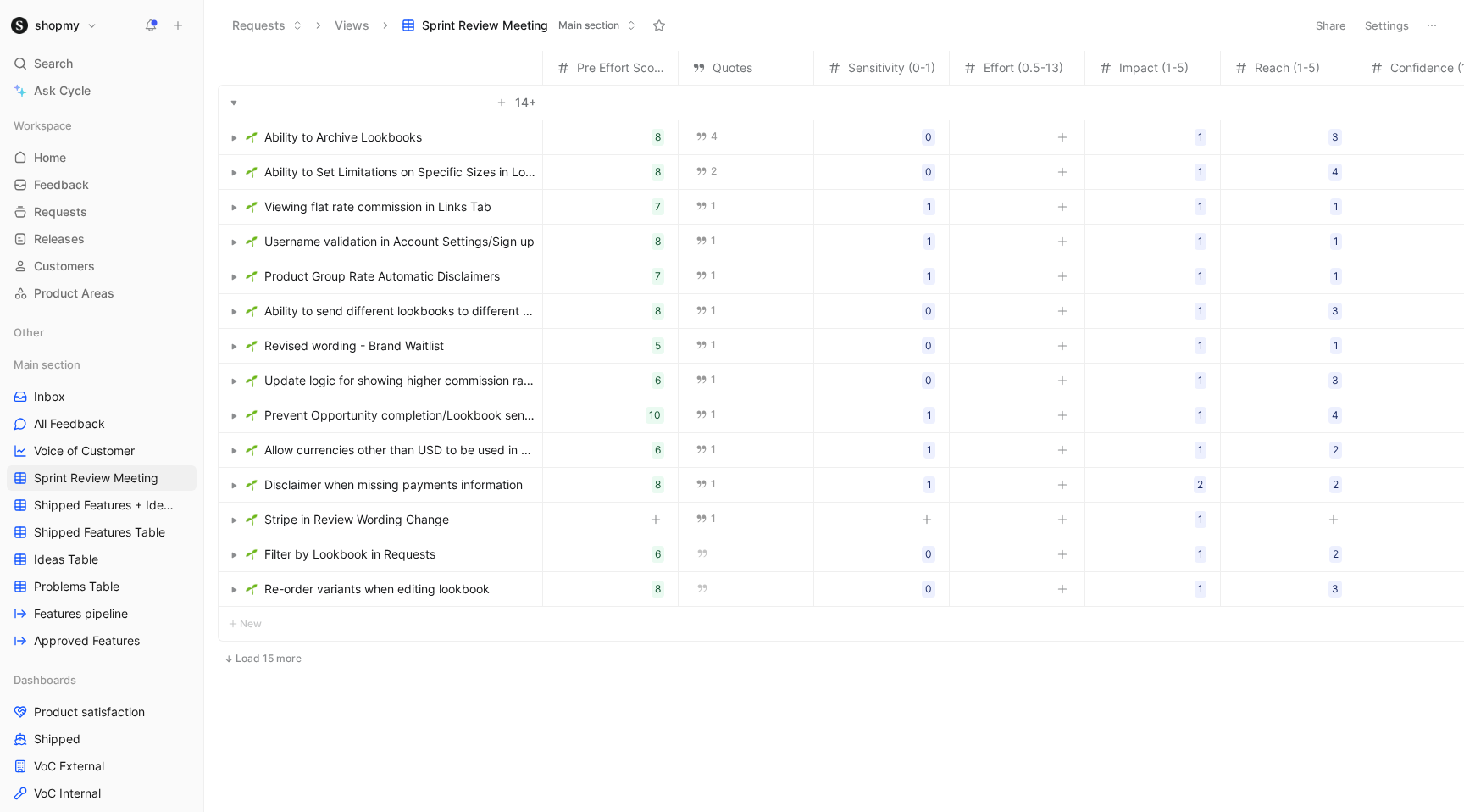
click at [922, 514] on icon "button" at bounding box center [927, 519] width 10 height 10
type input "1"
click at [391, 529] on div "Disclaimer when missing payments information" at bounding box center [380, 519] width 324 height 34
click at [346, 135] on span "Stripe in Review Wording Change" at bounding box center [357, 137] width 185 height 20
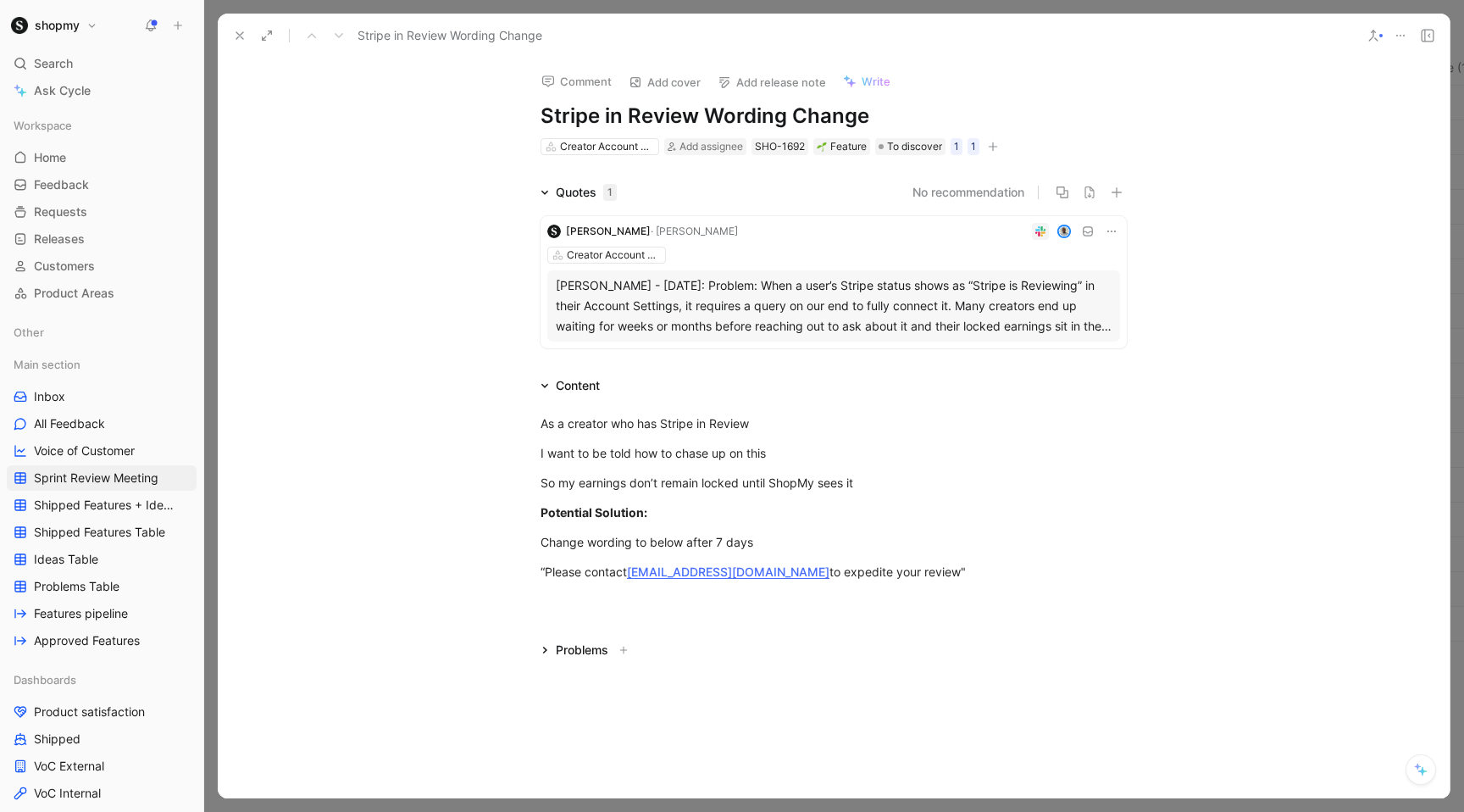
click at [653, 325] on div "[PERSON_NAME] - [DATE]: Problem: When a user’s Stripe status shows as “Stripe i…" at bounding box center [833, 305] width 555 height 61
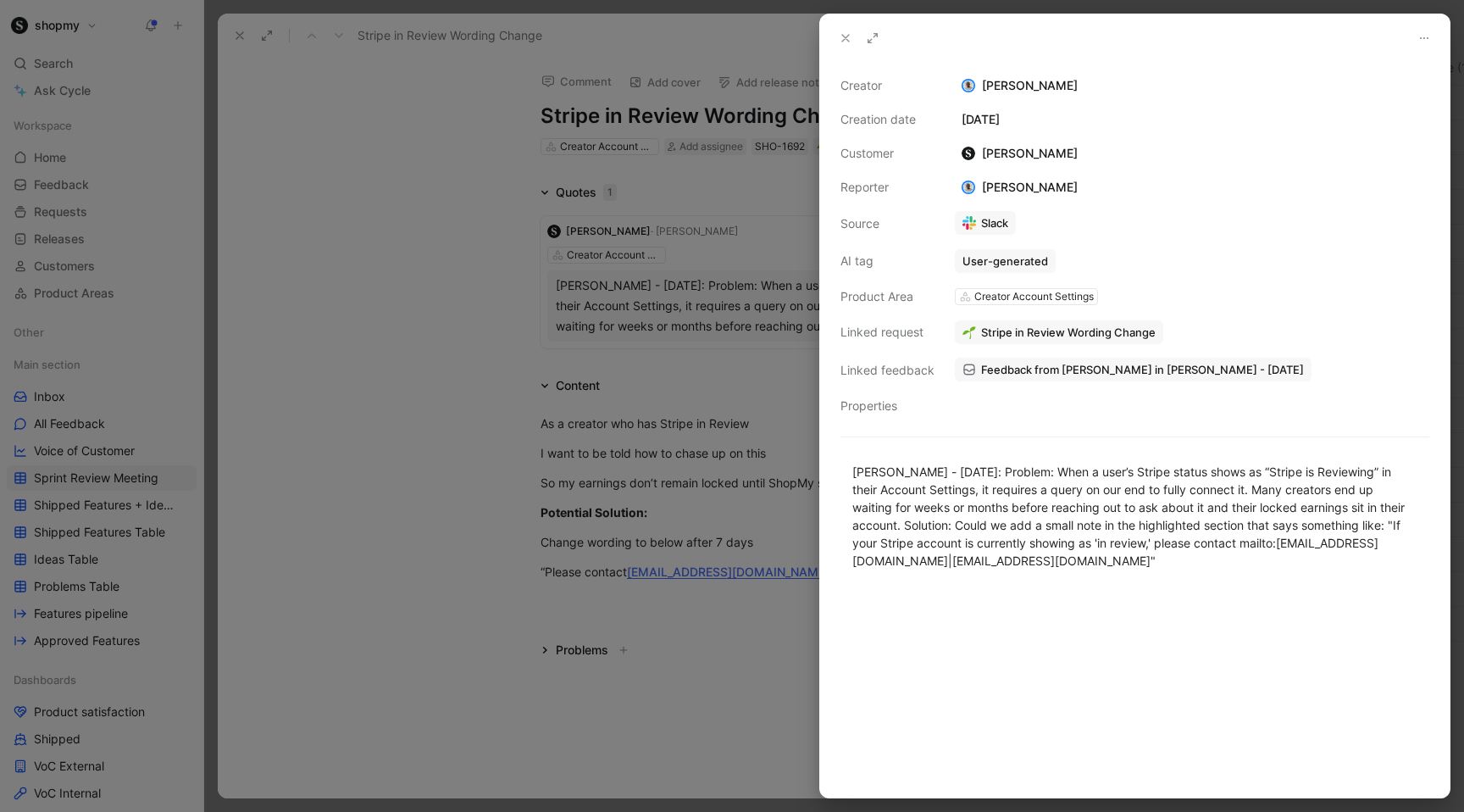
click at [842, 40] on use at bounding box center [845, 38] width 7 height 7
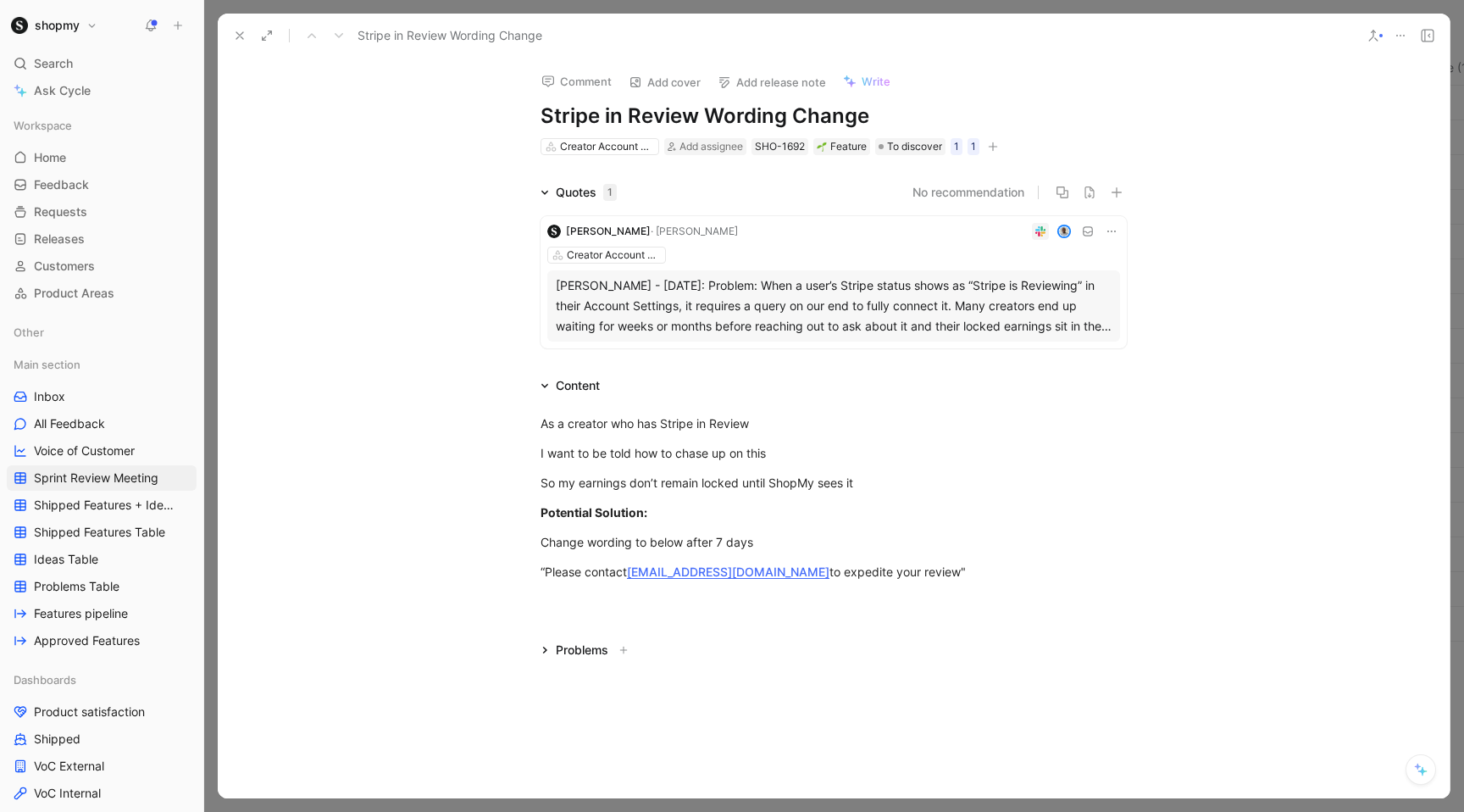
click at [590, 608] on div at bounding box center [834, 609] width 1232 height 20
click at [628, 635] on div "ALTERNATIVELY:" at bounding box center [834, 630] width 587 height 18
drag, startPoint x: 542, startPoint y: 627, endPoint x: 630, endPoint y: 627, distance: 88.0
click at [630, 627] on div "ALTERNATIVELY:" at bounding box center [834, 630] width 587 height 18
click at [626, 662] on div "Build a query" at bounding box center [834, 660] width 587 height 18
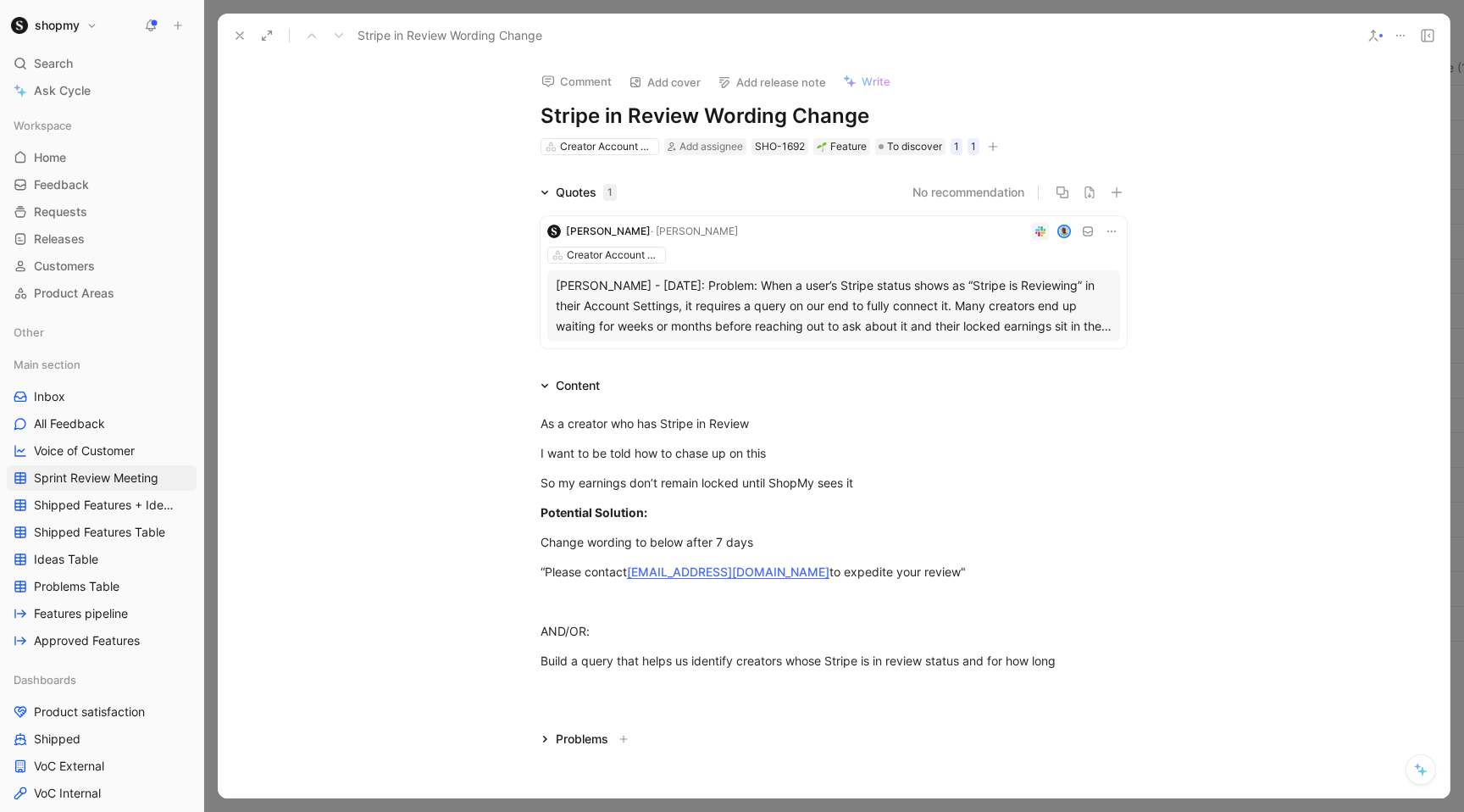
click at [235, 35] on icon at bounding box center [240, 36] width 14 height 14
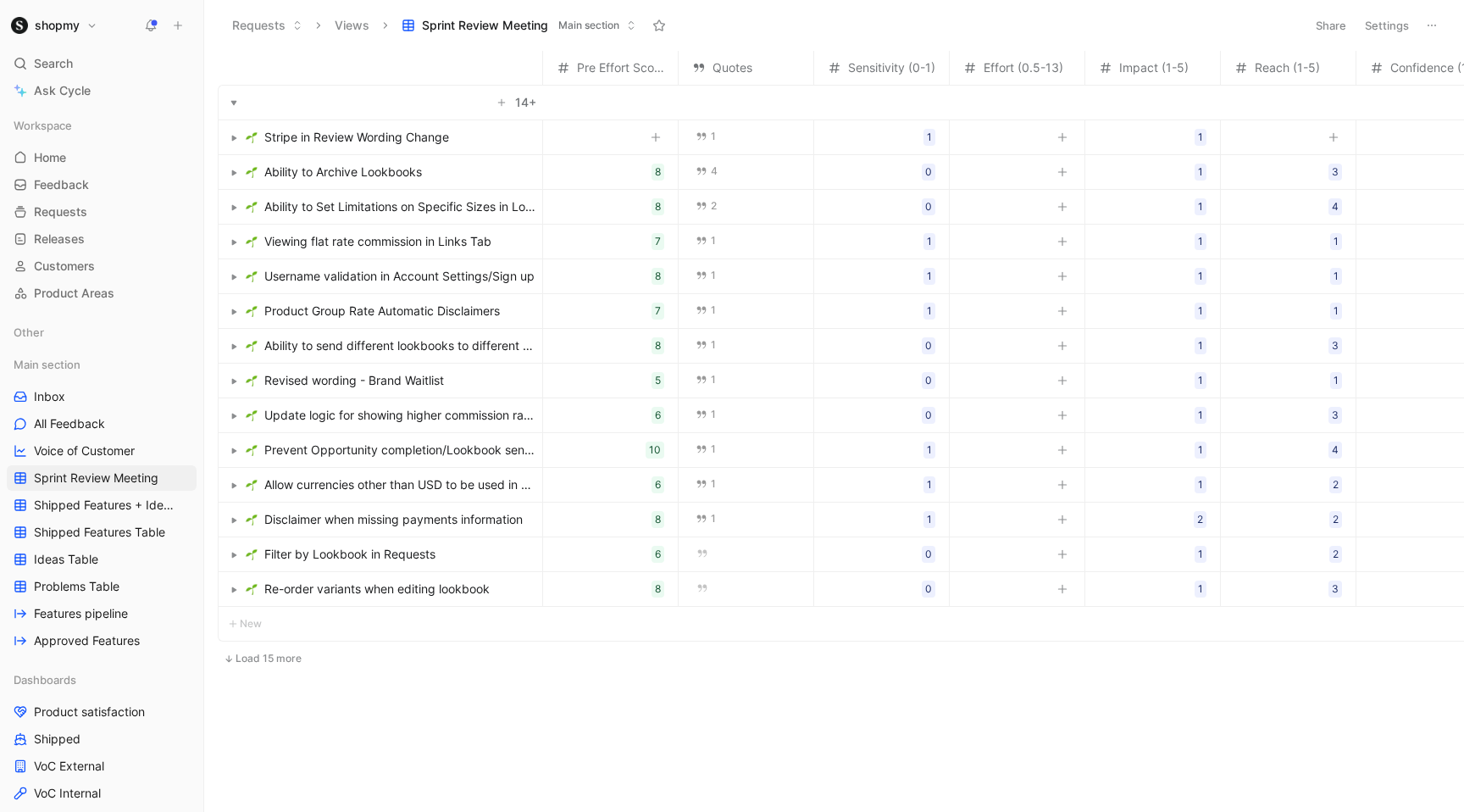
click at [1059, 136] on icon "button" at bounding box center [1062, 137] width 10 height 10
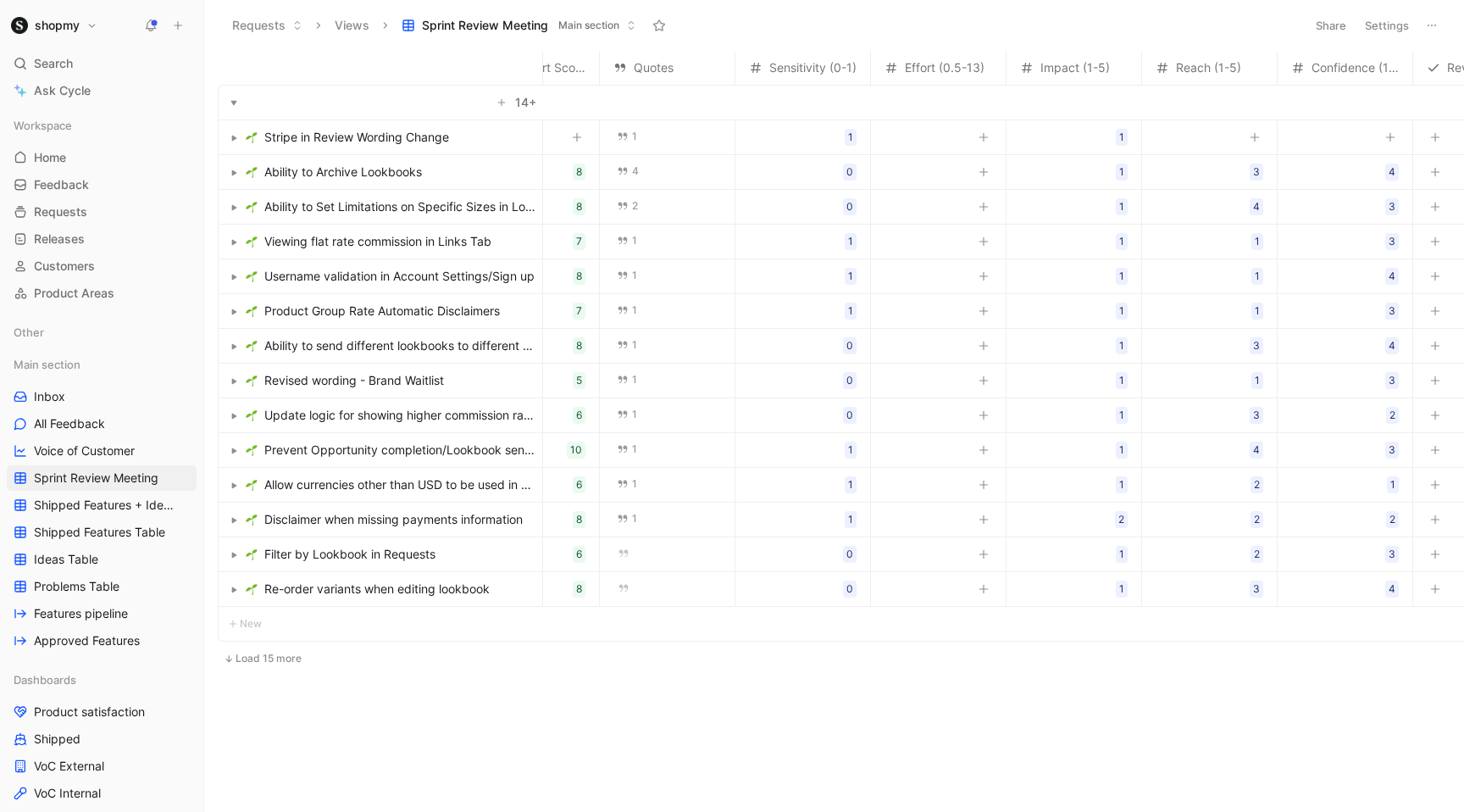
scroll to position [0, 135]
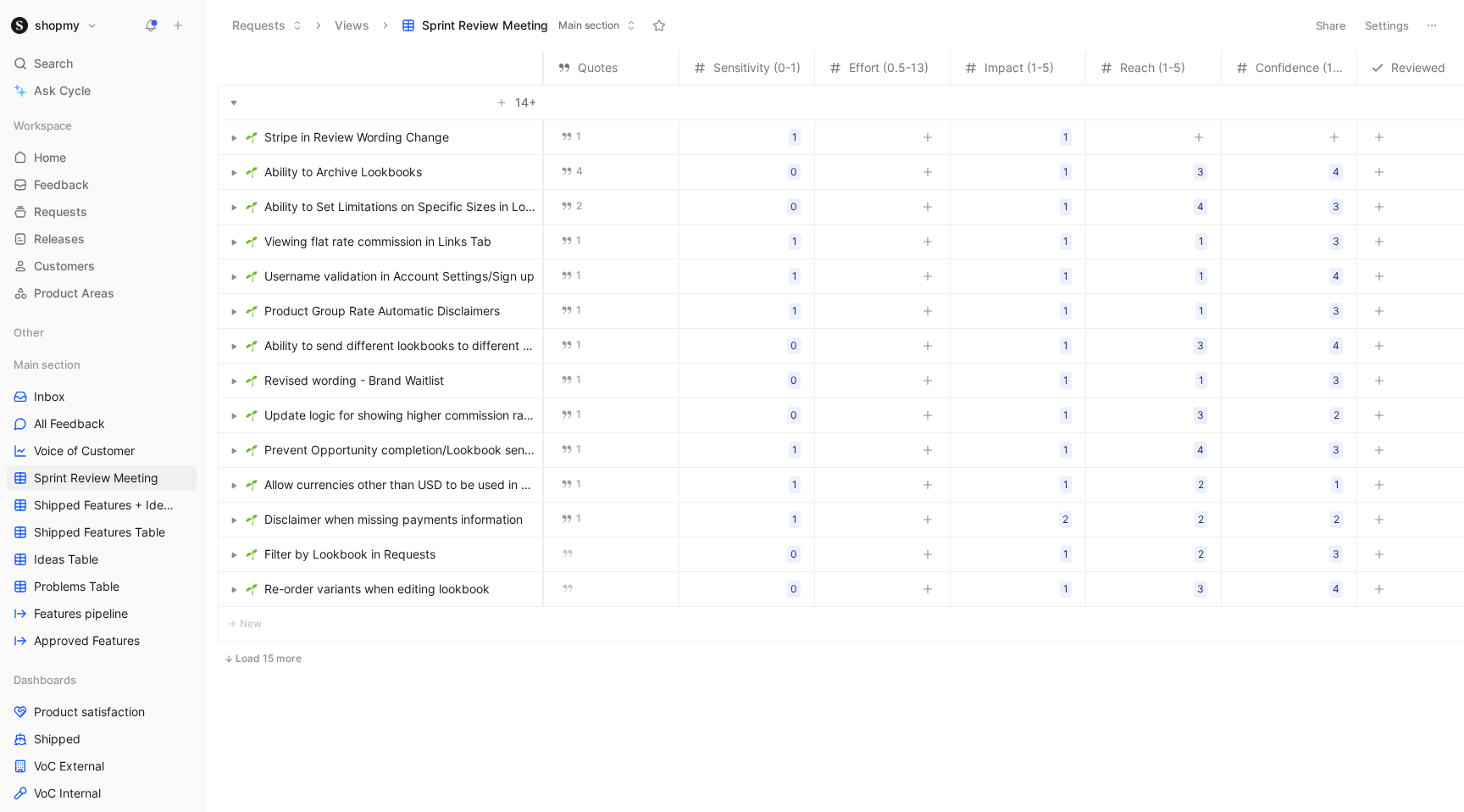
click at [1197, 134] on icon "button" at bounding box center [1198, 137] width 10 height 10
type input "1"
click at [1330, 141] on icon "button" at bounding box center [1335, 137] width 10 height 10
type input "3"
